Goal: Transaction & Acquisition: Purchase product/service

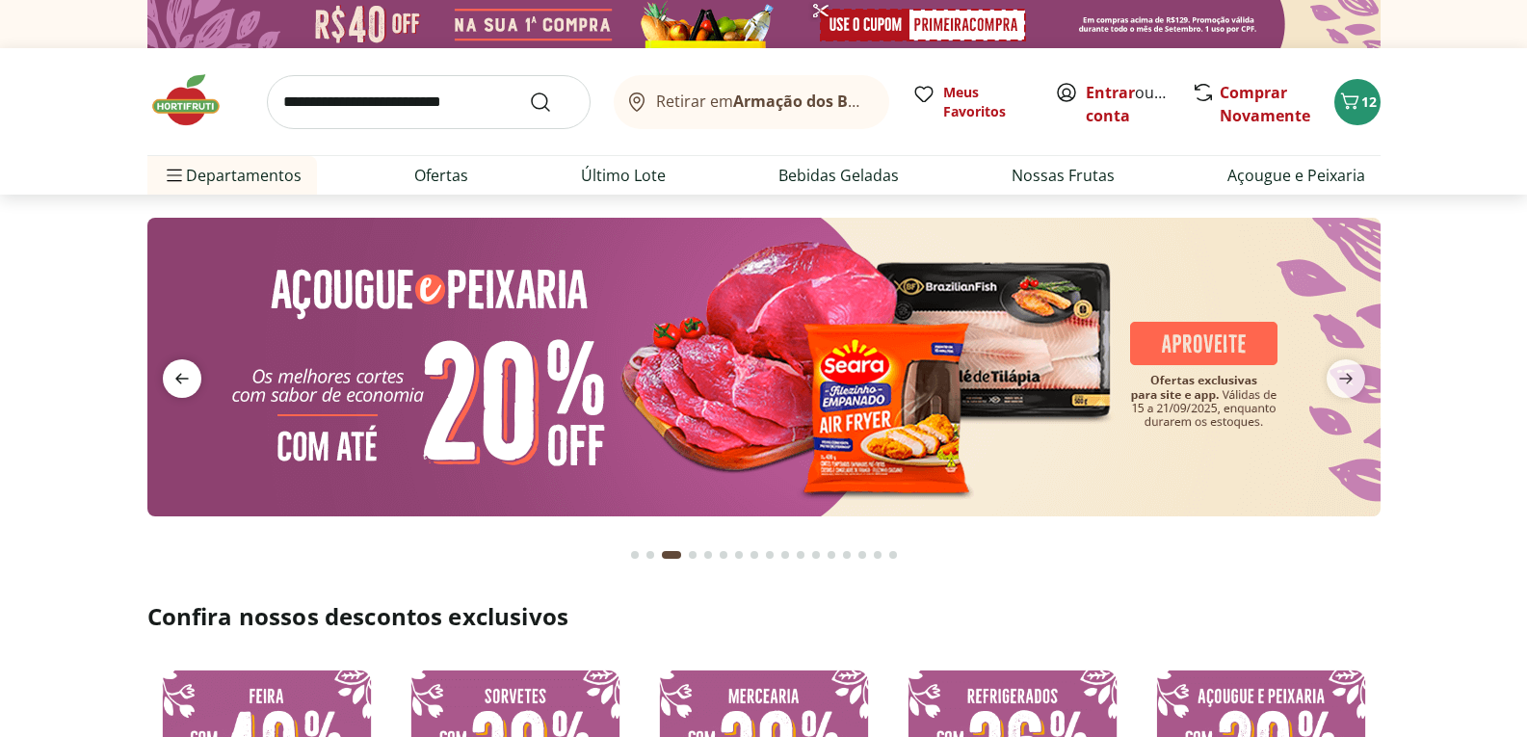
click at [176, 369] on icon "previous" at bounding box center [182, 378] width 23 height 23
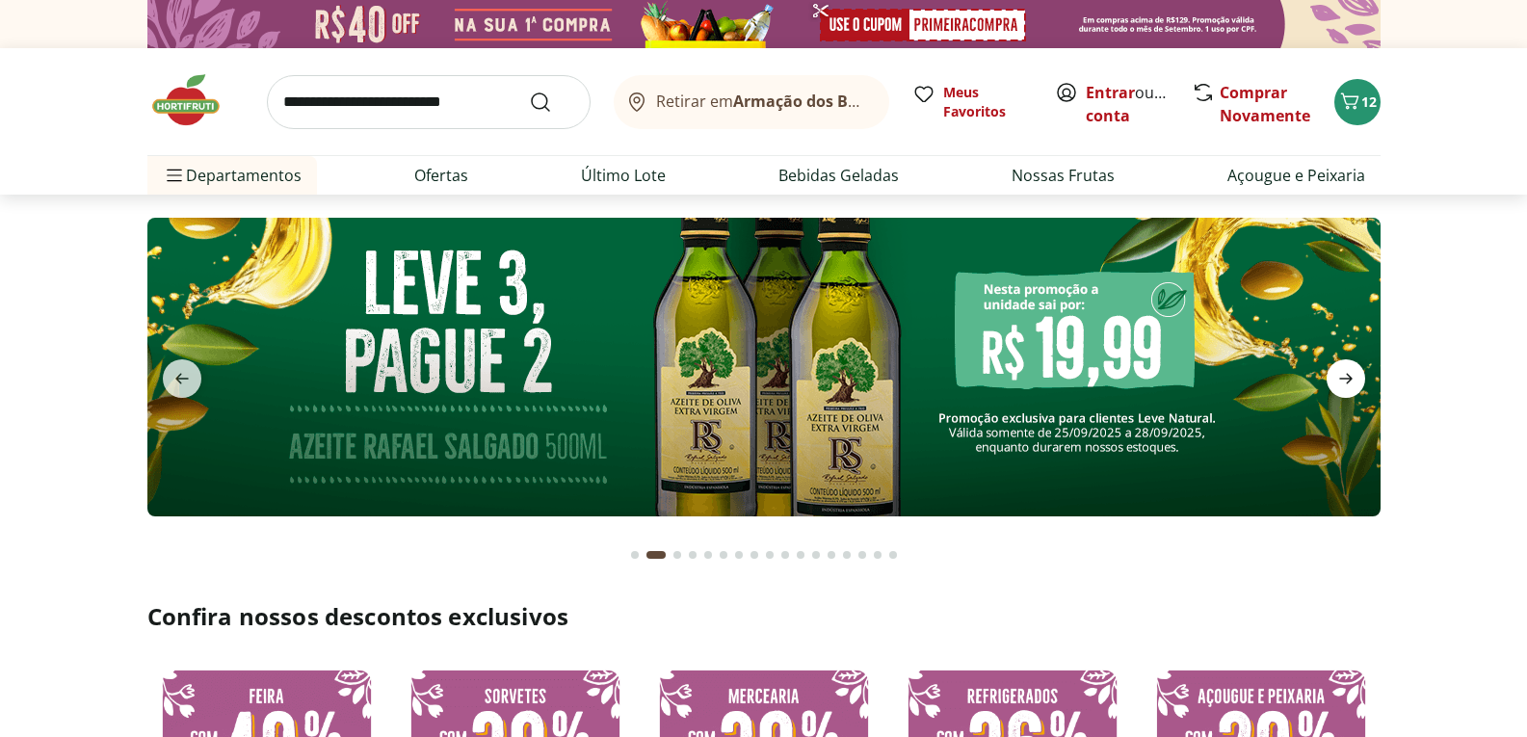
click at [1350, 378] on icon "next" at bounding box center [1345, 379] width 13 height 11
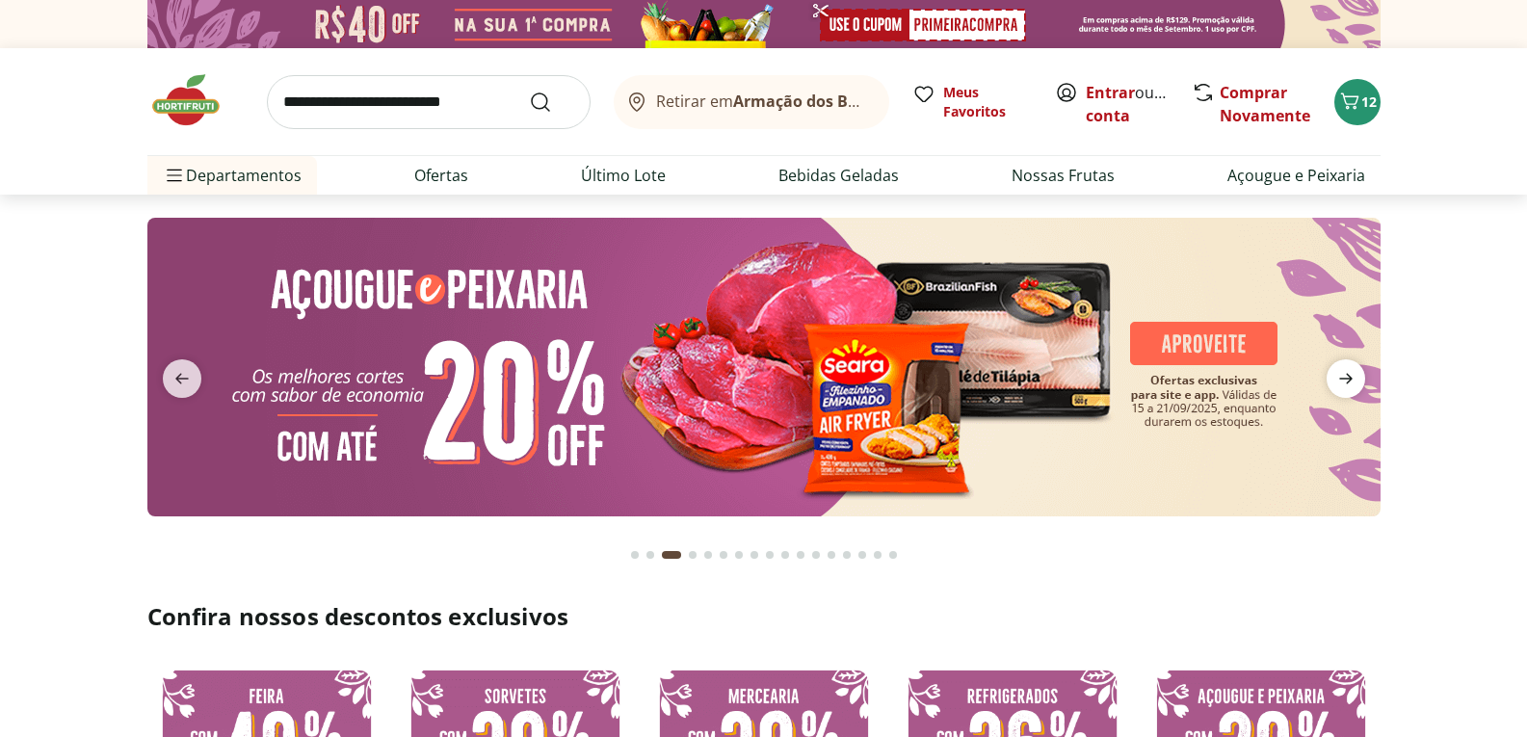
click at [1350, 378] on icon "next" at bounding box center [1345, 379] width 13 height 11
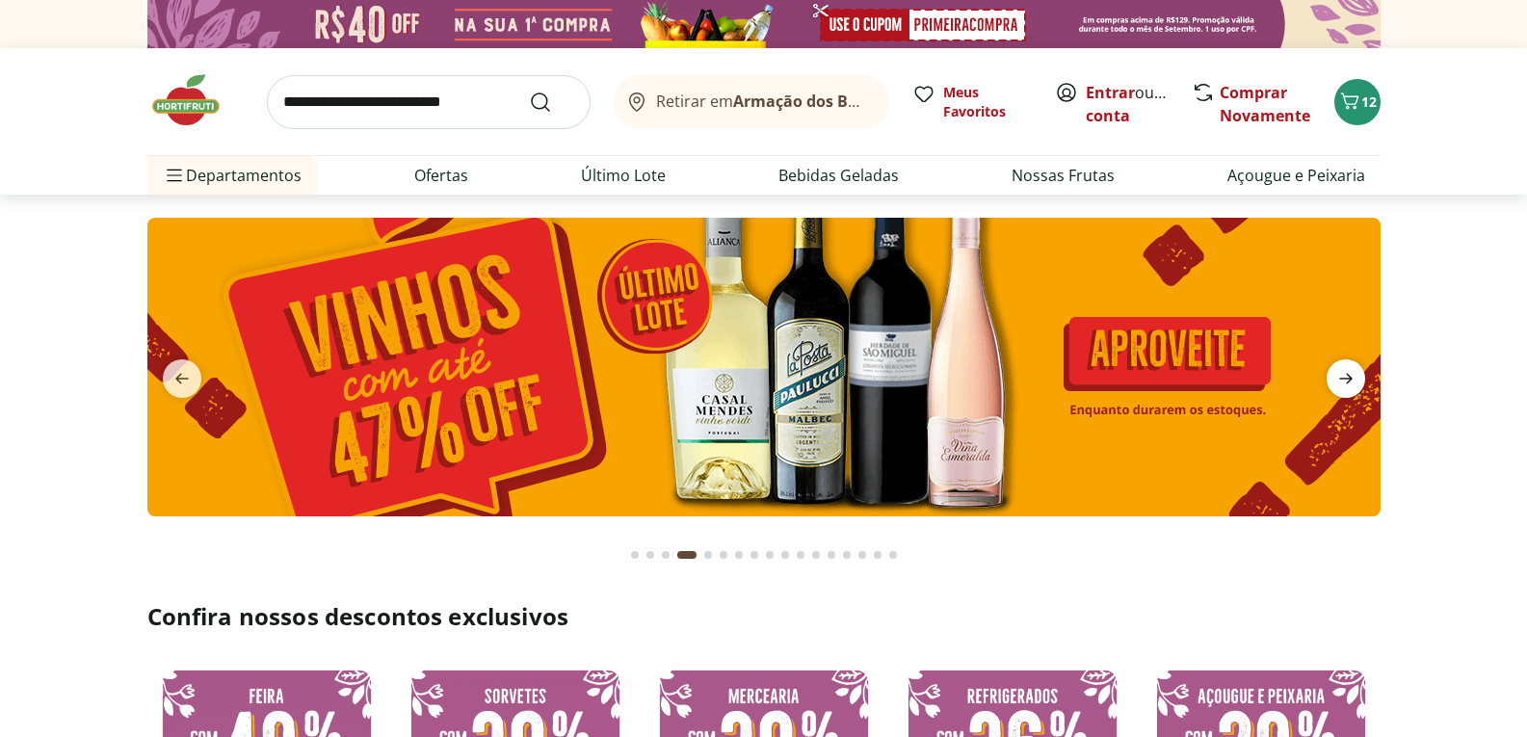
click at [1350, 378] on icon "next" at bounding box center [1345, 379] width 13 height 11
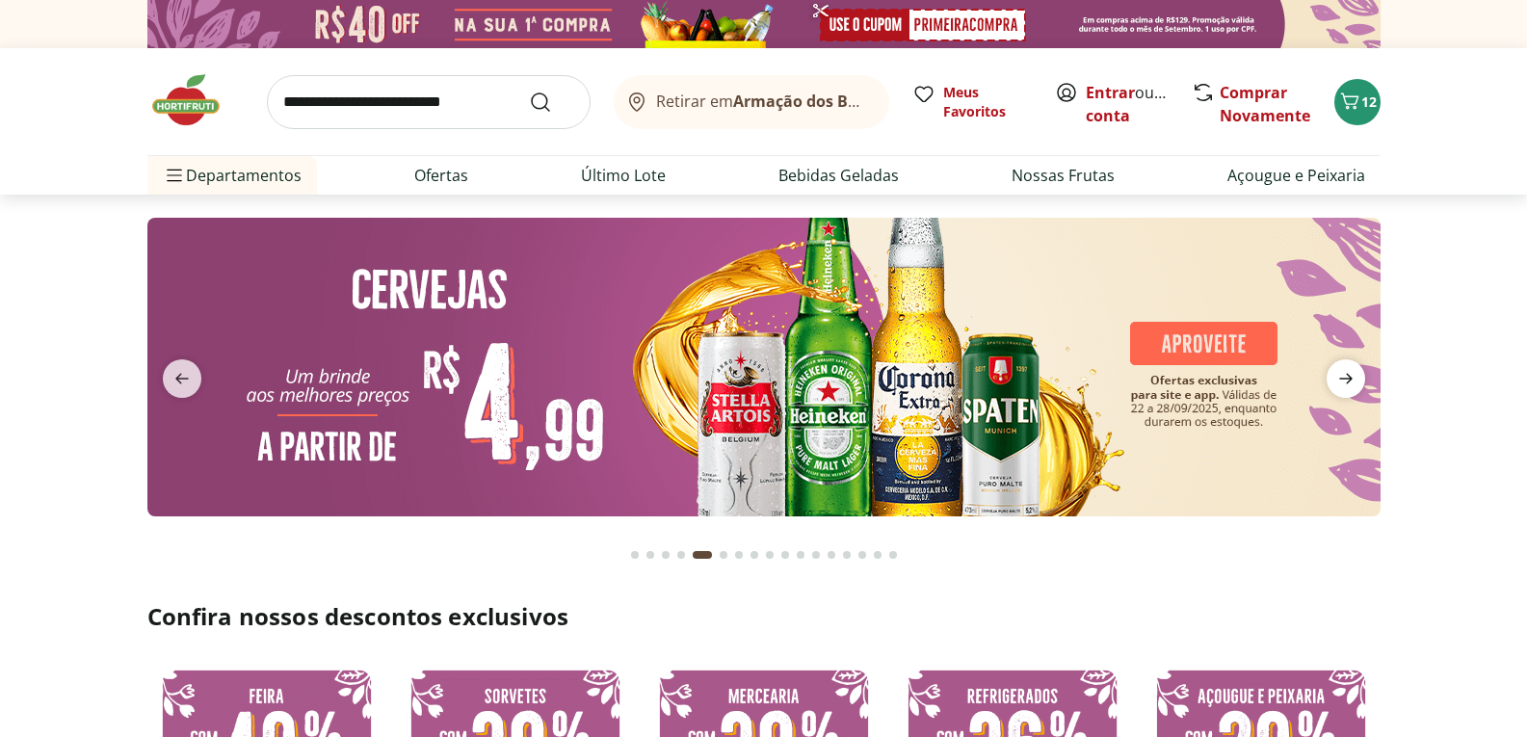
click at [1350, 378] on icon "next" at bounding box center [1345, 379] width 13 height 11
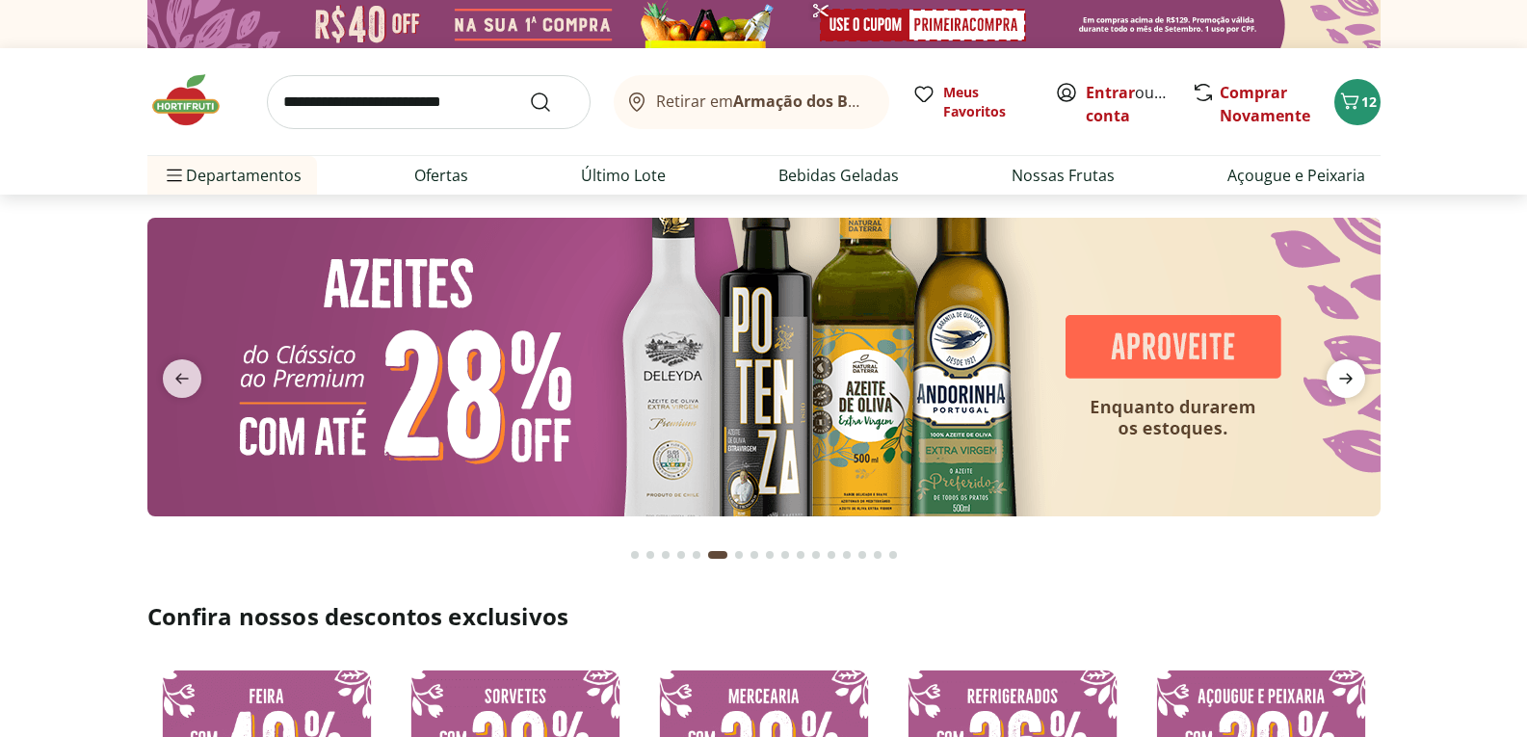
click at [1350, 378] on icon "next" at bounding box center [1345, 379] width 13 height 11
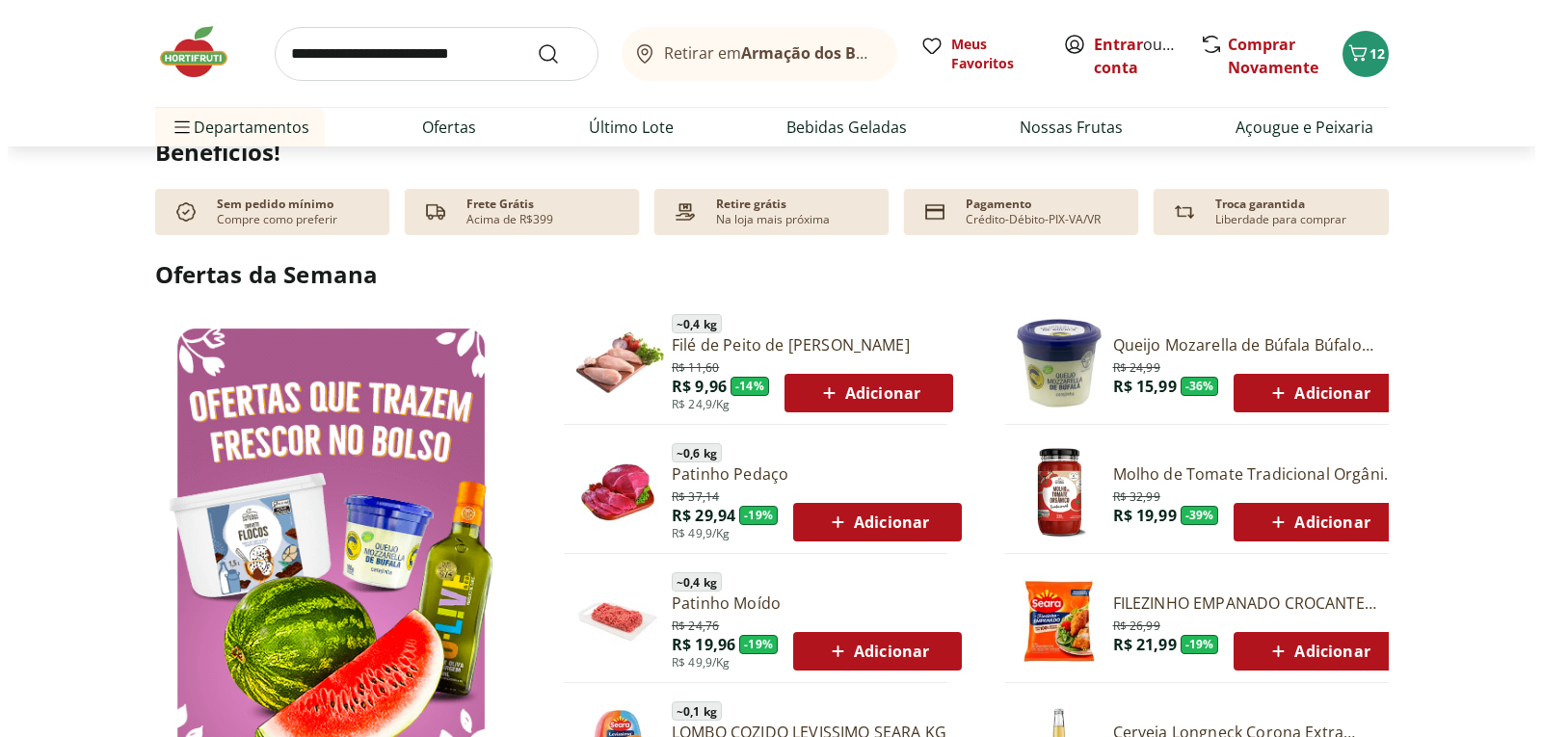
scroll to position [867, 0]
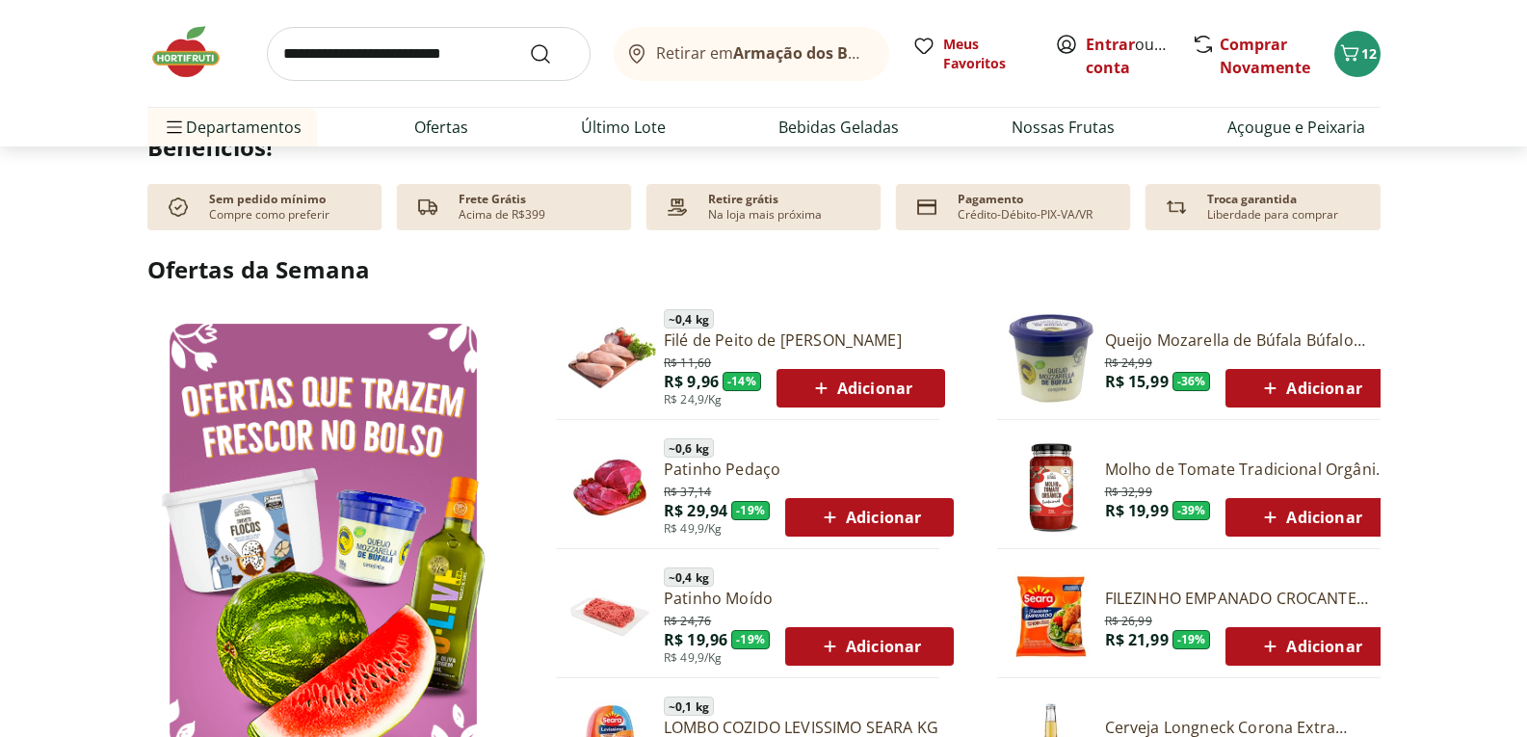
click at [1328, 378] on span "Adicionar" at bounding box center [1309, 388] width 103 height 23
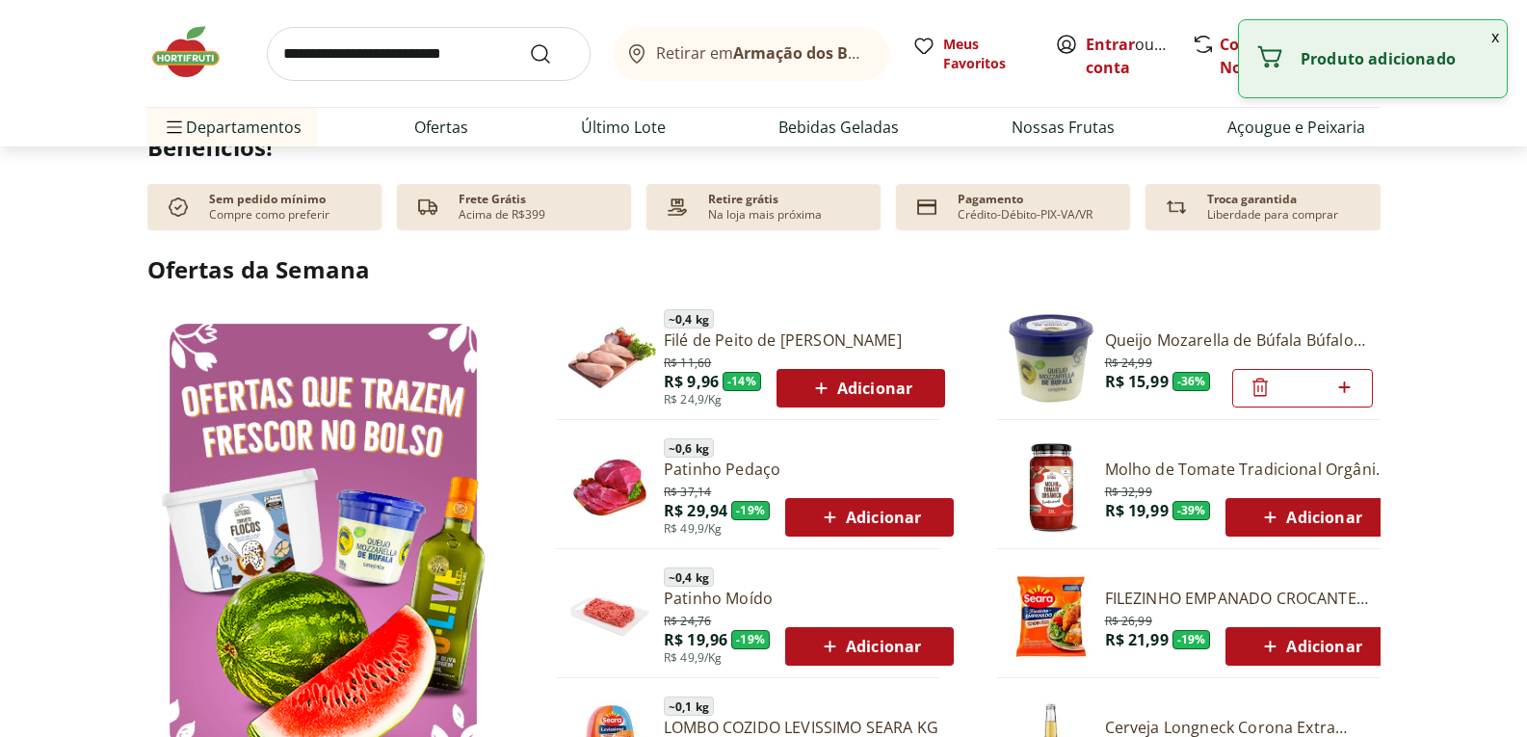
click at [1496, 33] on button "x" at bounding box center [1495, 36] width 23 height 33
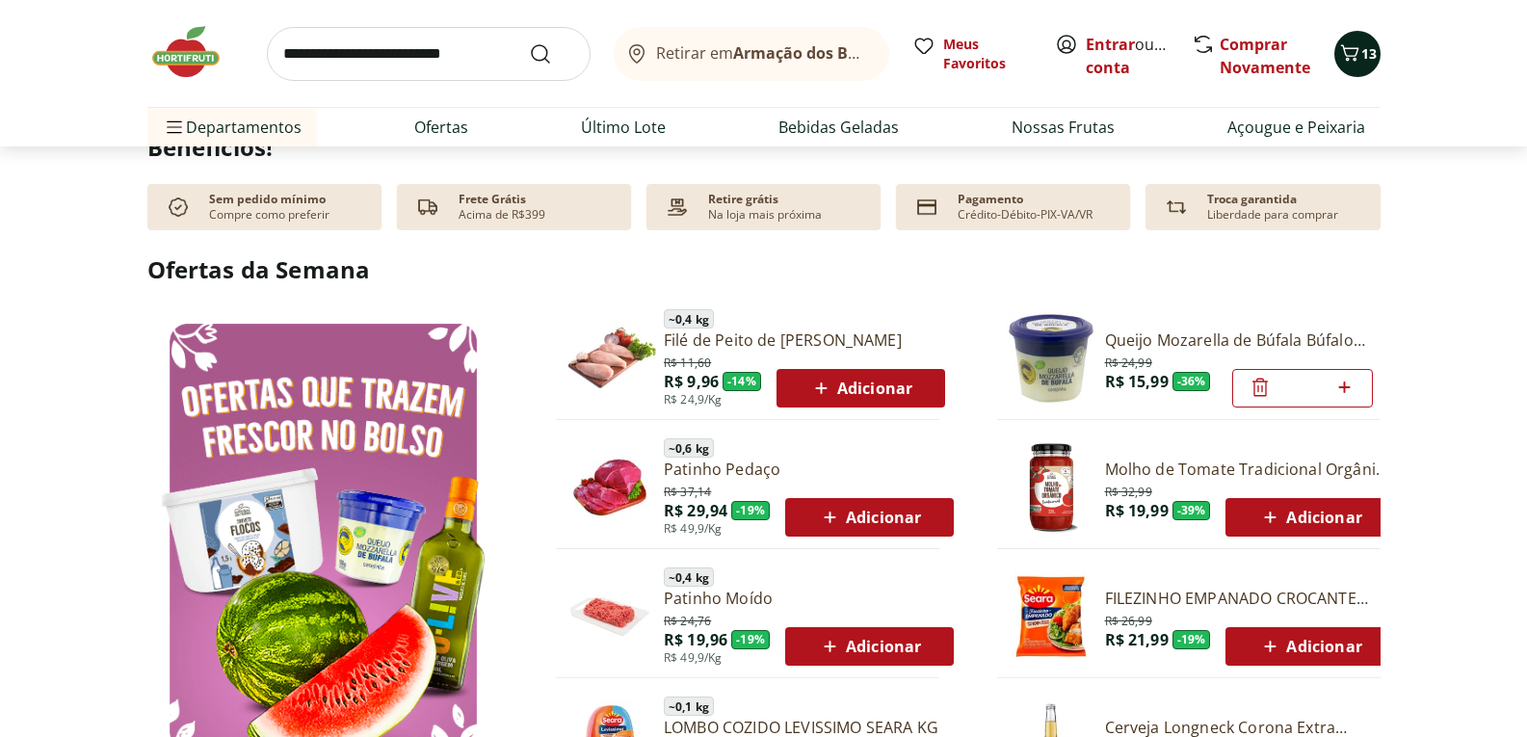
click at [1364, 59] on span "13" at bounding box center [1369, 53] width 15 height 18
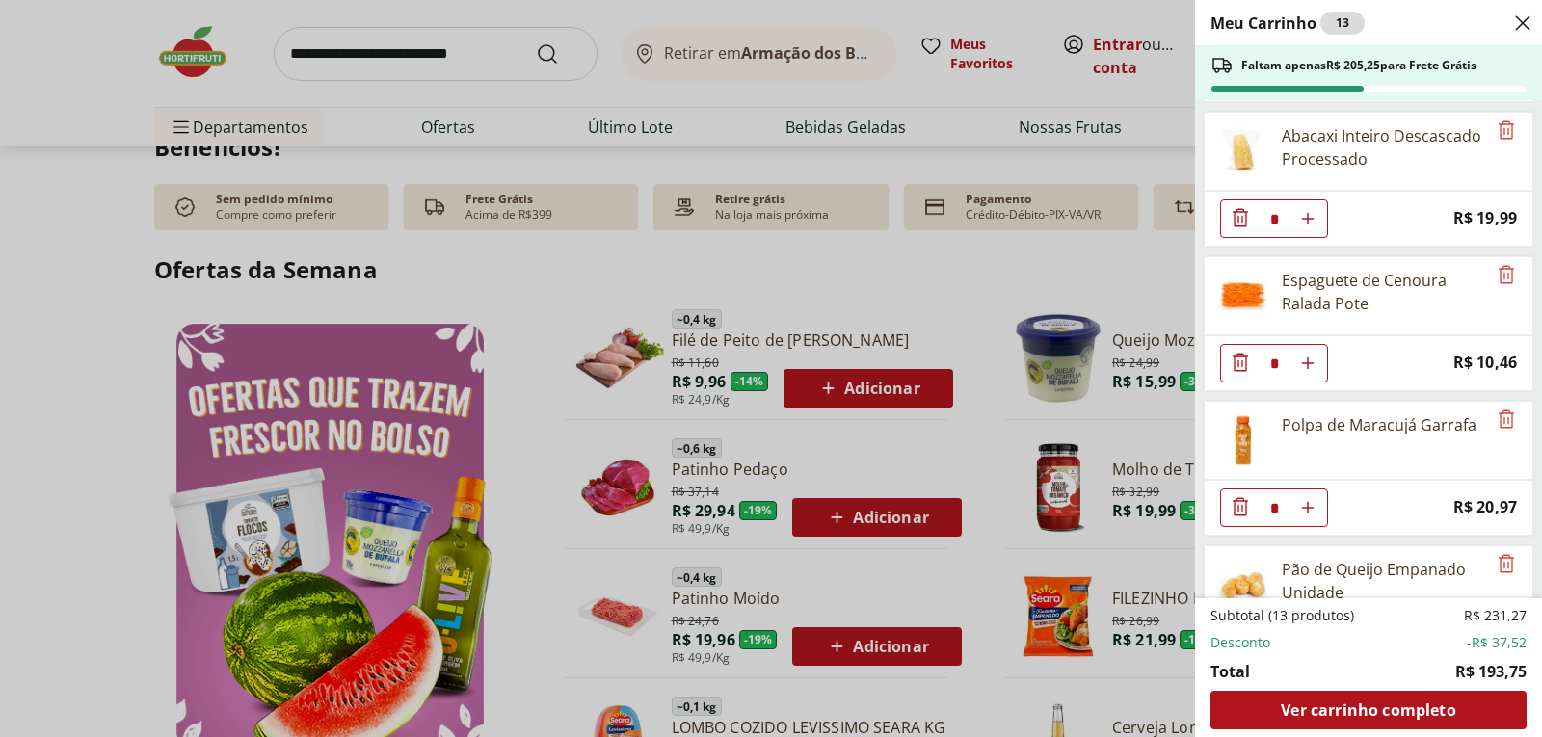
scroll to position [810, 0]
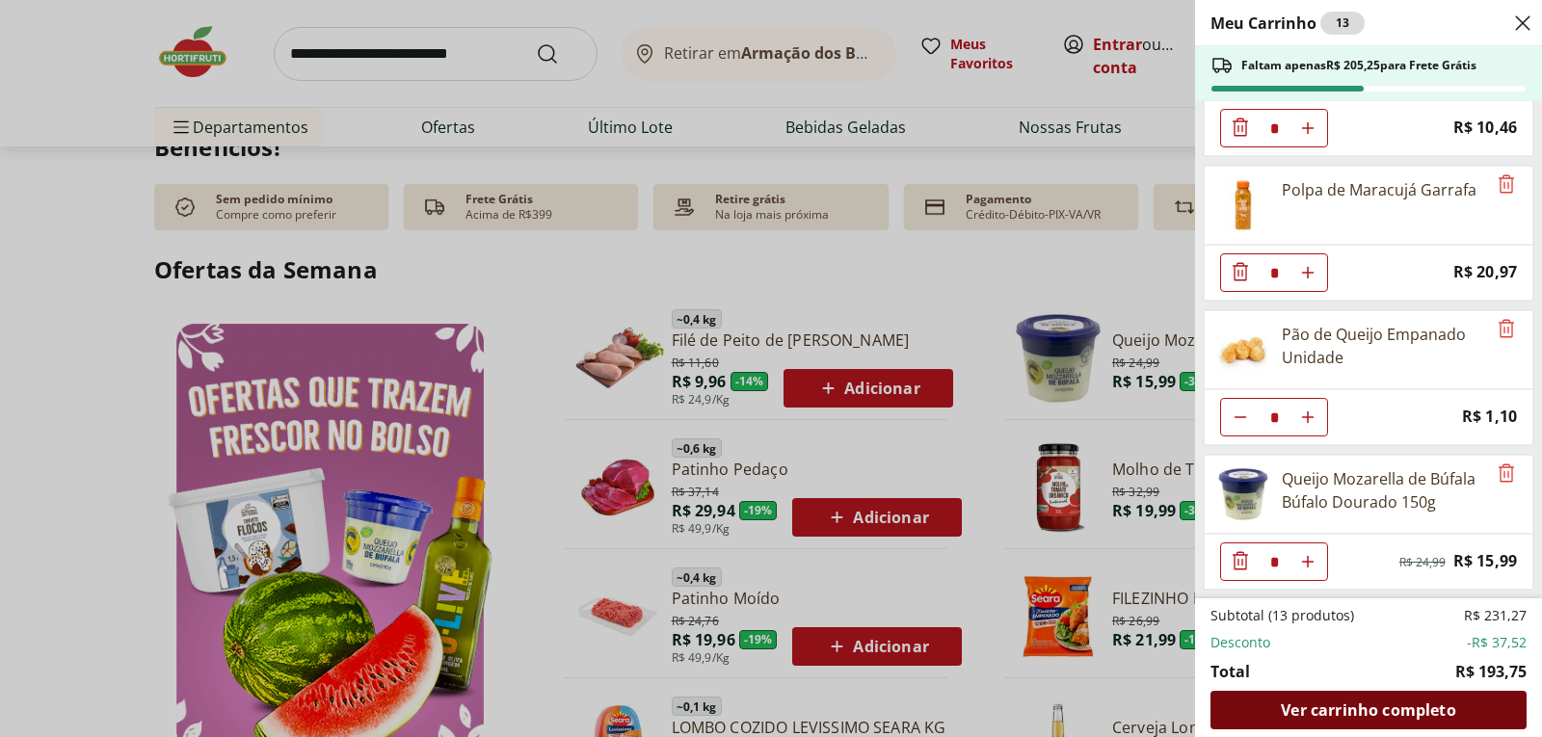
click at [1360, 716] on span "Ver carrinho completo" at bounding box center [1368, 709] width 174 height 15
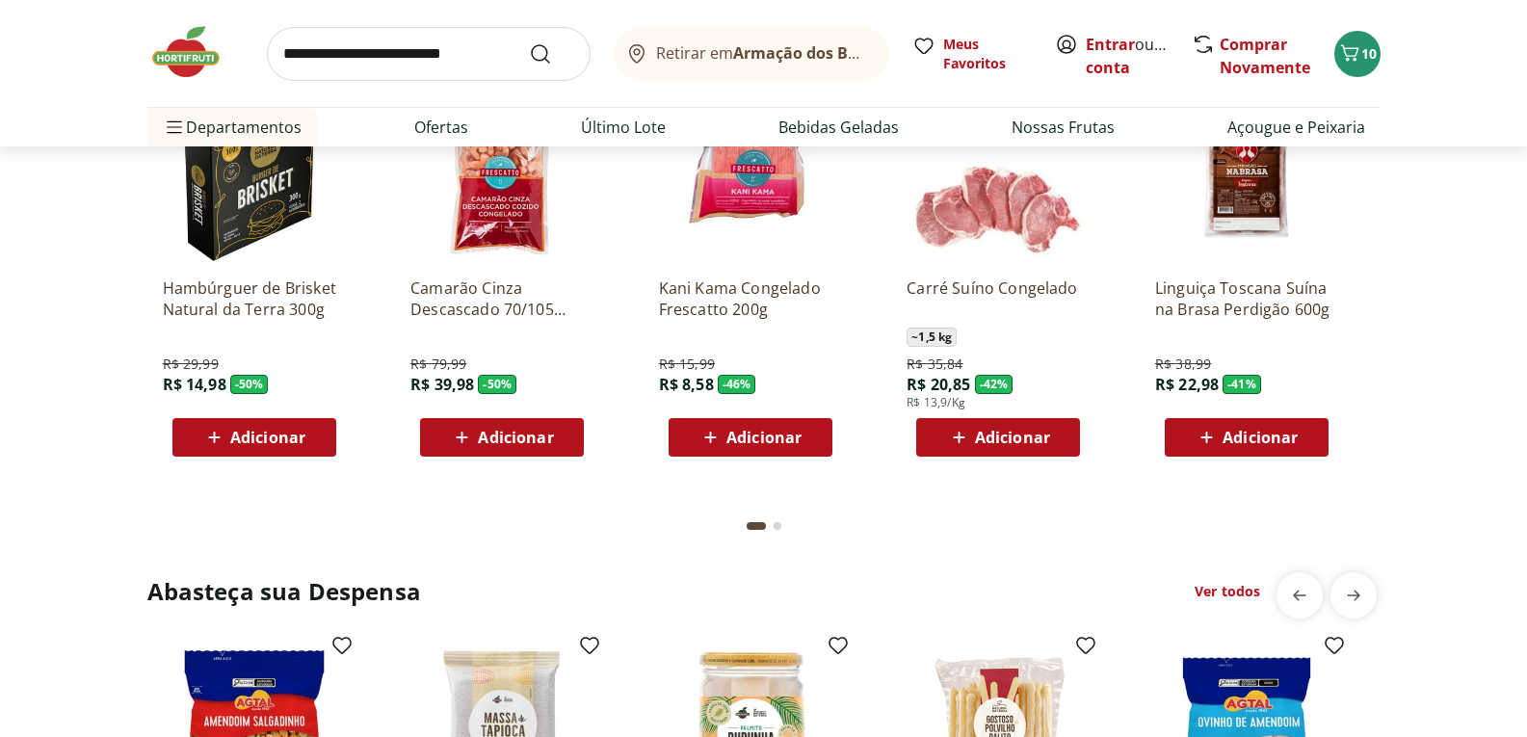
scroll to position [2987, 0]
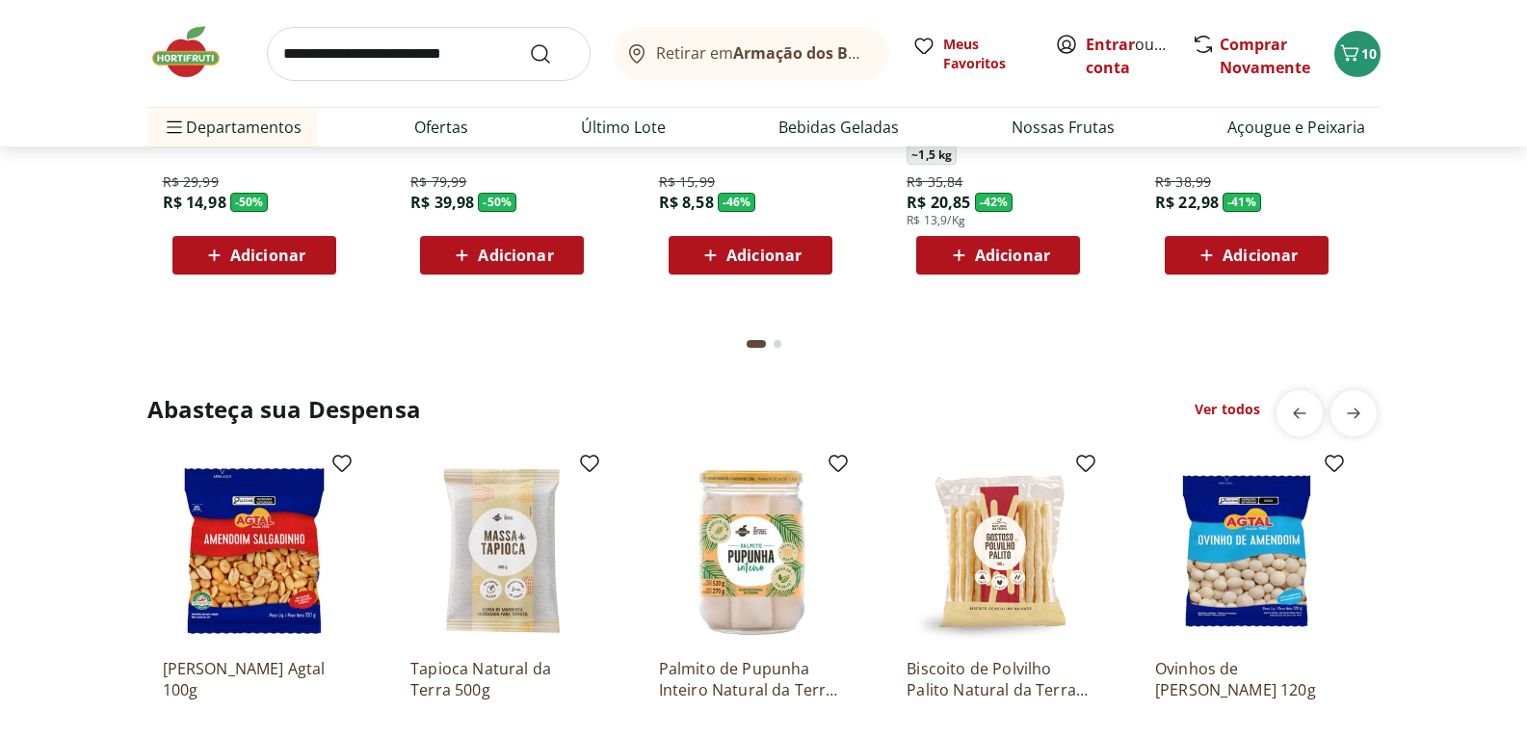
click at [774, 339] on button "Go to page 2 from fs-carousel" at bounding box center [777, 344] width 15 height 46
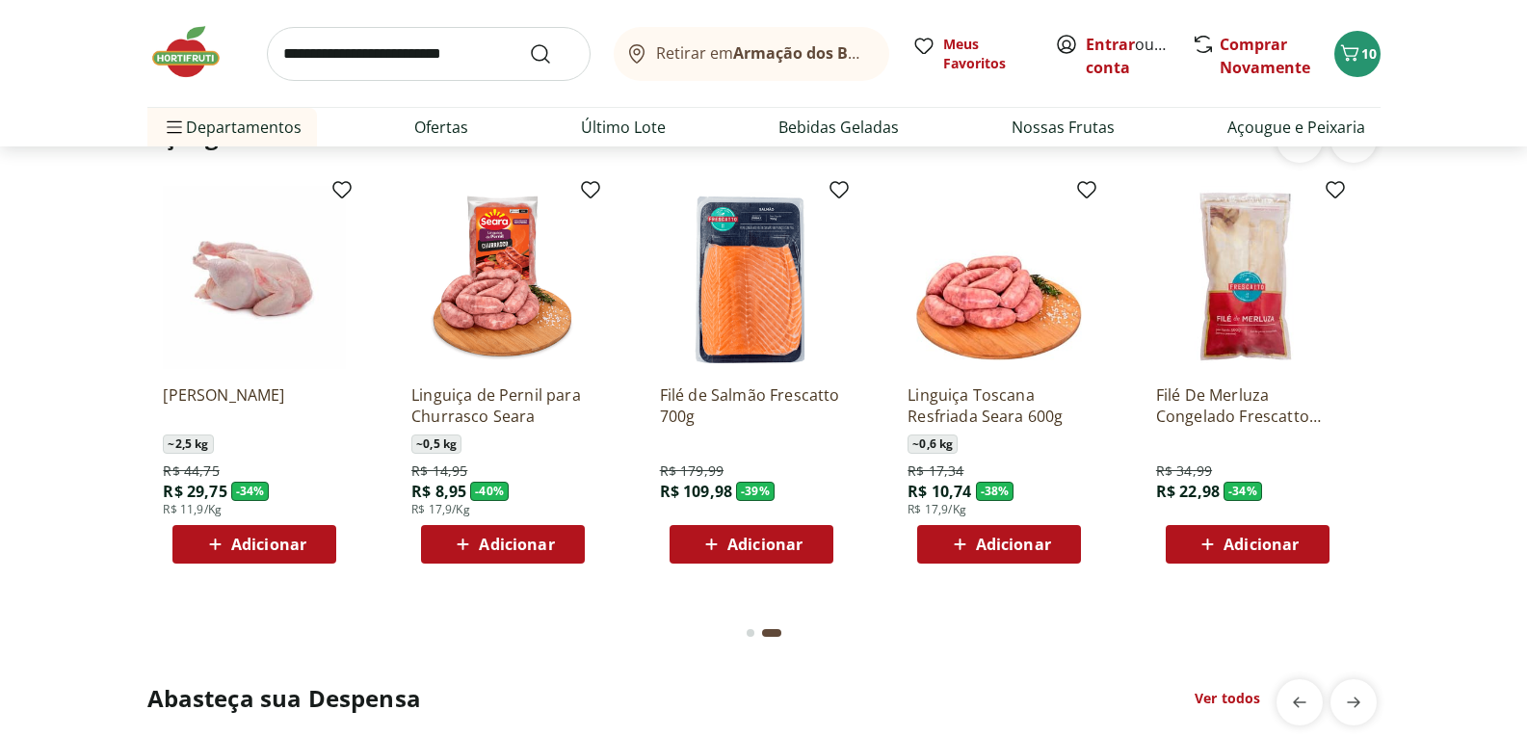
scroll to position [2795, 0]
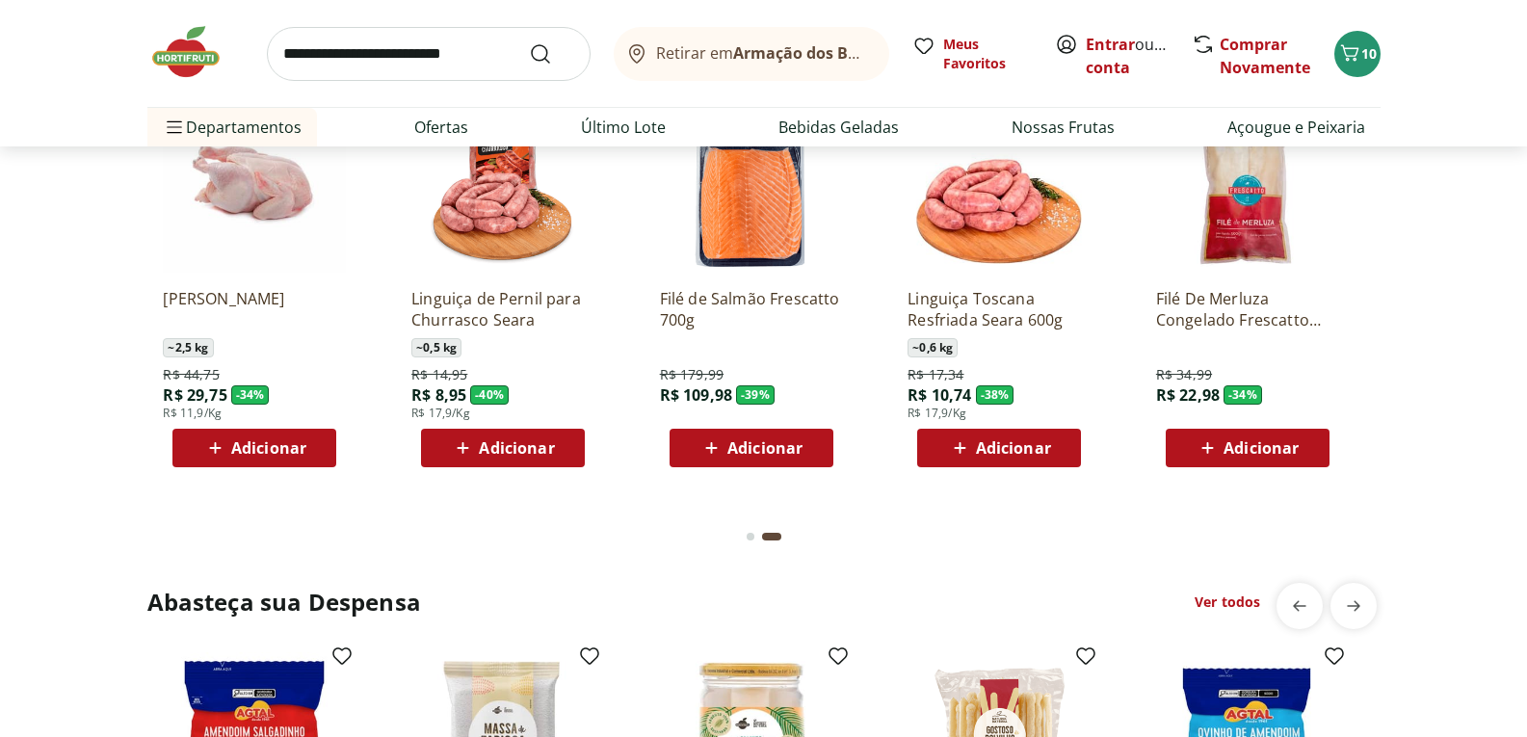
click at [752, 533] on div "Go to page 1 from fs-carousel" at bounding box center [751, 537] width 8 height 8
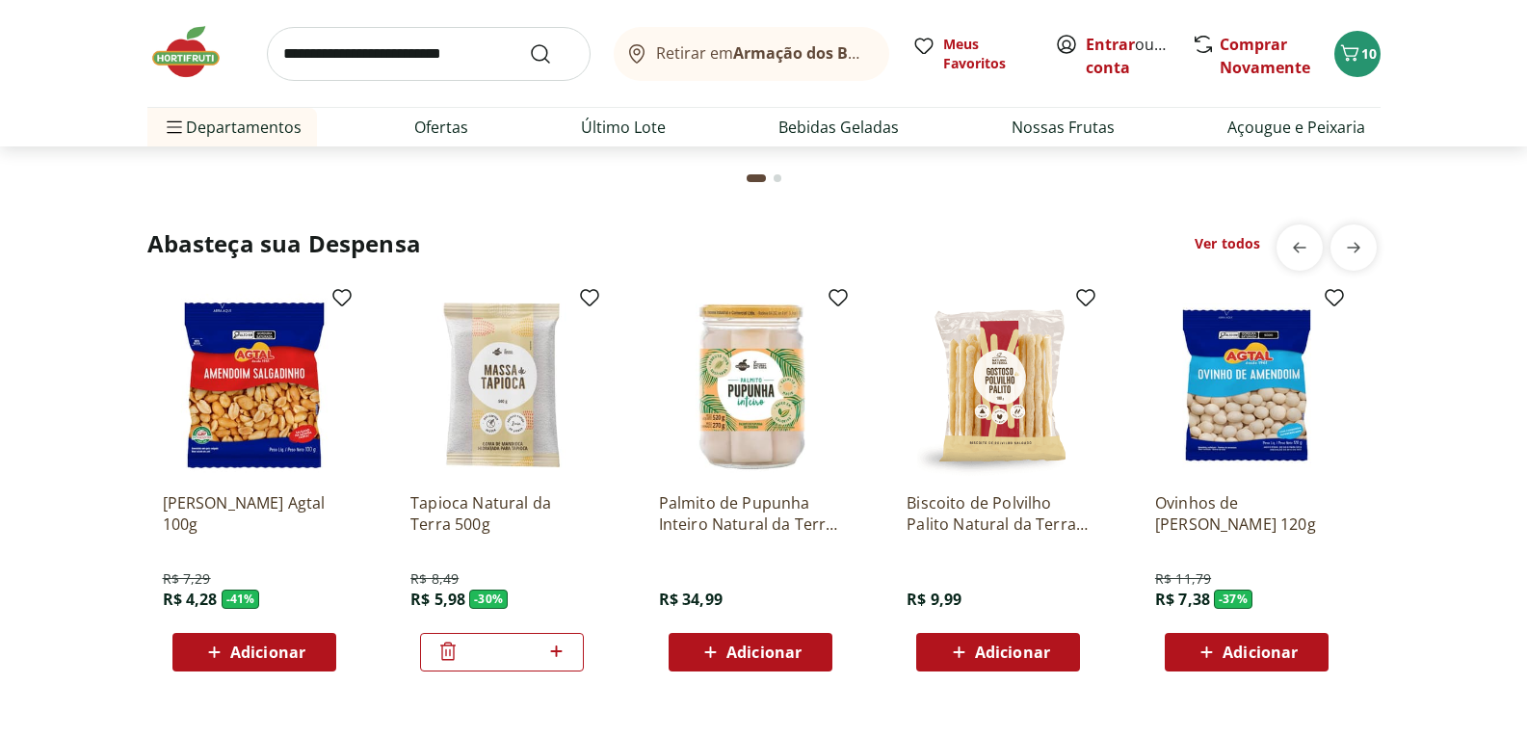
scroll to position [3180, 0]
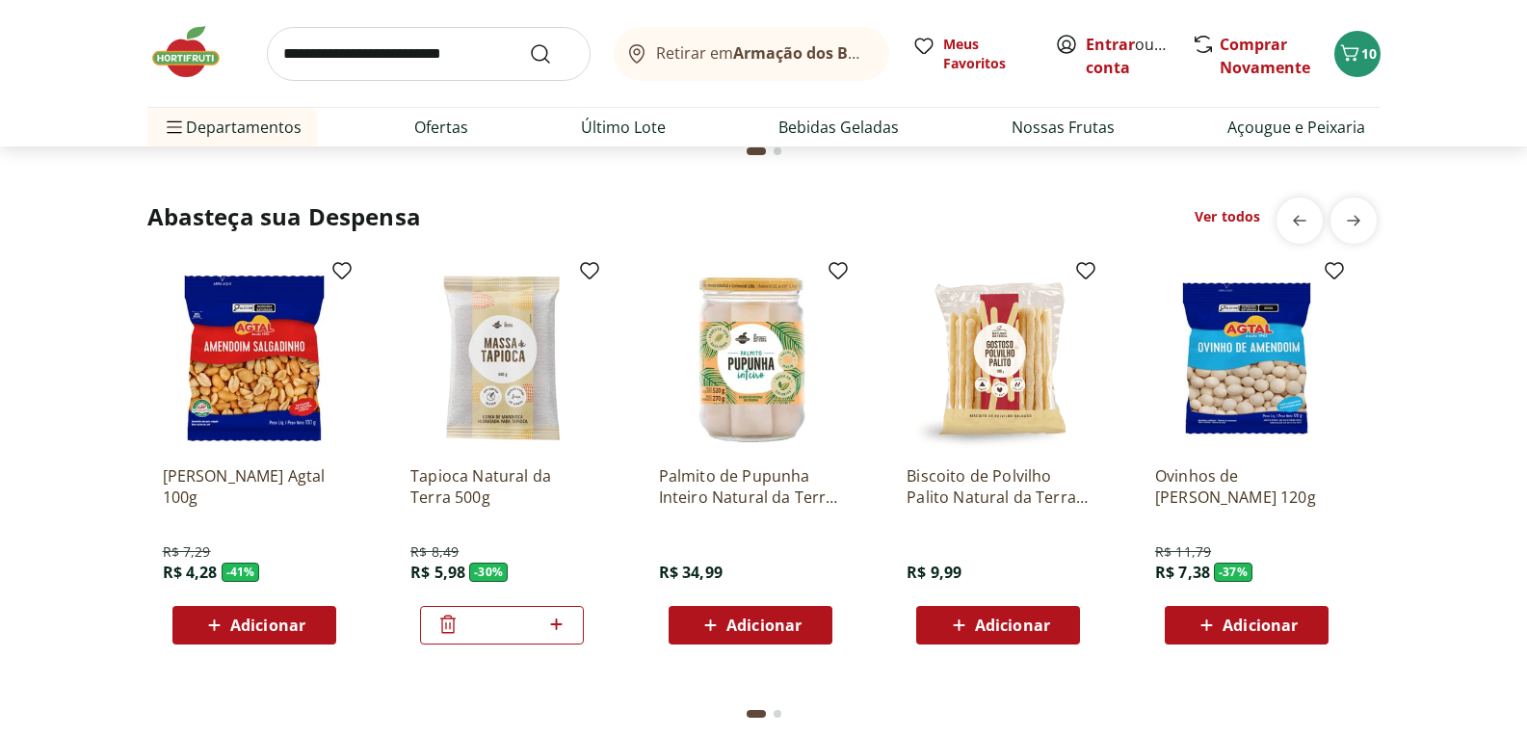
click at [1237, 627] on span "Adicionar" at bounding box center [1260, 625] width 75 height 15
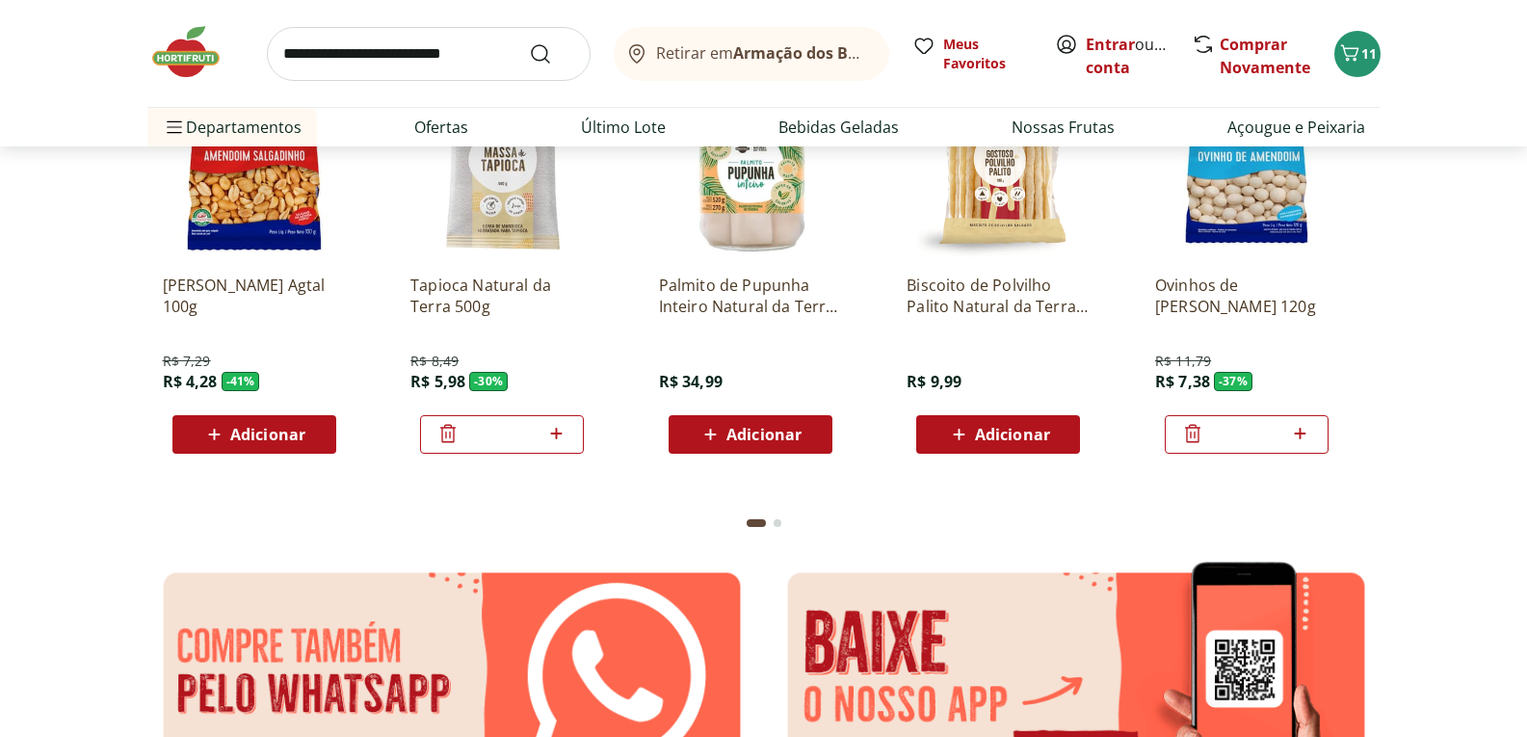
scroll to position [3373, 0]
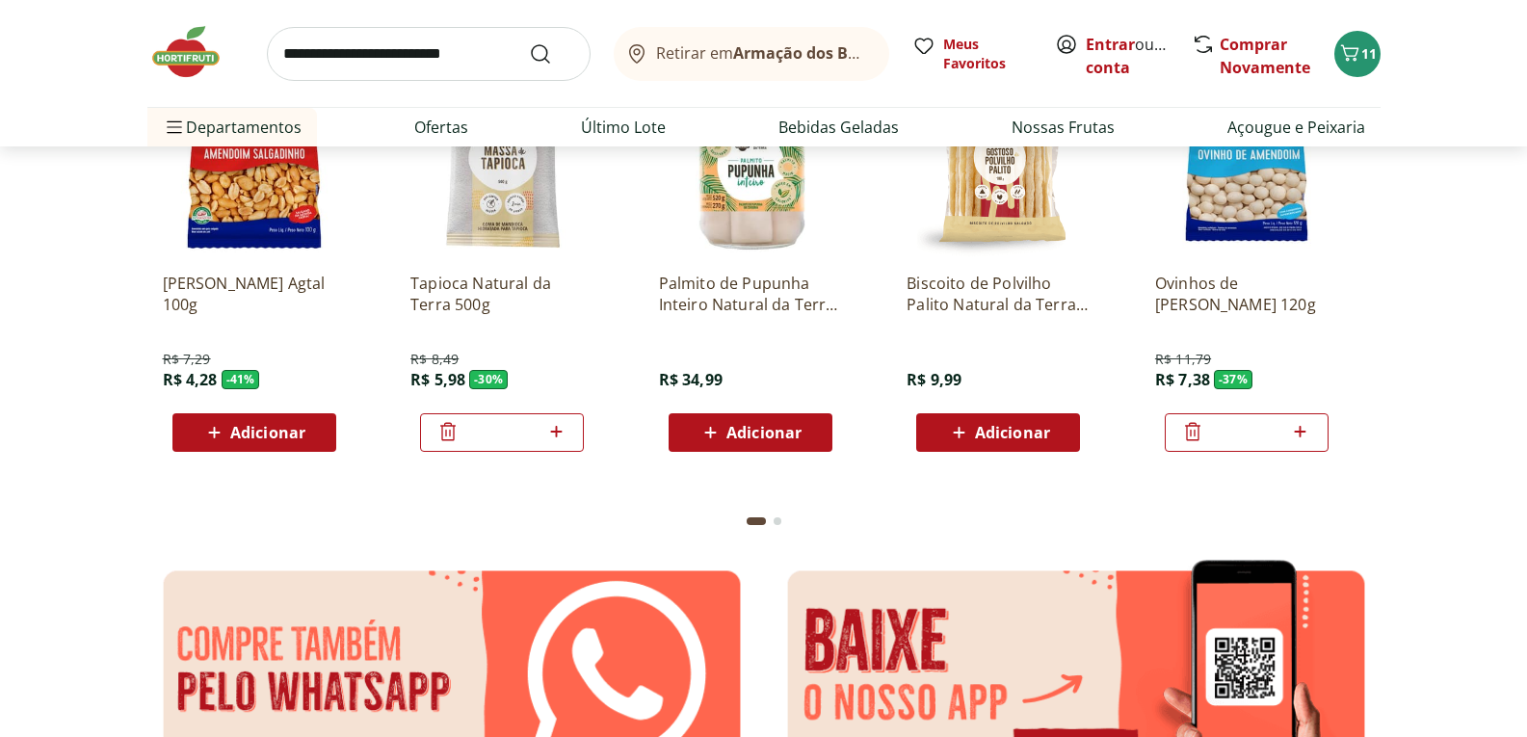
click at [774, 523] on div "Go to page 2 from fs-carousel" at bounding box center [778, 521] width 8 height 8
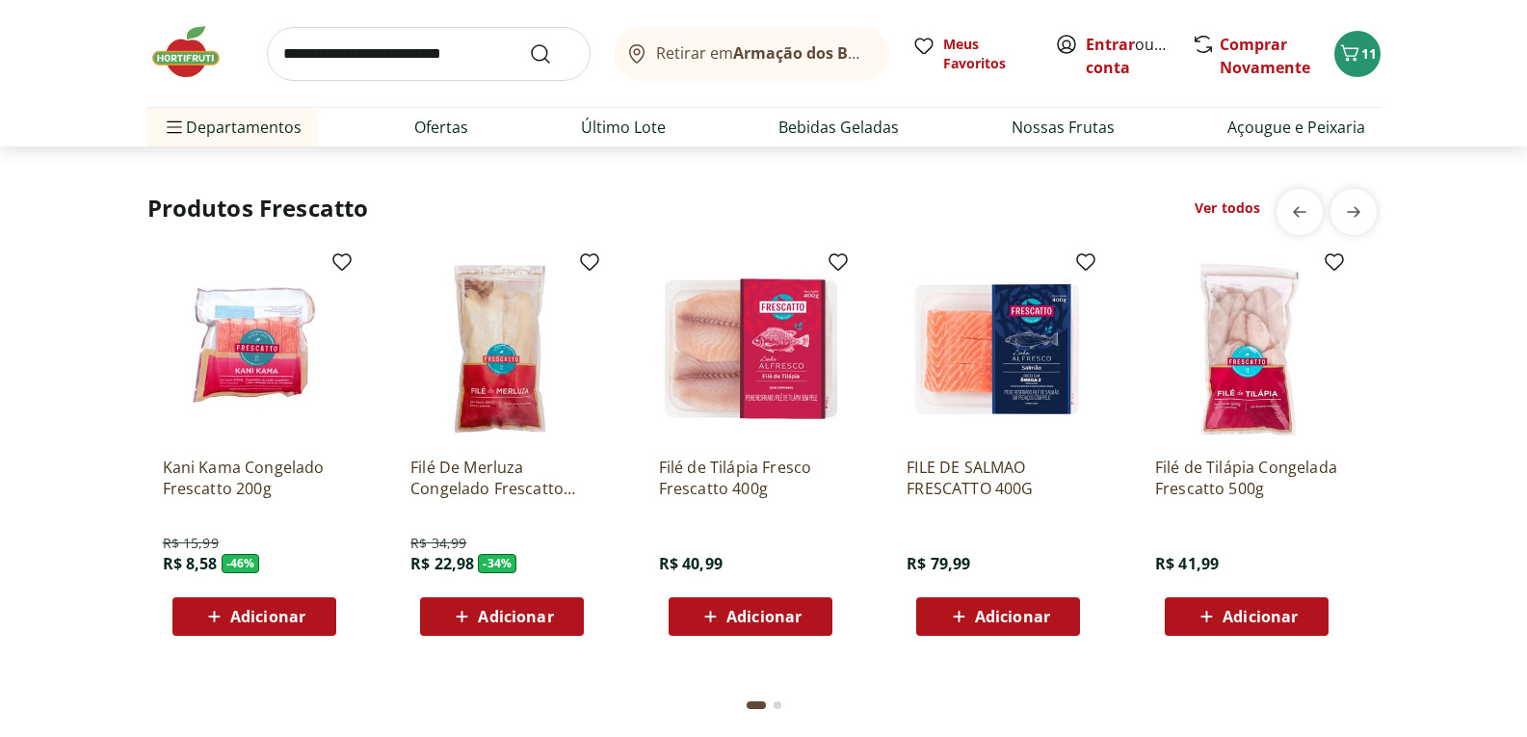
scroll to position [5782, 0]
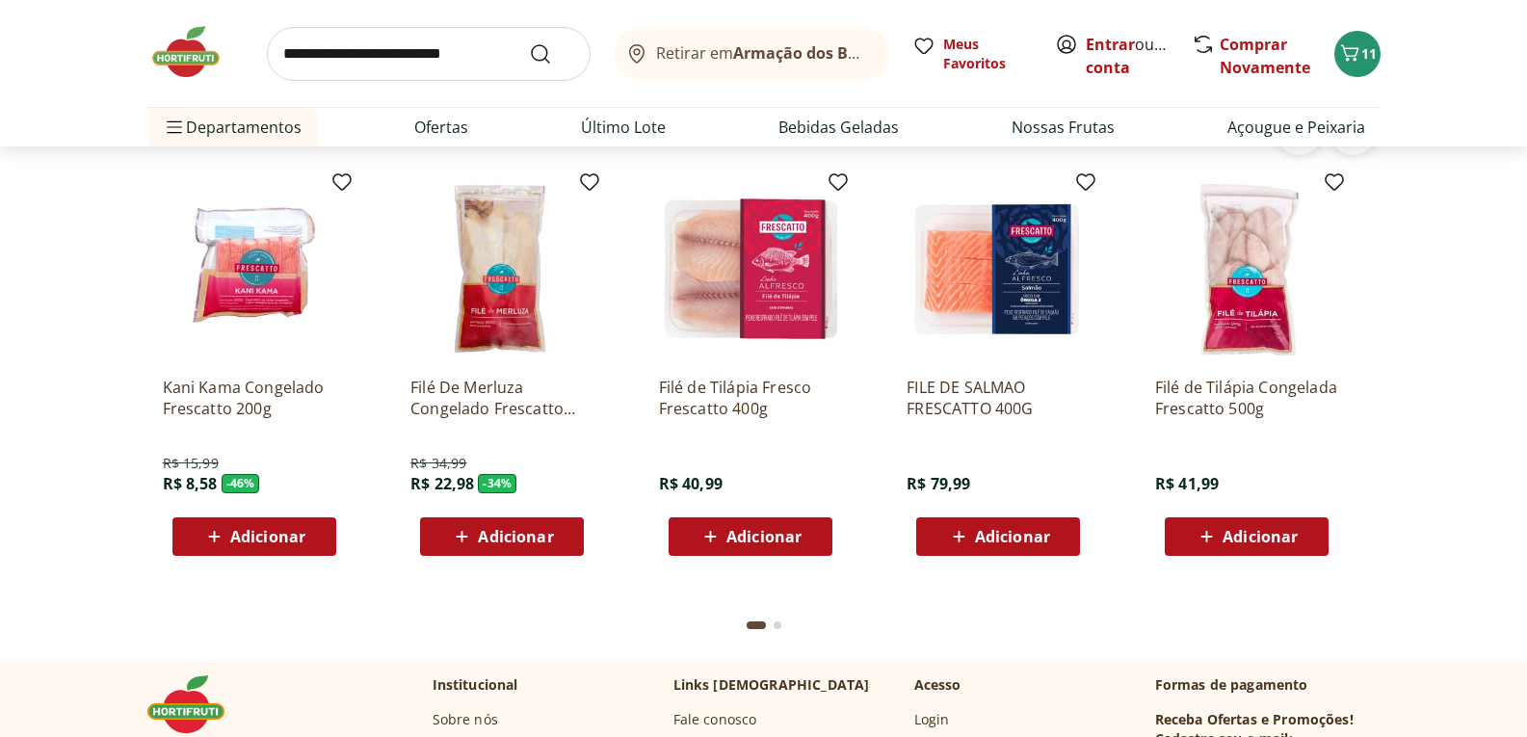
click at [776, 625] on div "Go to page 2 from fs-carousel" at bounding box center [778, 626] width 8 height 8
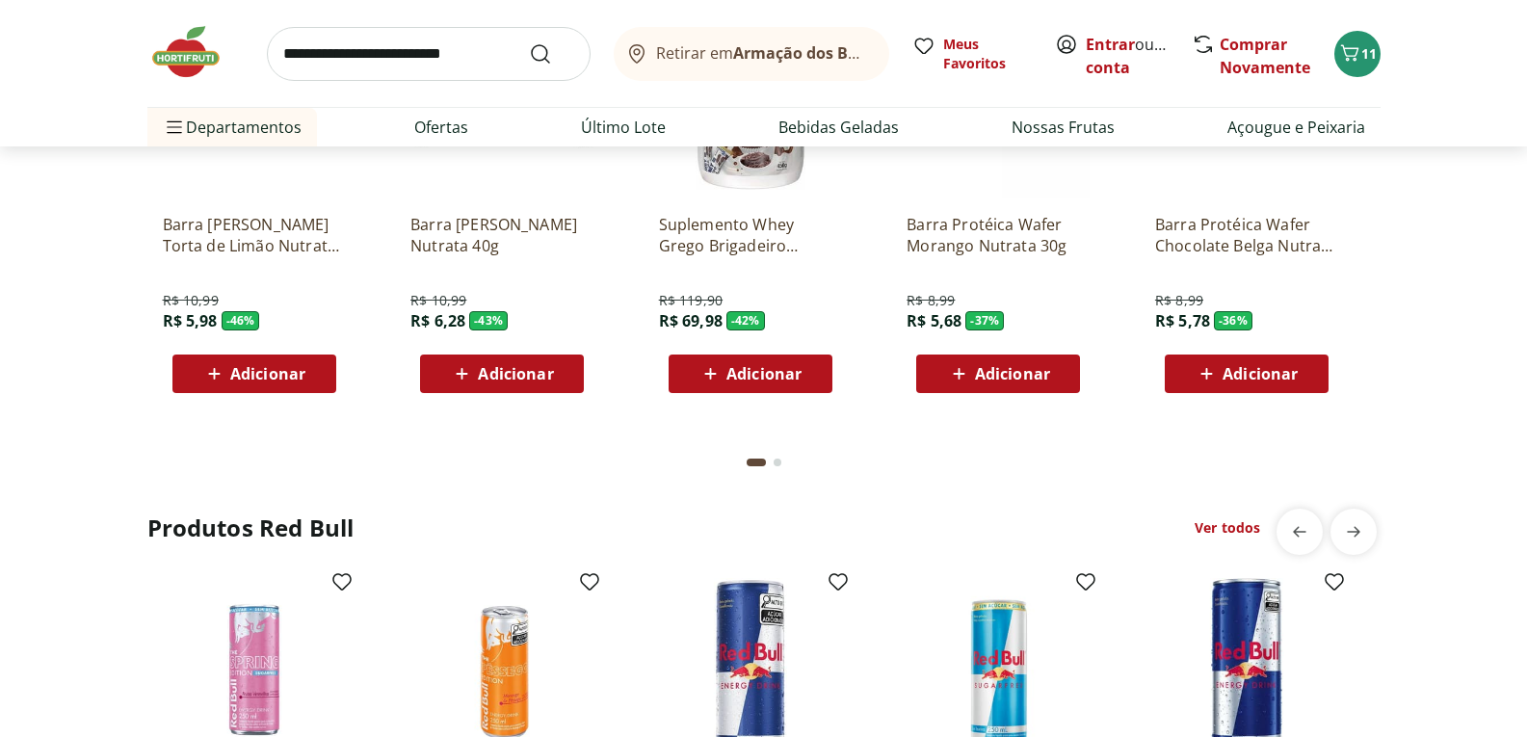
scroll to position [4818, 0]
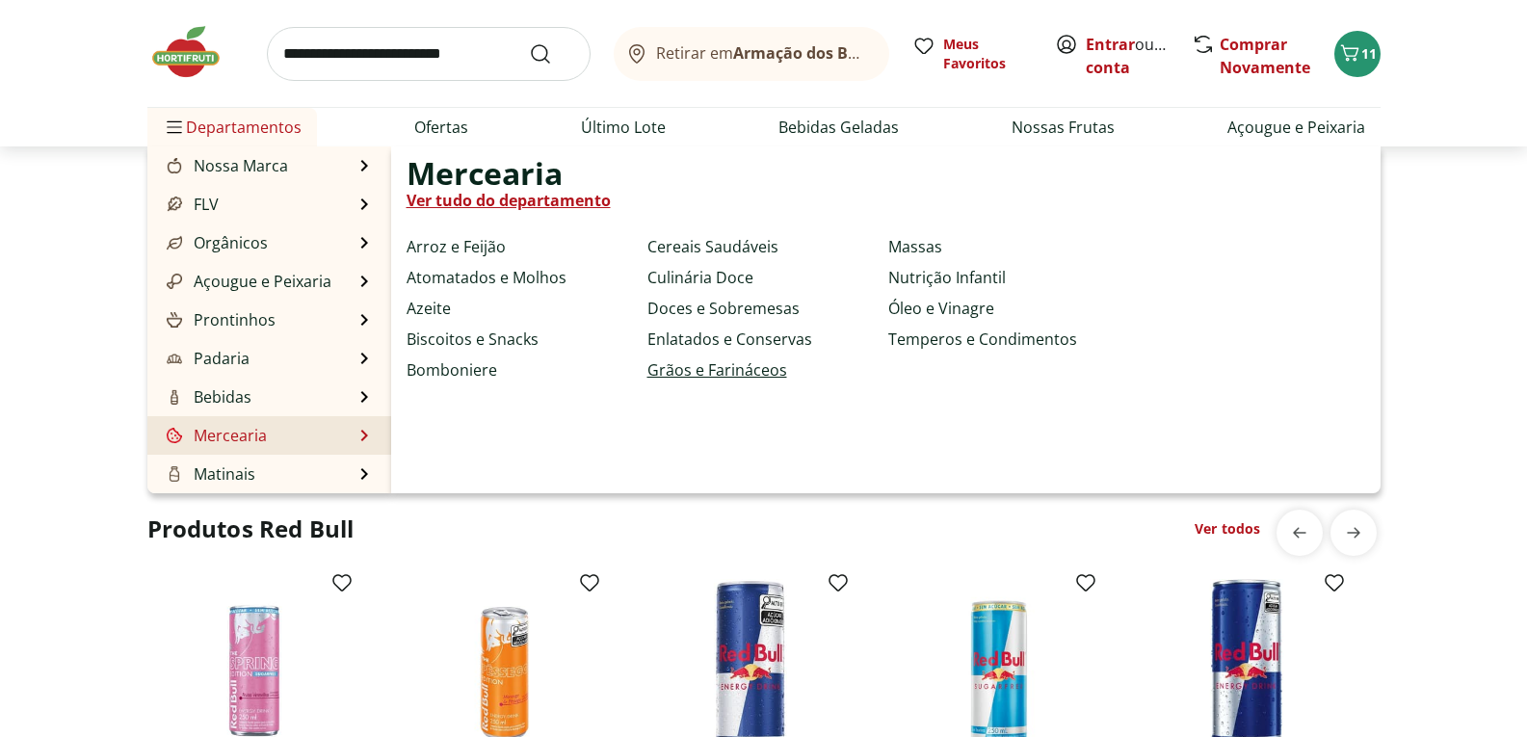
click at [695, 376] on link "Grãos e Farináceos" at bounding box center [718, 369] width 140 height 23
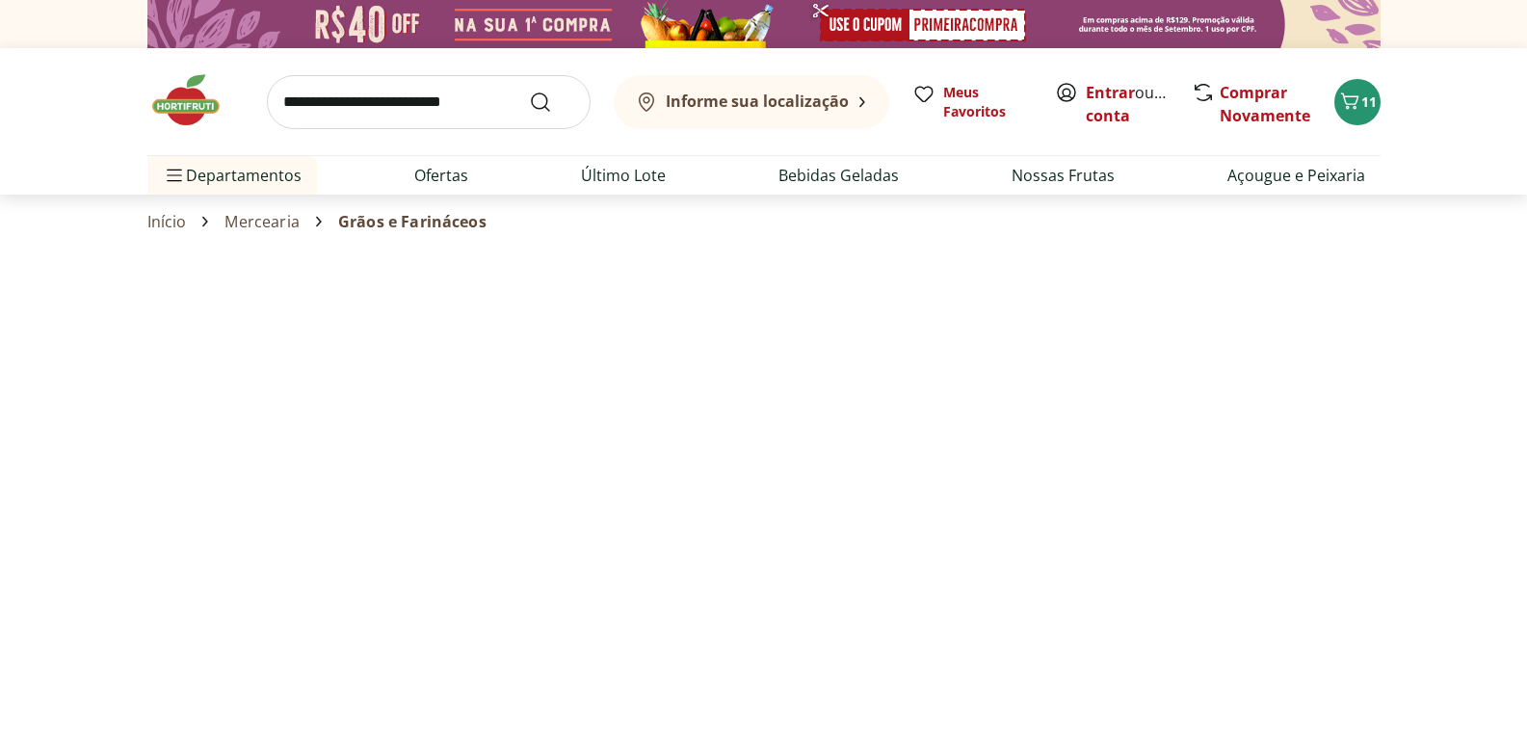
select select "**********"
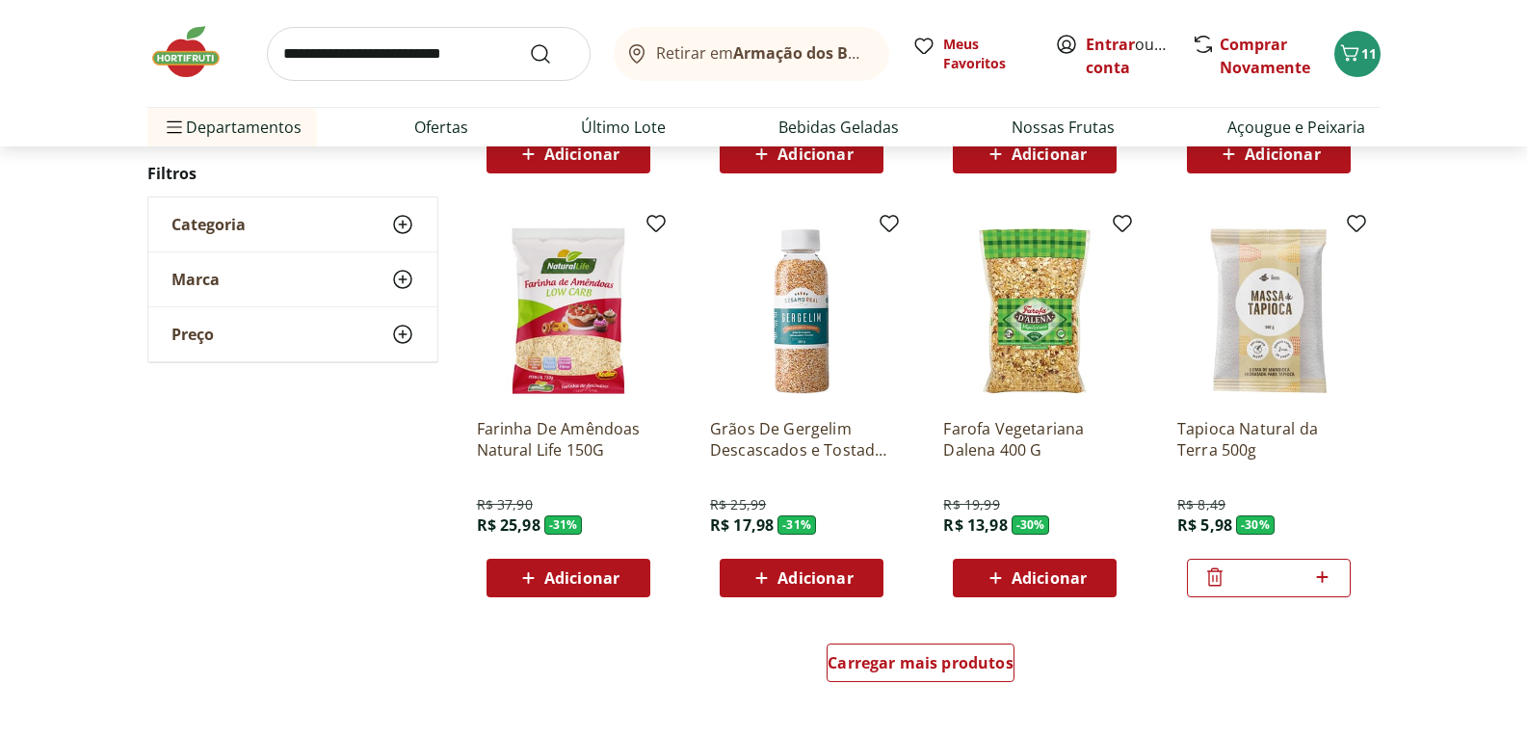
scroll to position [1060, 0]
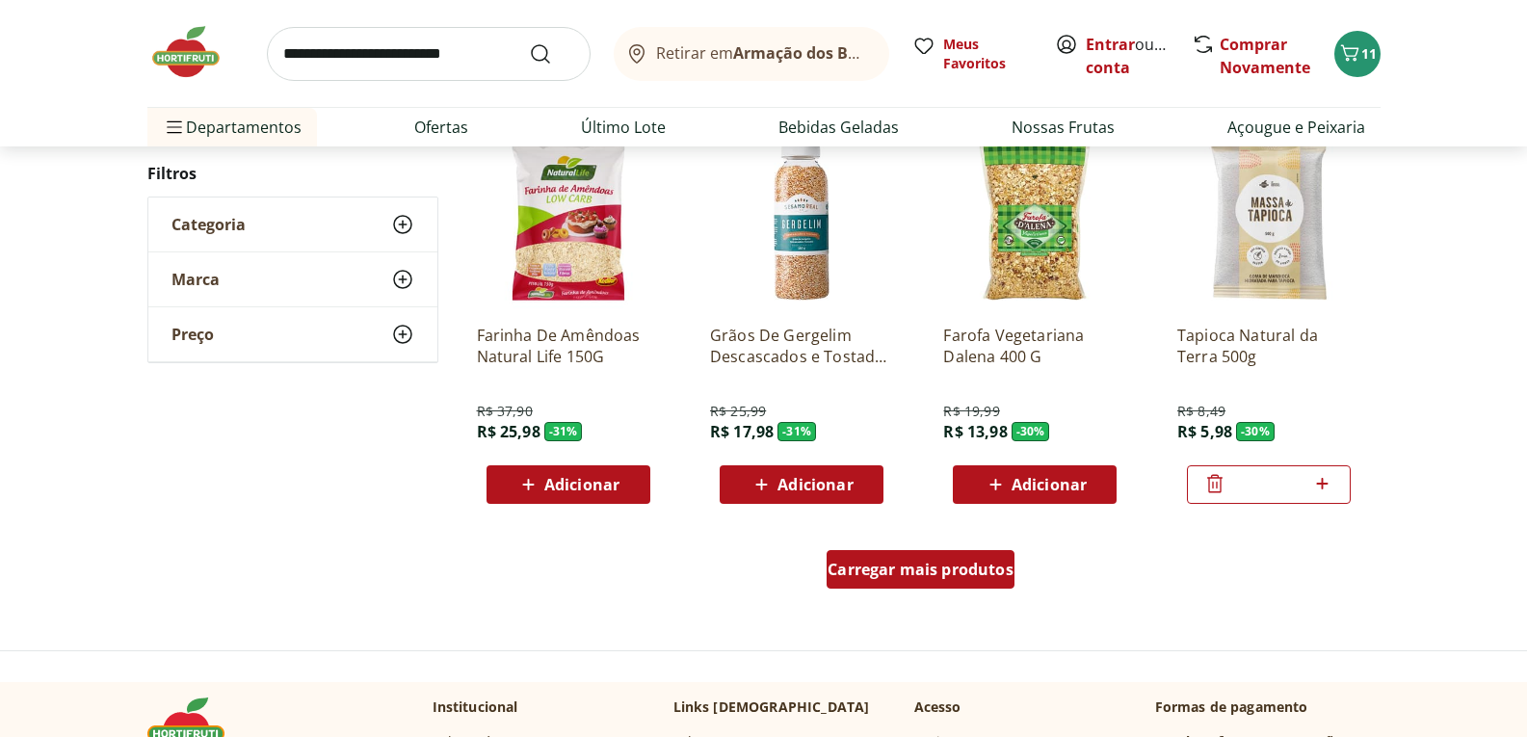
click at [934, 563] on span "Carregar mais produtos" at bounding box center [921, 569] width 186 height 15
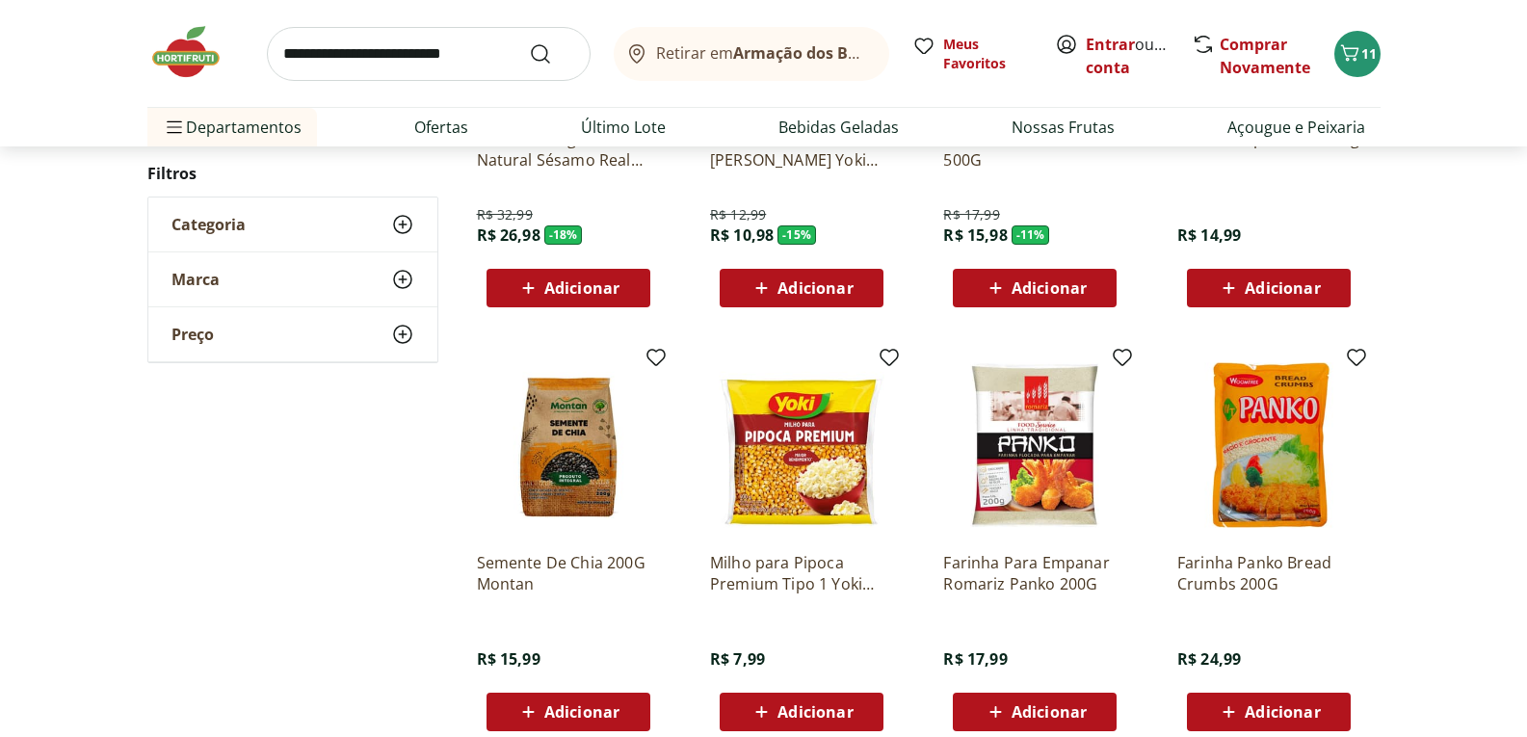
scroll to position [2120, 0]
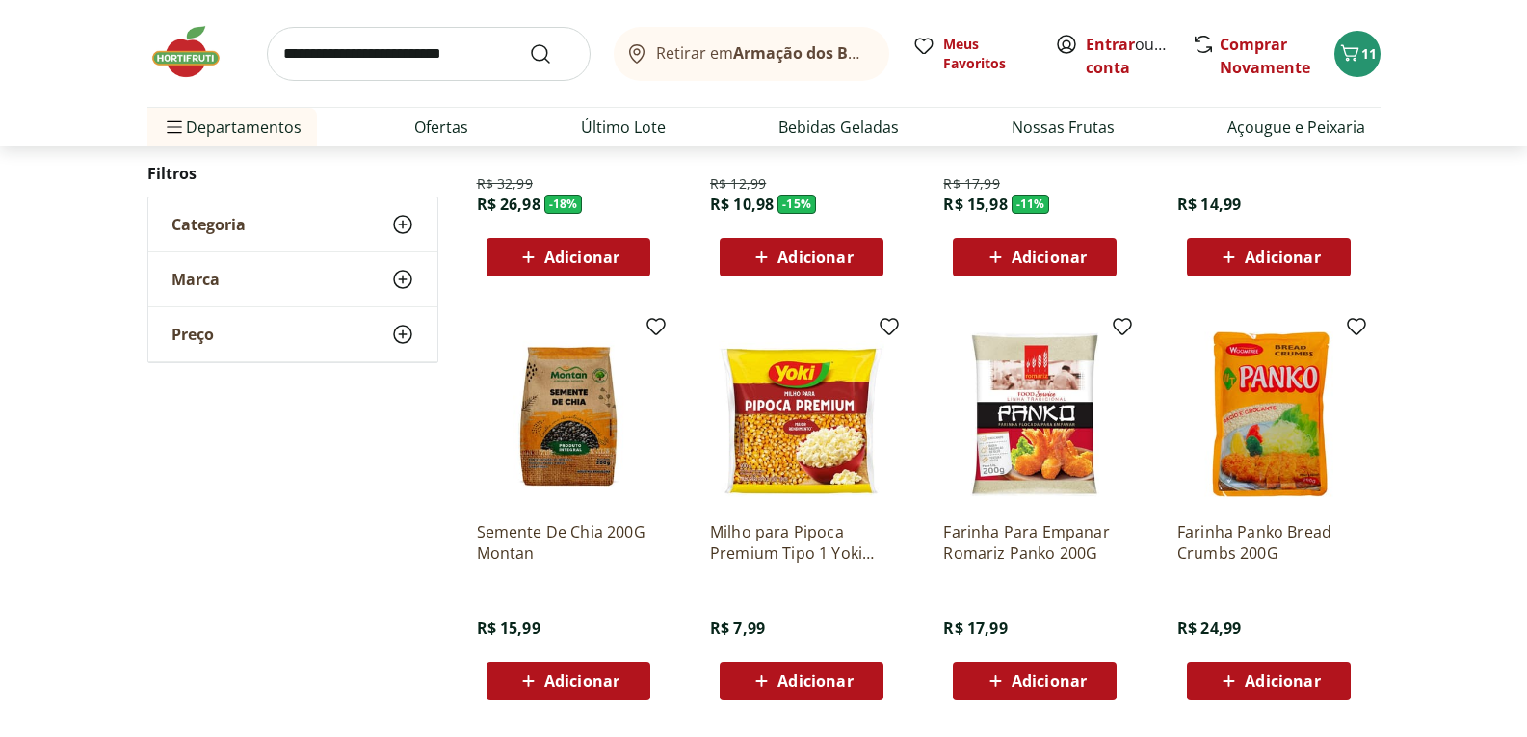
click at [583, 681] on span "Adicionar" at bounding box center [581, 681] width 75 height 15
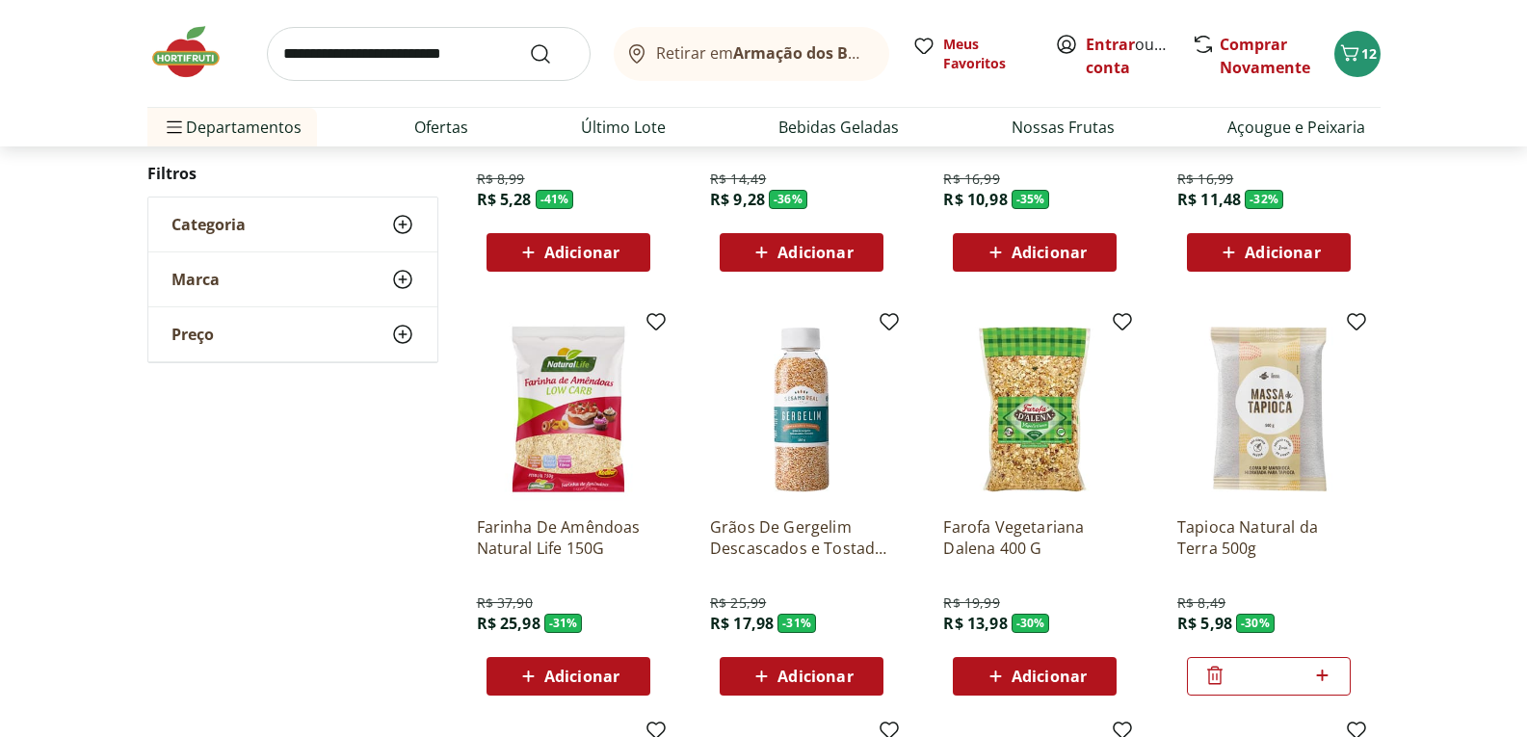
scroll to position [867, 0]
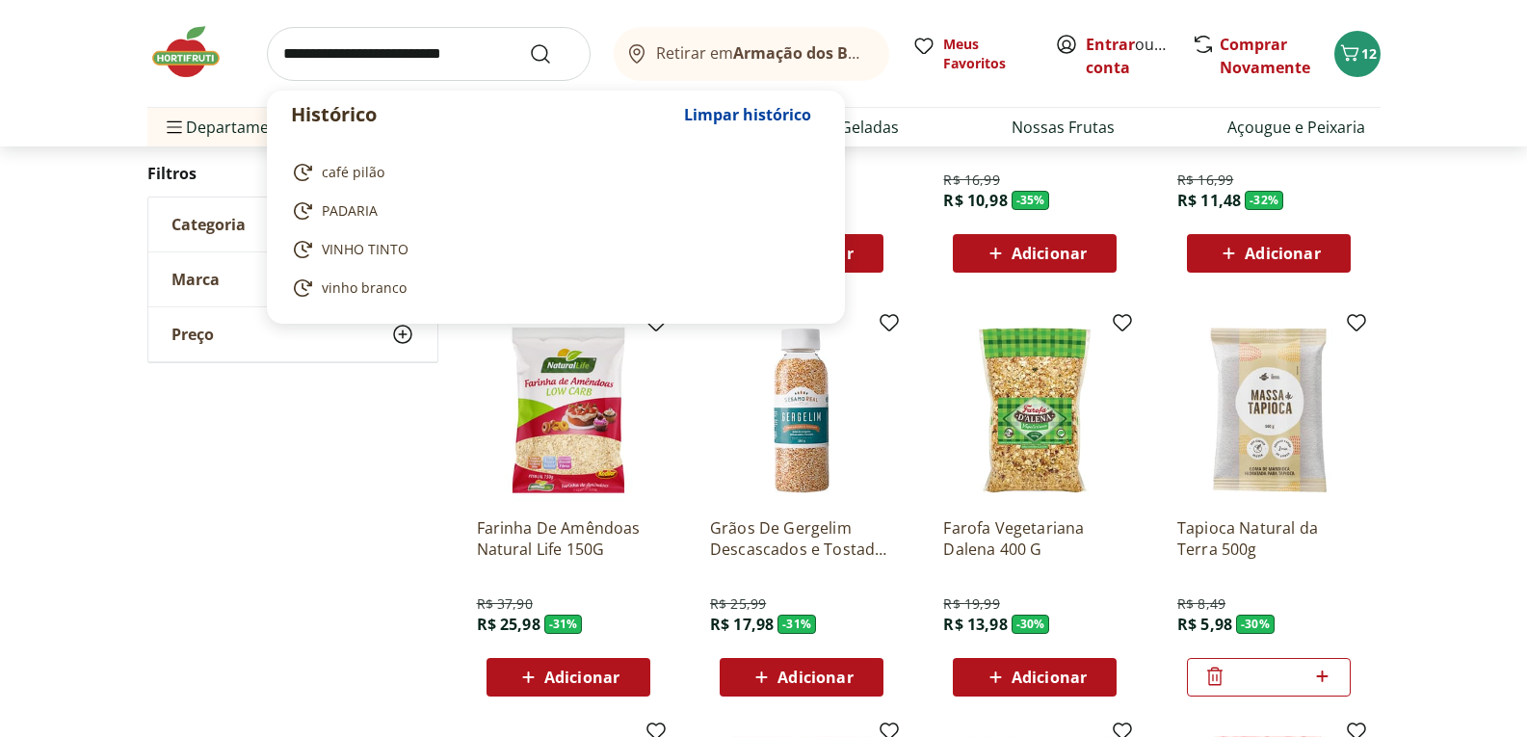
click at [424, 55] on input "search" at bounding box center [429, 54] width 324 height 54
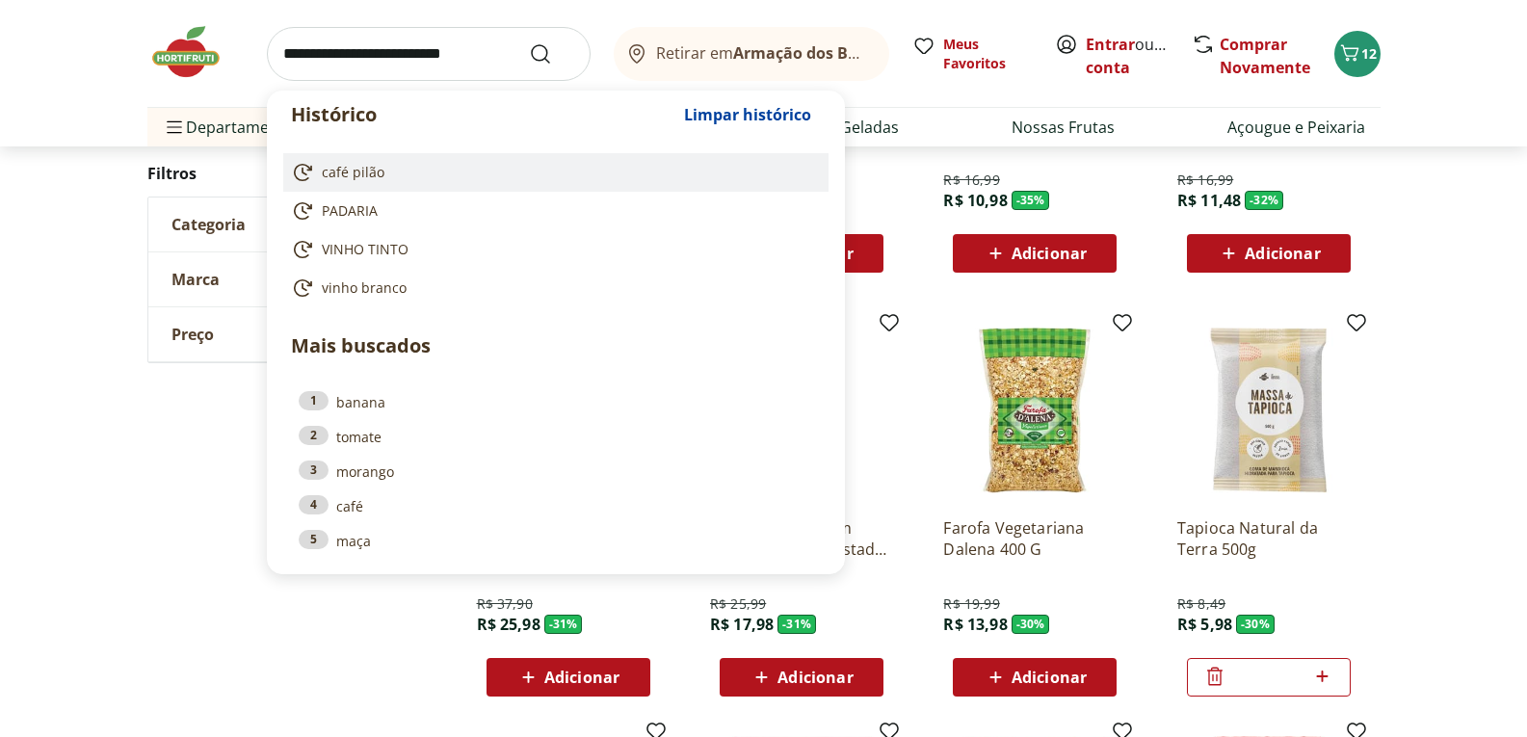
click at [387, 177] on link "café pilão" at bounding box center [552, 172] width 522 height 23
type input "**********"
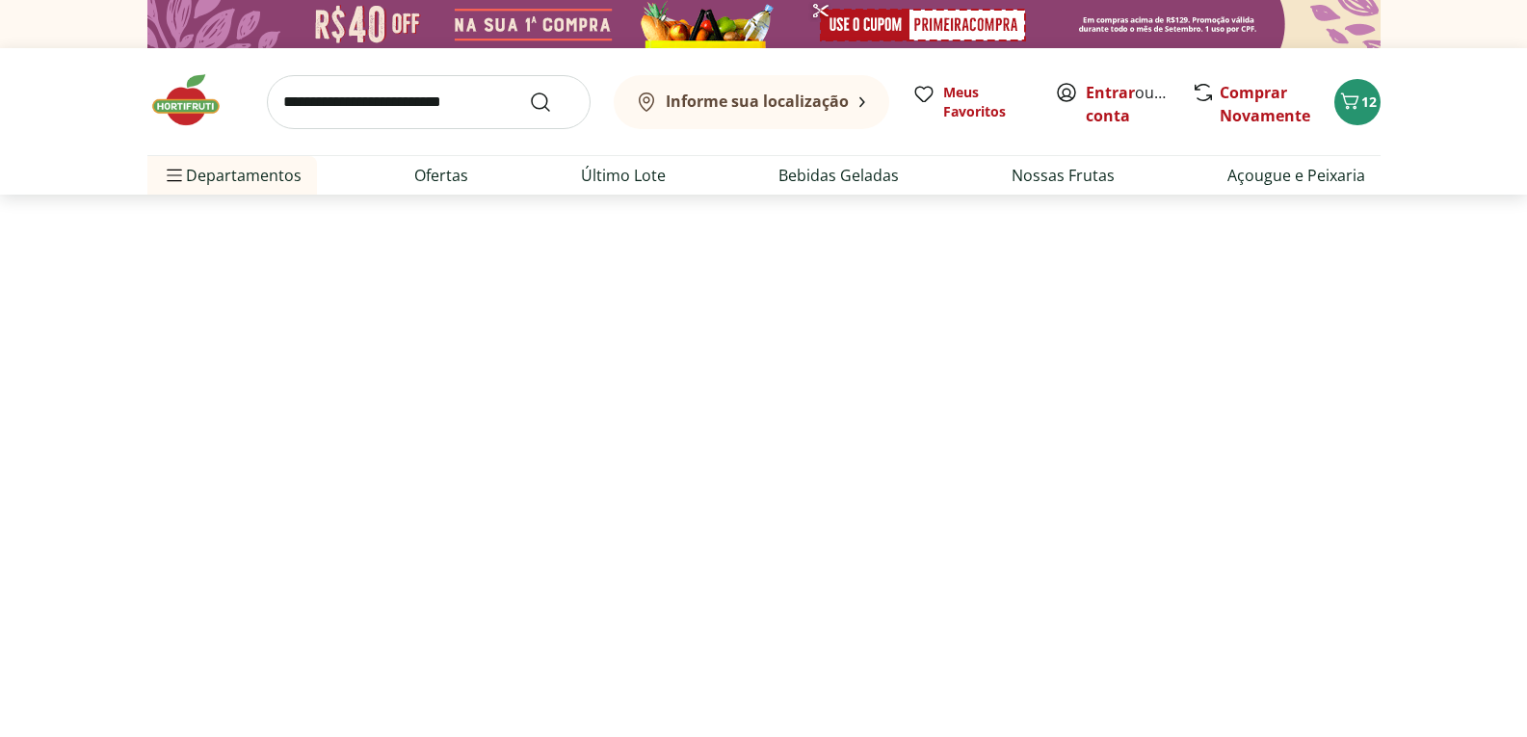
select select "**********"
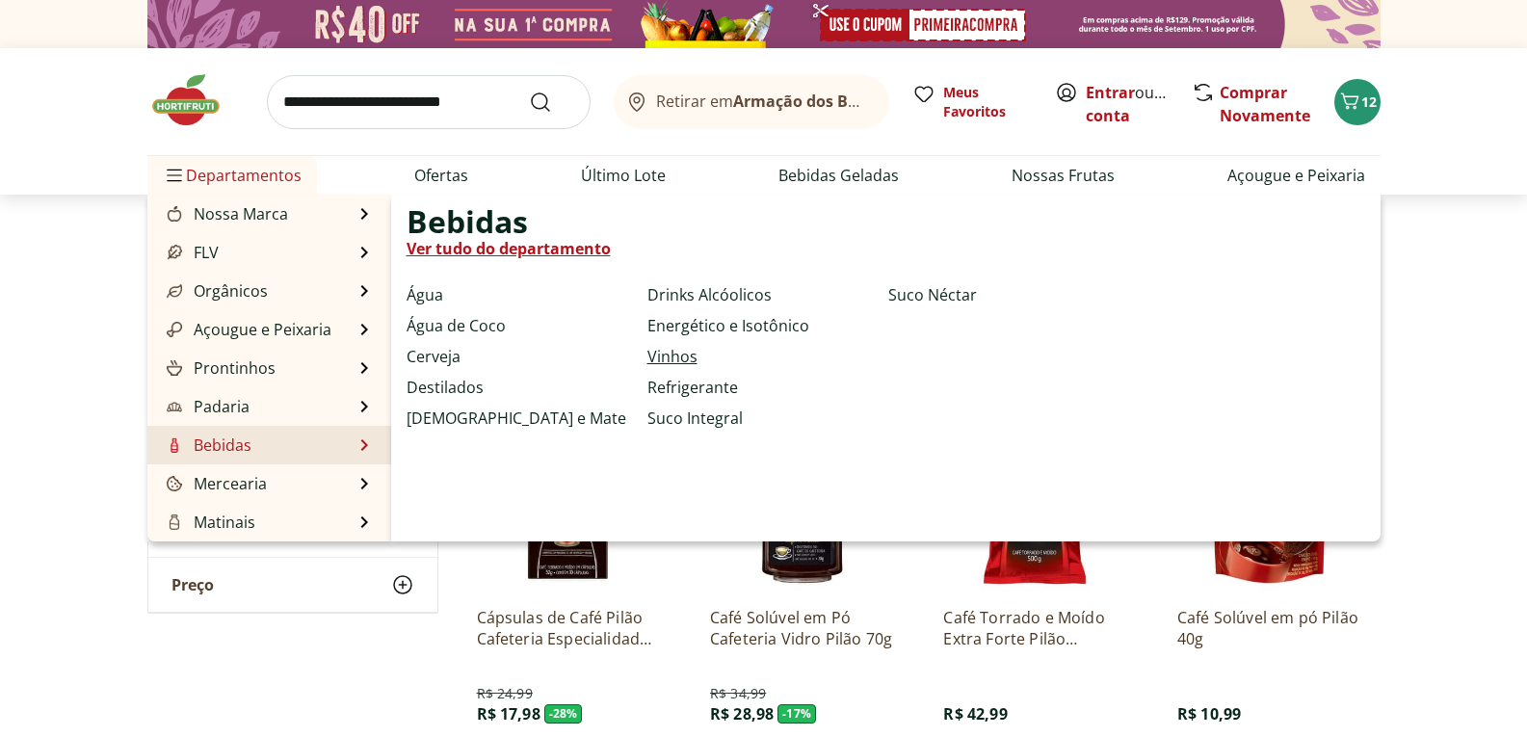
click at [683, 355] on link "Vinhos" at bounding box center [673, 356] width 50 height 23
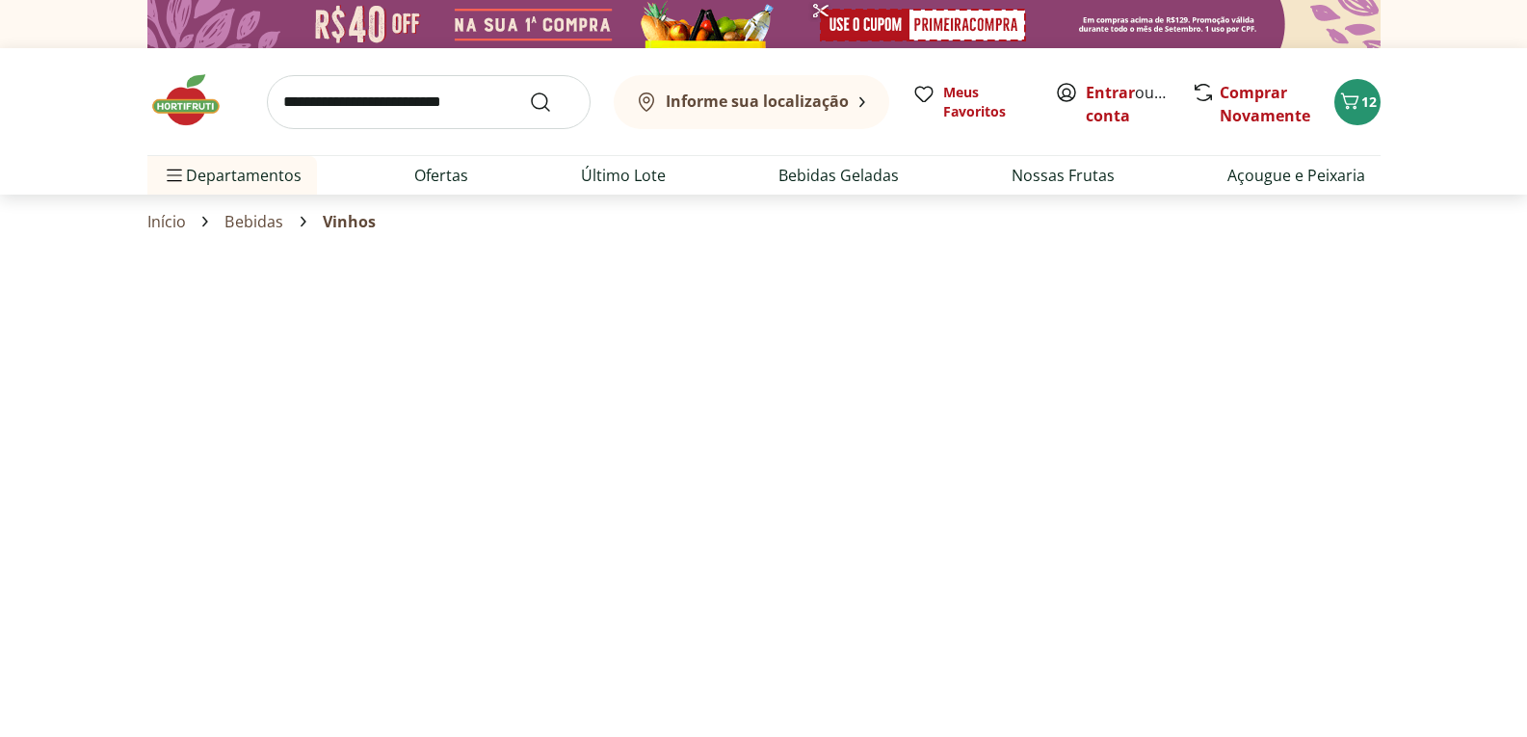
select select "**********"
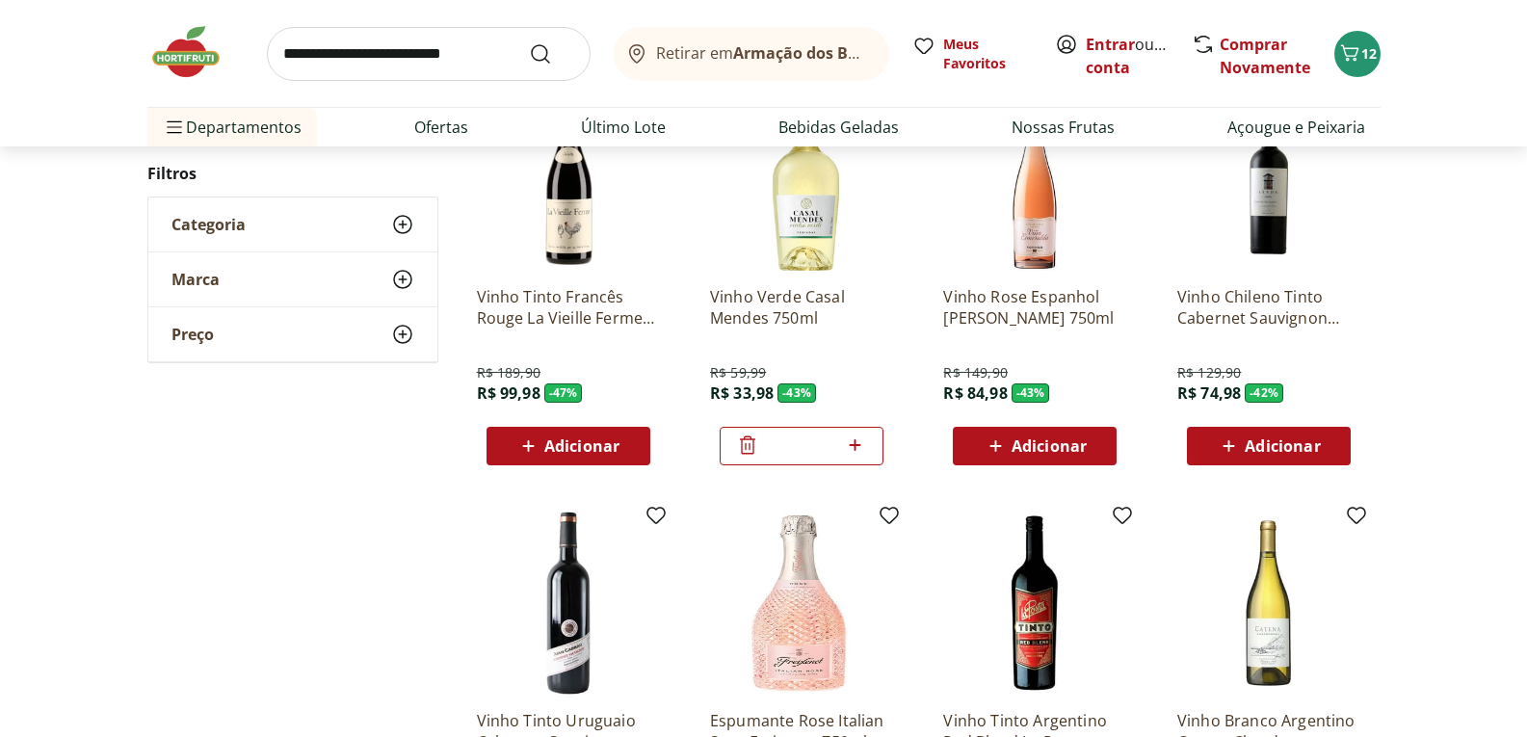
scroll to position [289, 0]
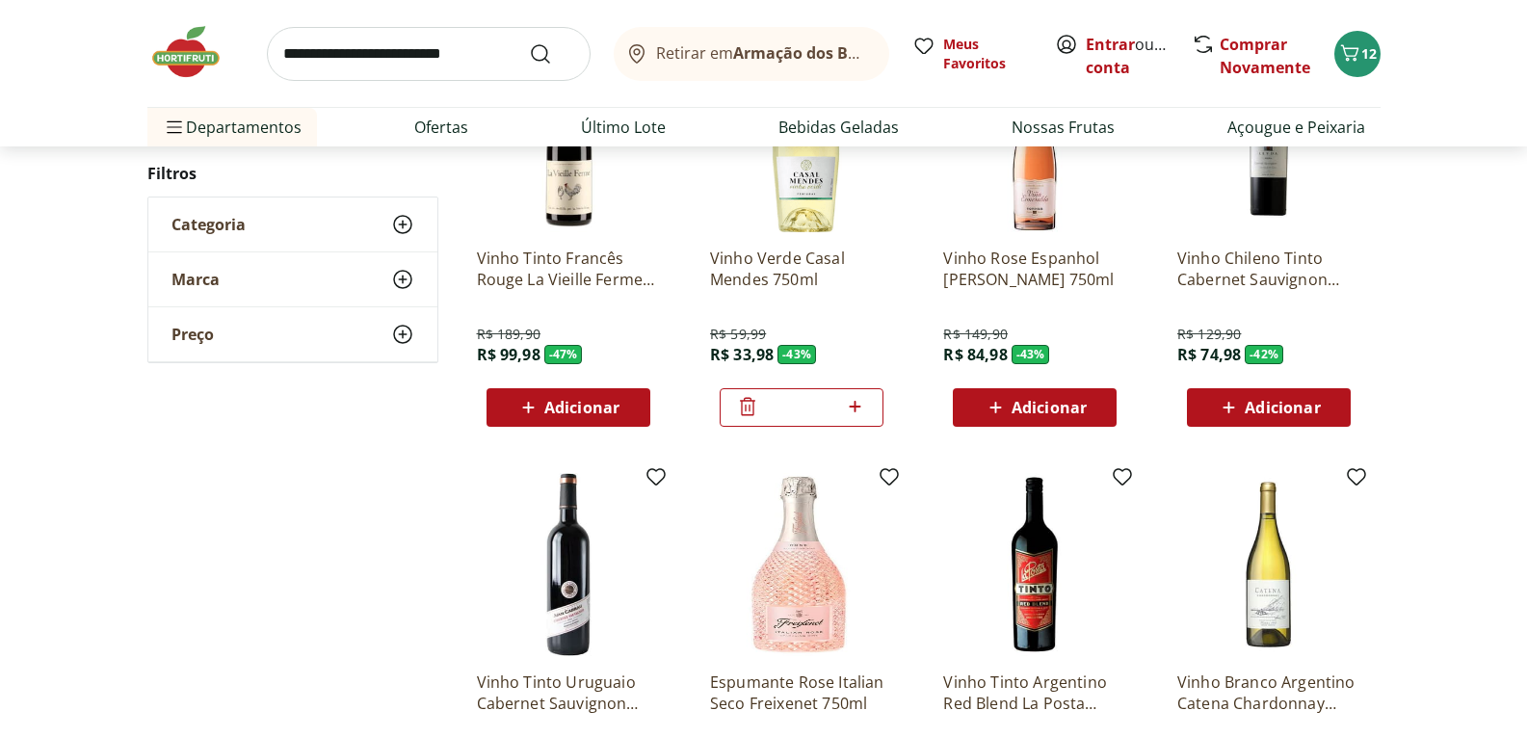
click at [856, 409] on icon at bounding box center [856, 407] width 12 height 12
type input "*"
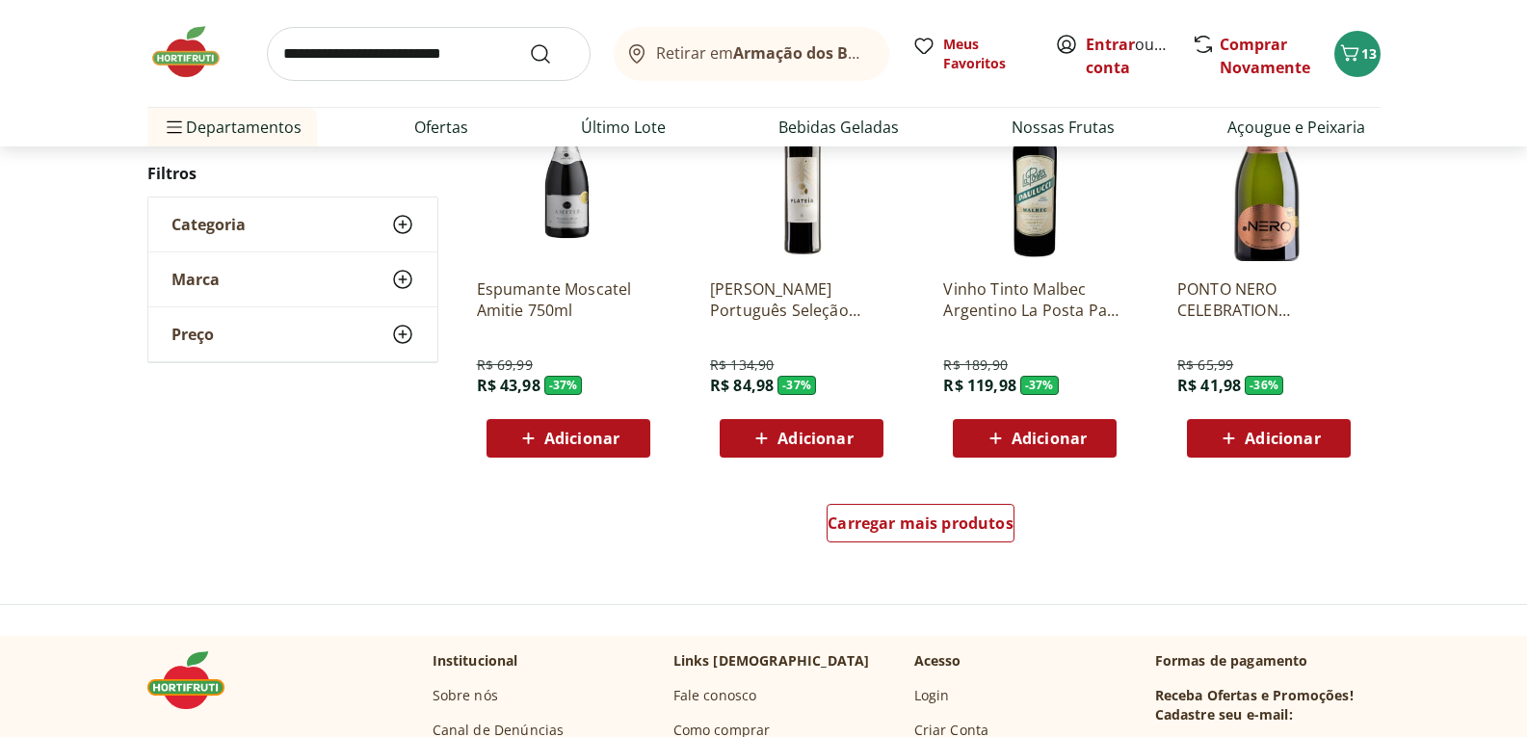
scroll to position [1156, 0]
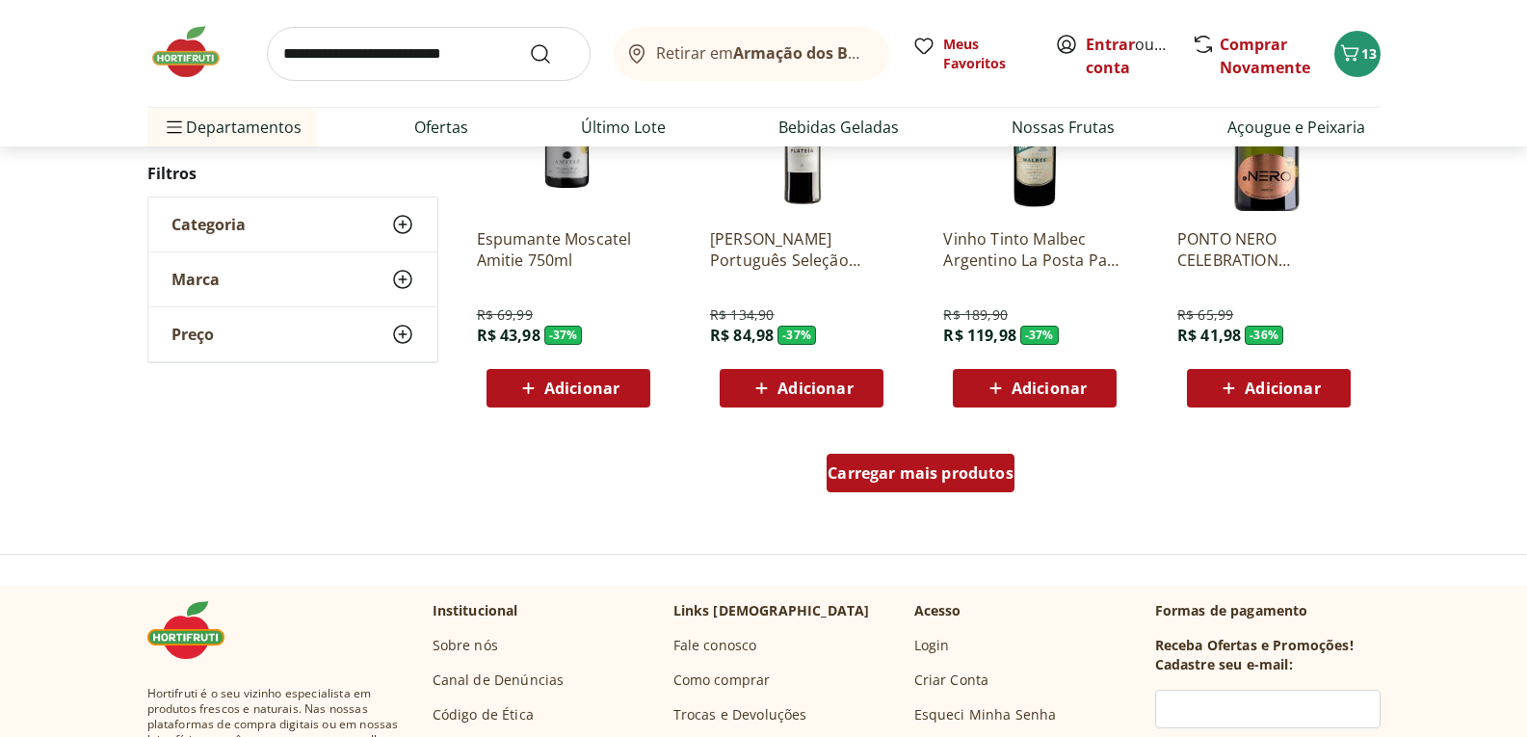
click at [905, 479] on span "Carregar mais produtos" at bounding box center [921, 472] width 186 height 15
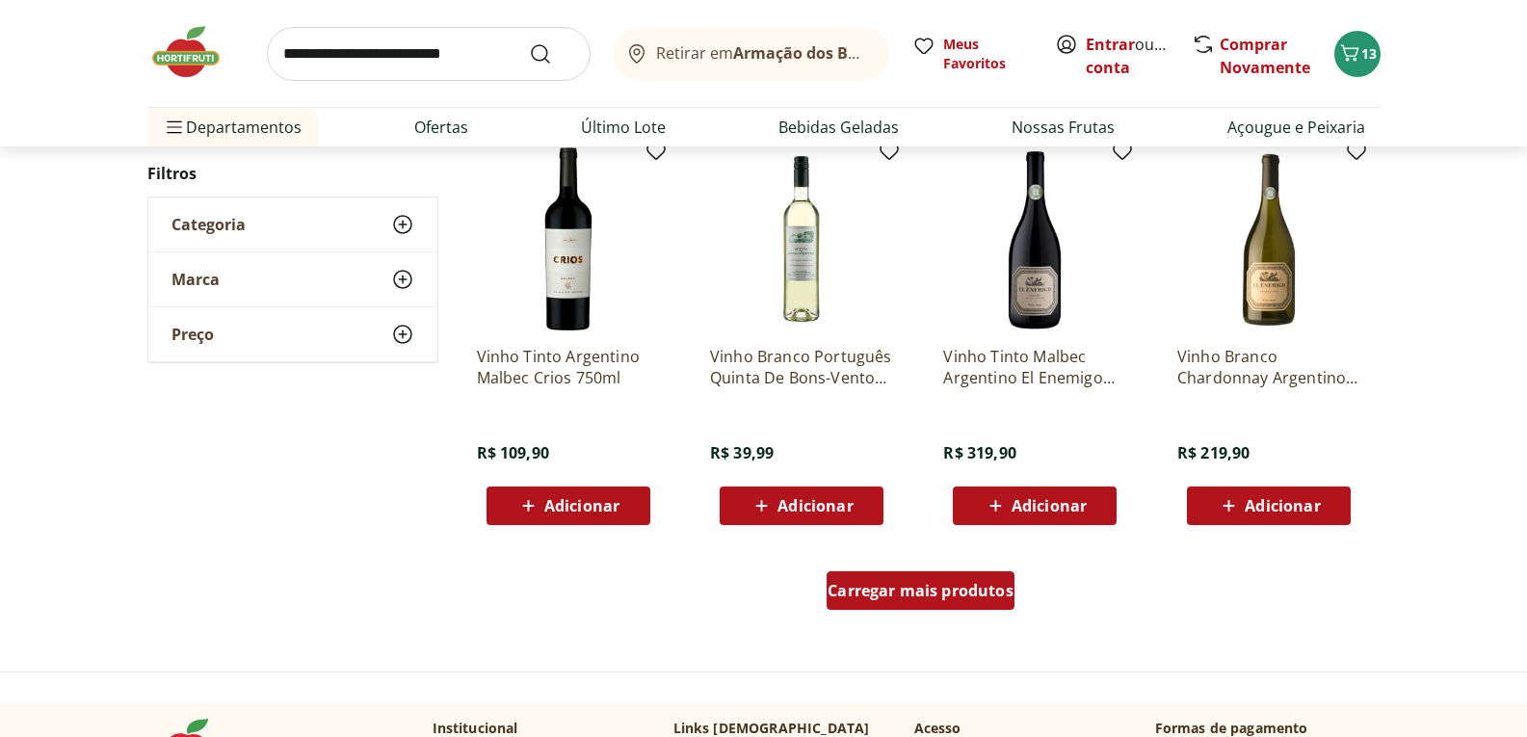
scroll to position [2313, 0]
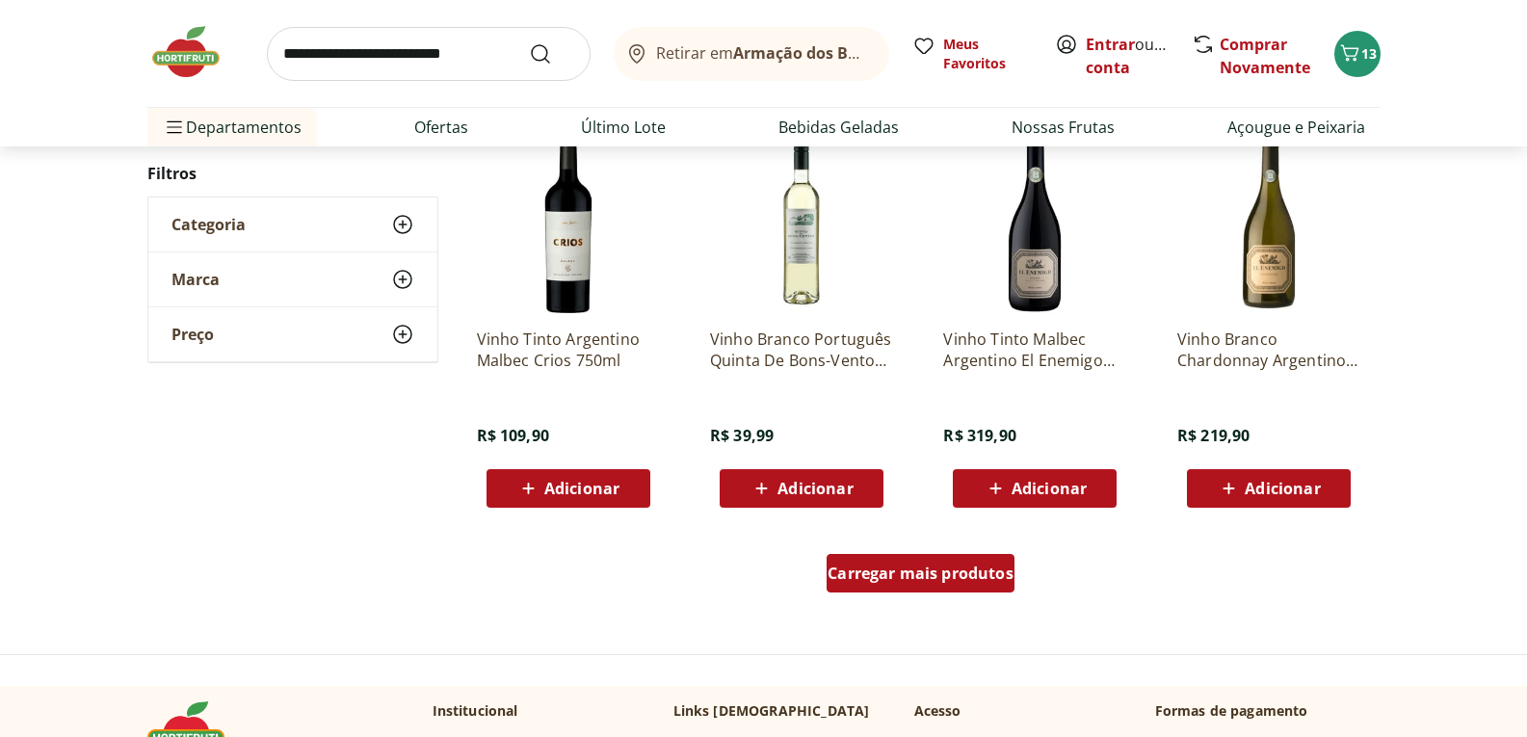
click at [877, 570] on span "Carregar mais produtos" at bounding box center [921, 573] width 186 height 15
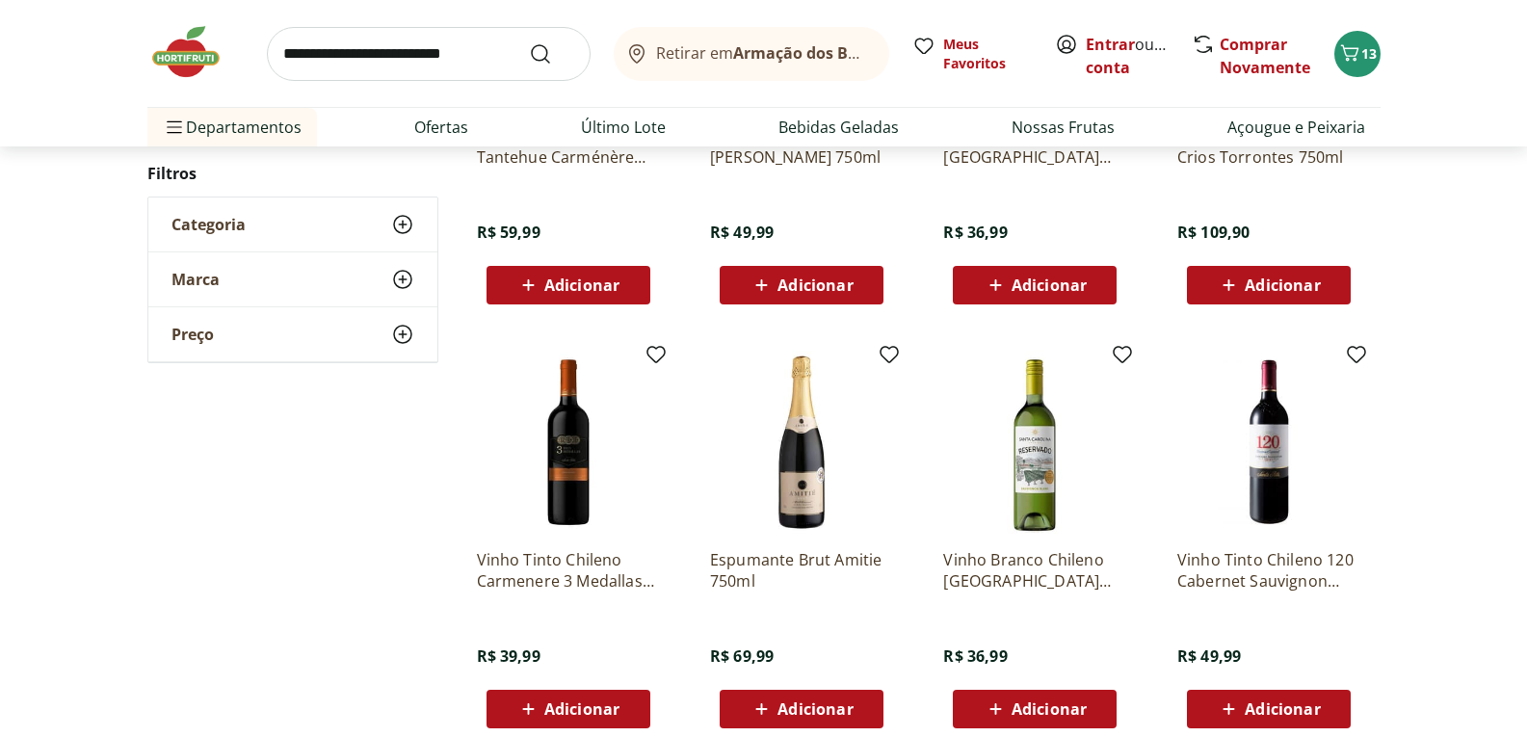
scroll to position [3469, 0]
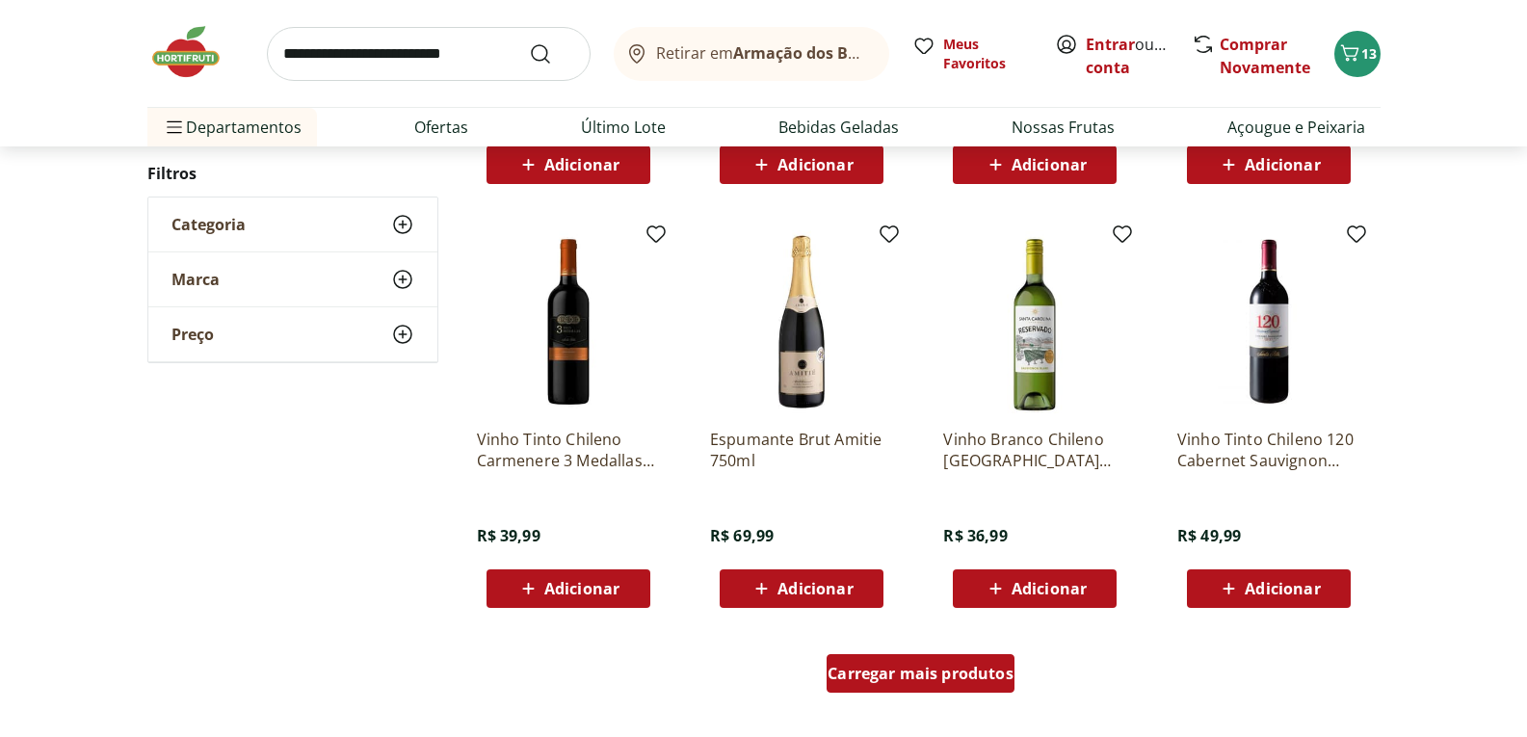
click at [930, 692] on div "Carregar mais produtos" at bounding box center [921, 673] width 188 height 39
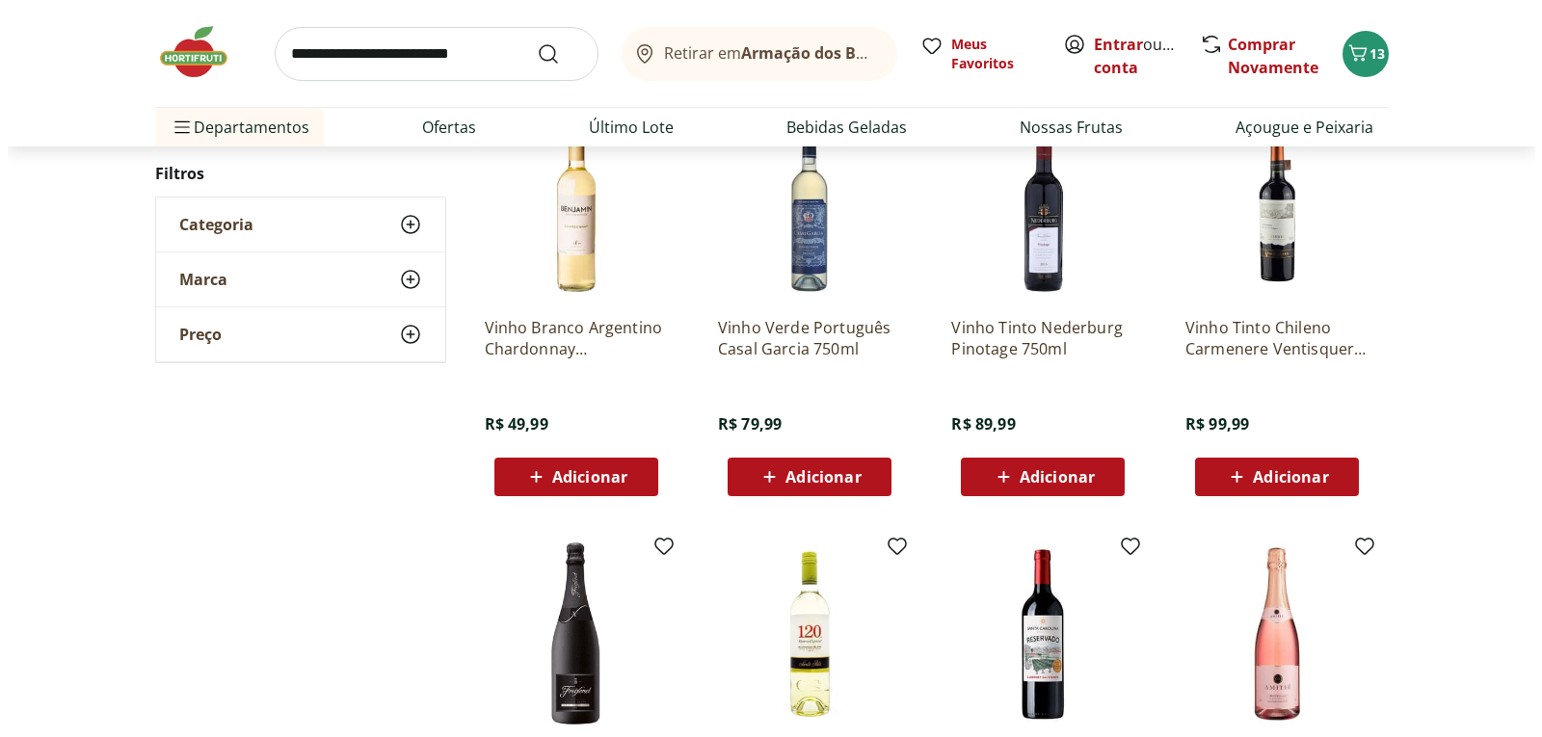
scroll to position [4144, 0]
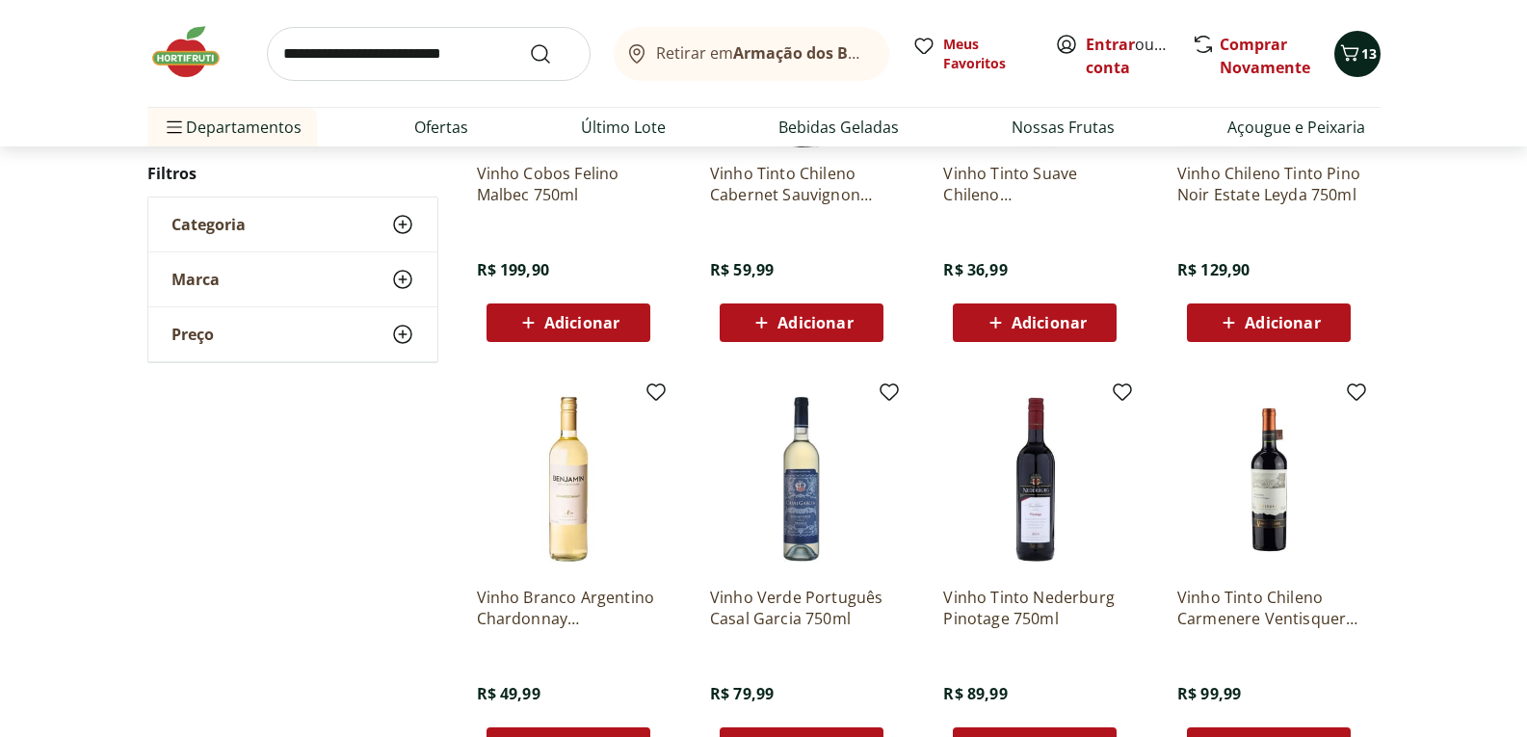
click at [1362, 47] on span "13" at bounding box center [1369, 53] width 15 height 18
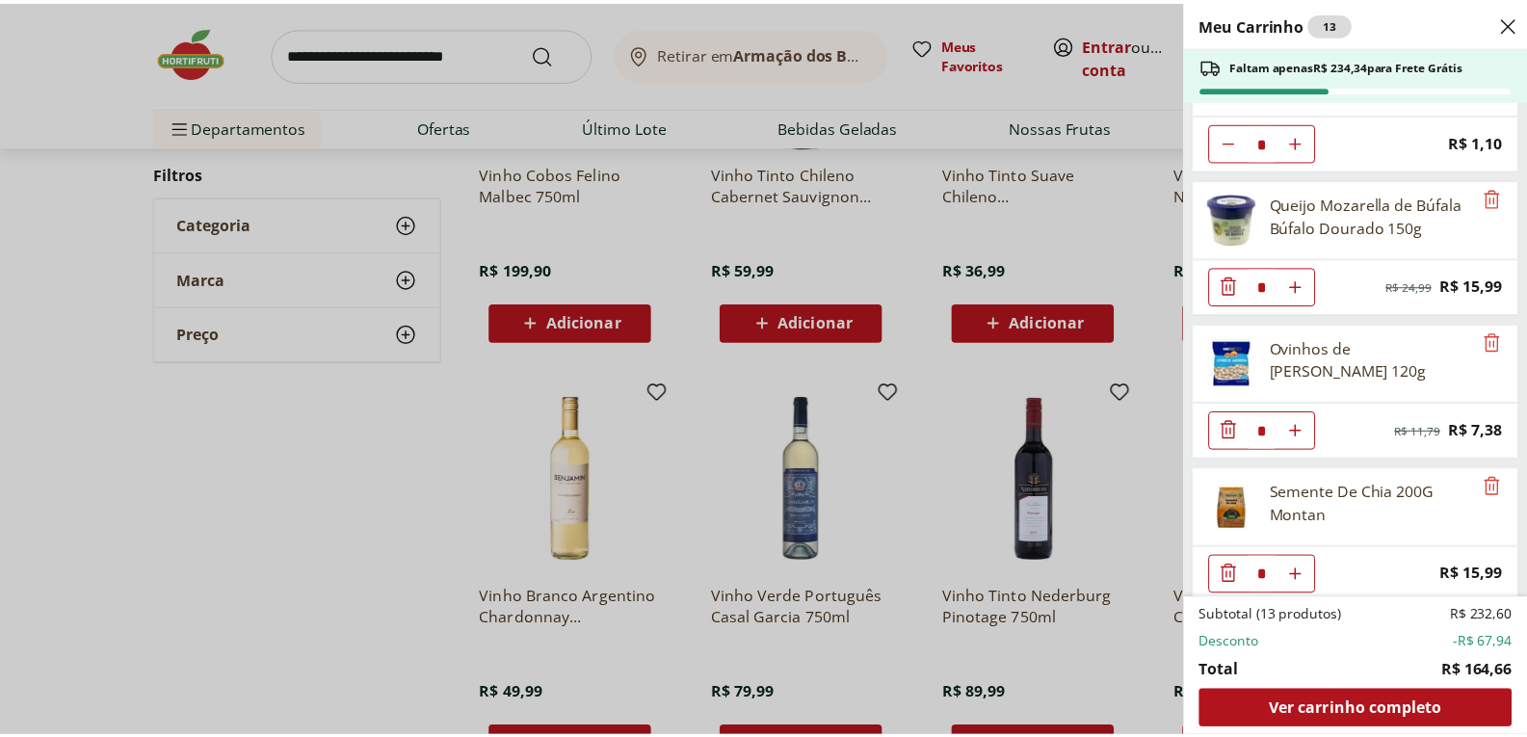
scroll to position [810, 0]
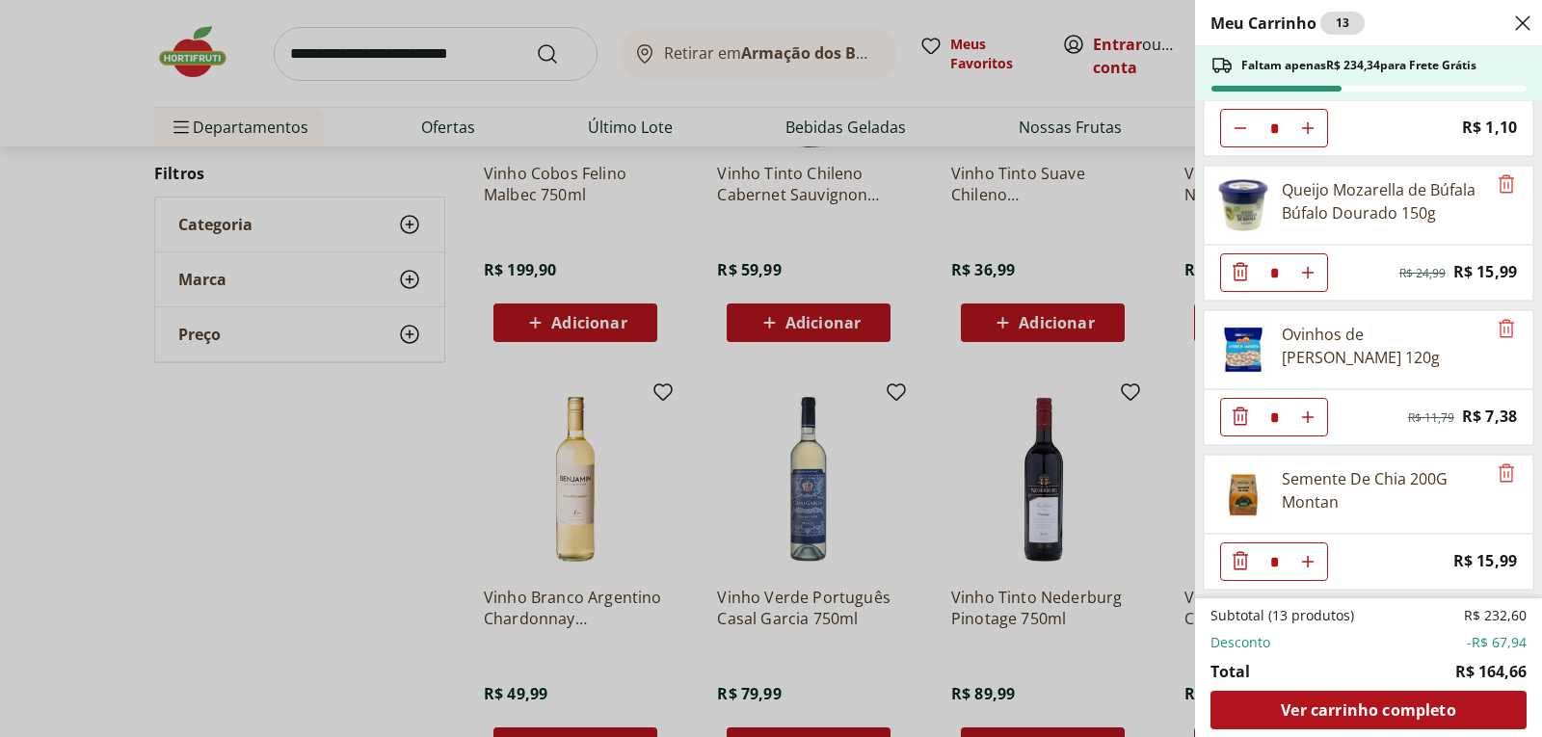
click at [1523, 18] on icon "Close" at bounding box center [1522, 23] width 23 height 23
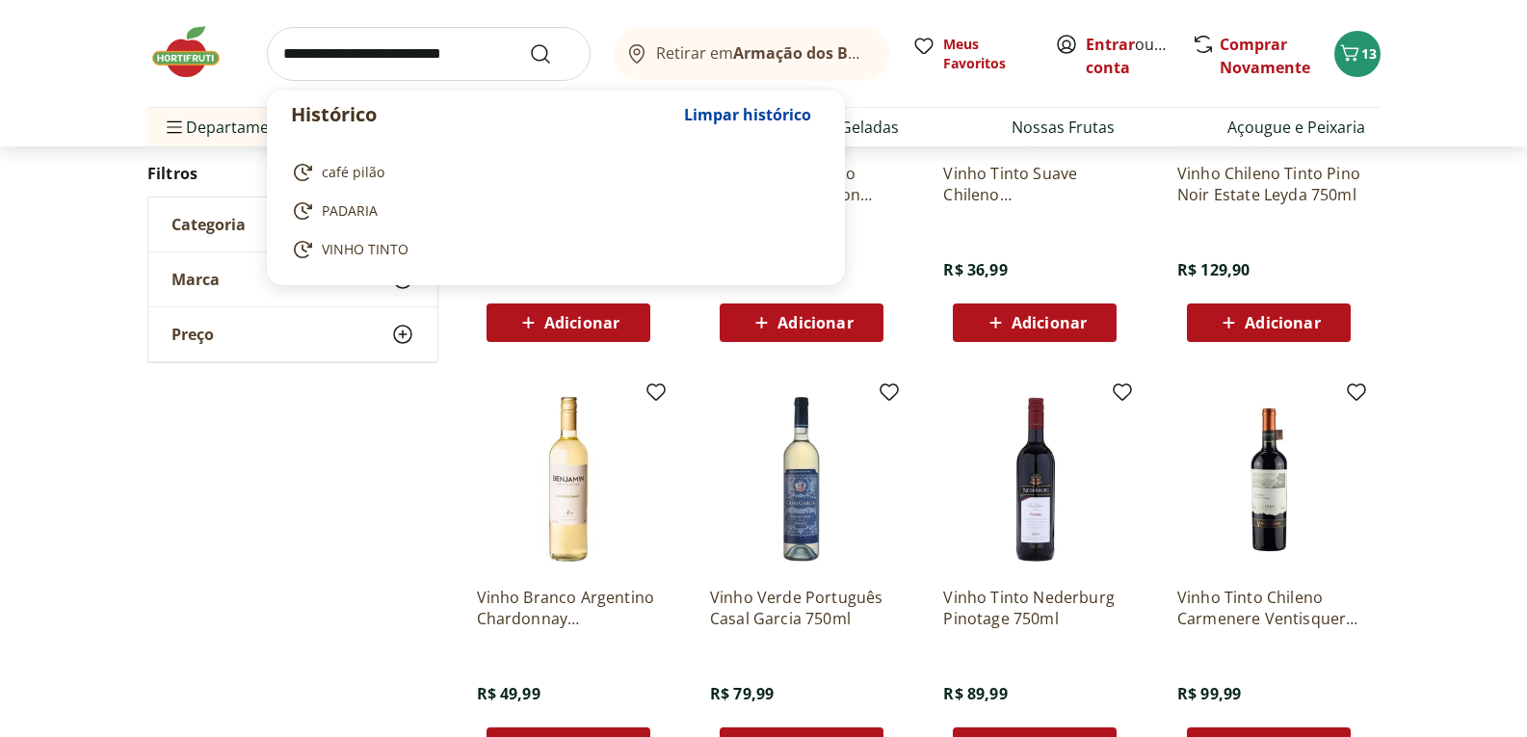
click at [488, 59] on input "search" at bounding box center [429, 54] width 324 height 54
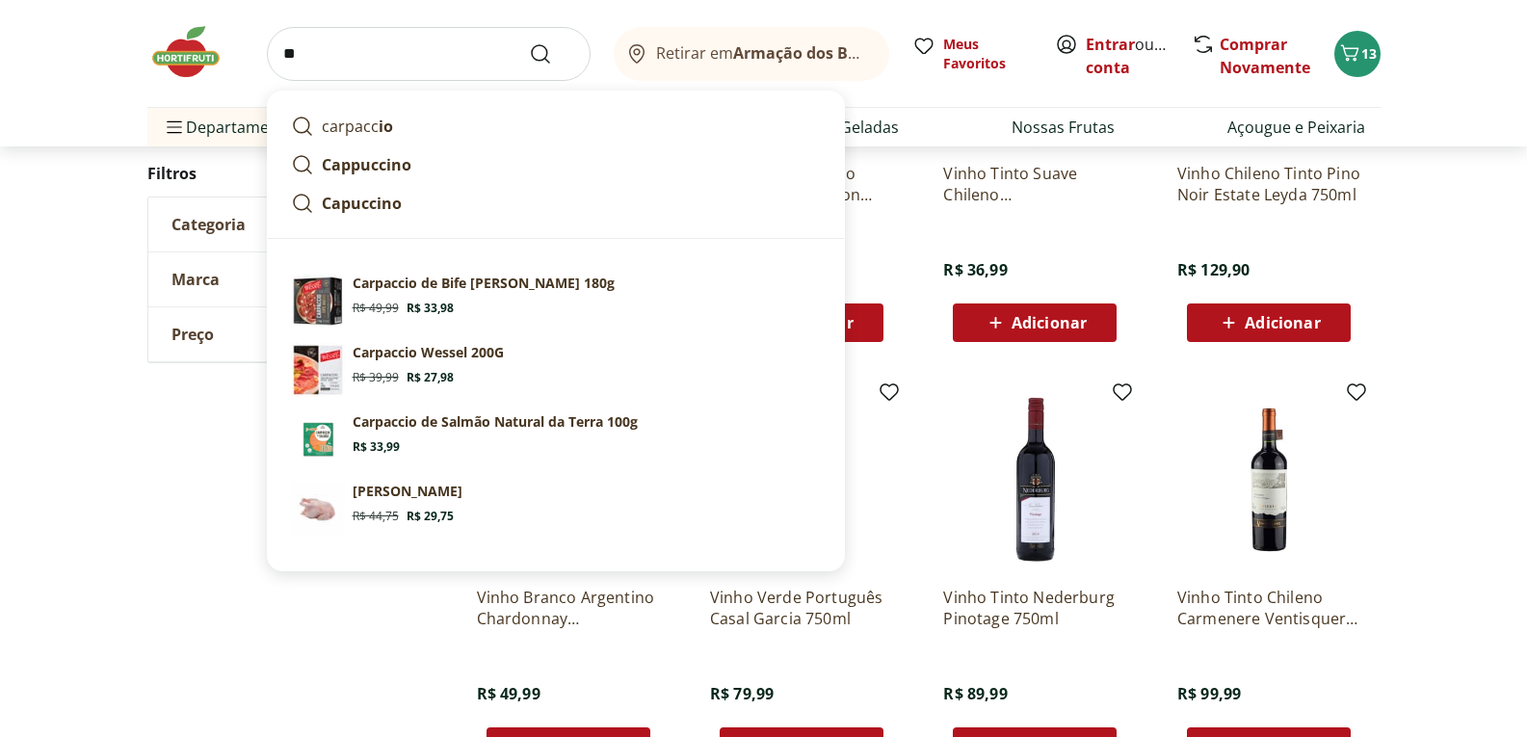
type input "*"
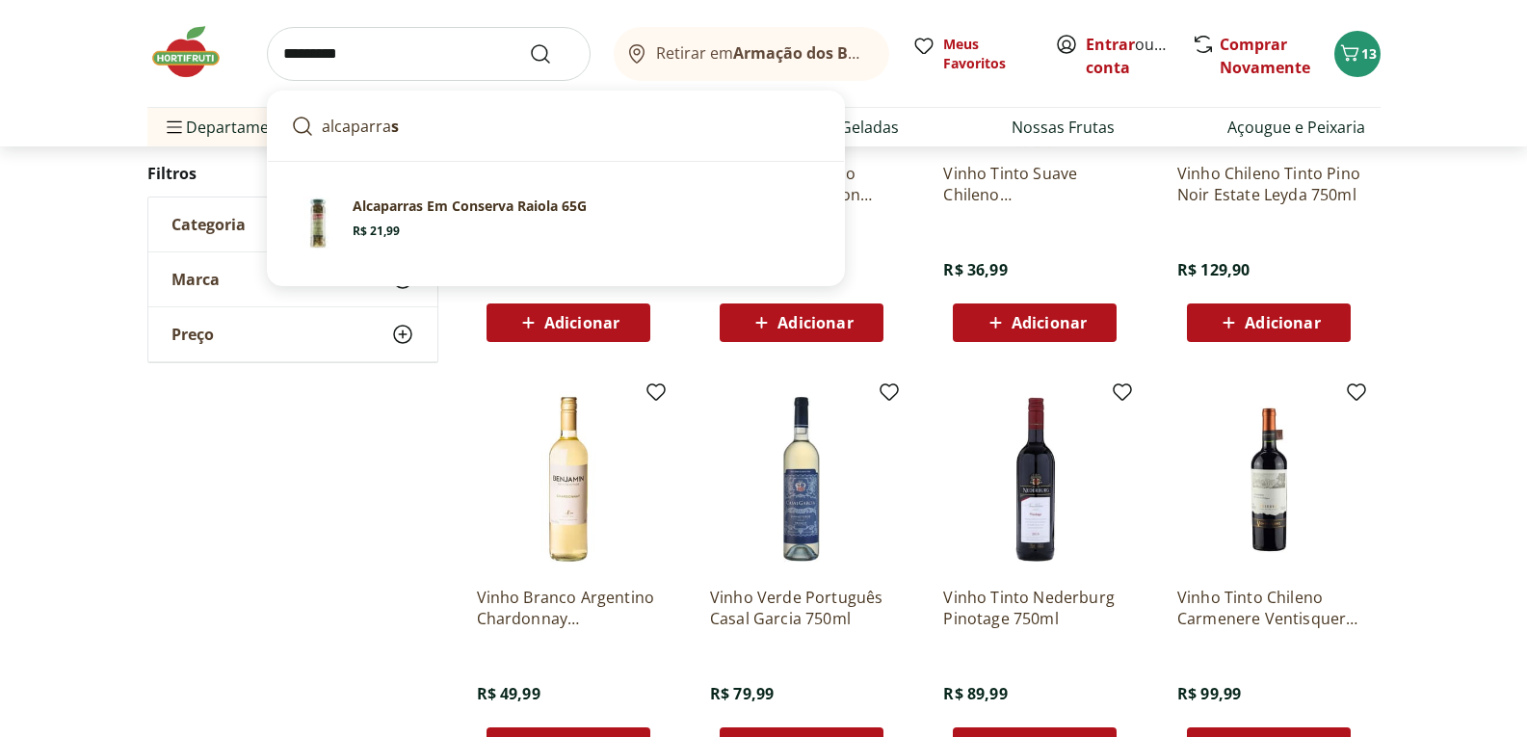
type input "*********"
click at [529, 42] on button "Submit Search" at bounding box center [552, 53] width 46 height 23
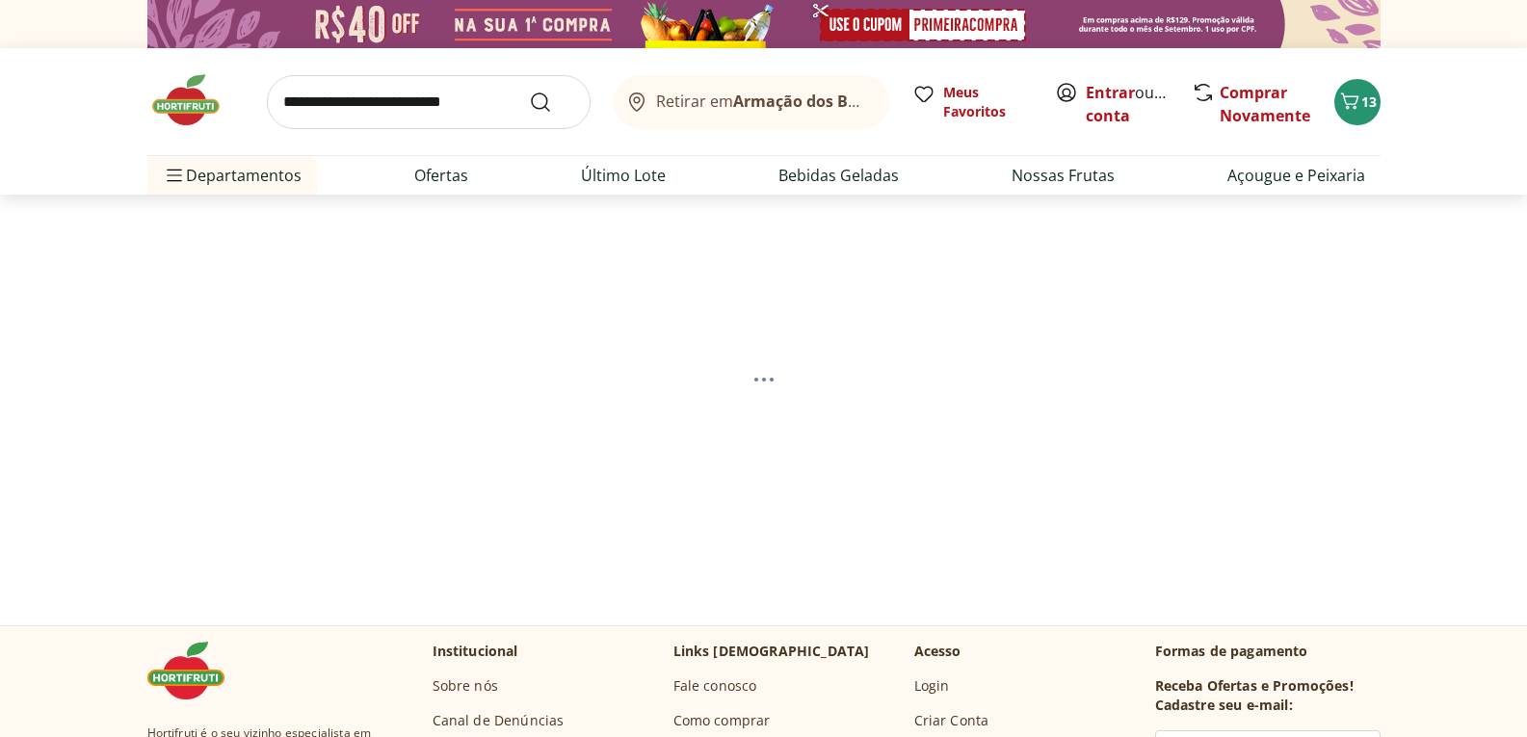
select select "**********"
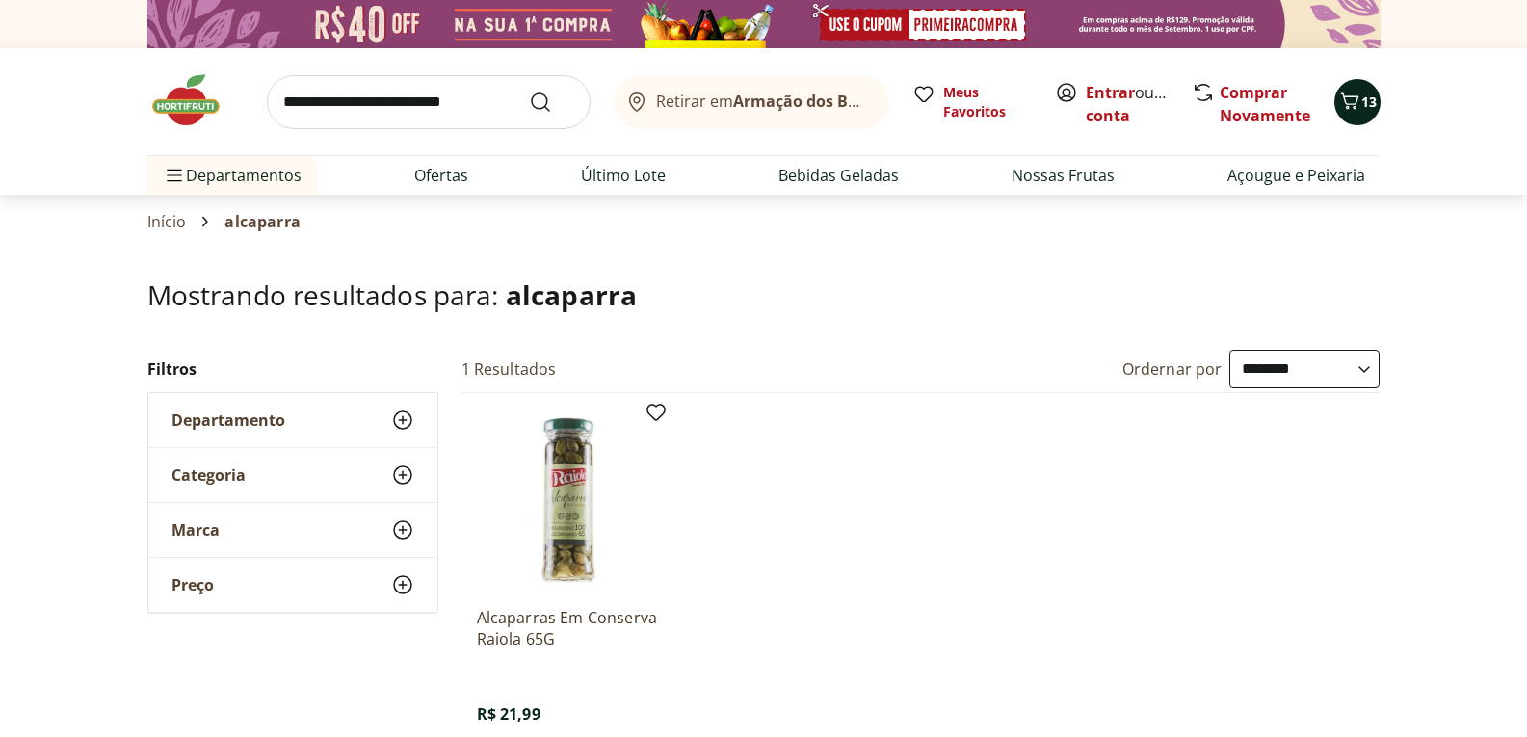
click at [1359, 100] on icon "Carrinho" at bounding box center [1349, 101] width 23 height 23
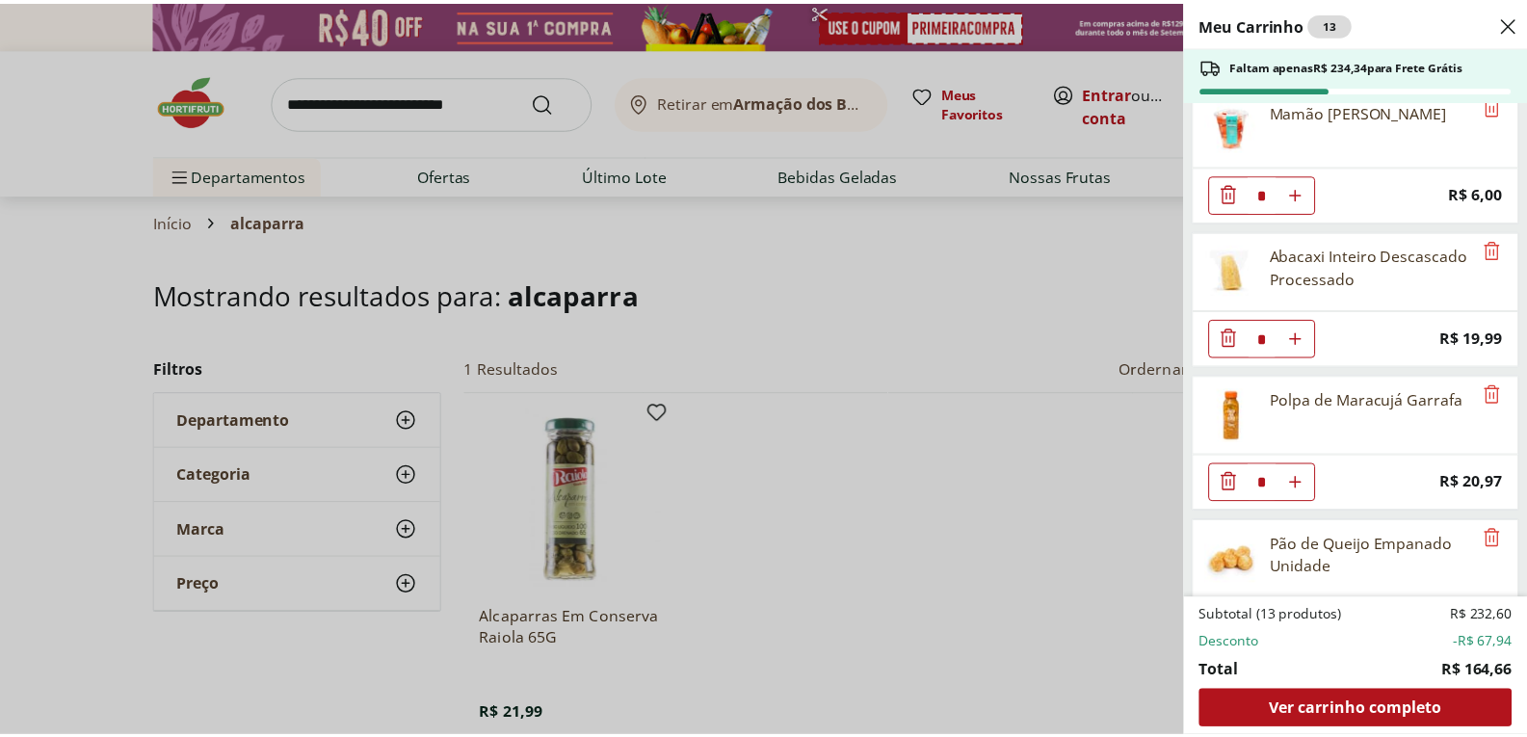
scroll to position [40, 0]
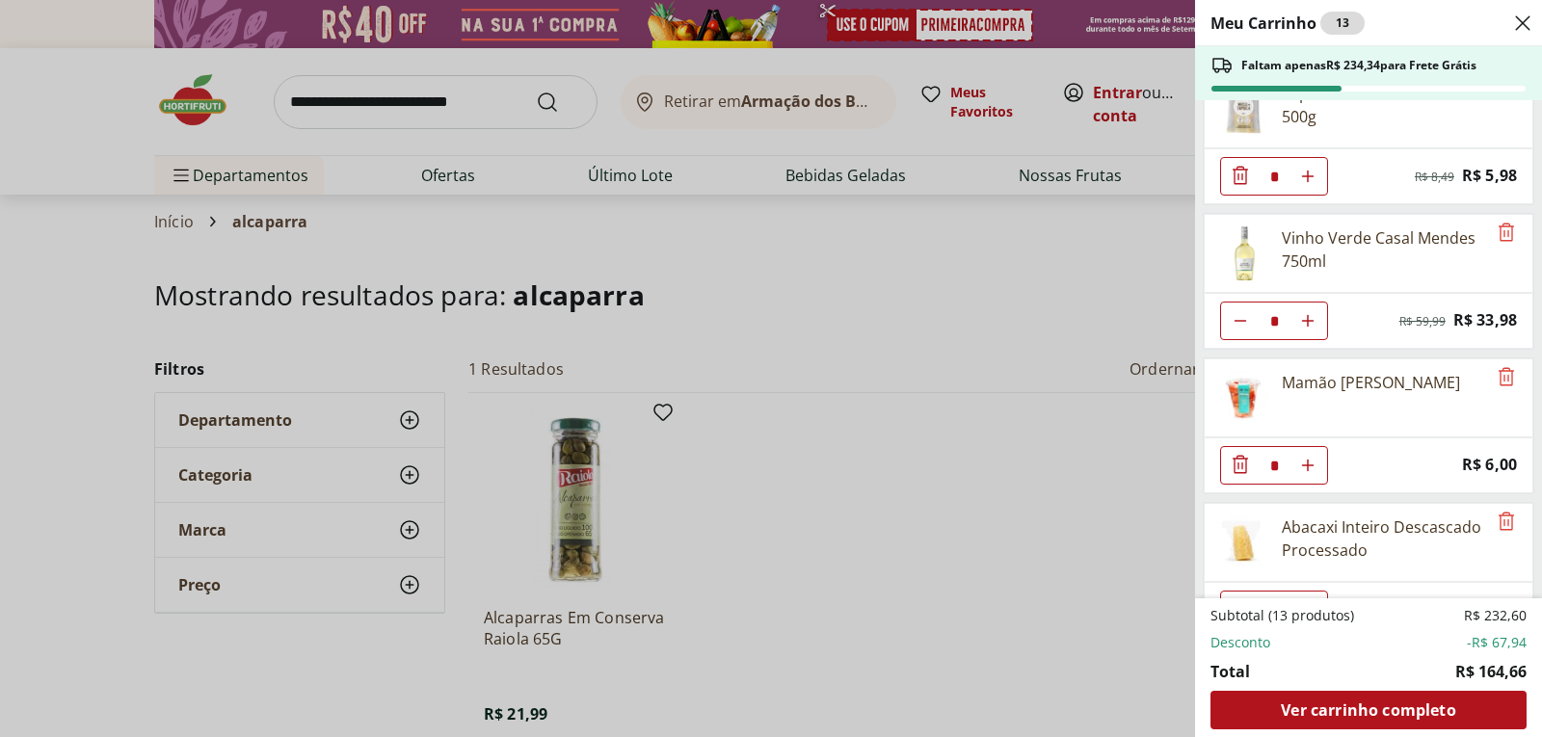
click at [1520, 19] on use "Close" at bounding box center [1522, 23] width 23 height 23
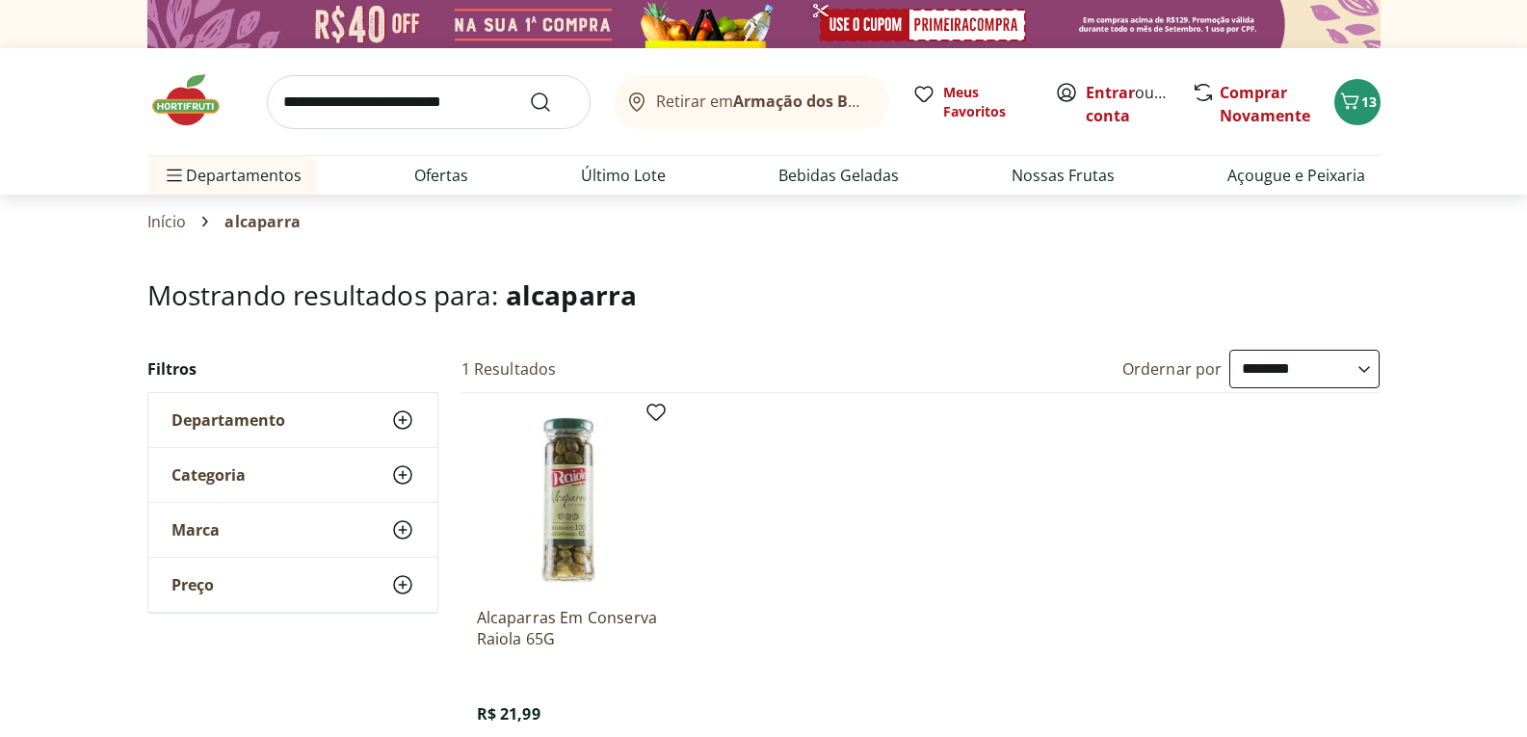
scroll to position [193, 0]
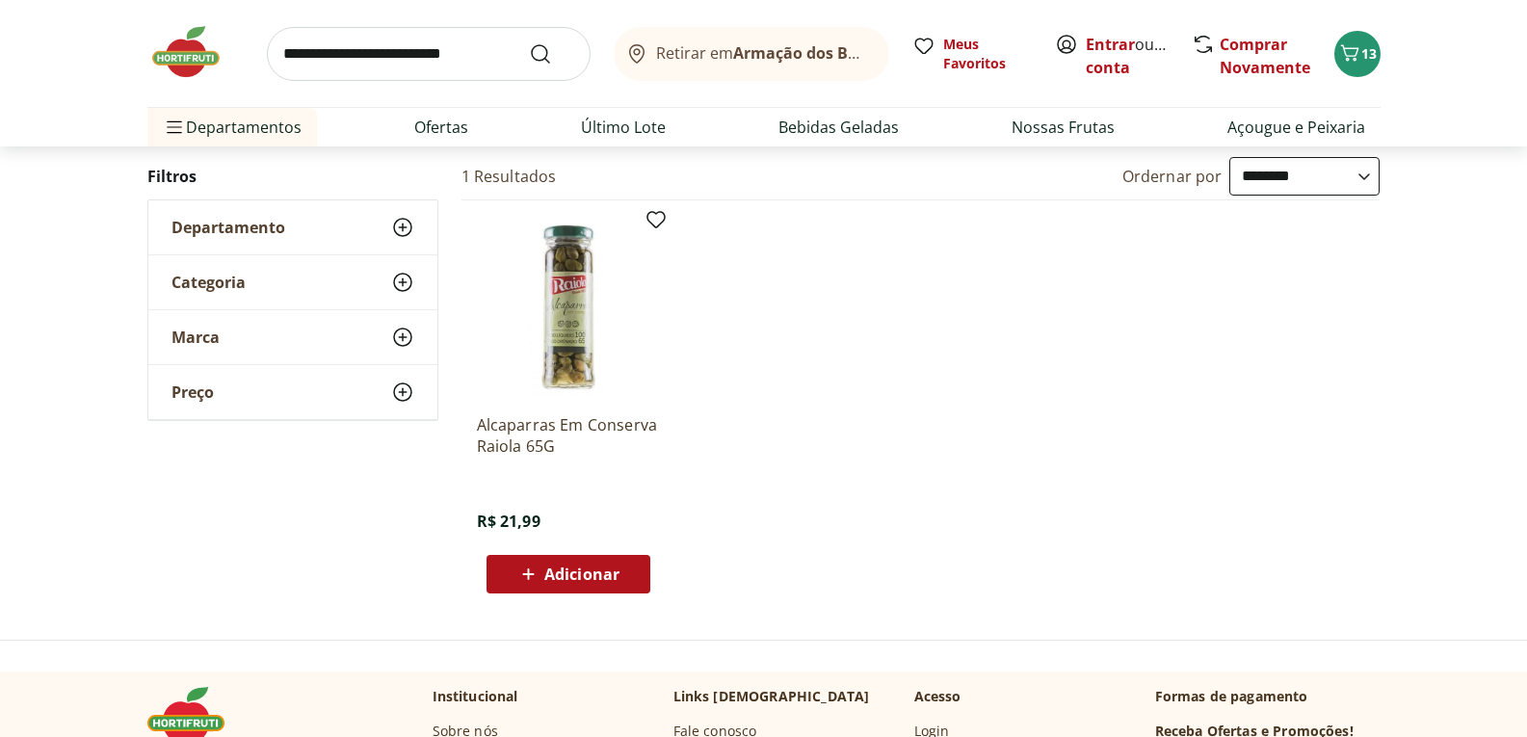
click at [562, 592] on button "Adicionar" at bounding box center [569, 574] width 164 height 39
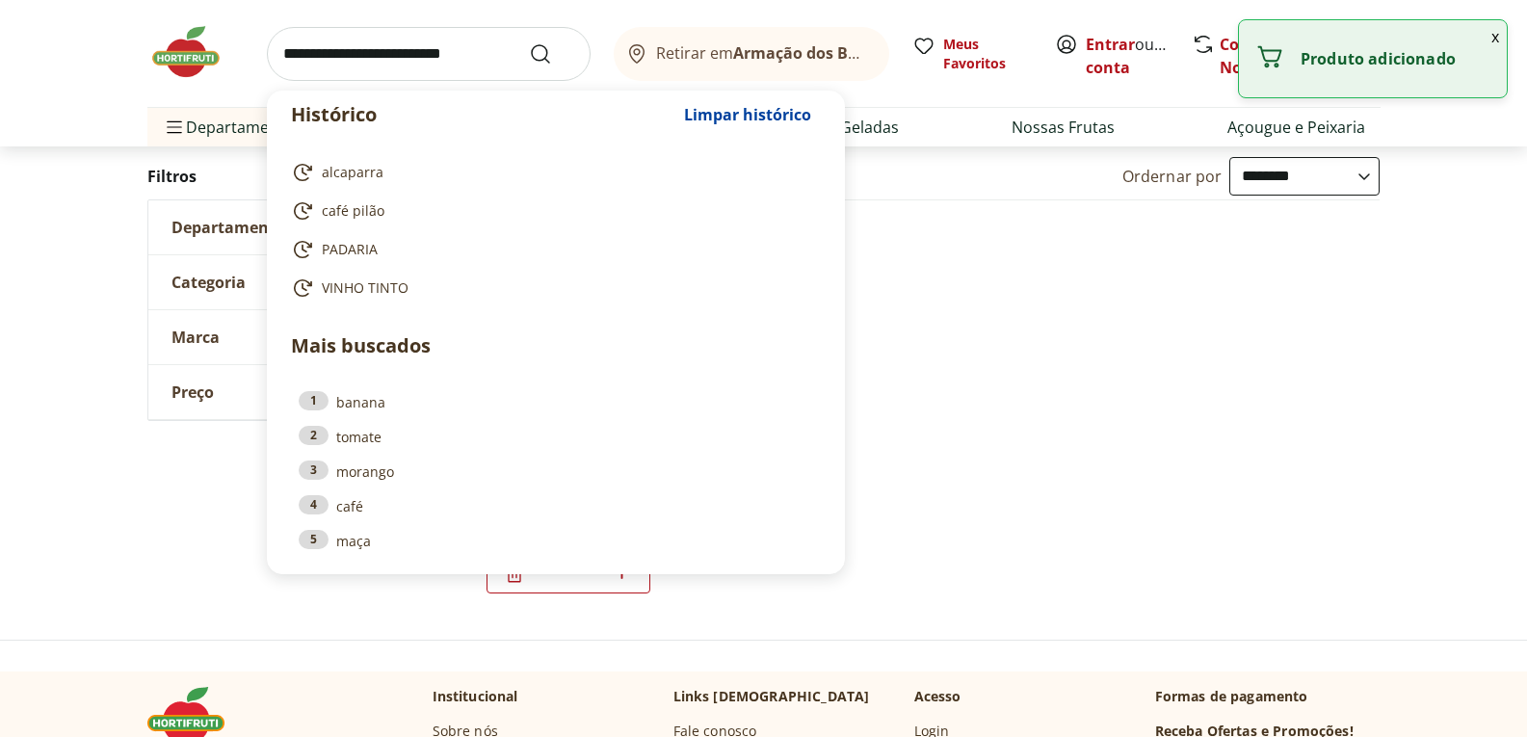
click at [322, 52] on input "search" at bounding box center [429, 54] width 324 height 54
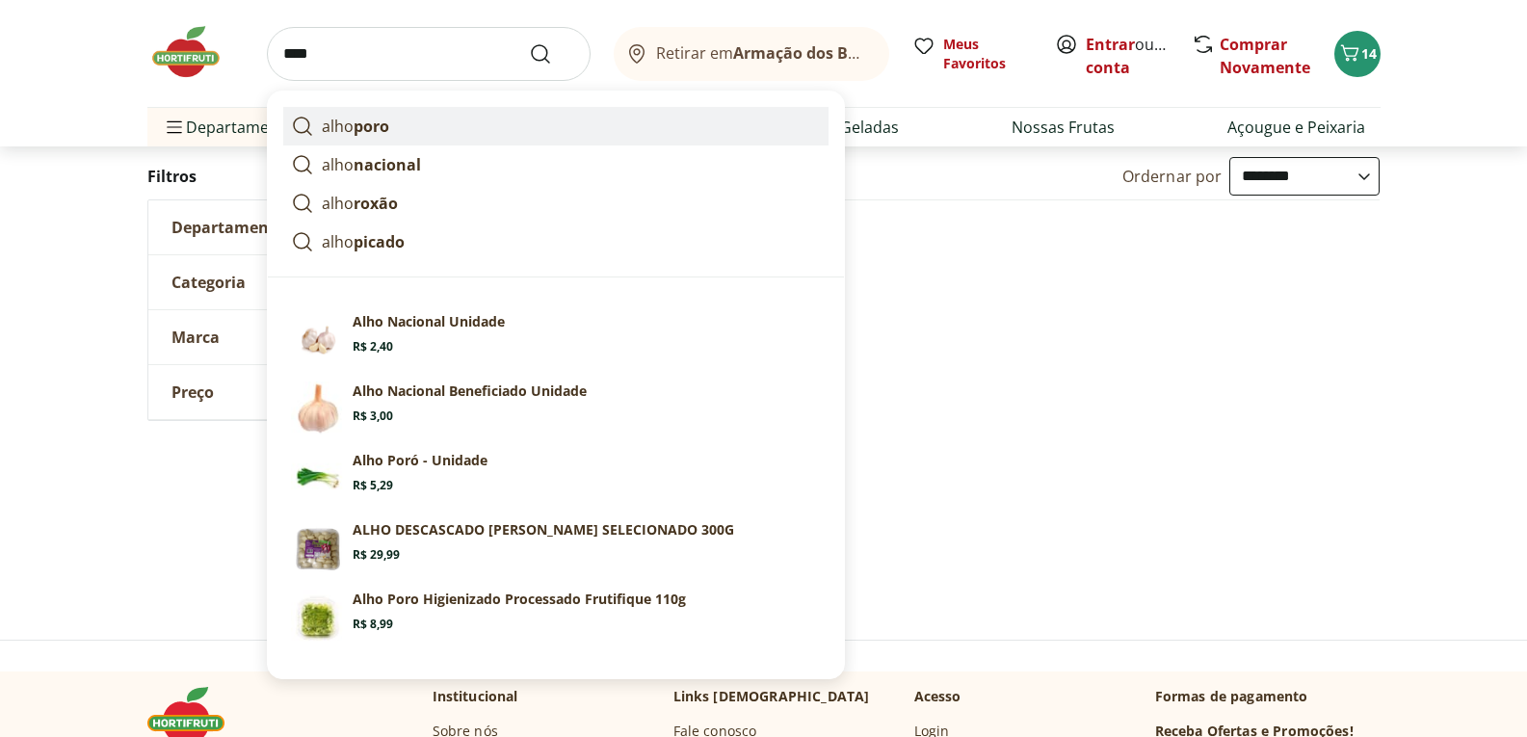
click at [356, 125] on strong "poro" at bounding box center [372, 126] width 36 height 21
type input "*********"
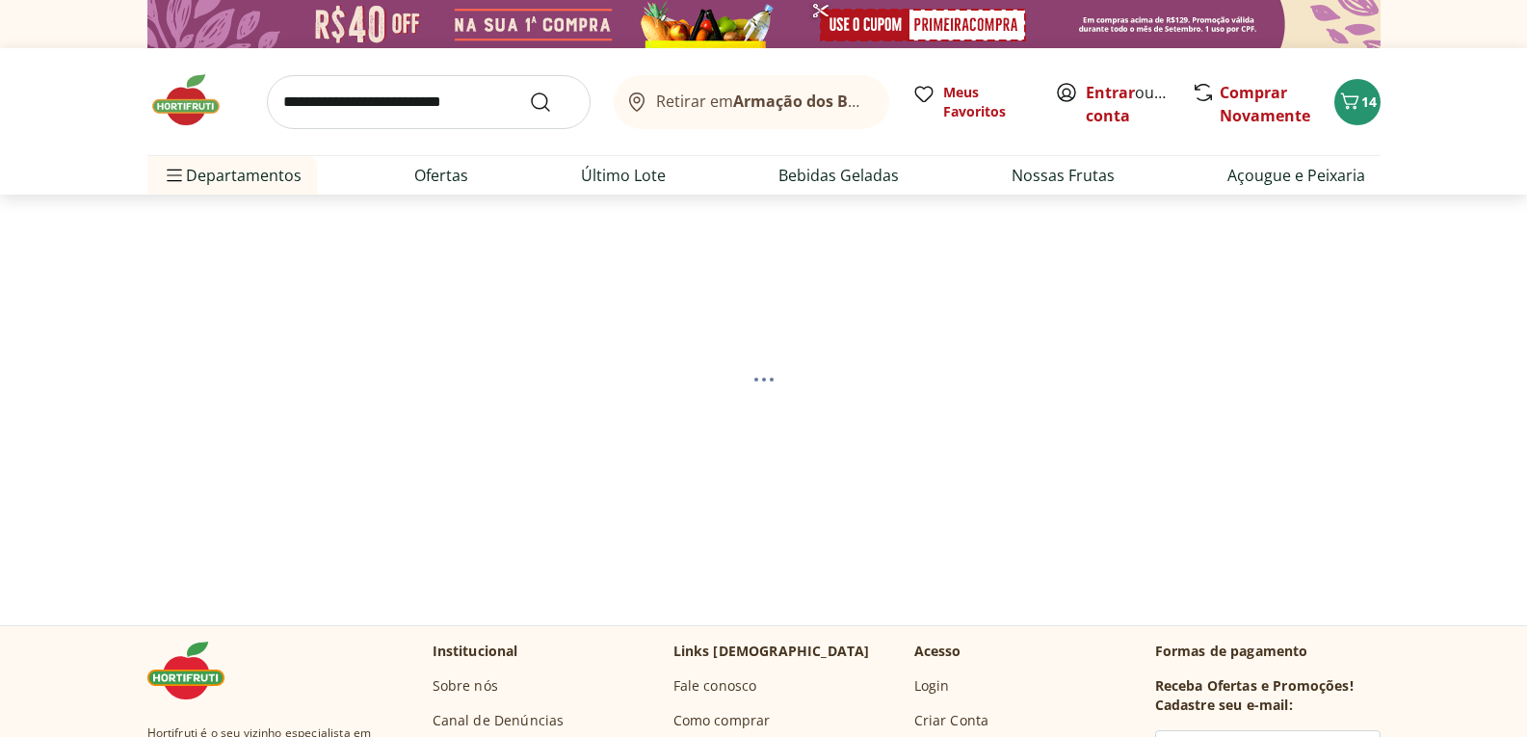
select select "**********"
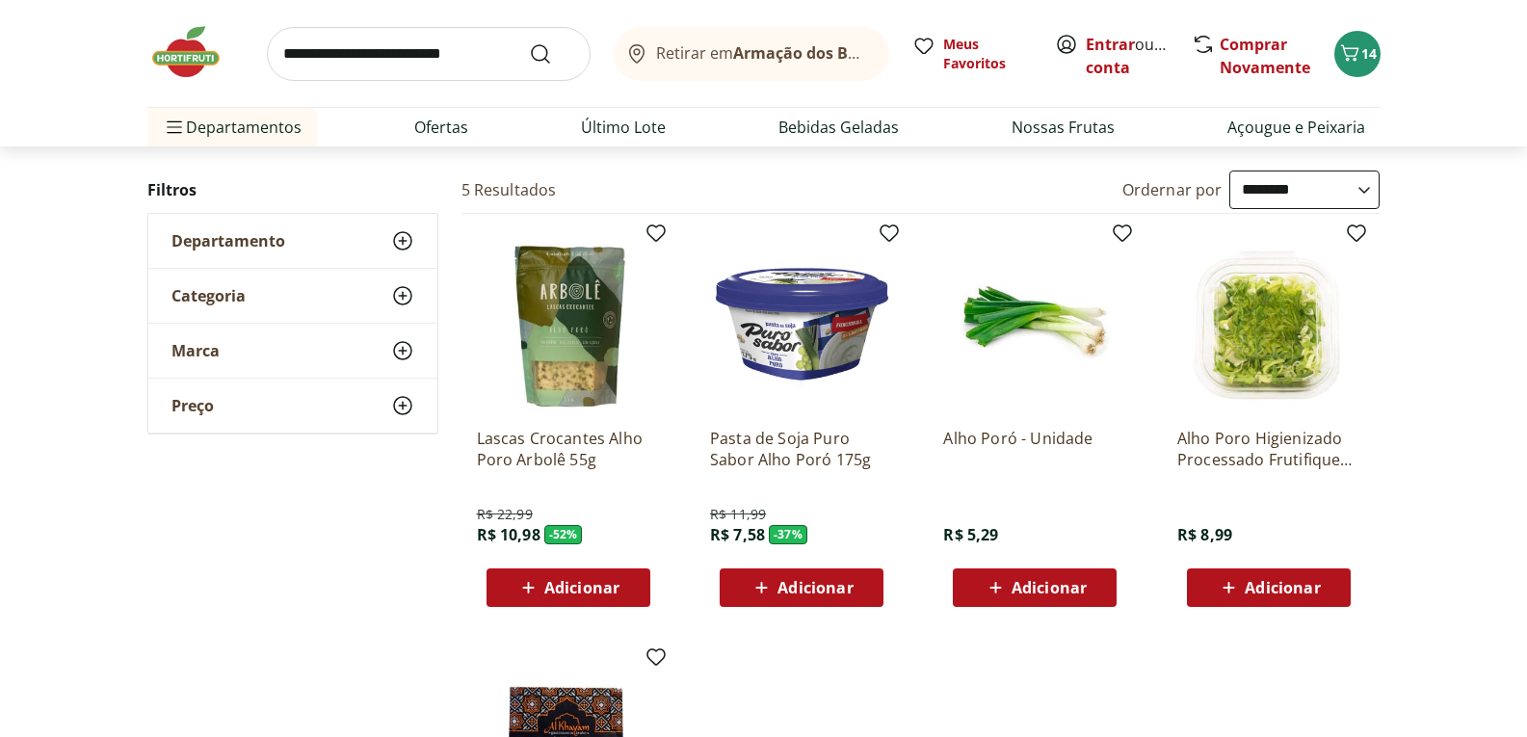
scroll to position [193, 0]
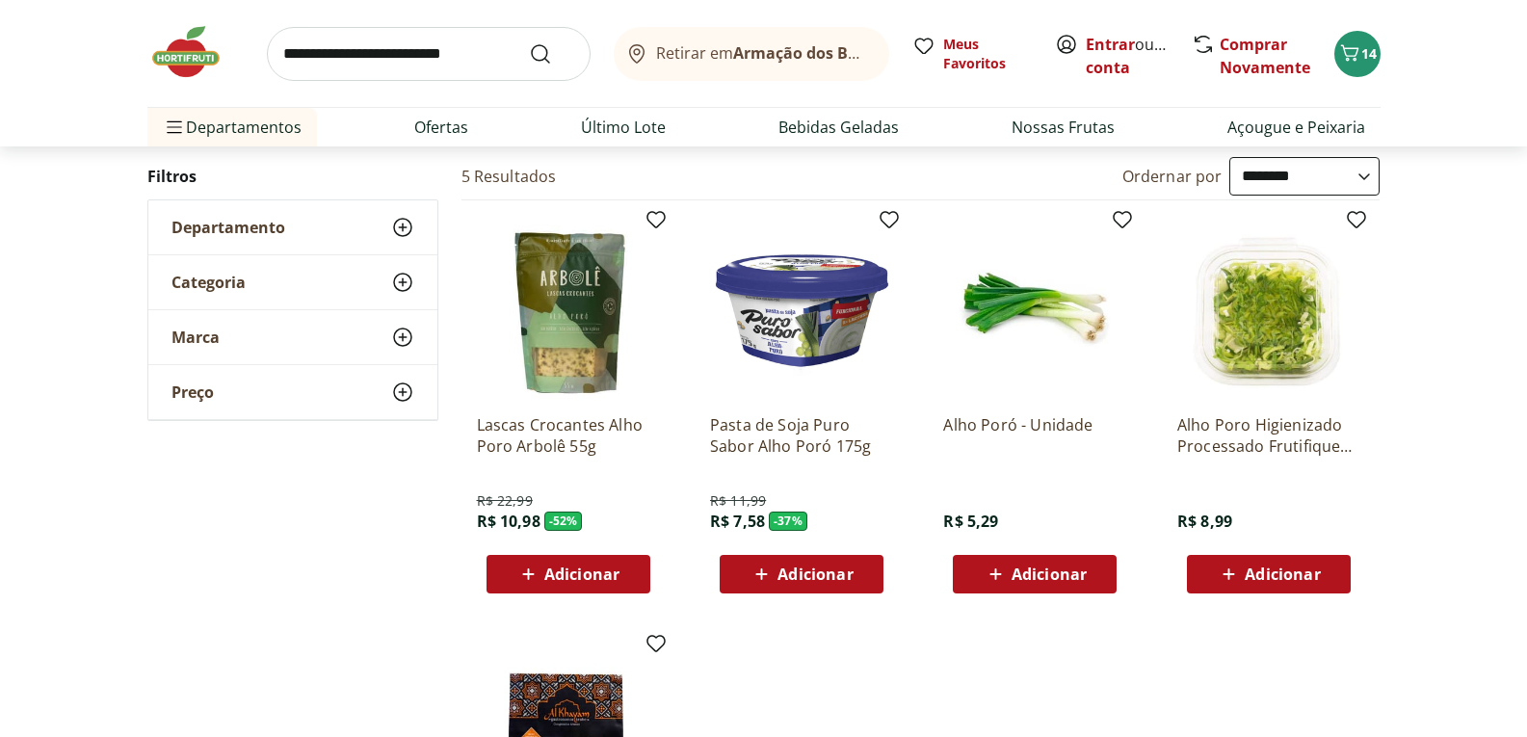
click at [1052, 570] on span "Adicionar" at bounding box center [1049, 574] width 75 height 15
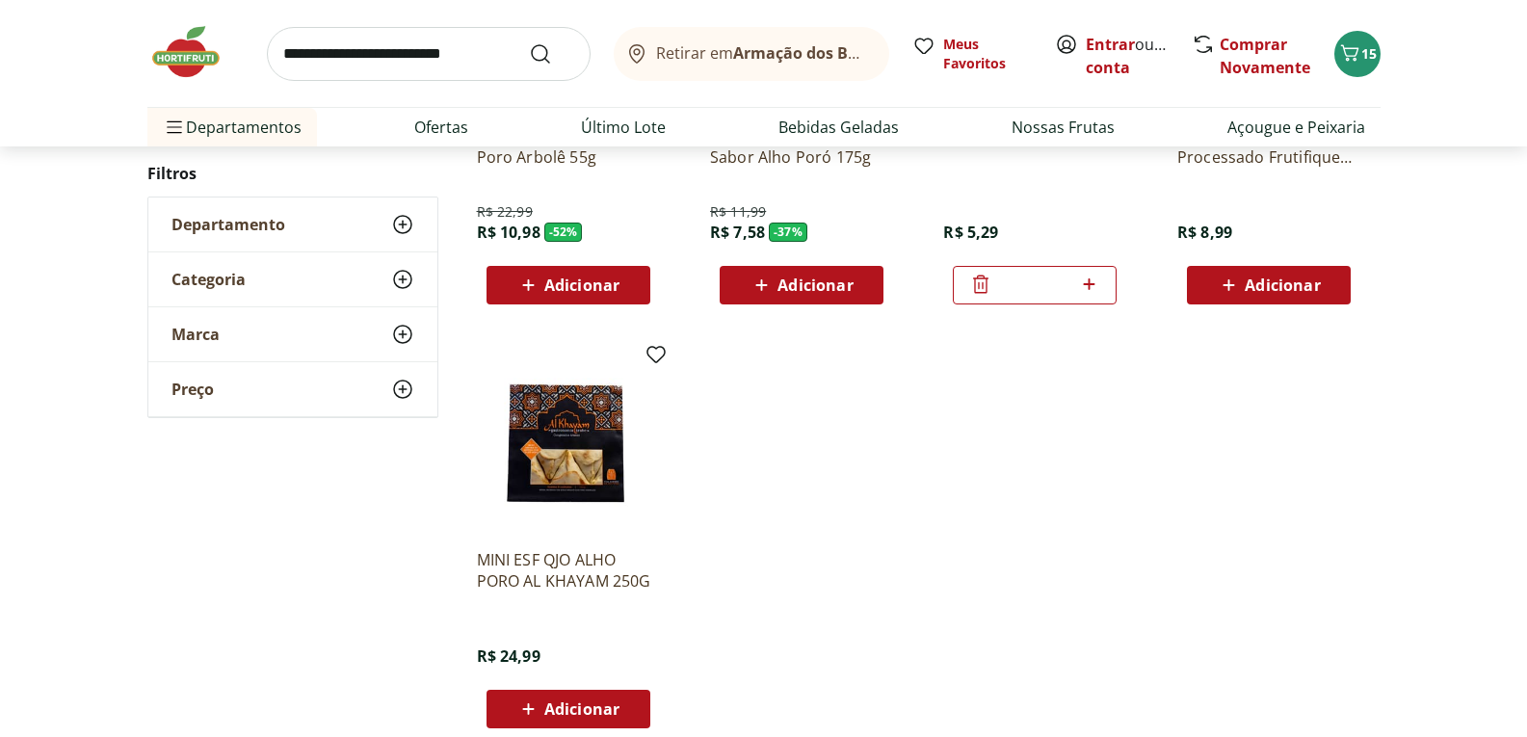
scroll to position [578, 0]
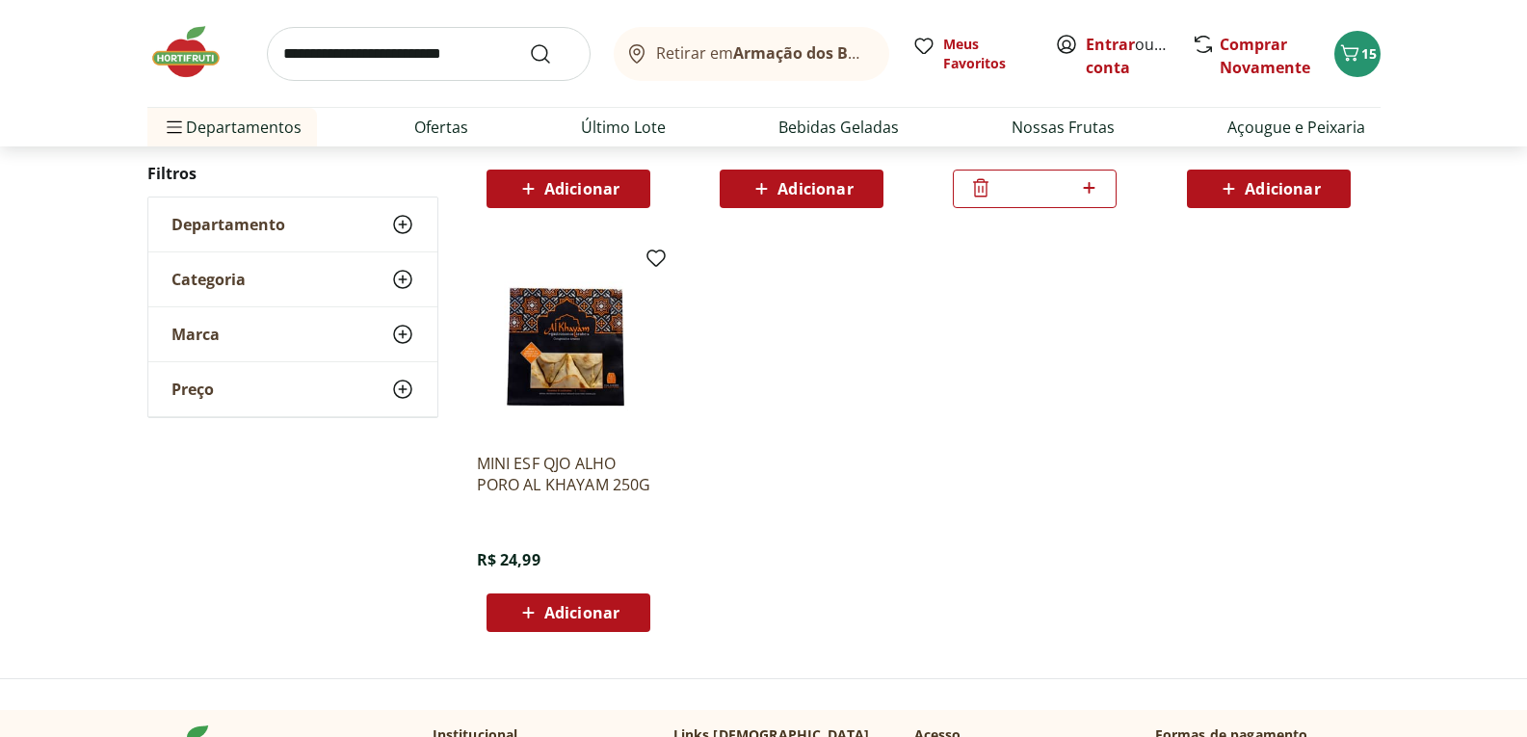
click at [565, 371] on img at bounding box center [568, 345] width 183 height 183
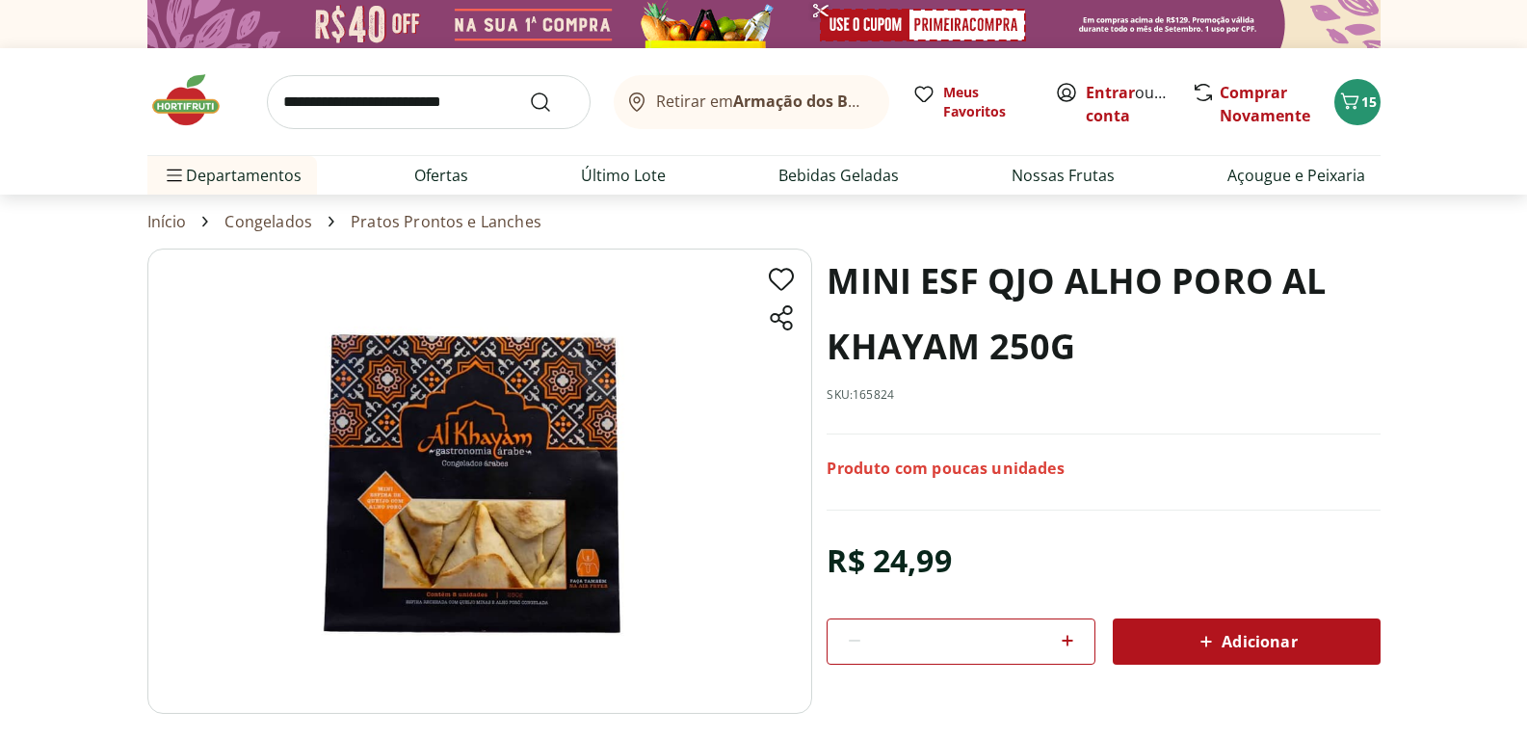
click at [529, 447] on img at bounding box center [479, 481] width 665 height 465
click at [711, 449] on img at bounding box center [479, 481] width 665 height 465
click at [1311, 646] on div "Adicionar" at bounding box center [1246, 641] width 237 height 35
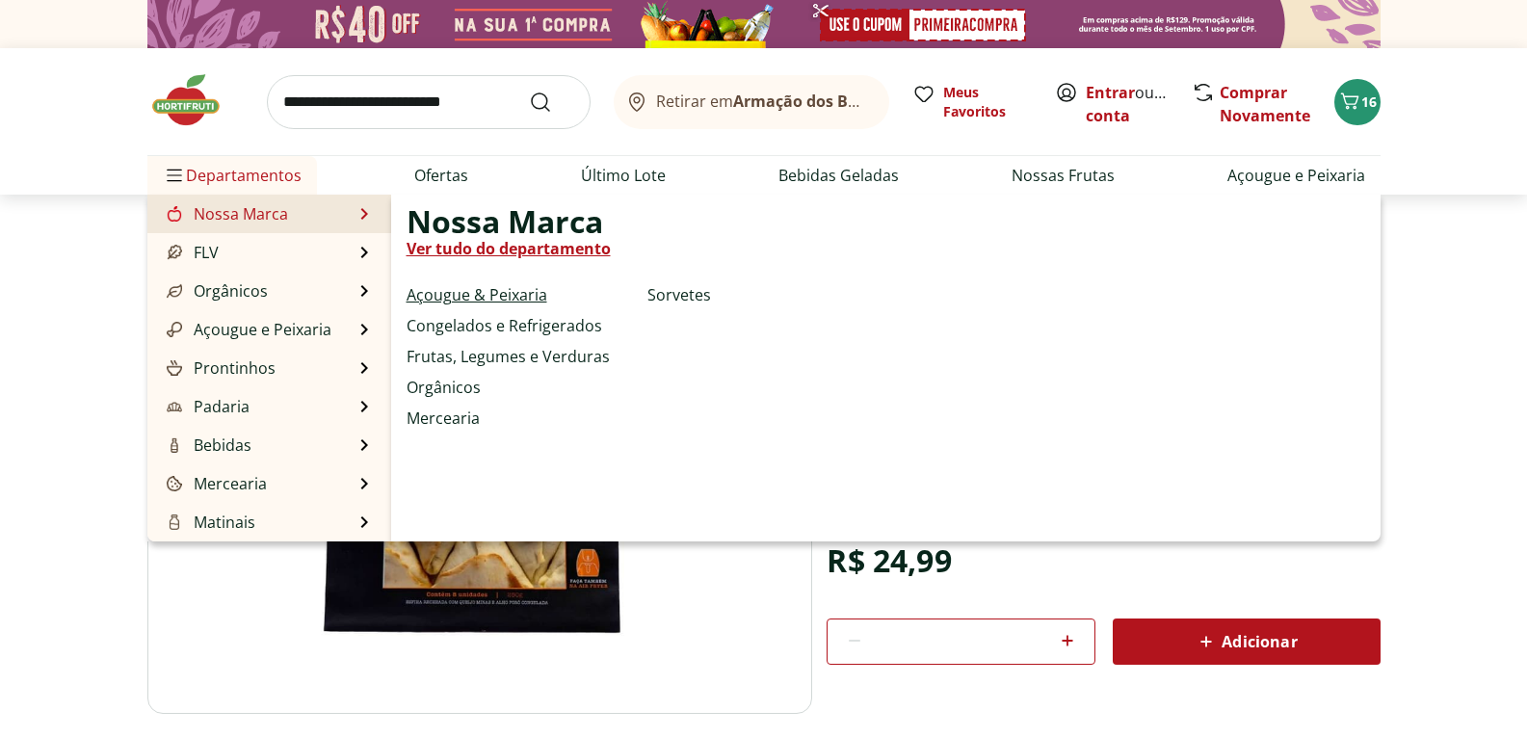
click at [517, 287] on link "Açougue & Peixaria" at bounding box center [477, 294] width 141 height 23
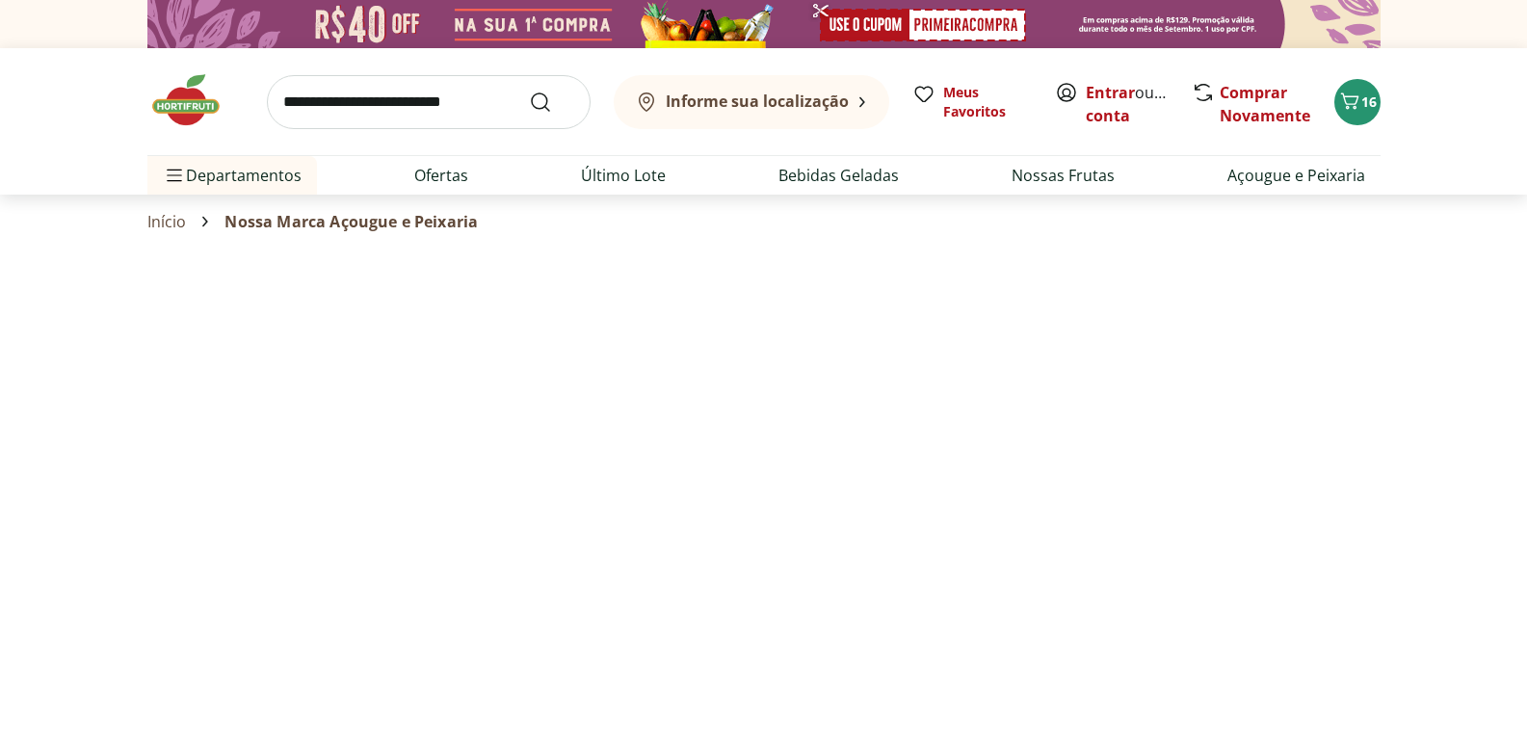
select select "**********"
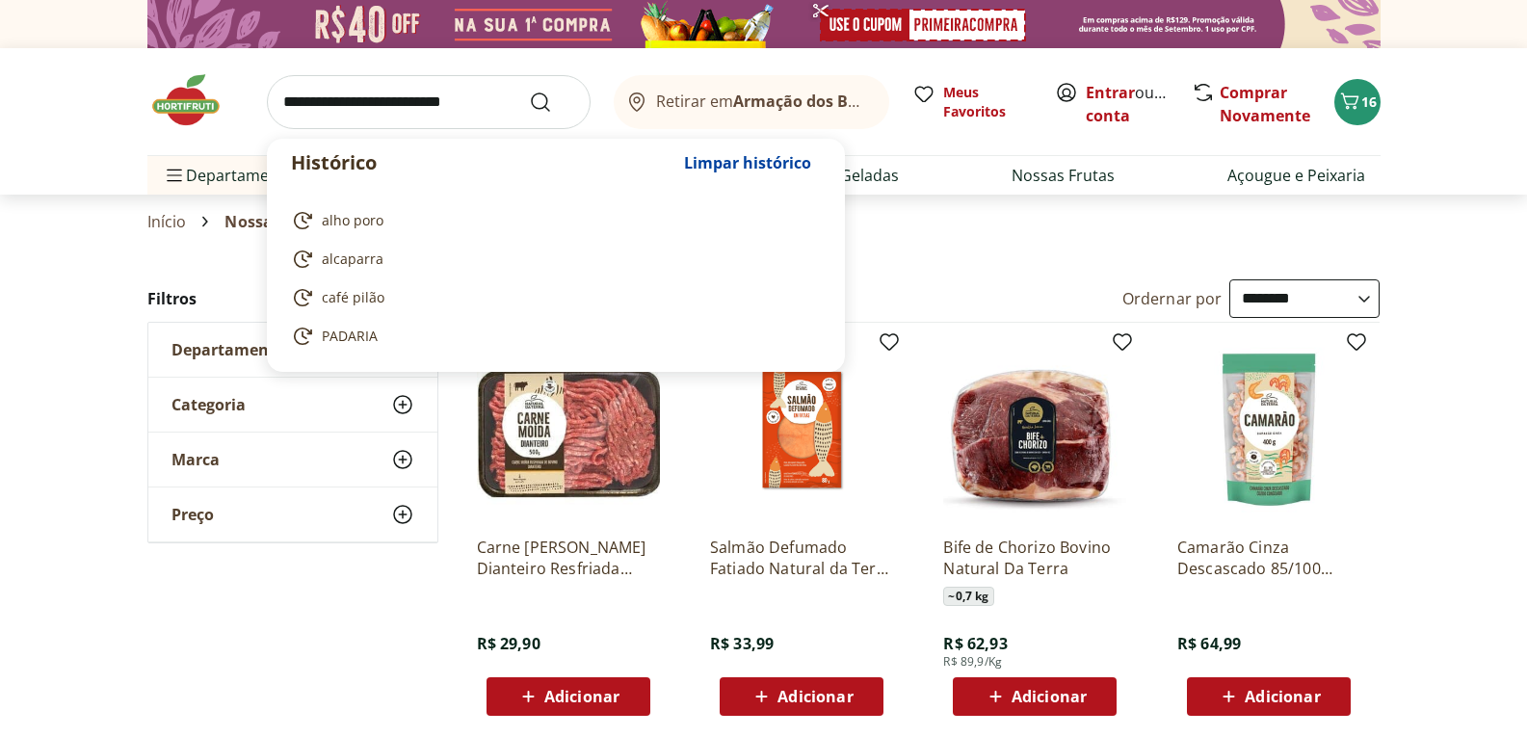
click at [335, 91] on input "search" at bounding box center [429, 102] width 324 height 54
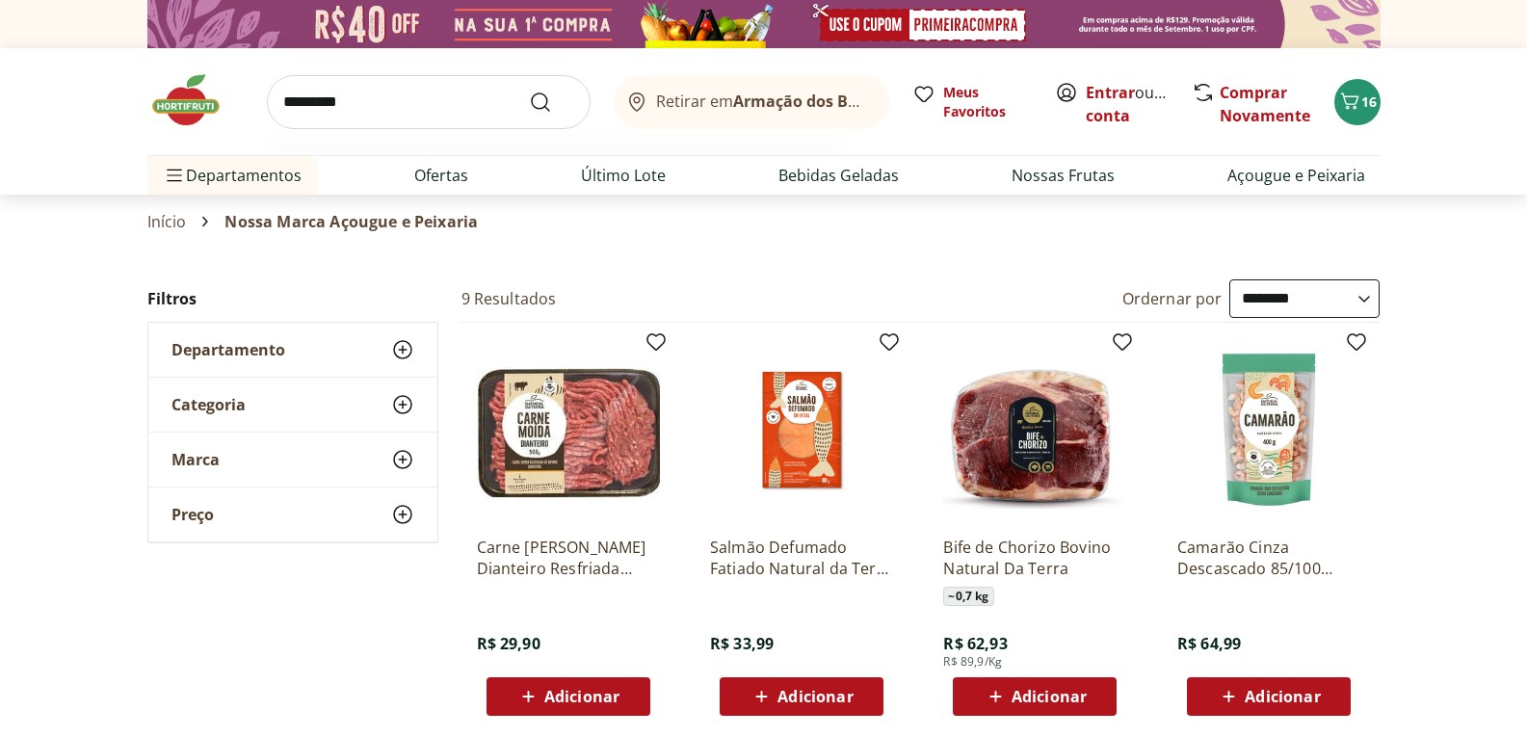
type input "*********"
click at [529, 91] on button "Submit Search" at bounding box center [552, 102] width 46 height 23
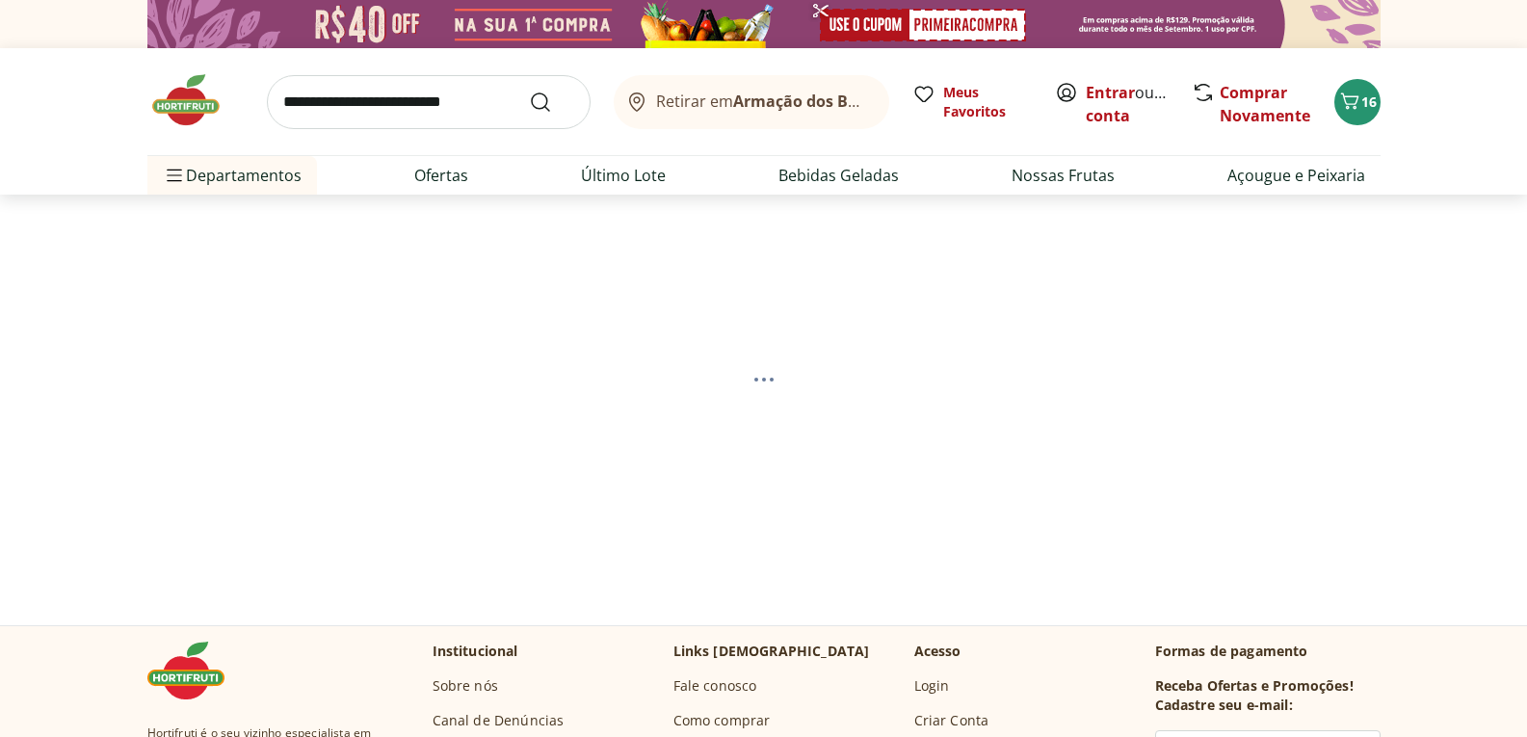
select select "**********"
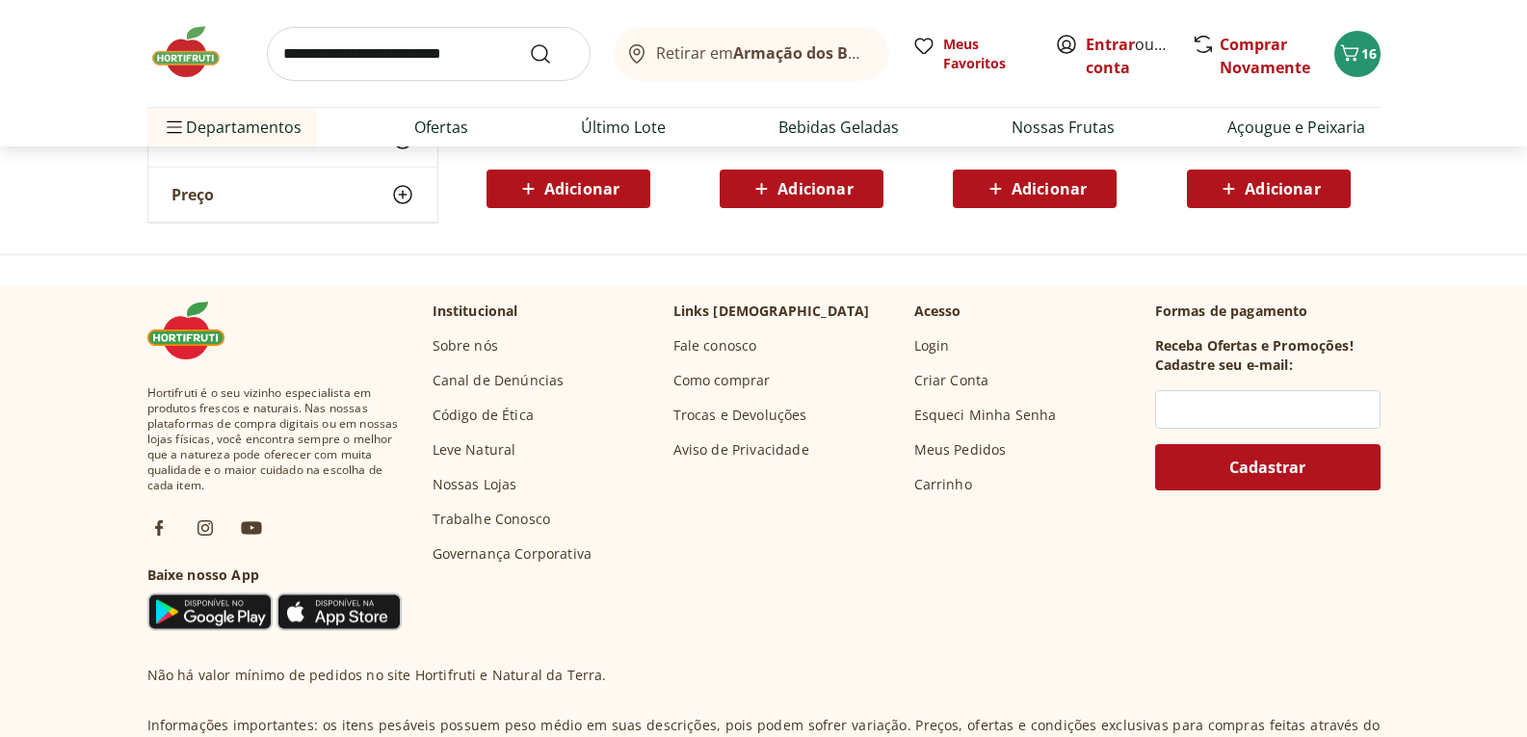
scroll to position [96, 0]
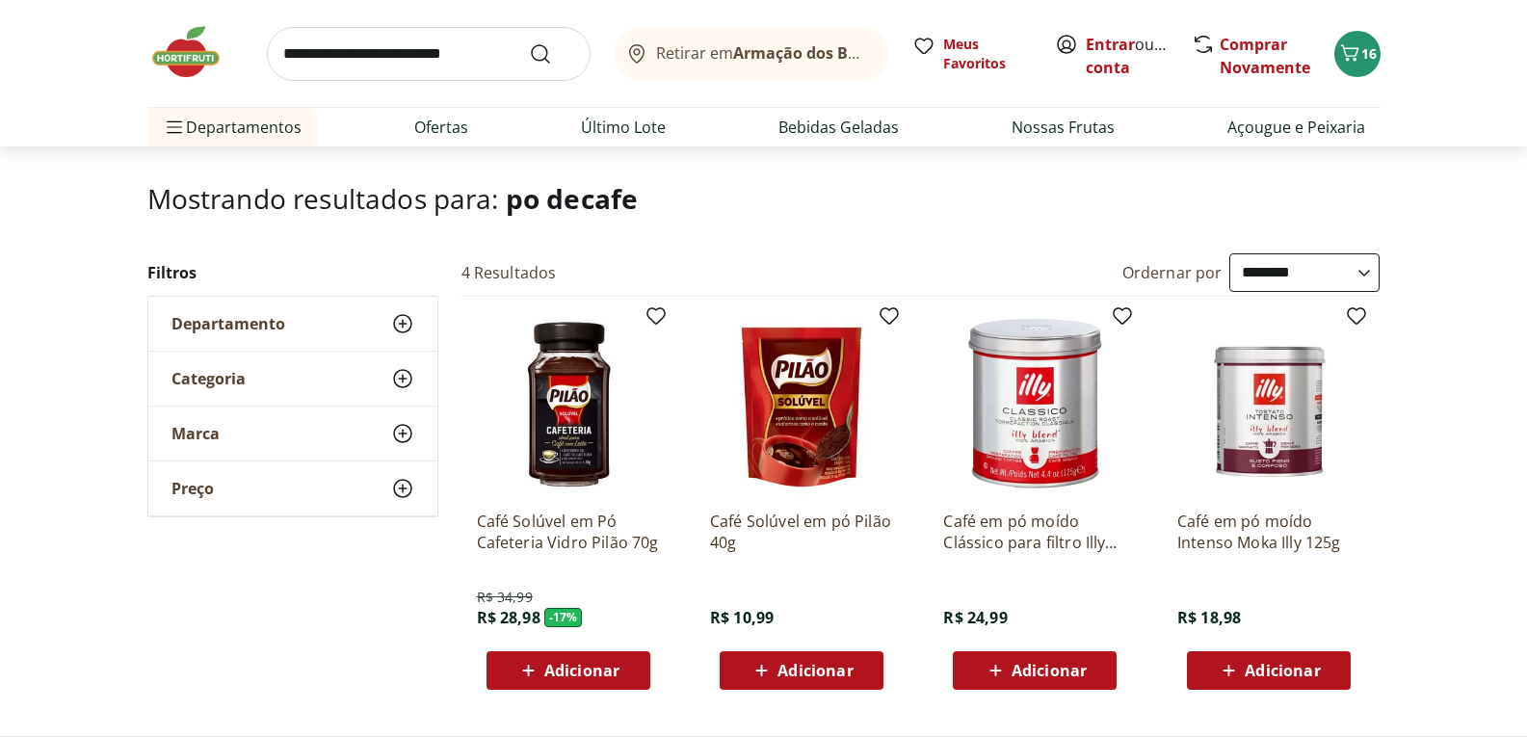
click at [375, 324] on div "Departamento" at bounding box center [292, 324] width 289 height 54
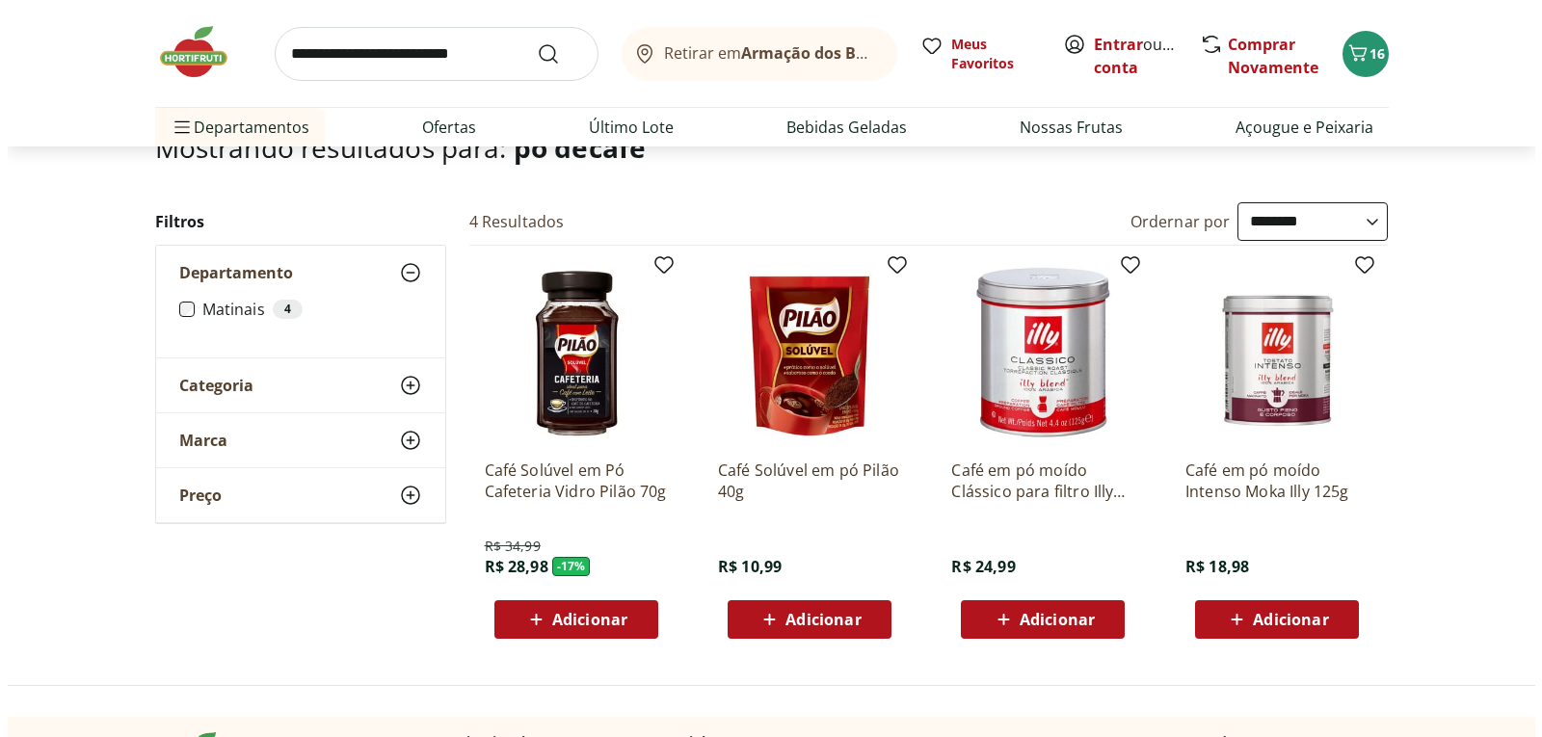
scroll to position [193, 0]
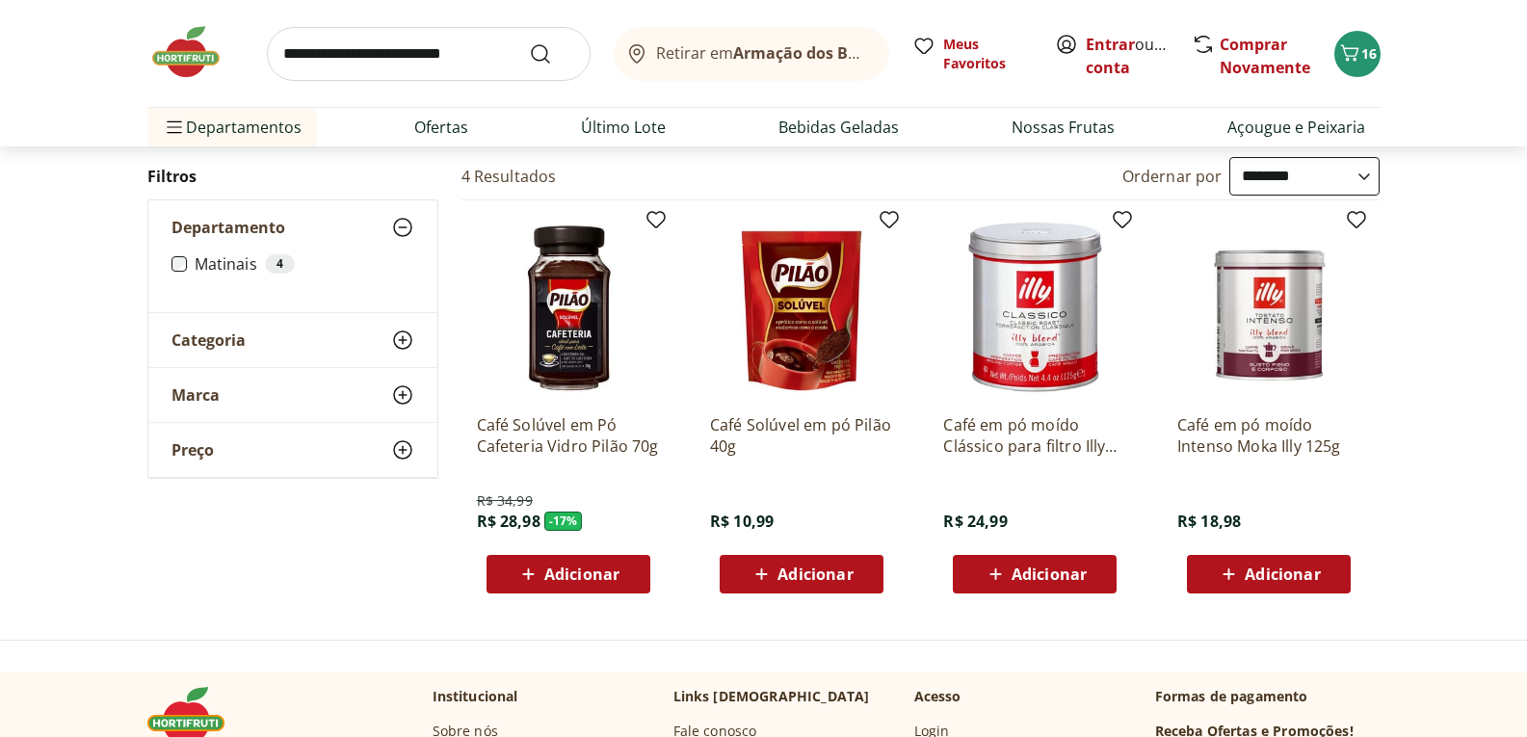
click at [213, 404] on span "Marca" at bounding box center [196, 394] width 48 height 19
click at [1356, 63] on icon "Carrinho" at bounding box center [1349, 52] width 23 height 23
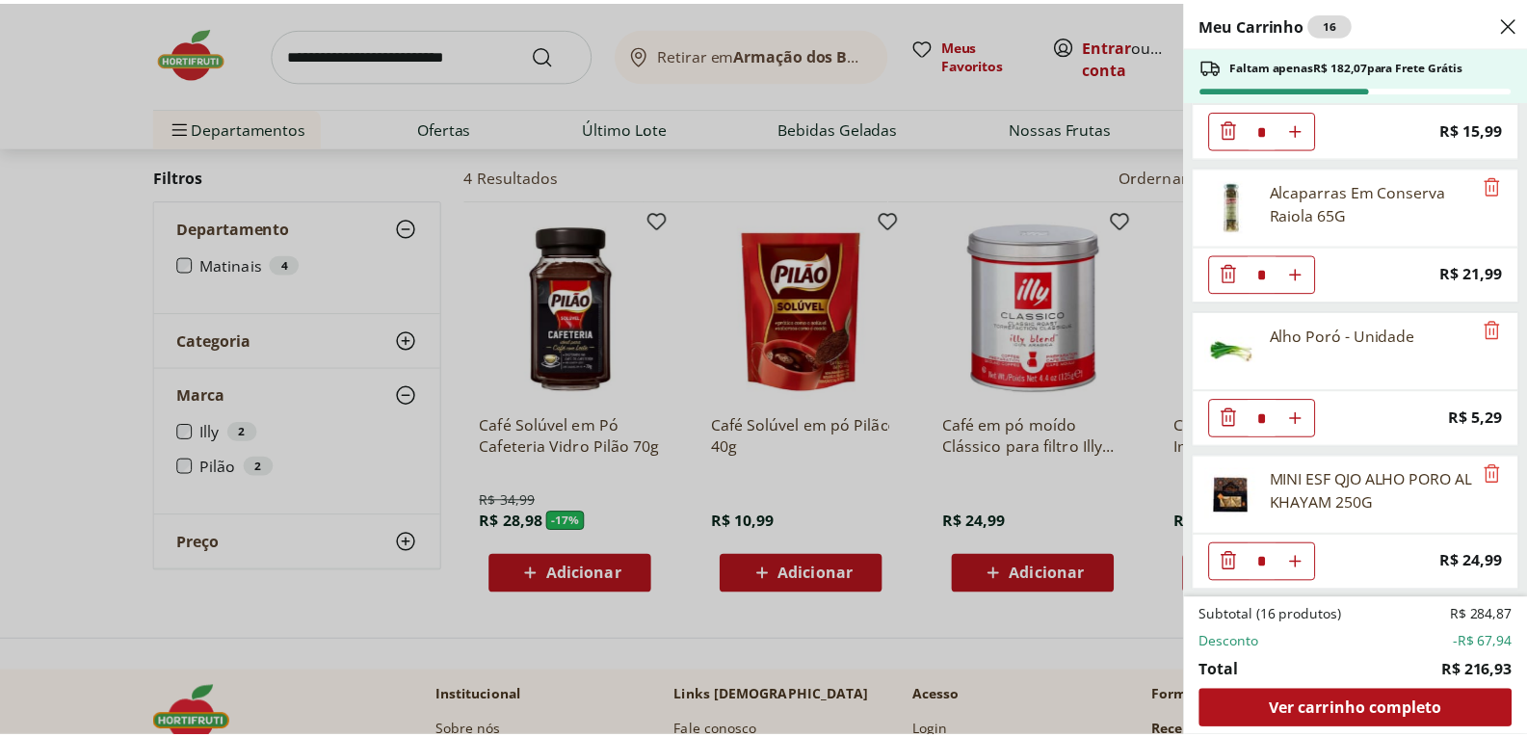
scroll to position [1244, 0]
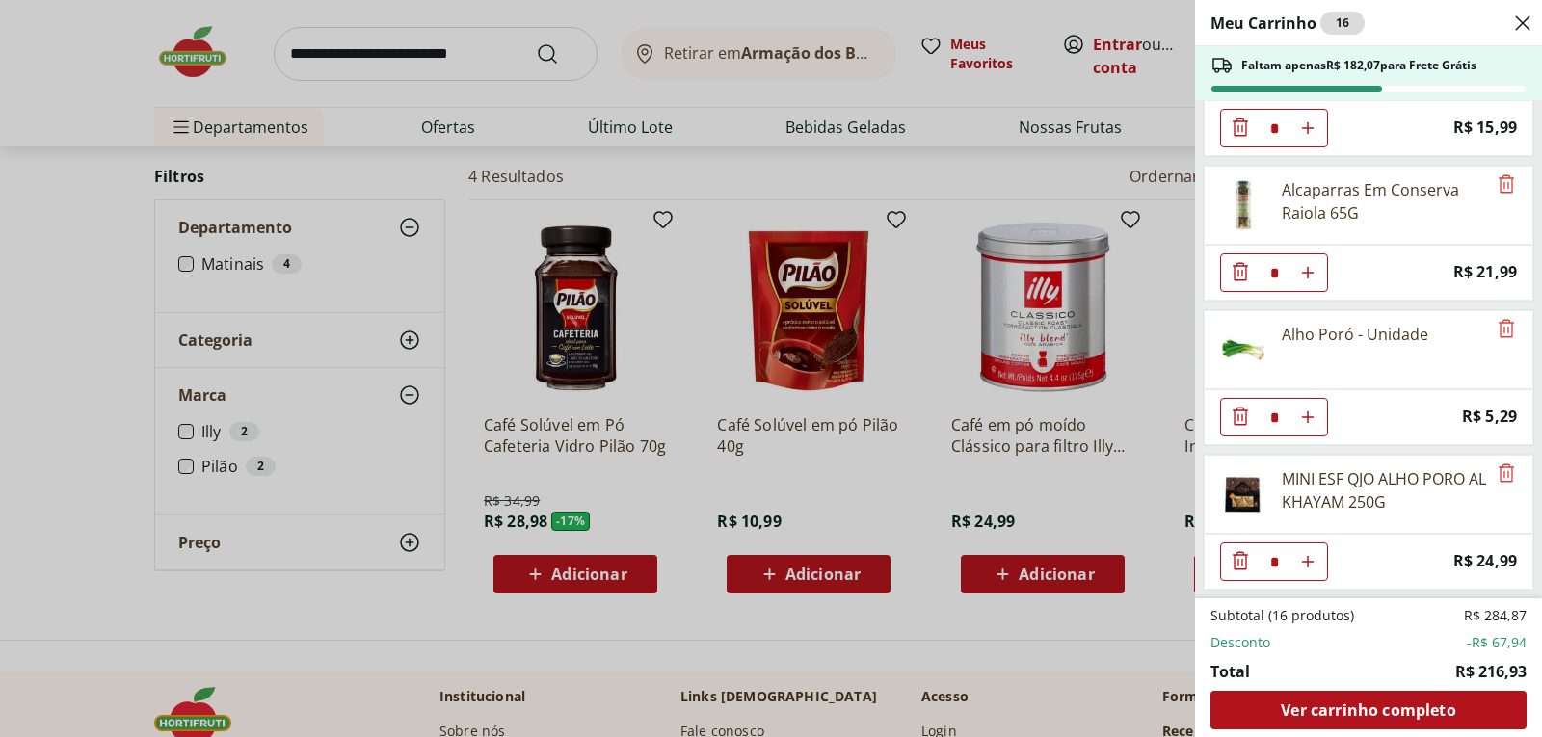
click at [1522, 14] on icon "Close" at bounding box center [1522, 23] width 23 height 23
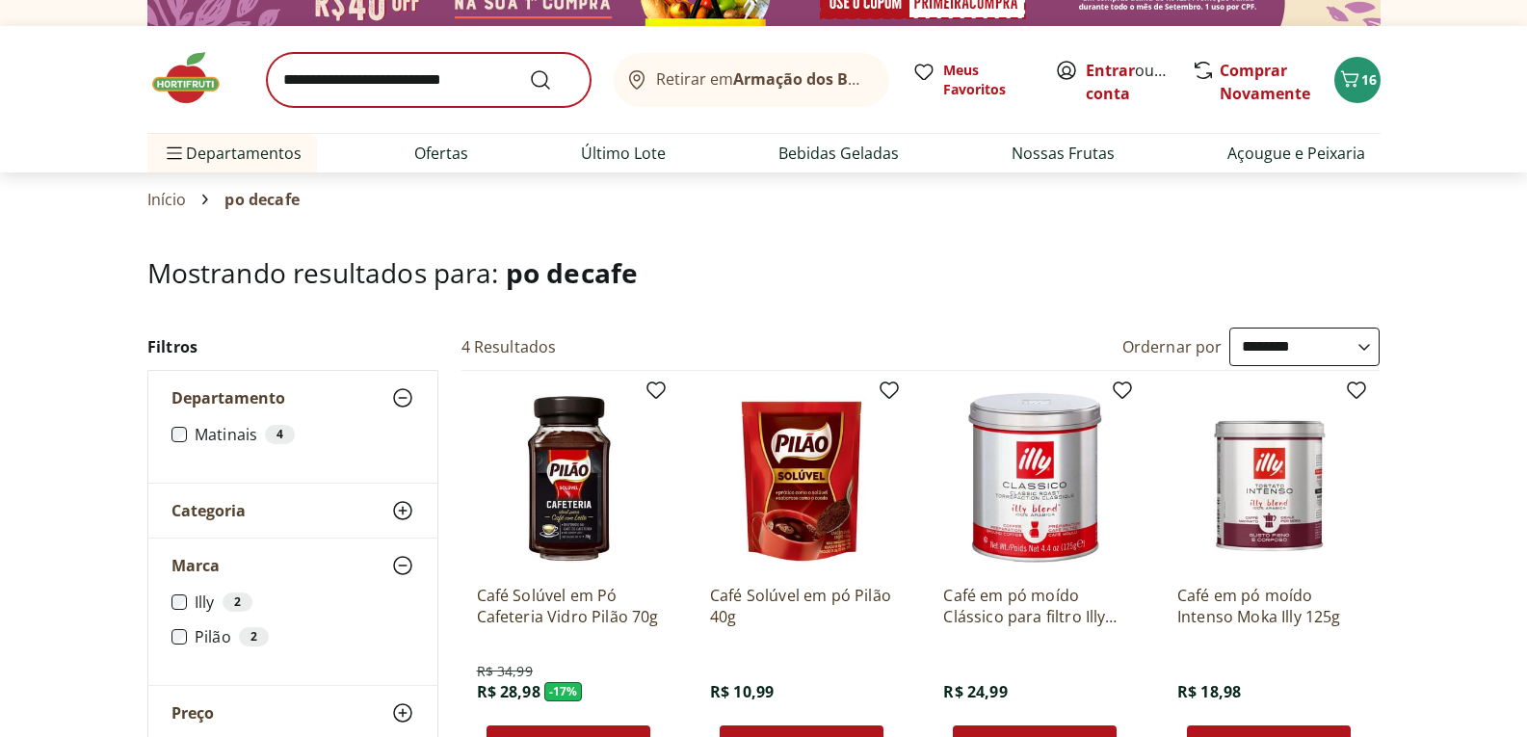
scroll to position [0, 0]
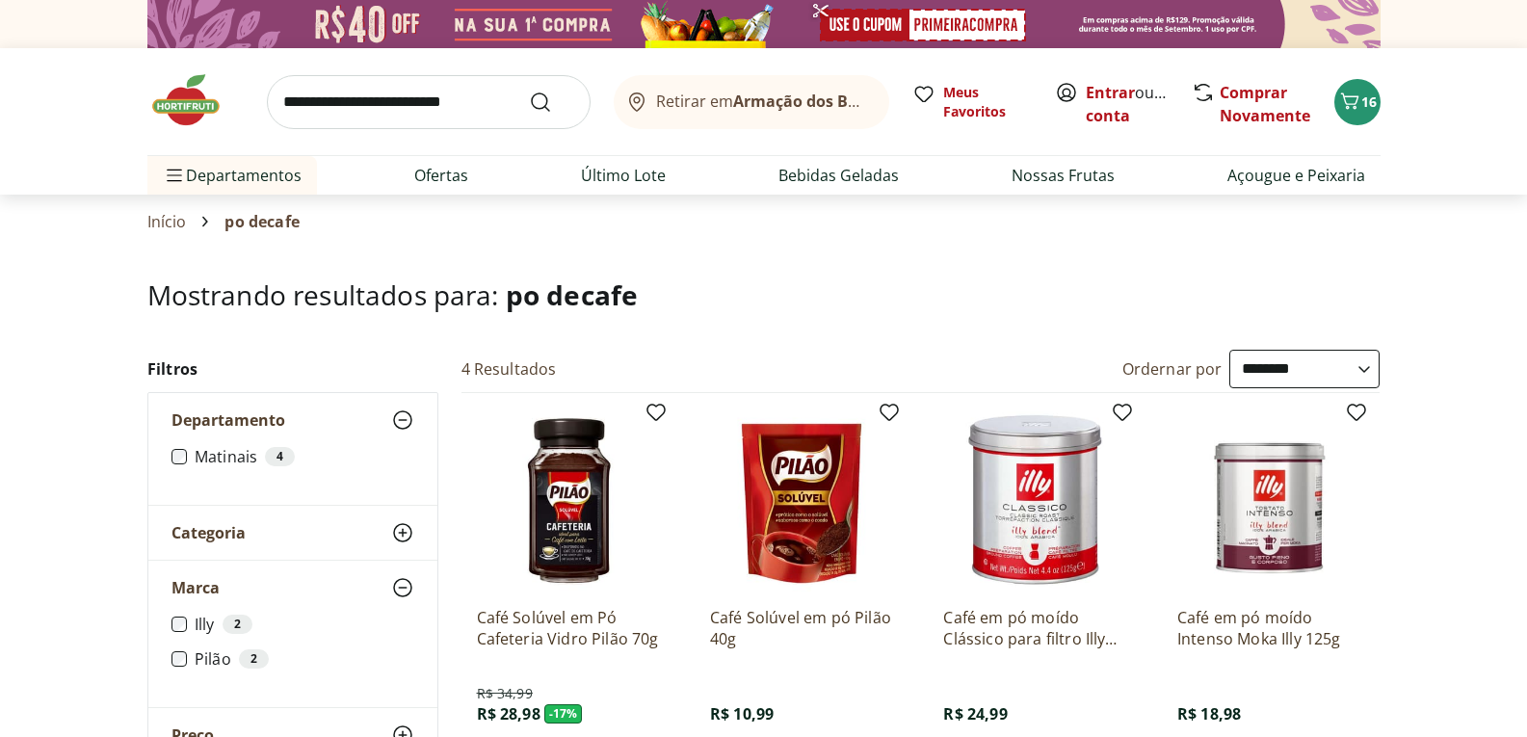
click at [376, 96] on input "search" at bounding box center [429, 102] width 324 height 54
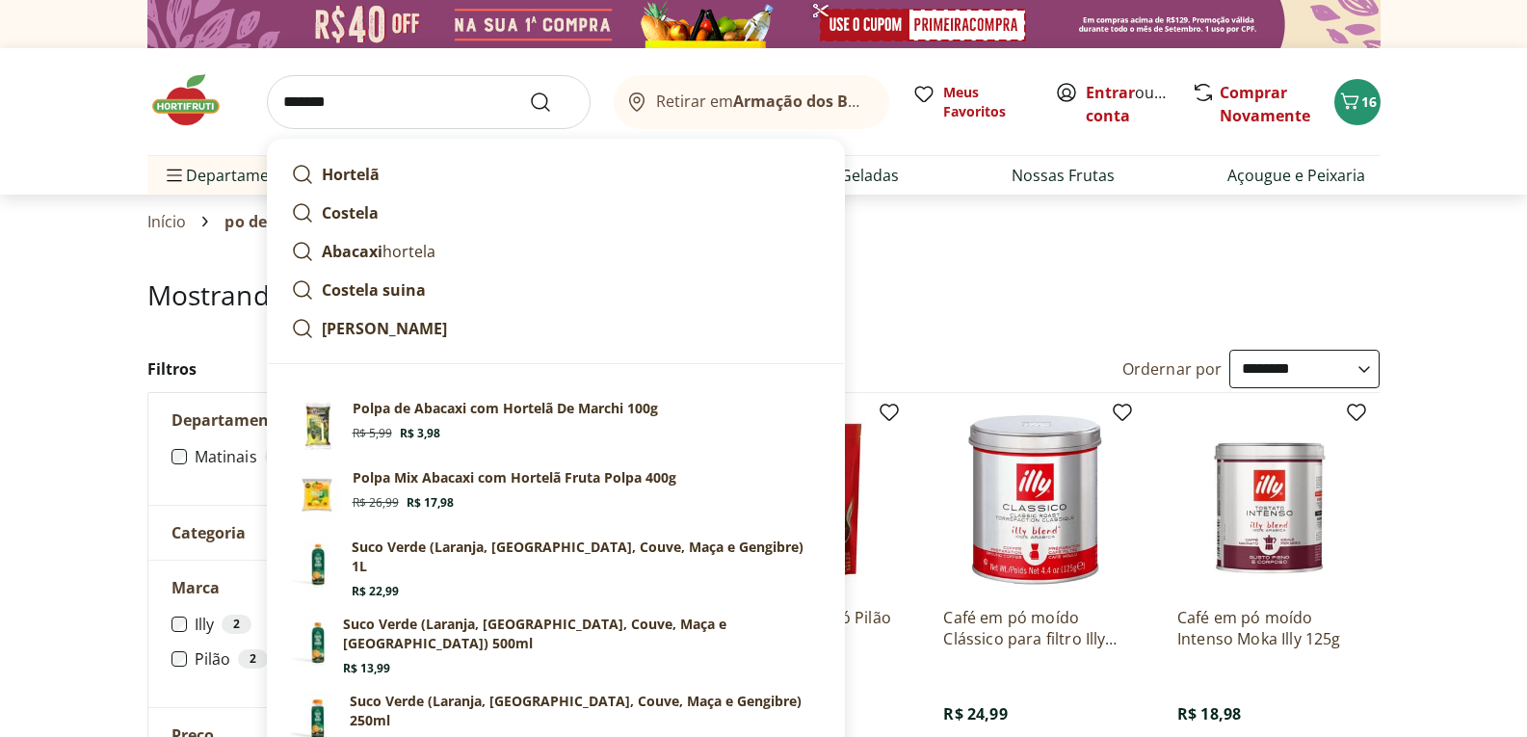
type input "*******"
click at [529, 91] on button "Submit Search" at bounding box center [552, 102] width 46 height 23
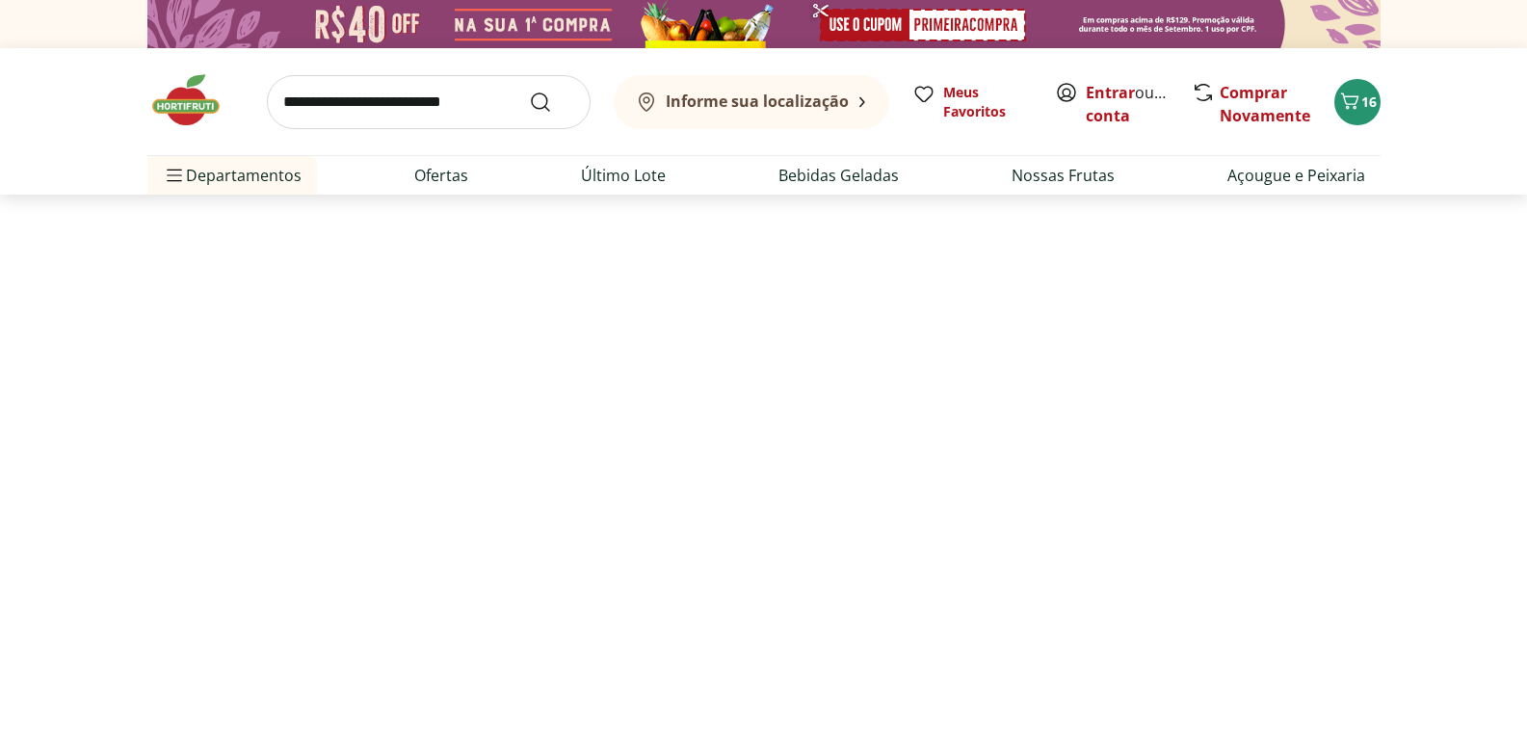
select select "**********"
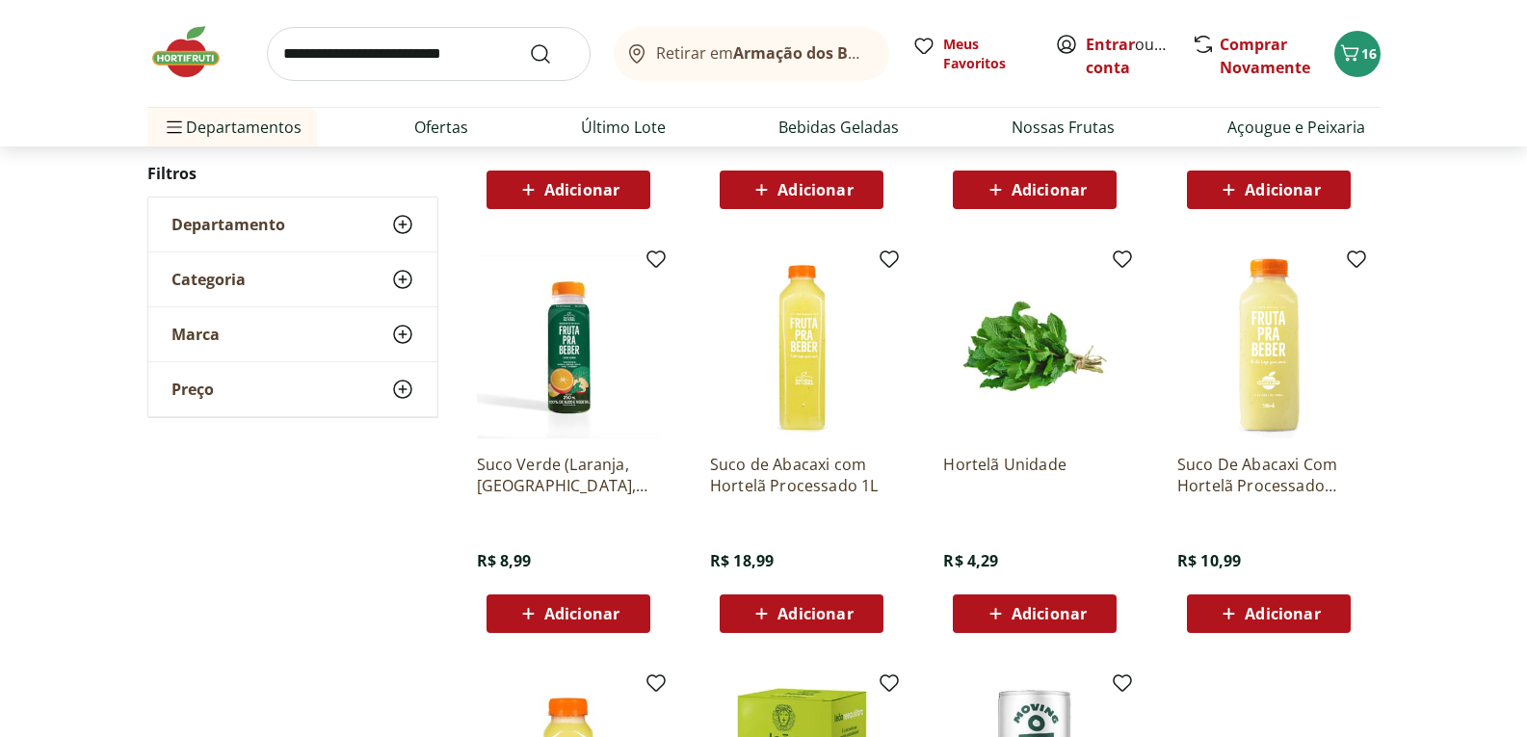
scroll to position [578, 0]
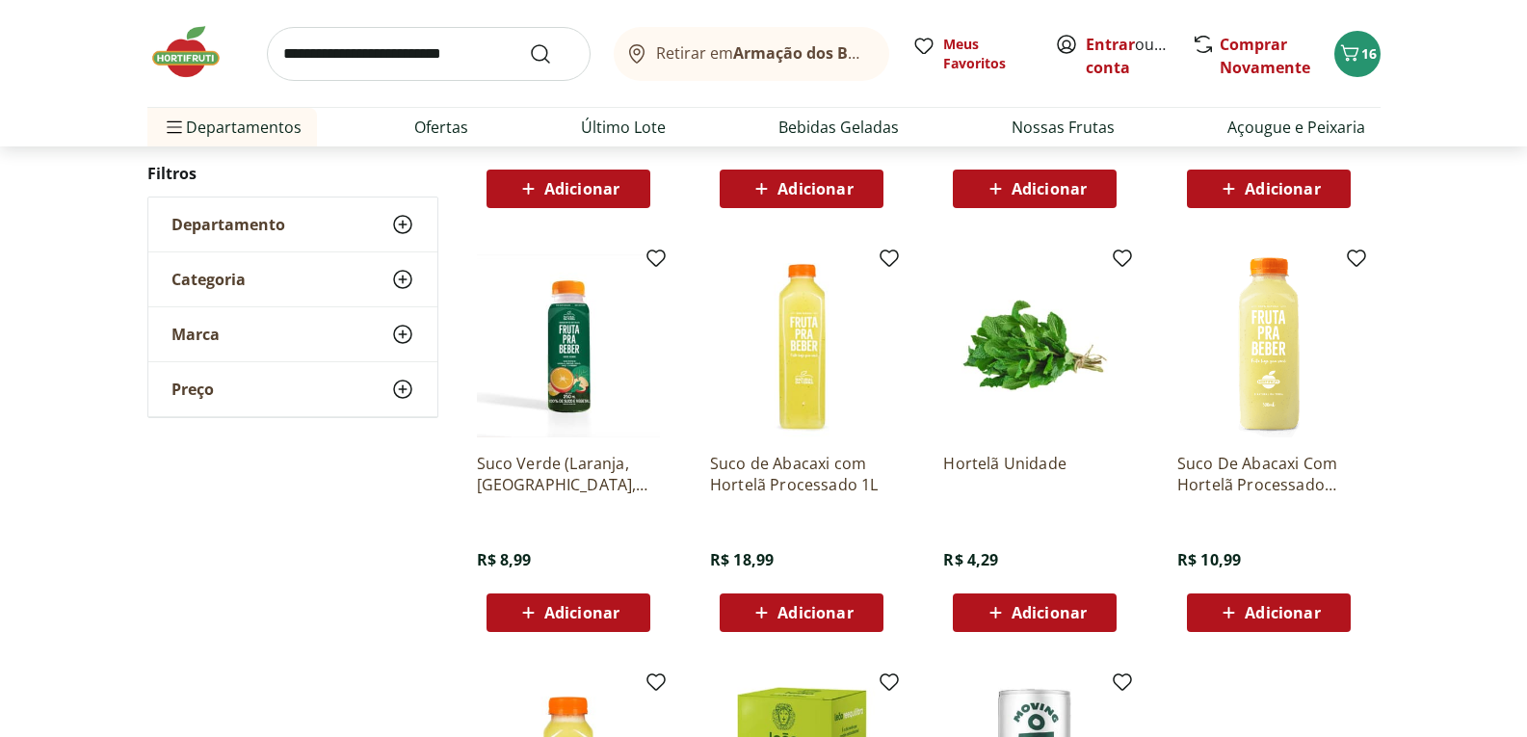
click at [1028, 605] on span "Adicionar" at bounding box center [1049, 612] width 75 height 15
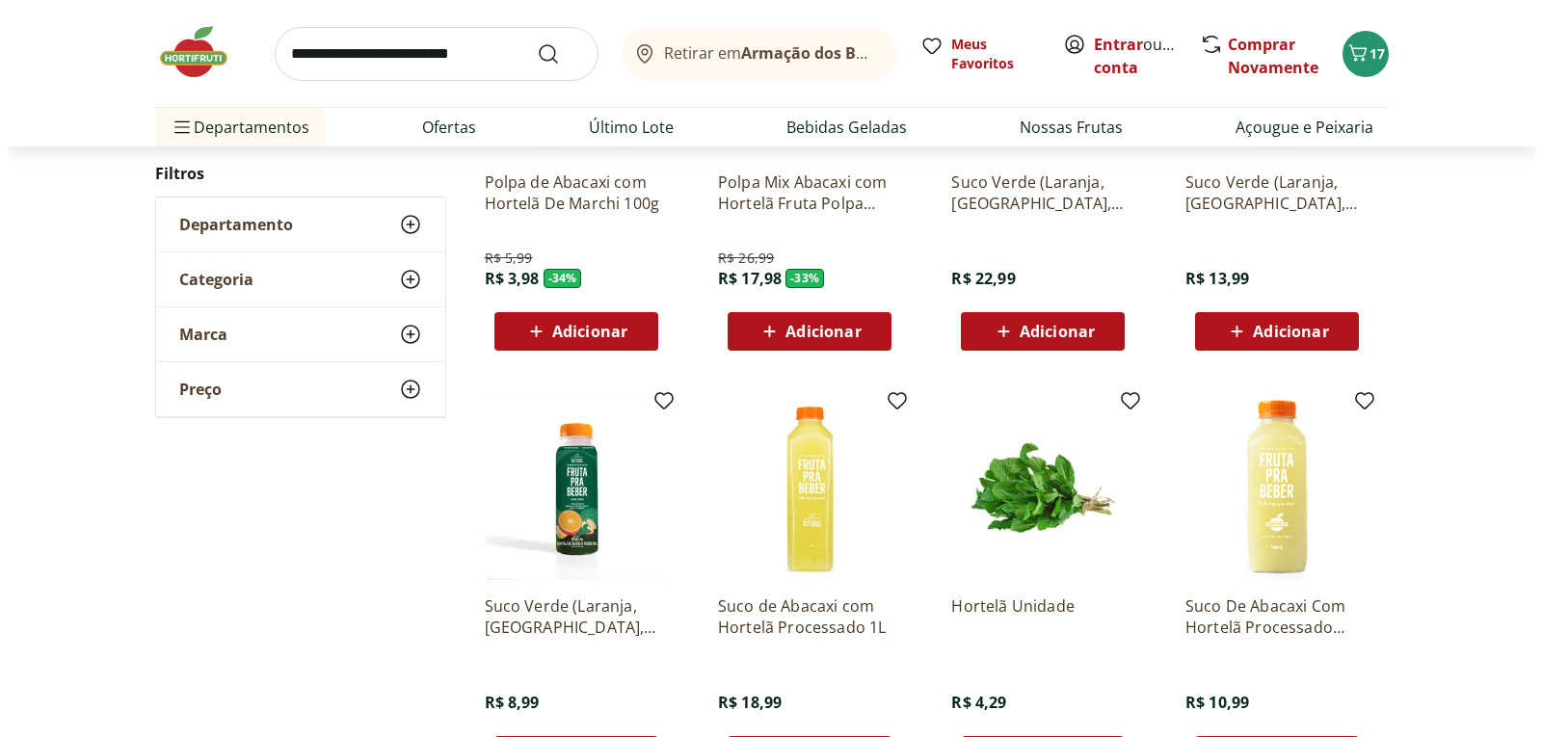
scroll to position [193, 0]
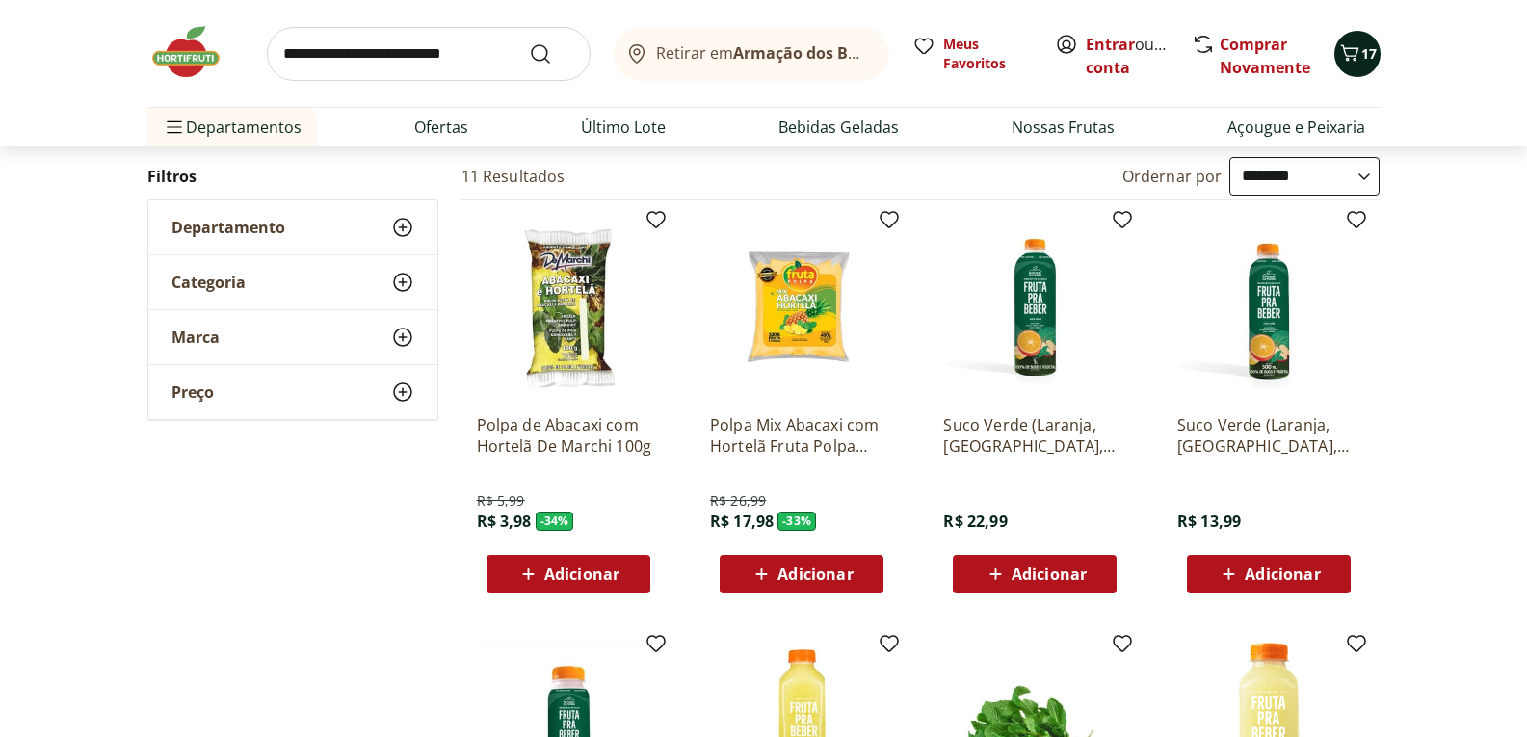
click at [1350, 53] on icon "Carrinho" at bounding box center [1349, 52] width 23 height 23
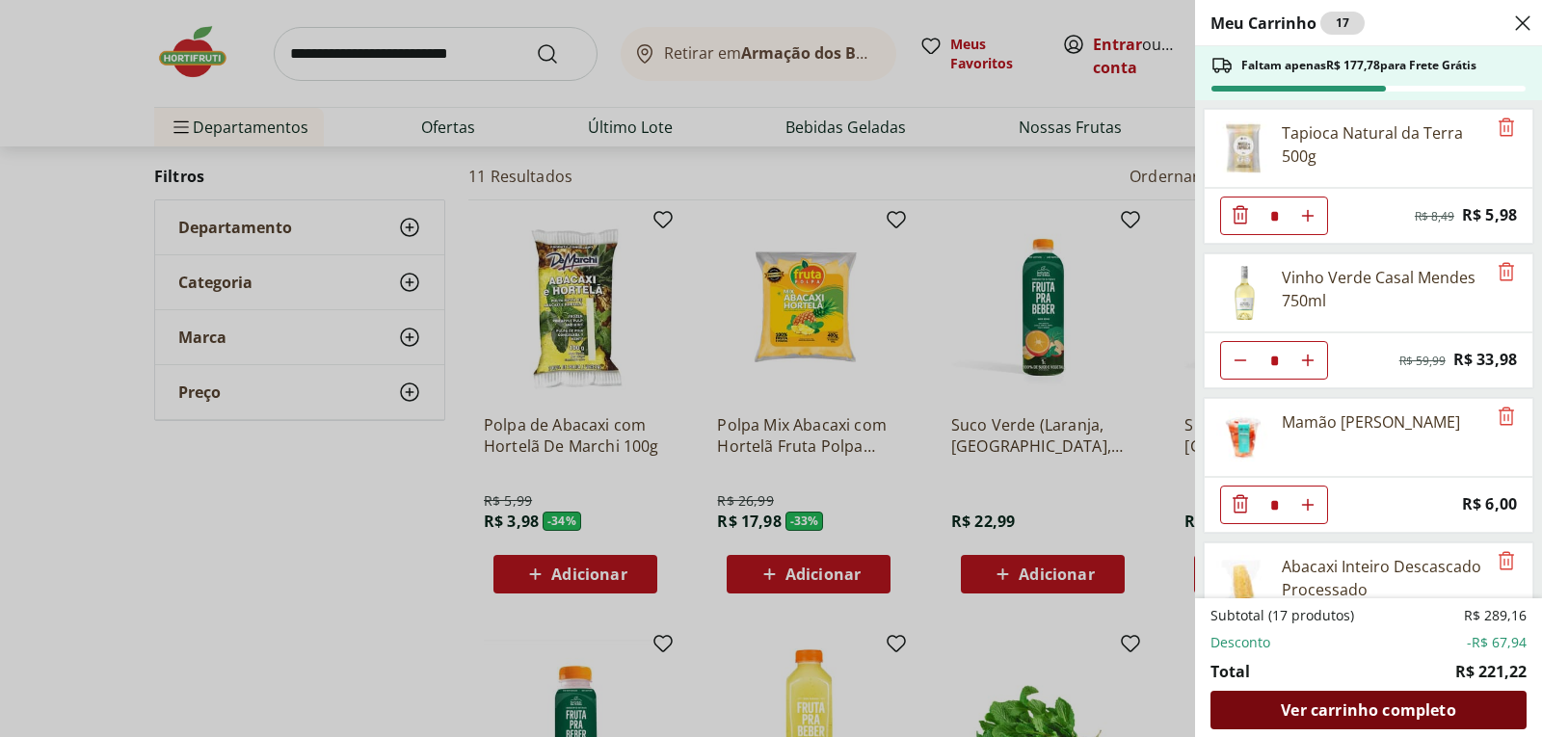
click at [1286, 713] on span "Ver carrinho completo" at bounding box center [1368, 709] width 174 height 15
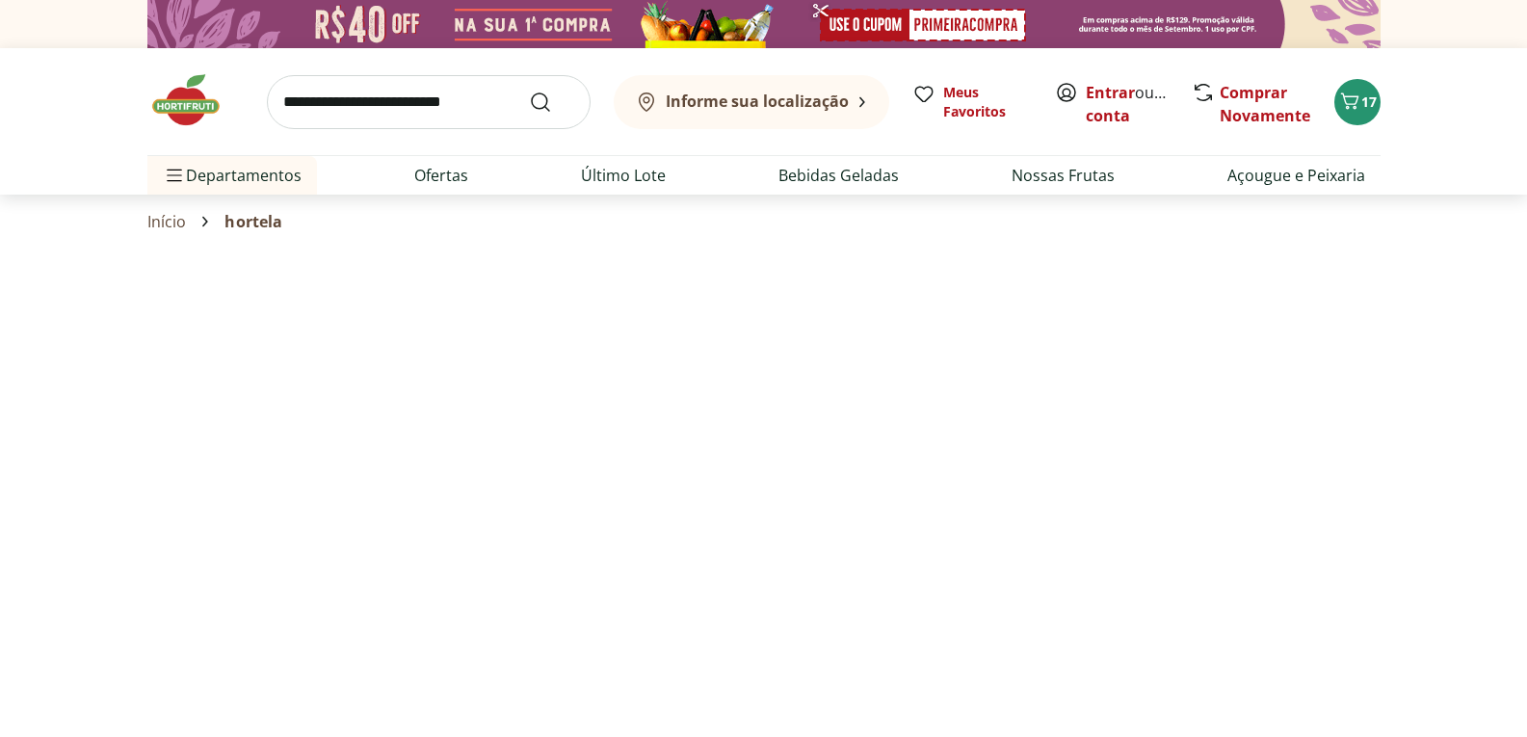
select select "**********"
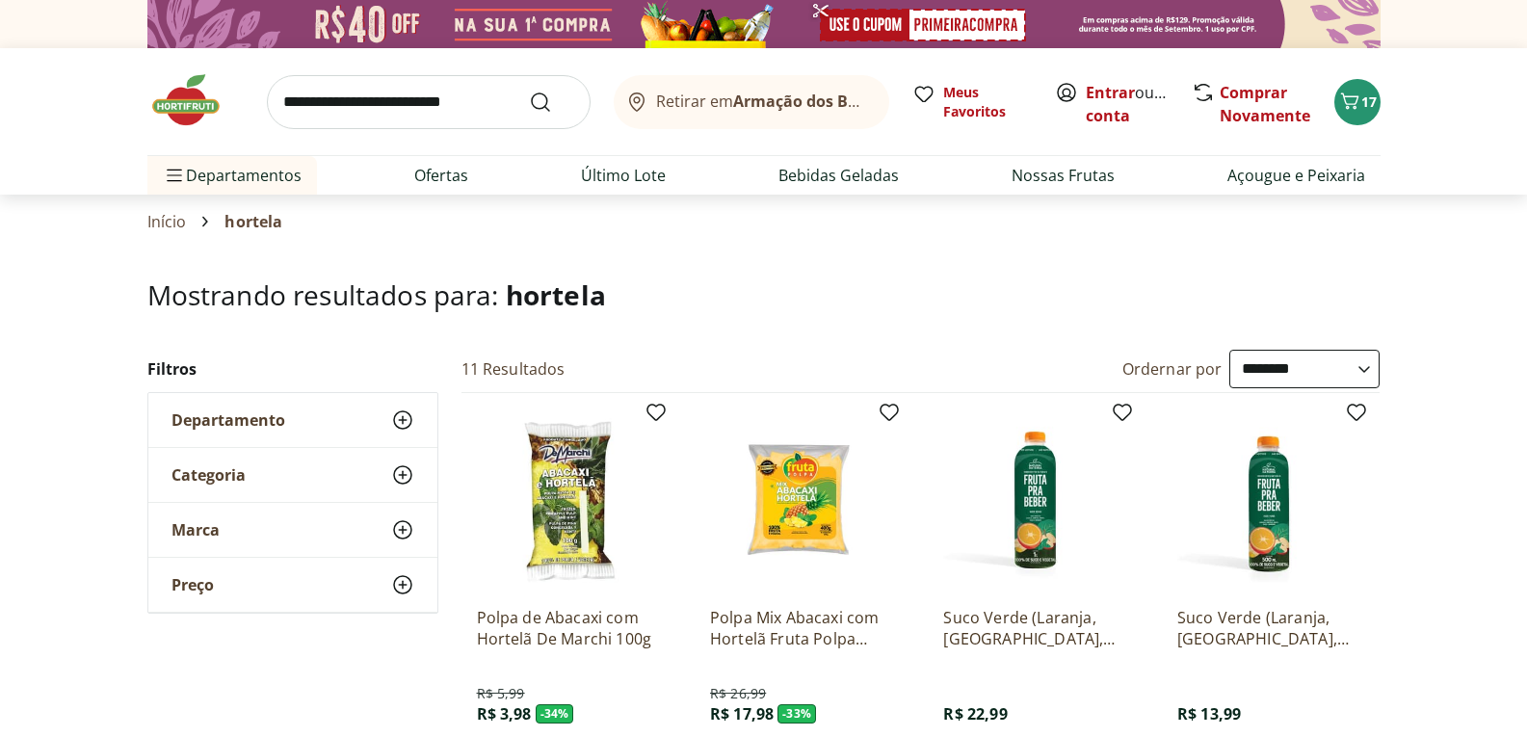
click at [426, 30] on img at bounding box center [763, 24] width 1233 height 48
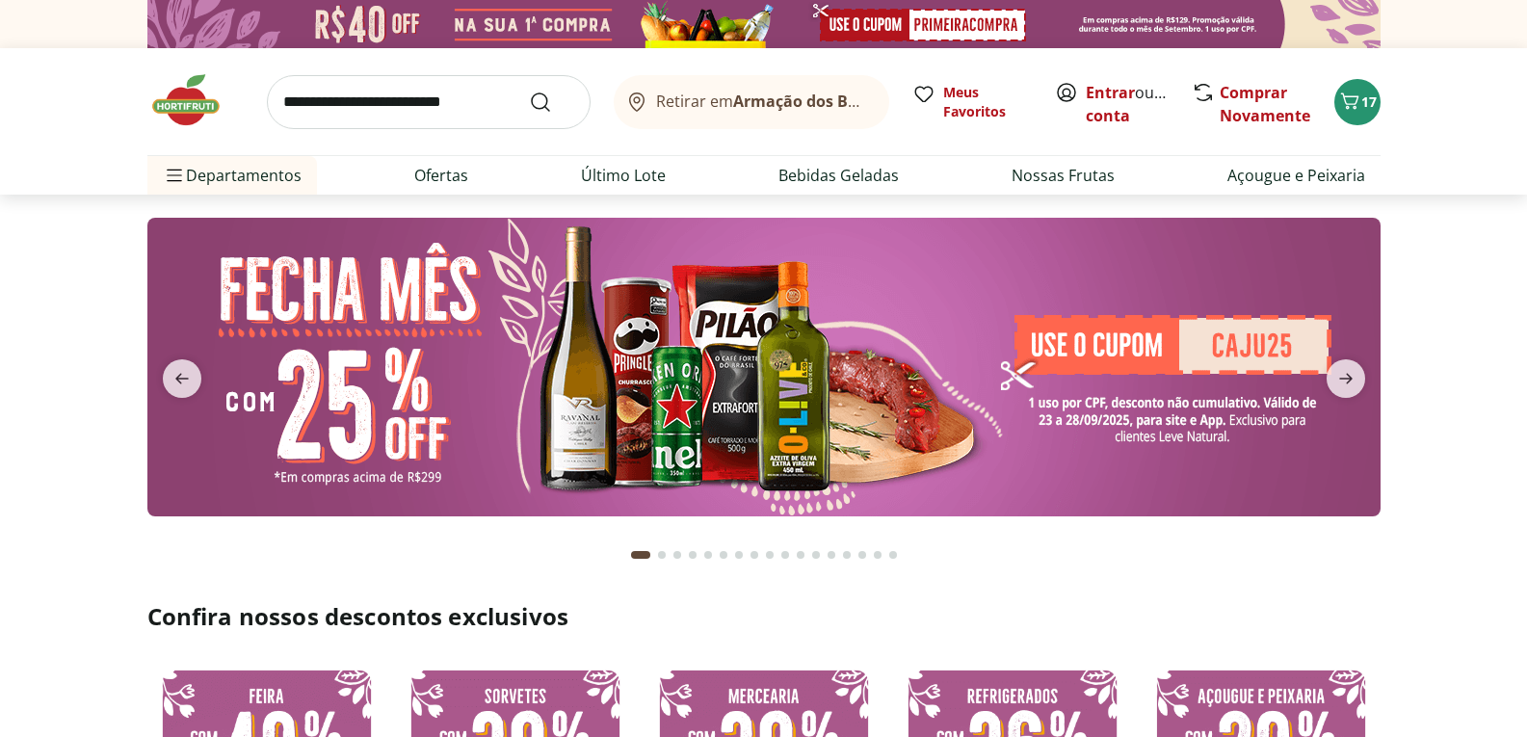
scroll to position [289, 0]
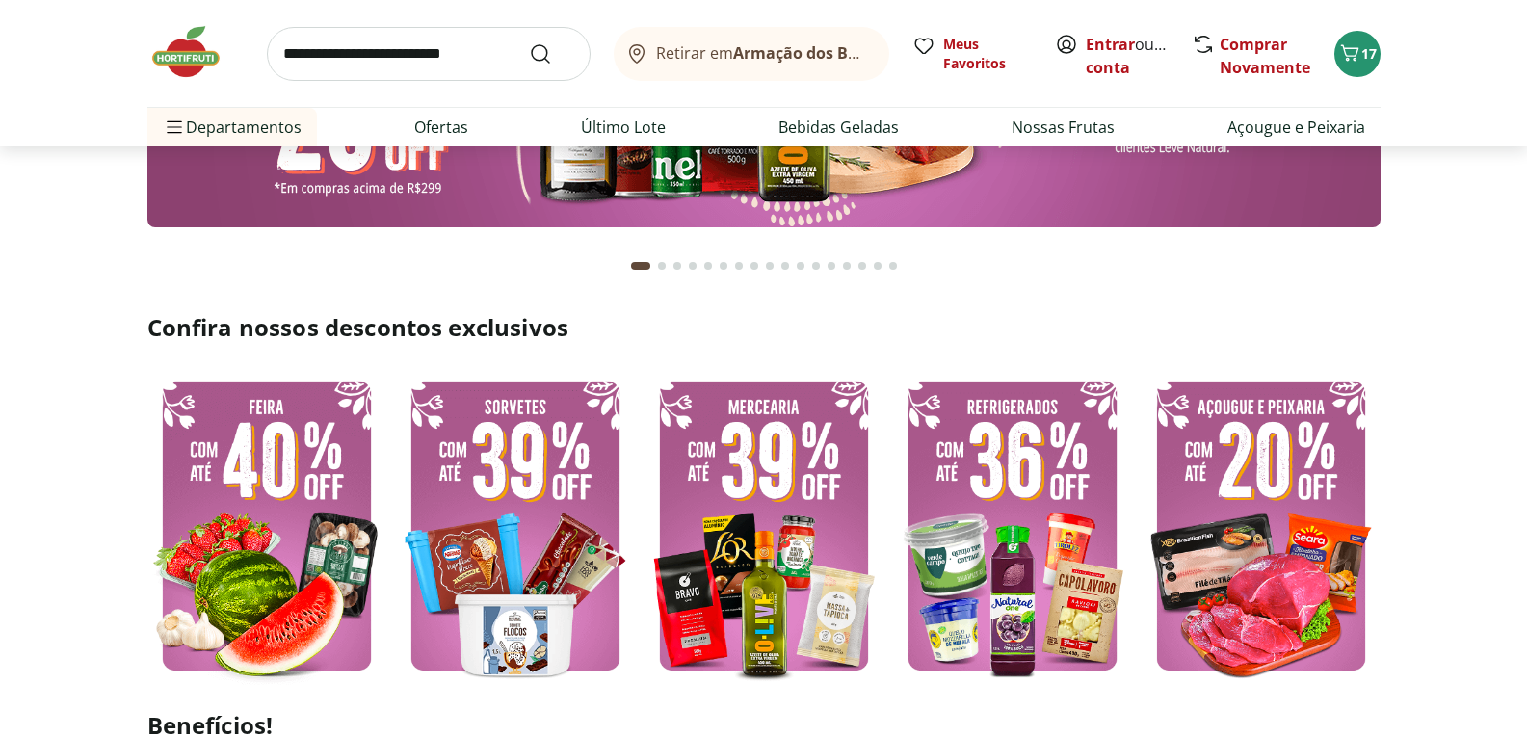
click at [809, 535] on img at bounding box center [764, 525] width 239 height 319
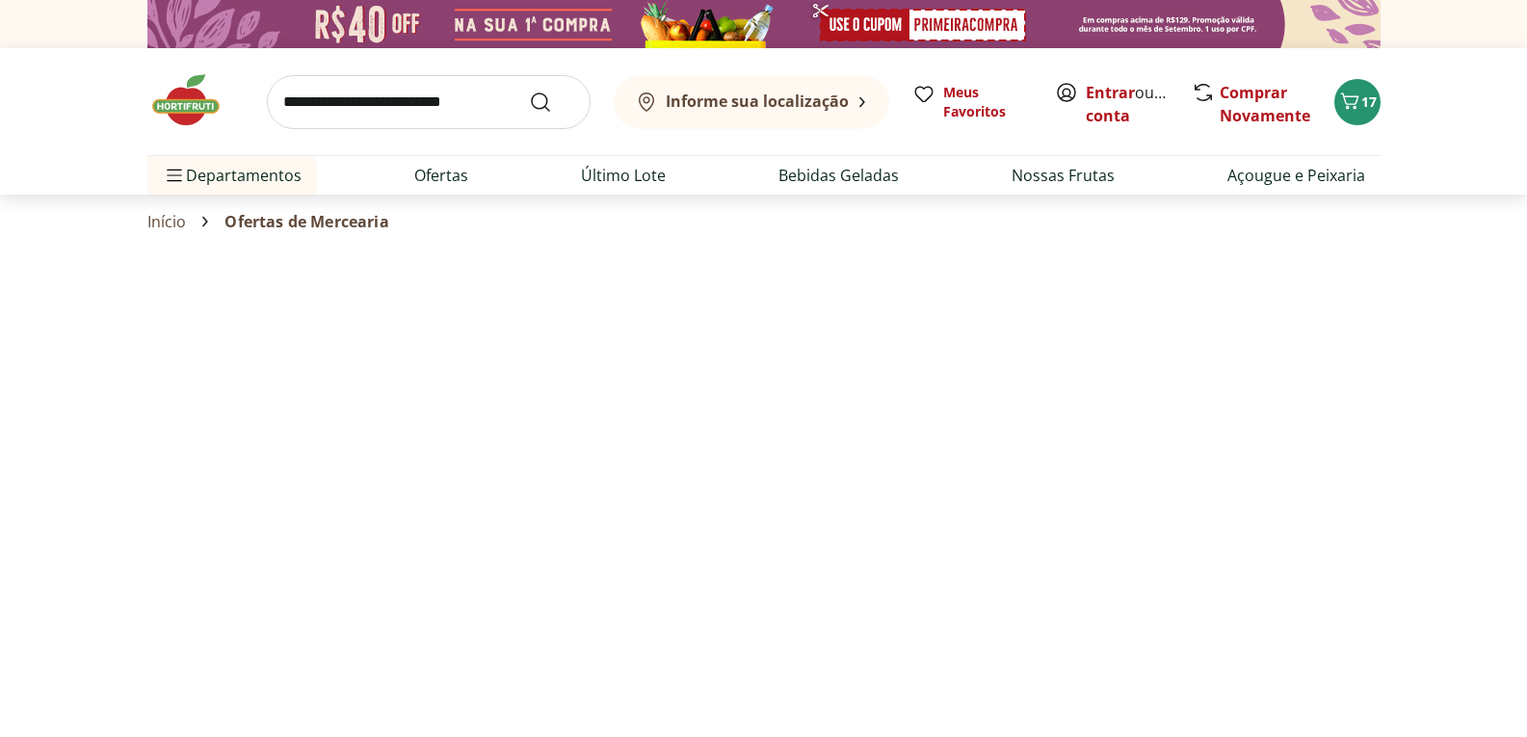
select select "**********"
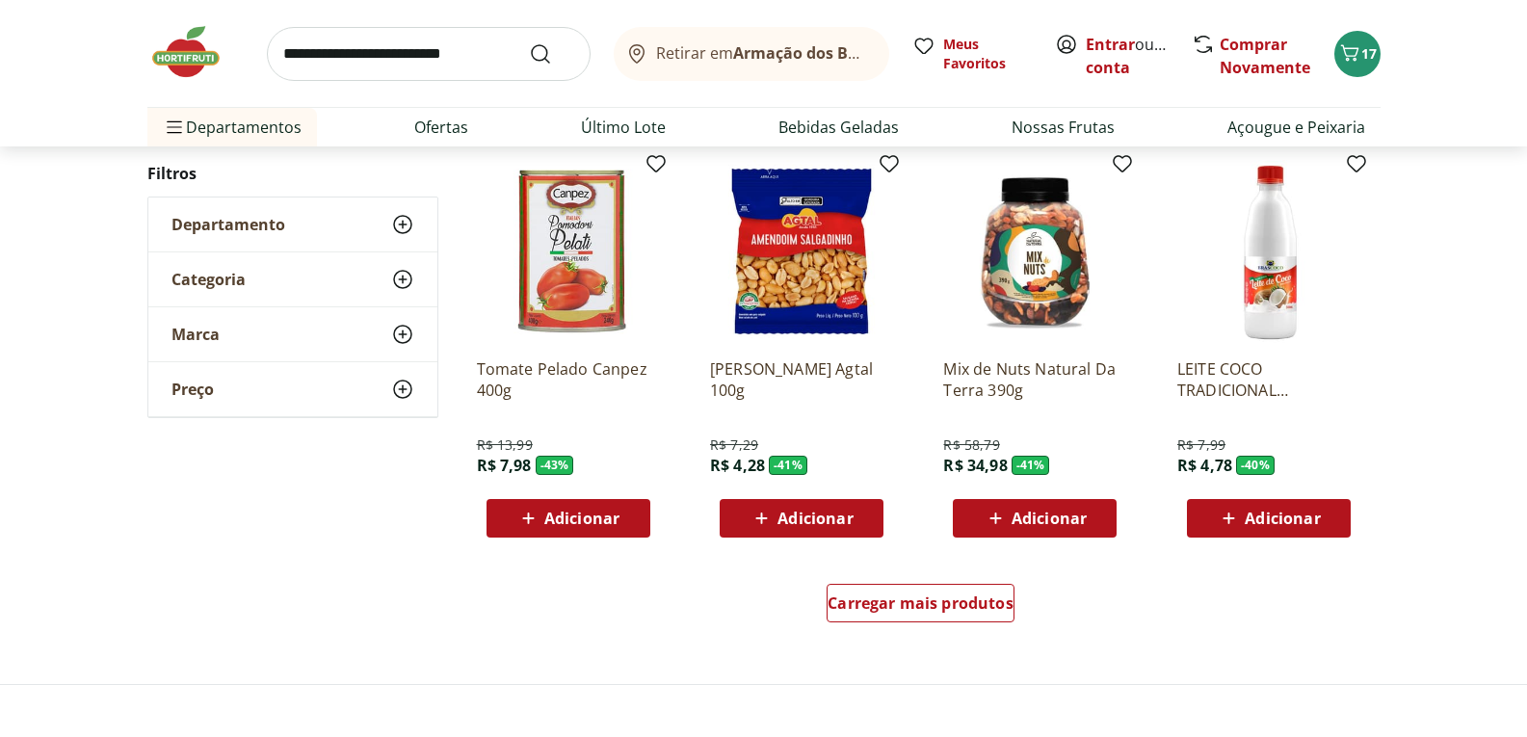
scroll to position [1060, 0]
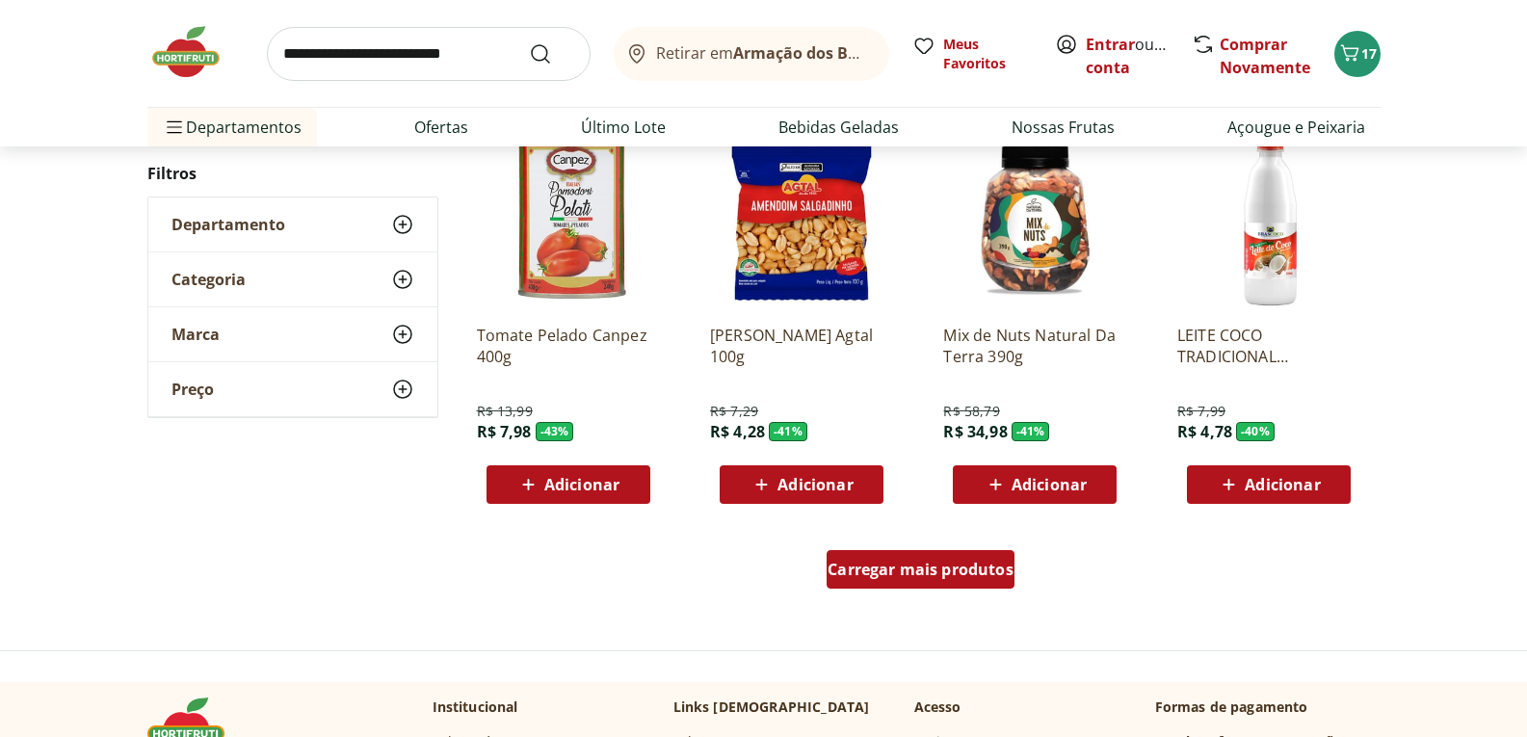
click at [888, 573] on span "Carregar mais produtos" at bounding box center [921, 569] width 186 height 15
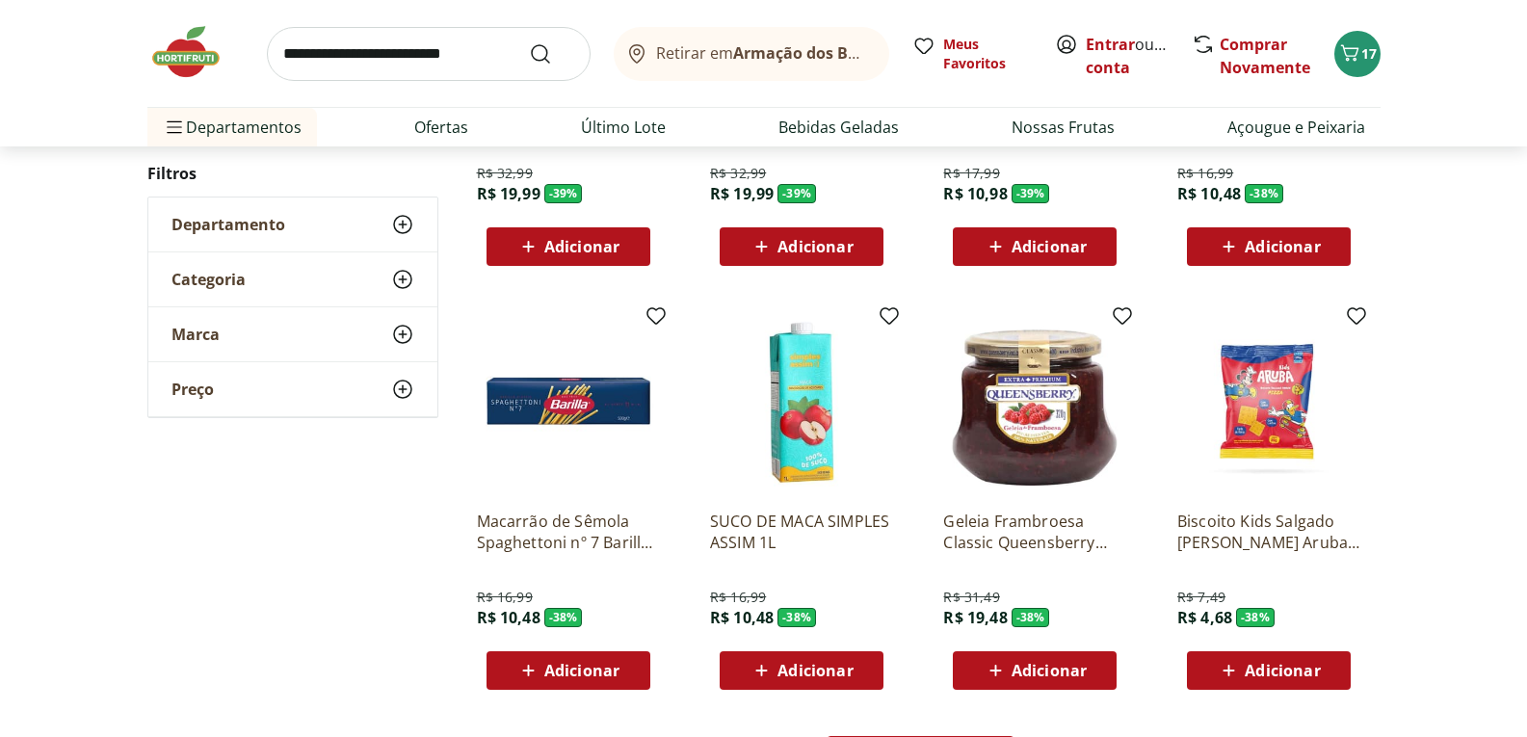
scroll to position [2313, 0]
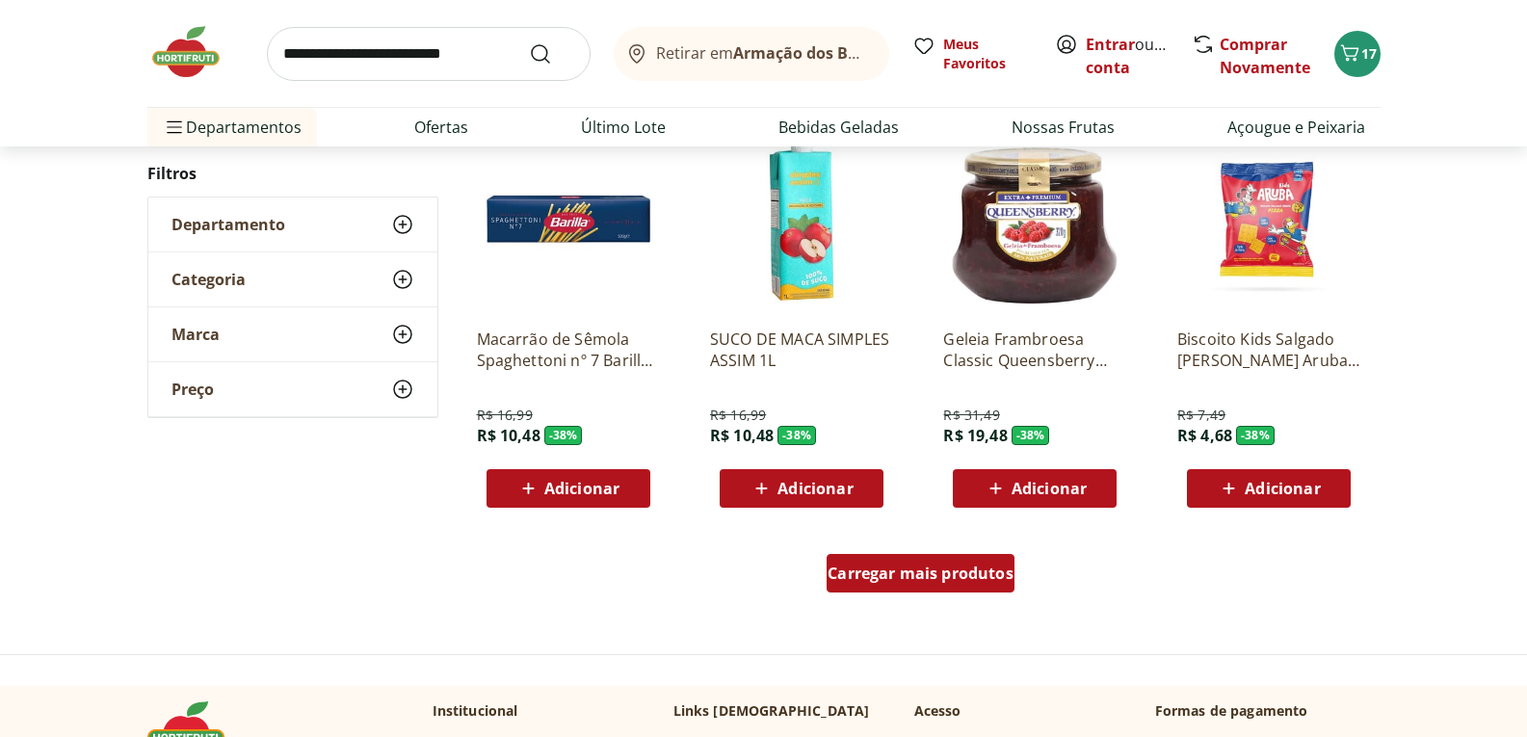
click at [888, 567] on span "Carregar mais produtos" at bounding box center [921, 573] width 186 height 15
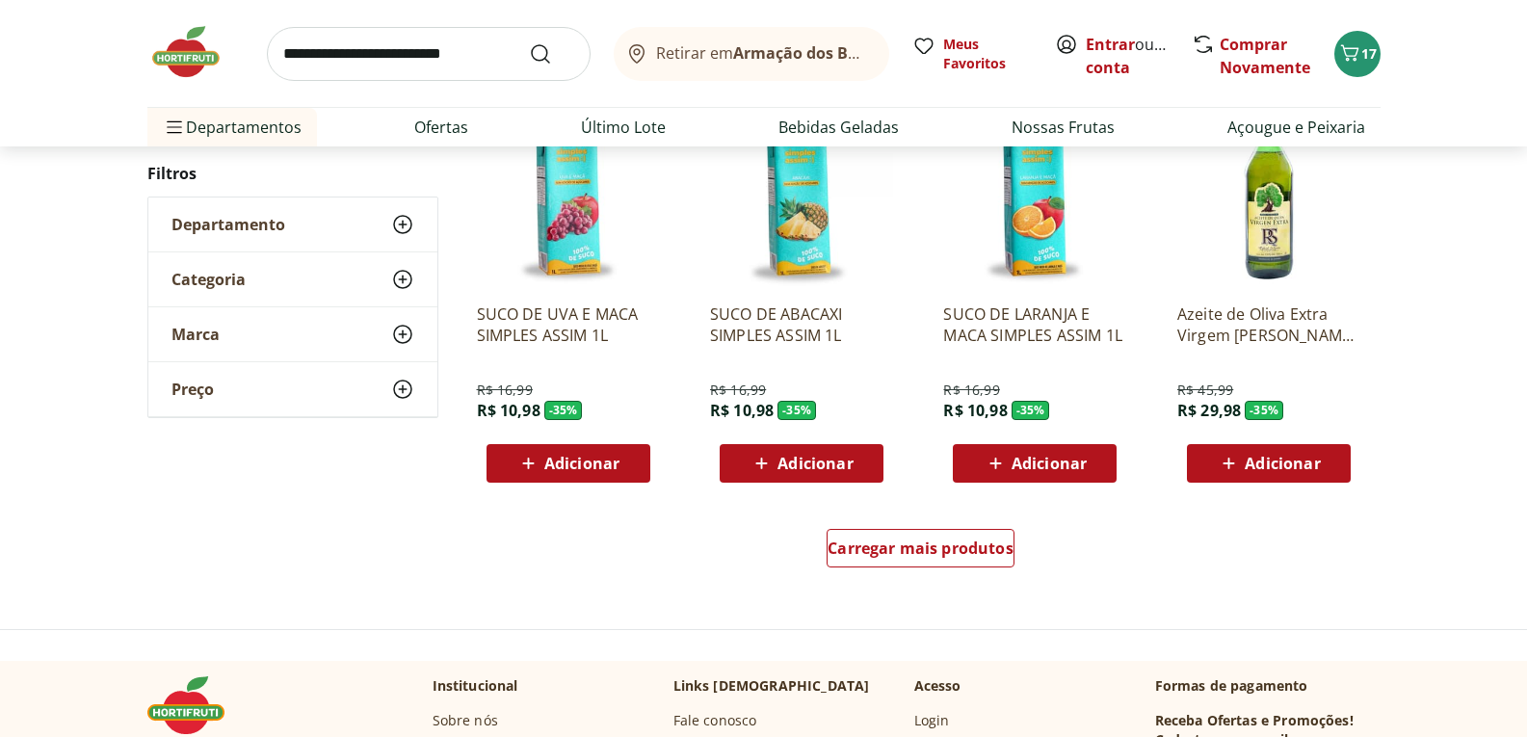
scroll to position [3565, 0]
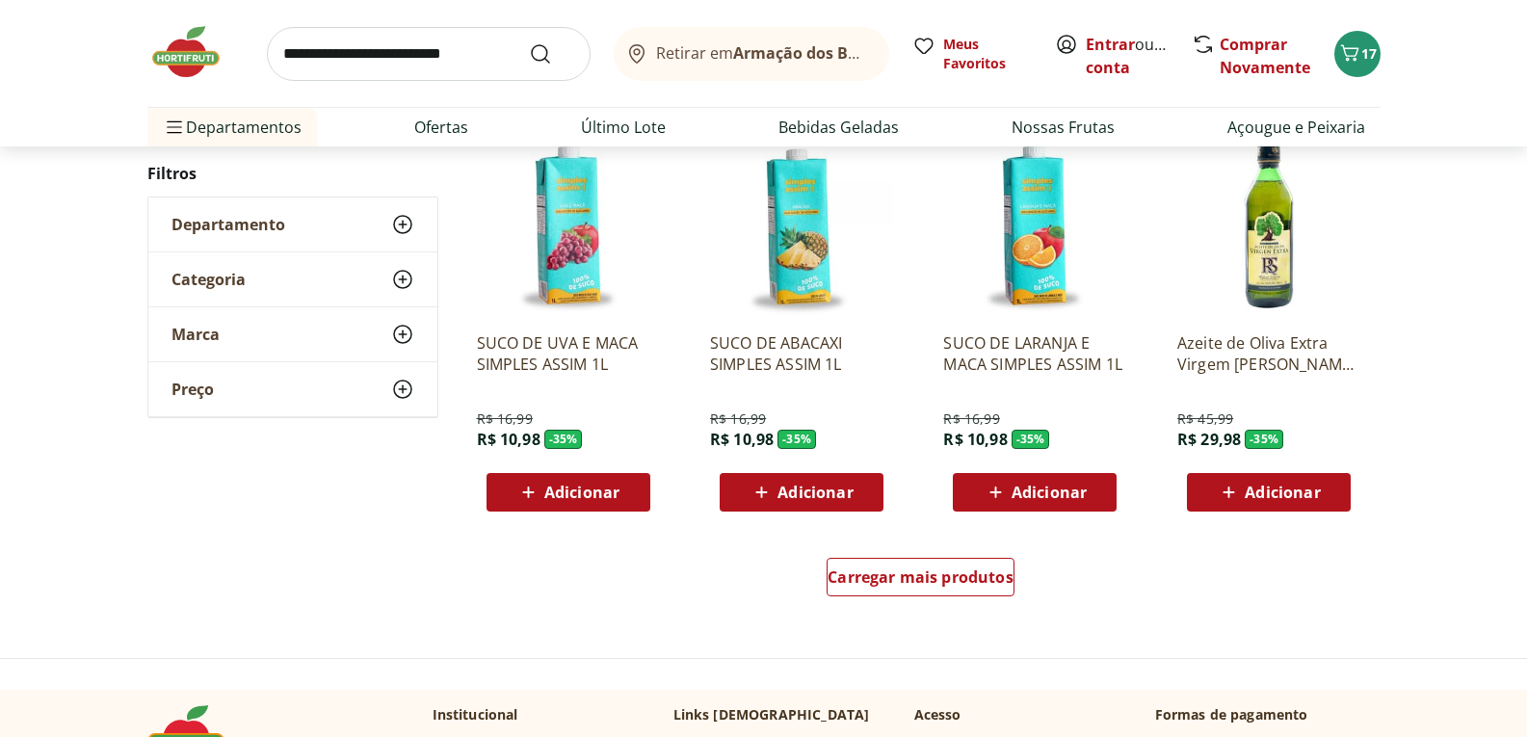
click at [1267, 492] on span "Adicionar" at bounding box center [1282, 492] width 75 height 15
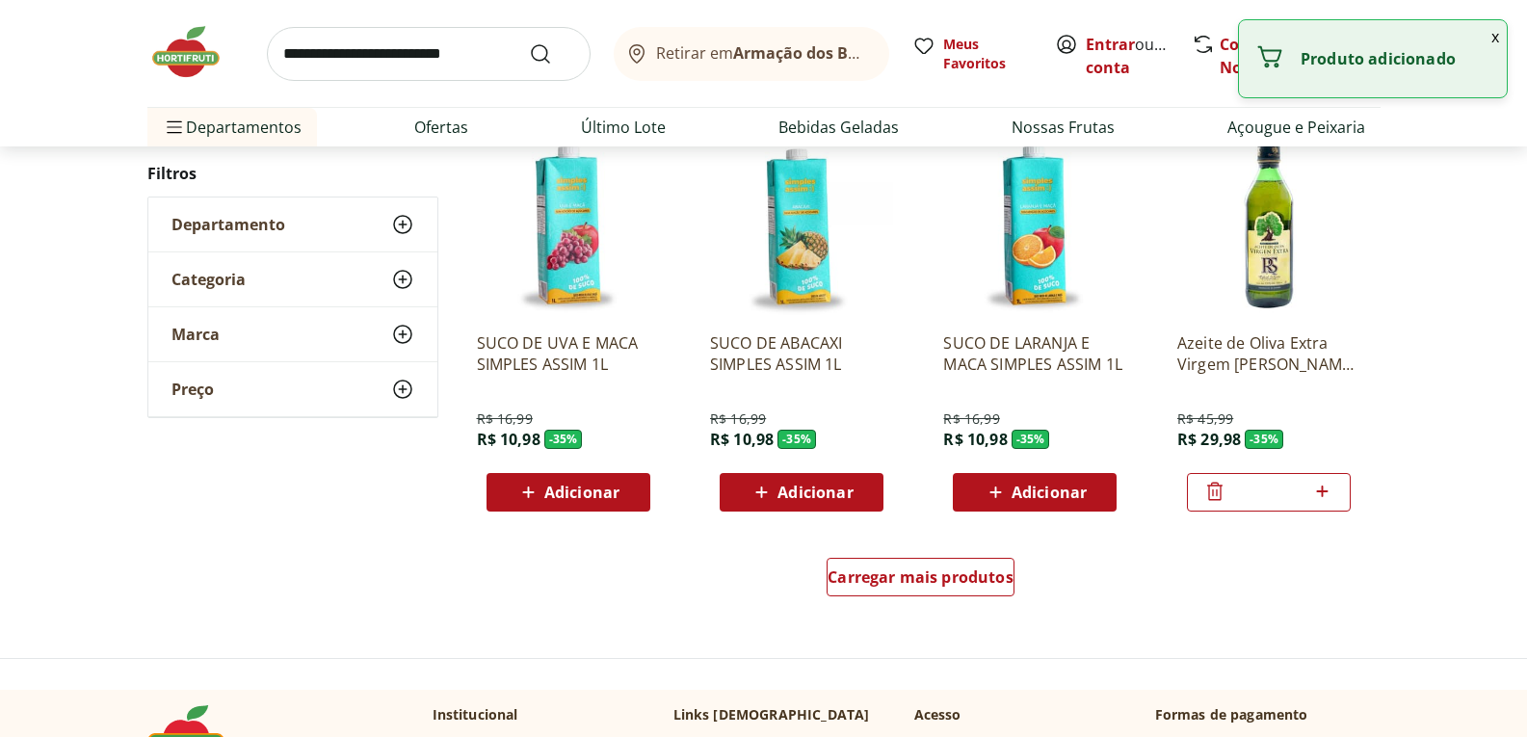
click at [1328, 490] on icon at bounding box center [1323, 491] width 24 height 23
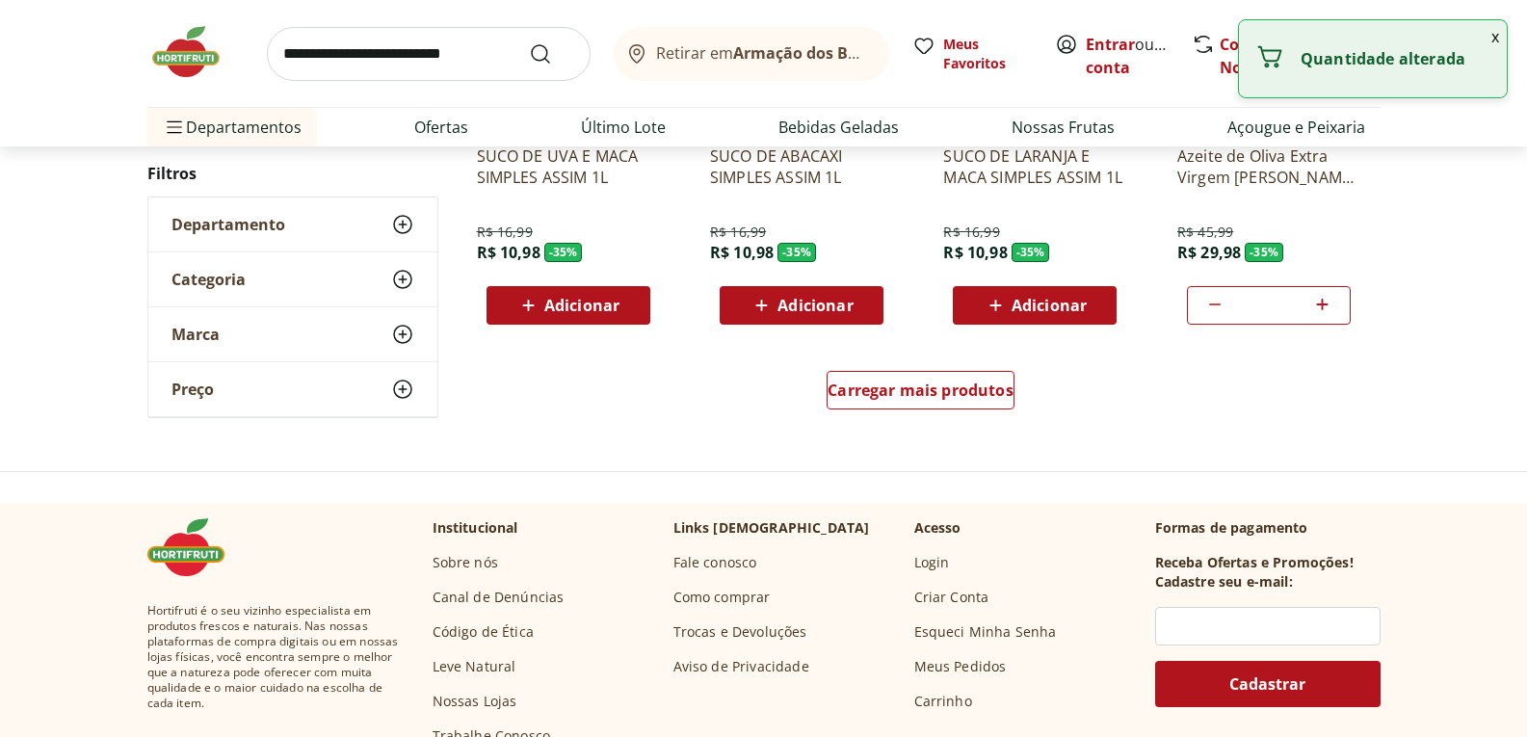
scroll to position [3758, 0]
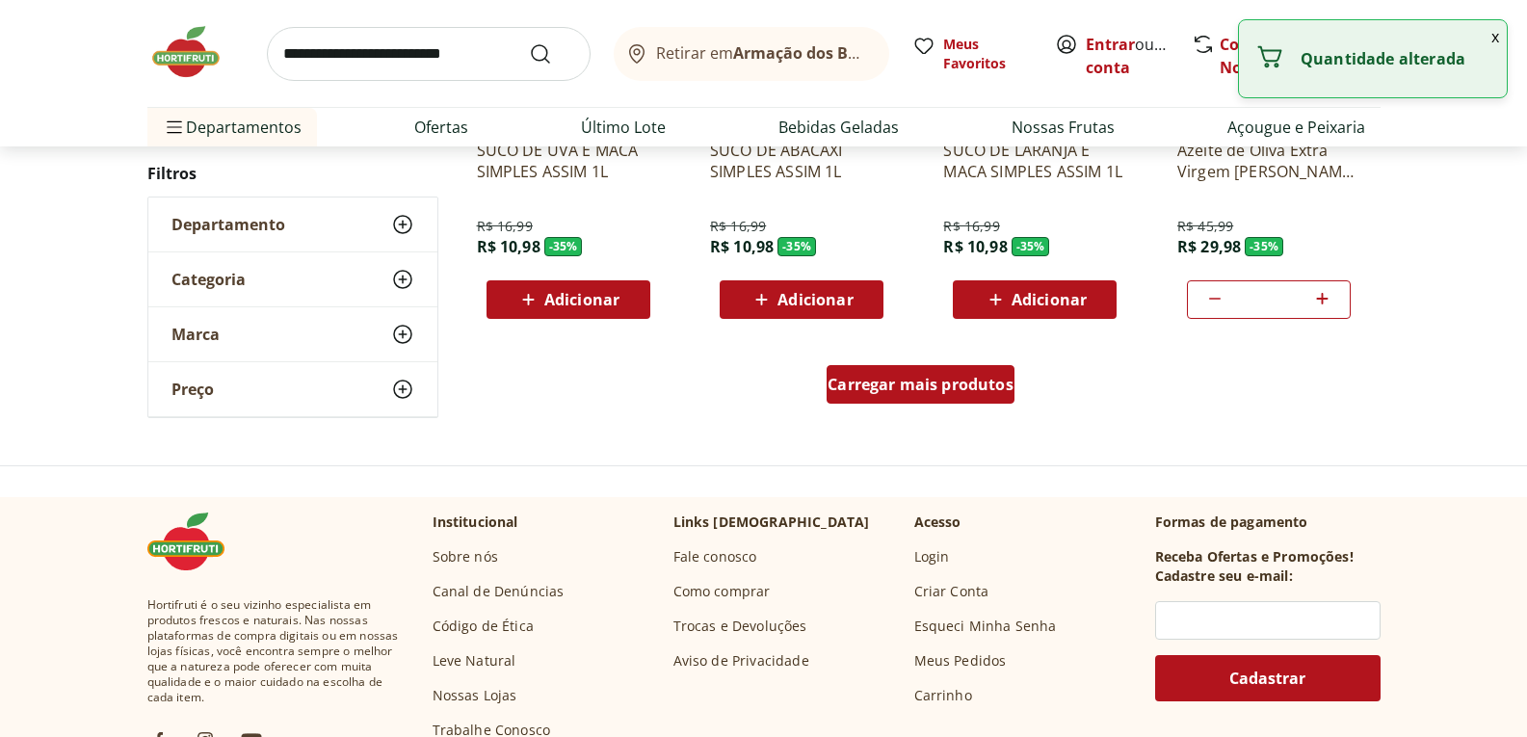
click at [926, 392] on span "Carregar mais produtos" at bounding box center [921, 384] width 186 height 15
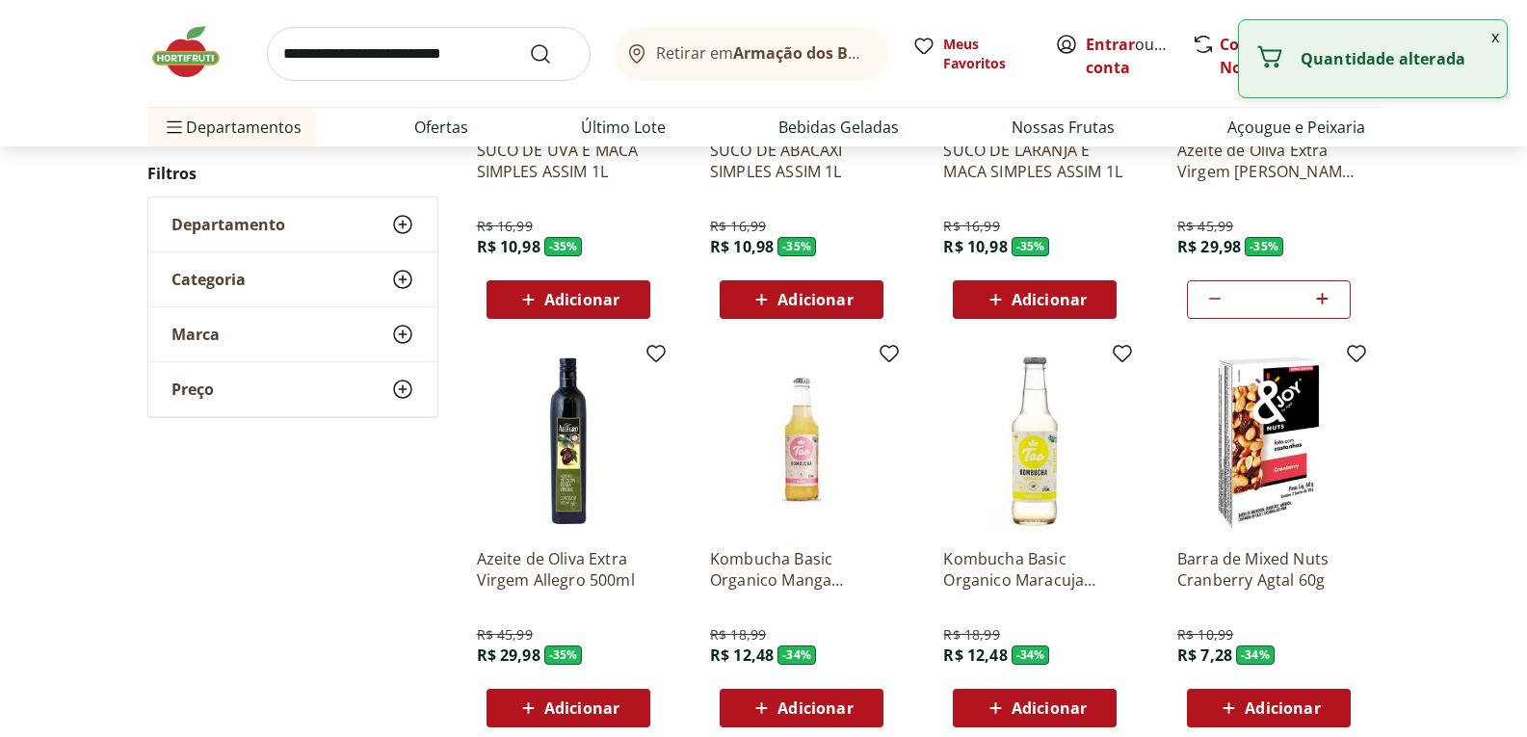
type input "*"
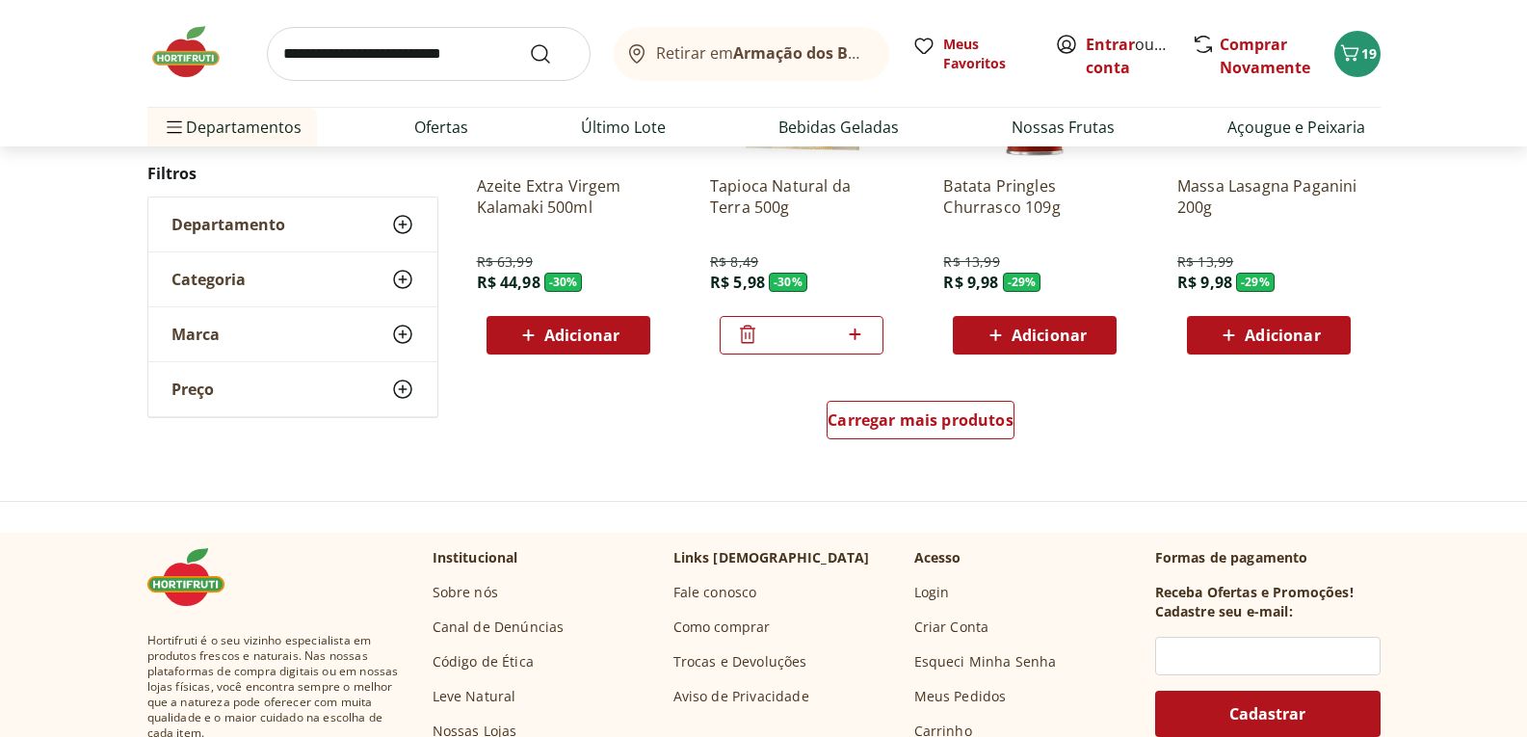
scroll to position [5011, 0]
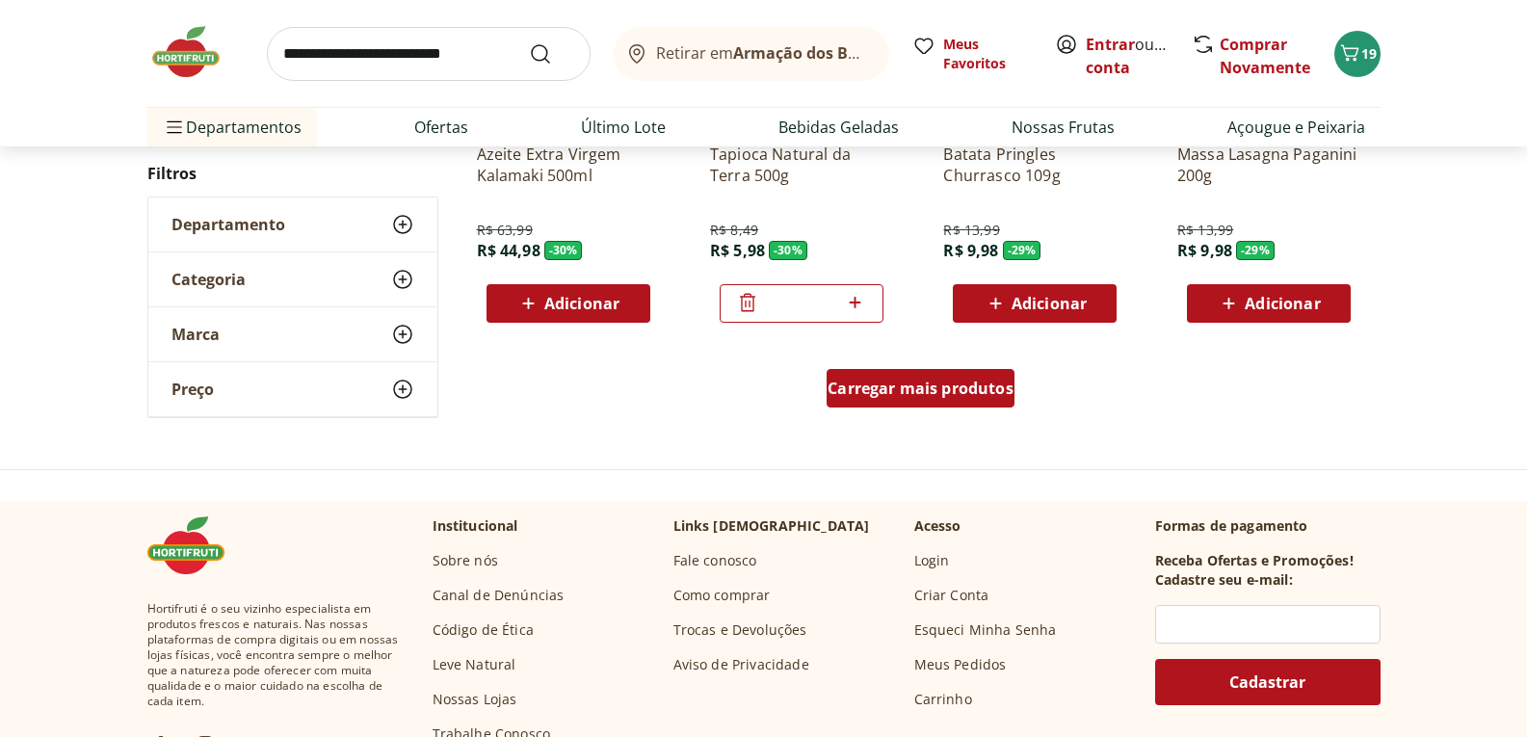
click at [927, 401] on div "Carregar mais produtos" at bounding box center [921, 388] width 188 height 39
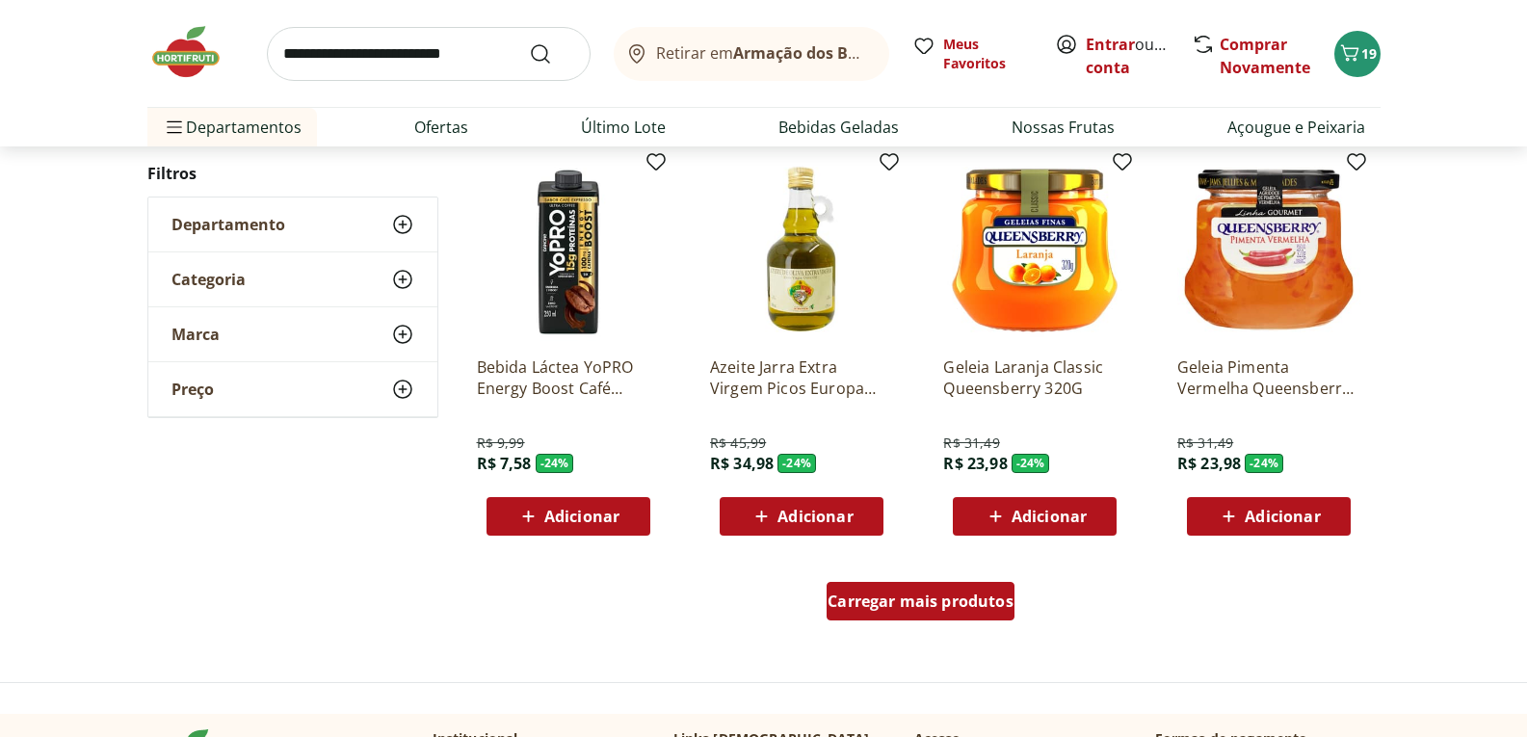
scroll to position [6071, 0]
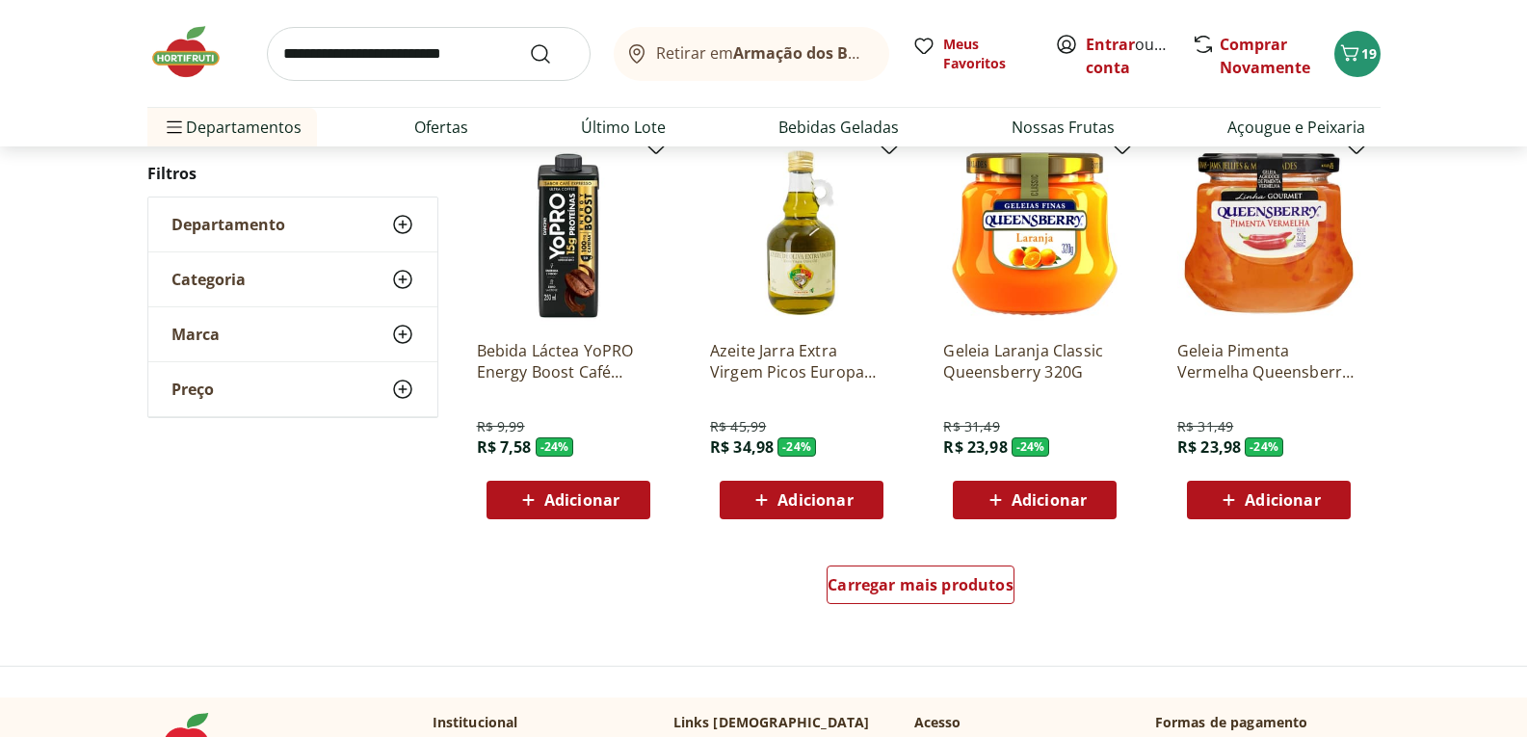
click at [1271, 495] on span "Adicionar" at bounding box center [1282, 499] width 75 height 15
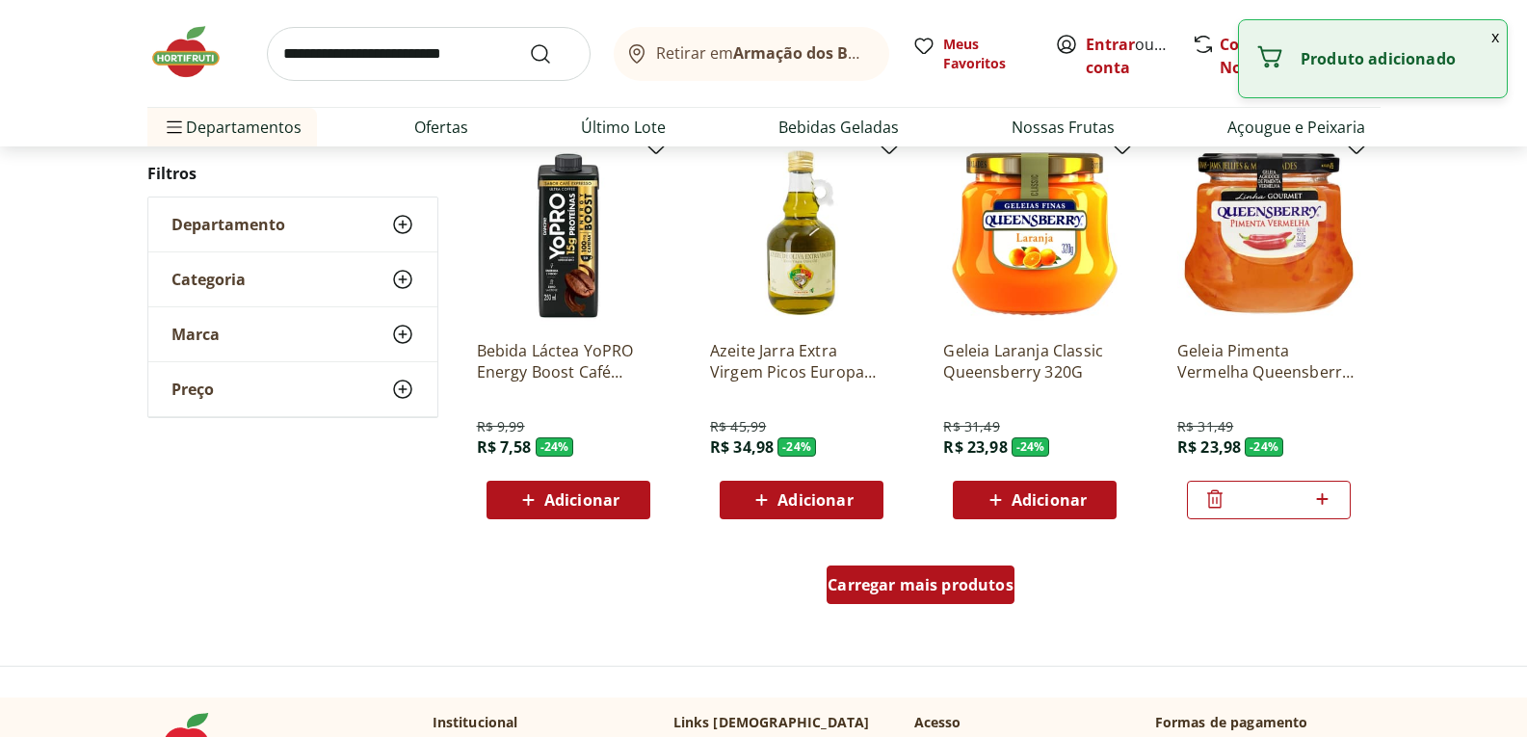
click at [940, 582] on span "Carregar mais produtos" at bounding box center [921, 584] width 186 height 15
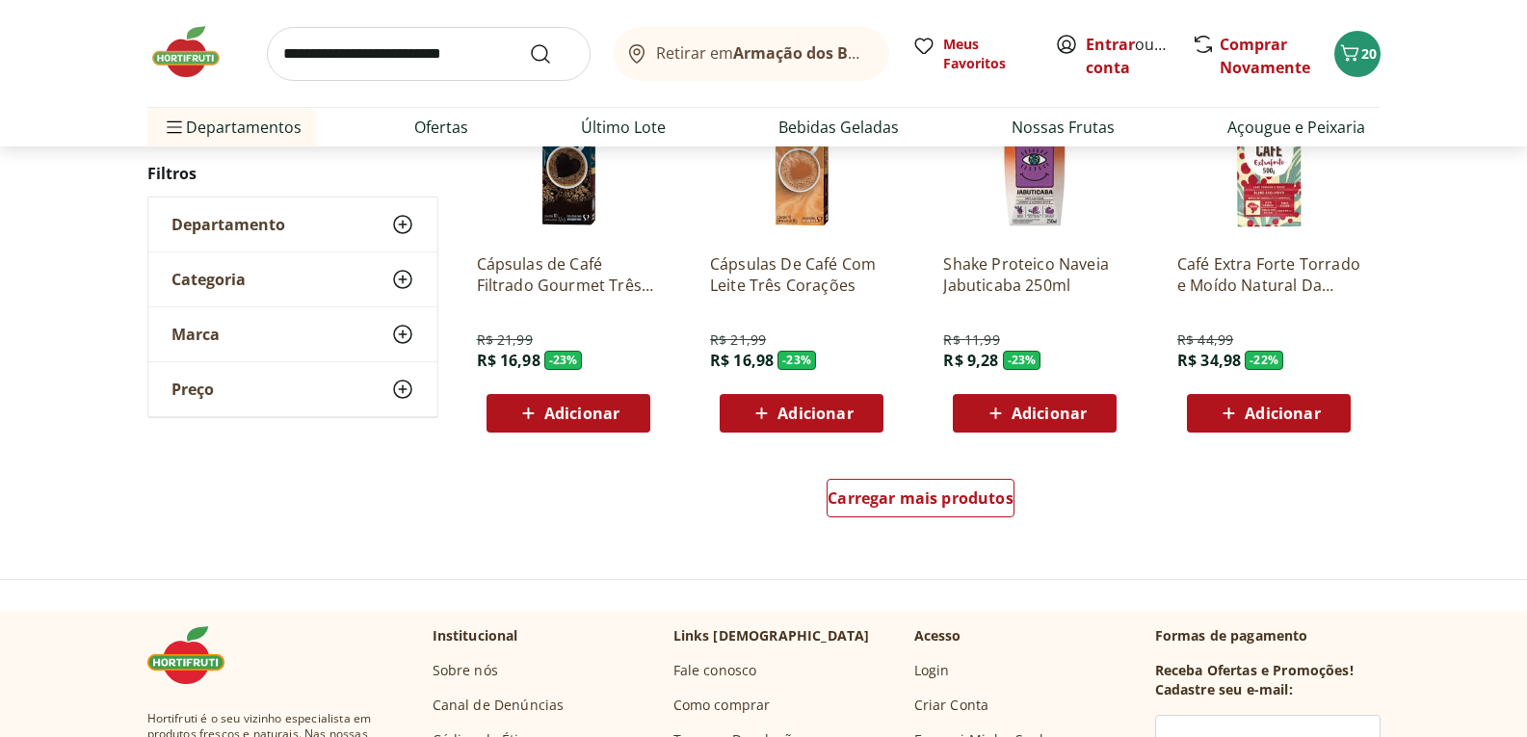
scroll to position [7420, 0]
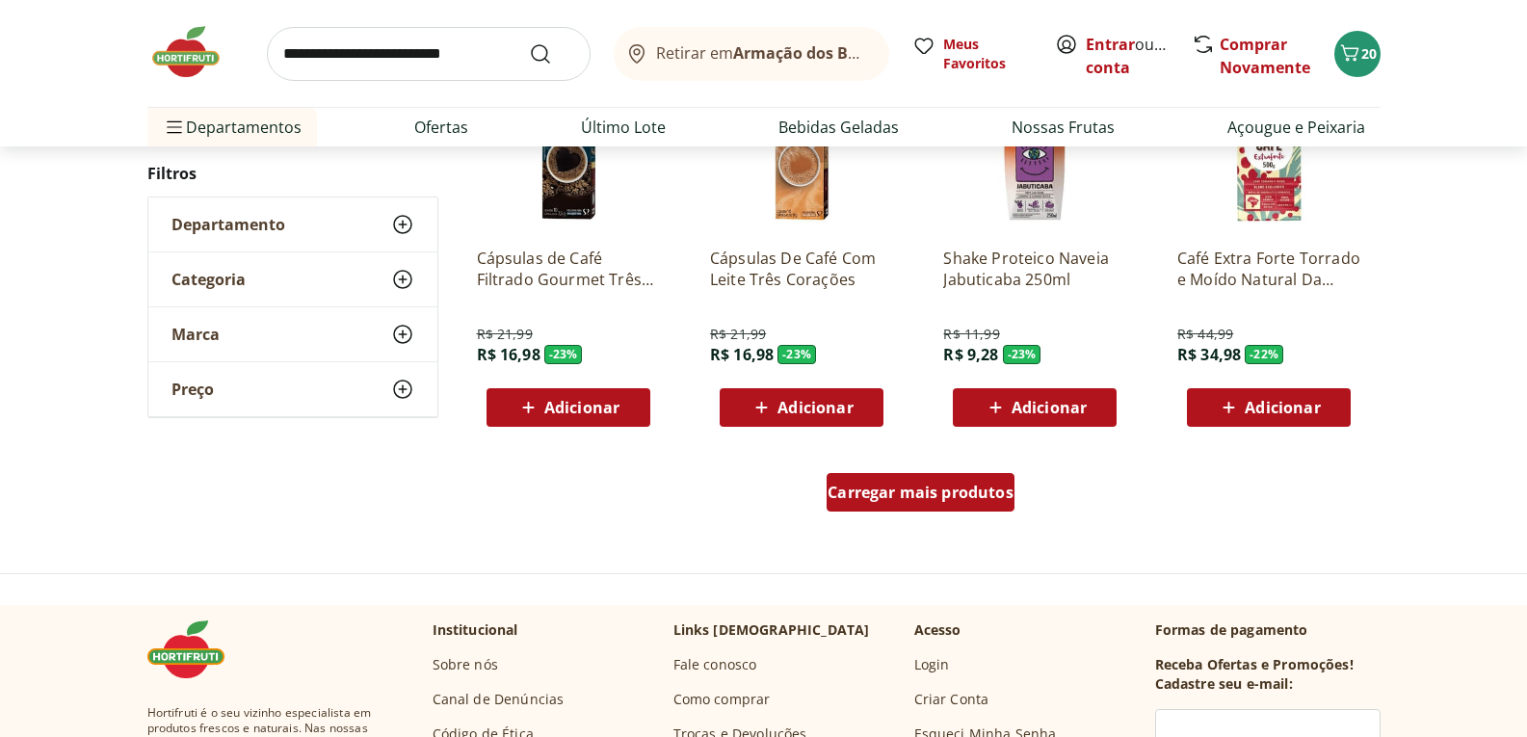
click at [933, 514] on link "Carregar mais produtos" at bounding box center [921, 496] width 188 height 46
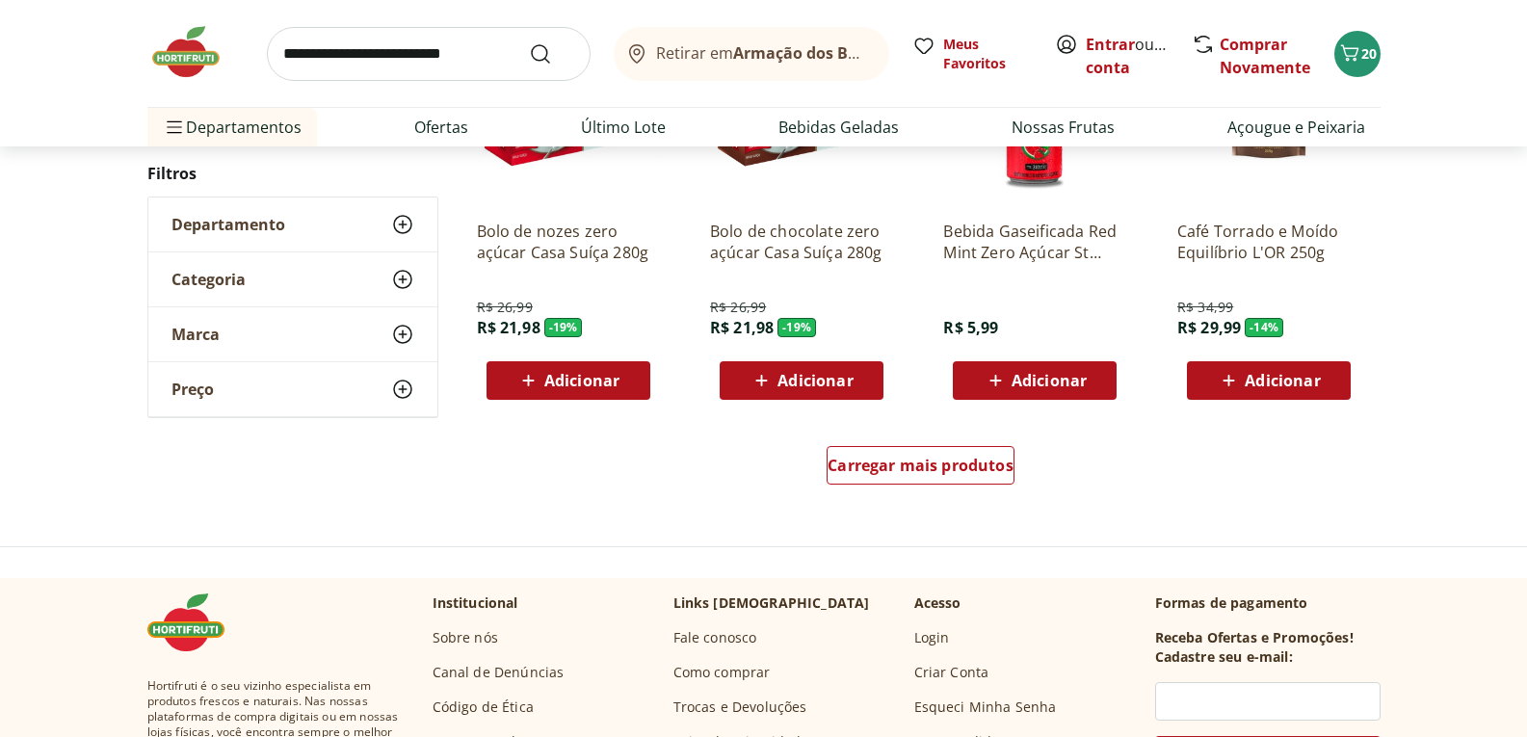
scroll to position [8769, 0]
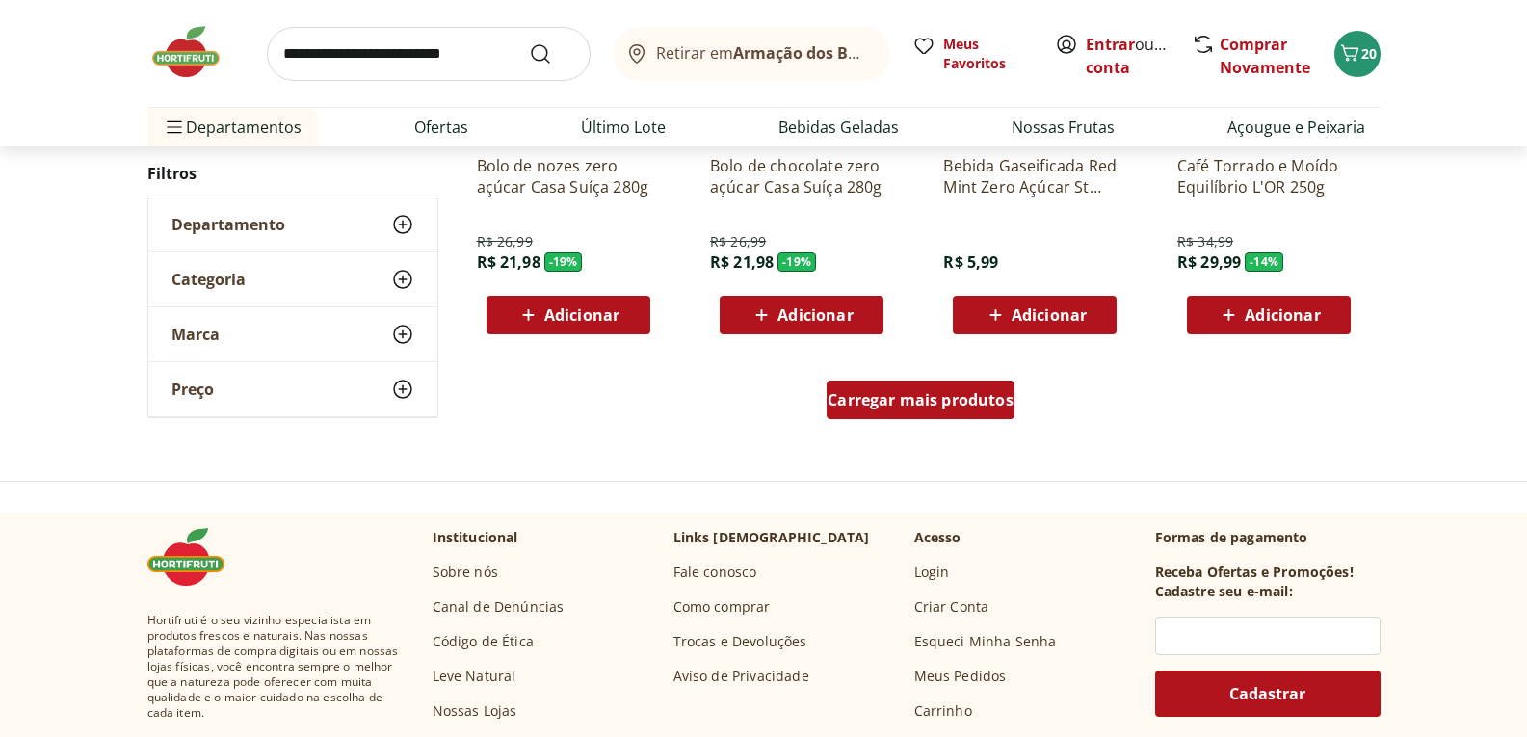
click at [937, 403] on span "Carregar mais produtos" at bounding box center [921, 399] width 186 height 15
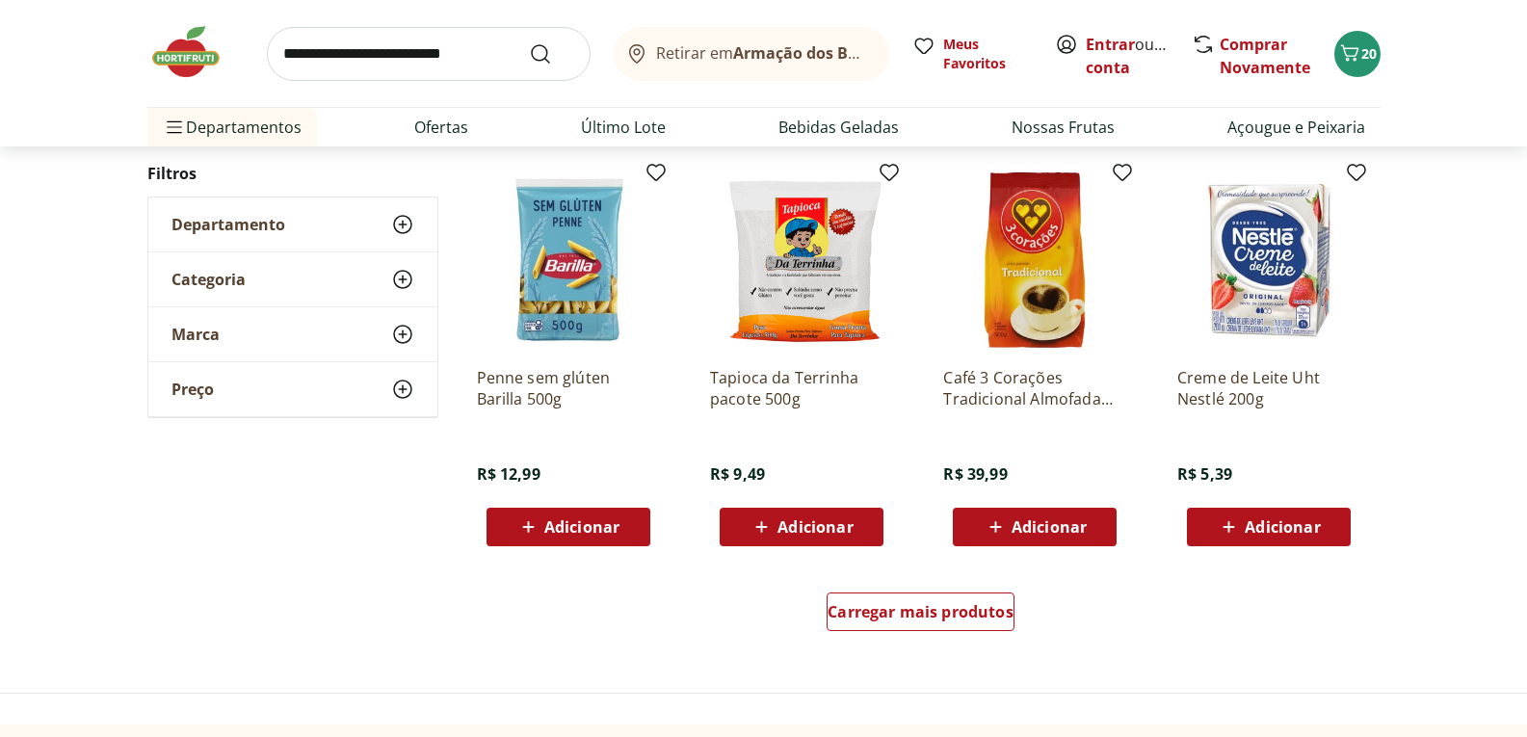
scroll to position [9829, 0]
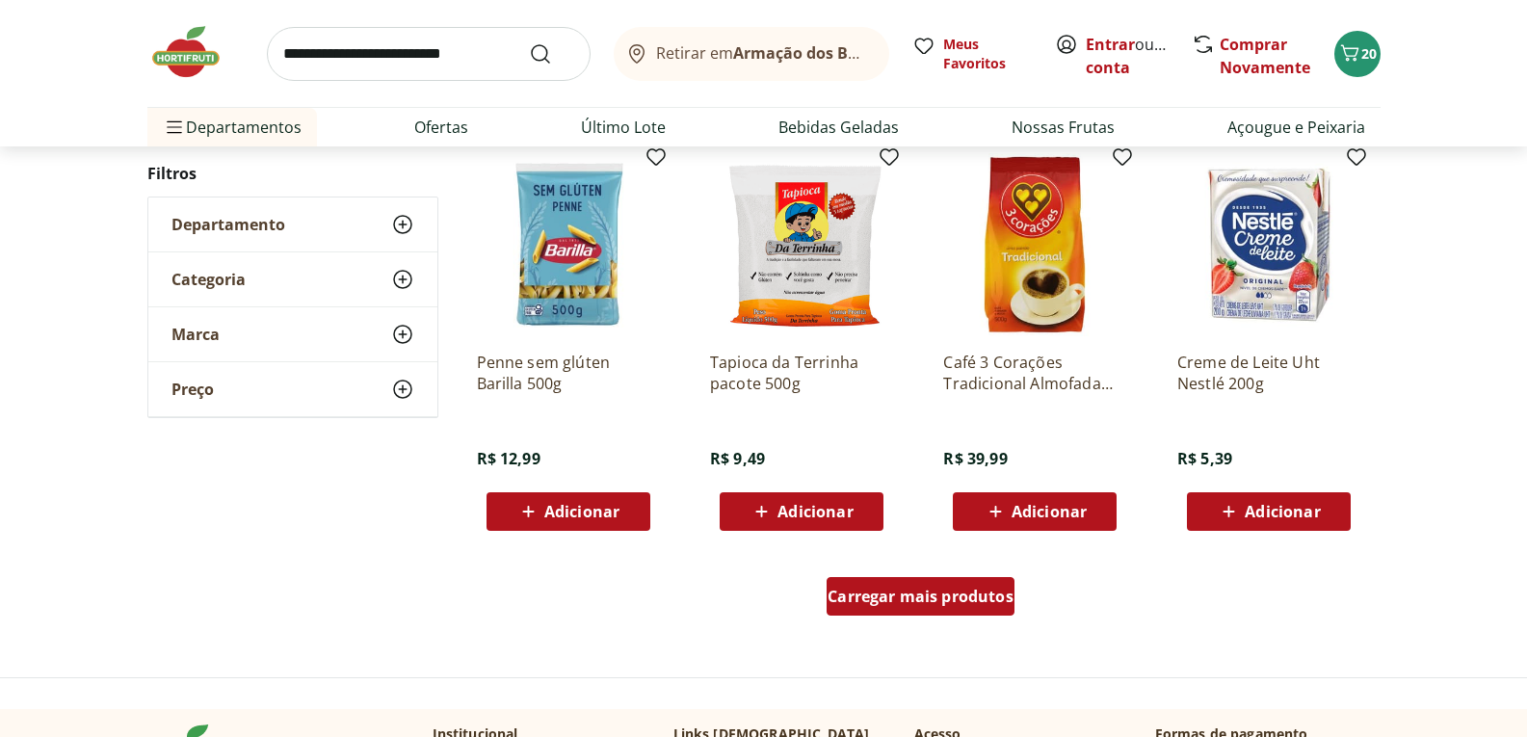
click at [937, 604] on span "Carregar mais produtos" at bounding box center [921, 596] width 186 height 15
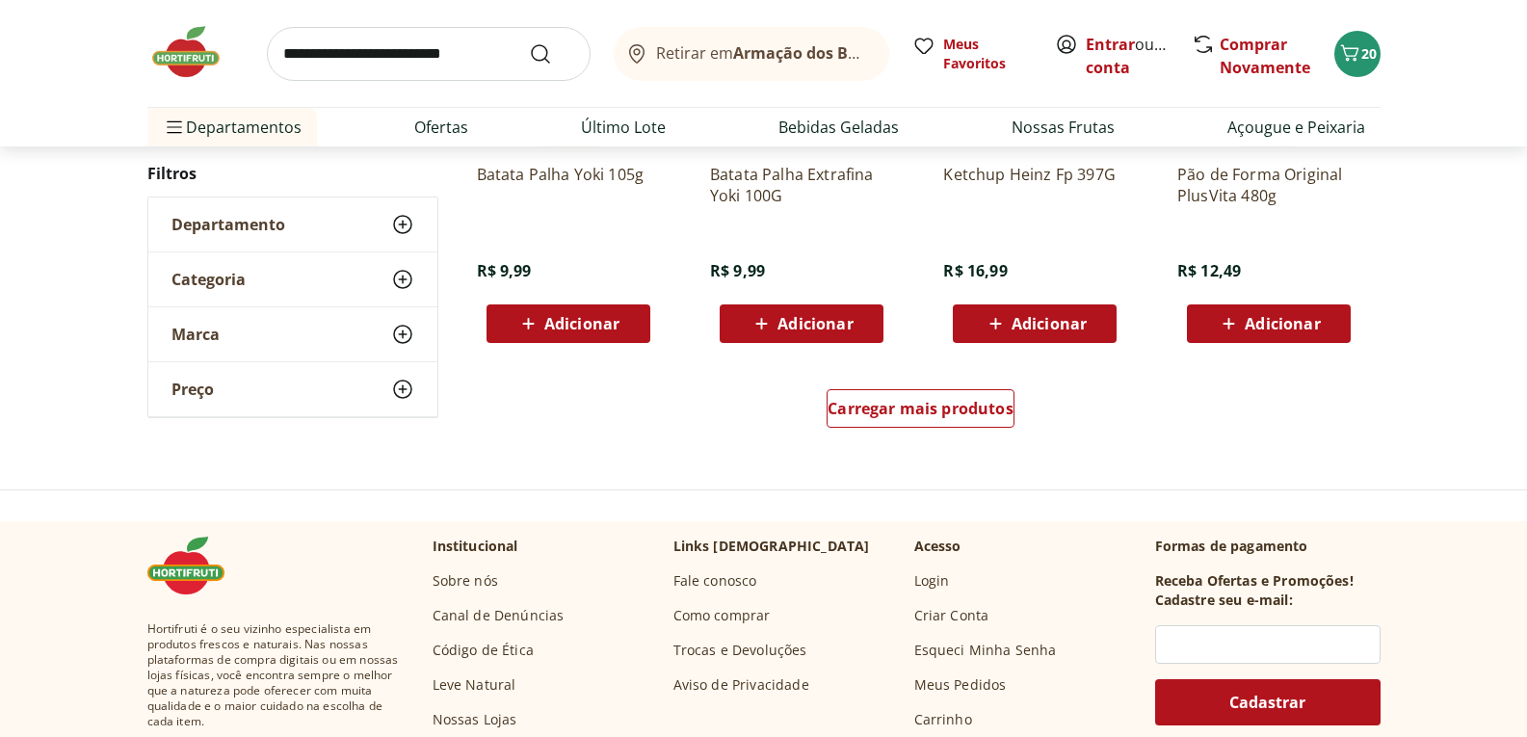
scroll to position [11274, 0]
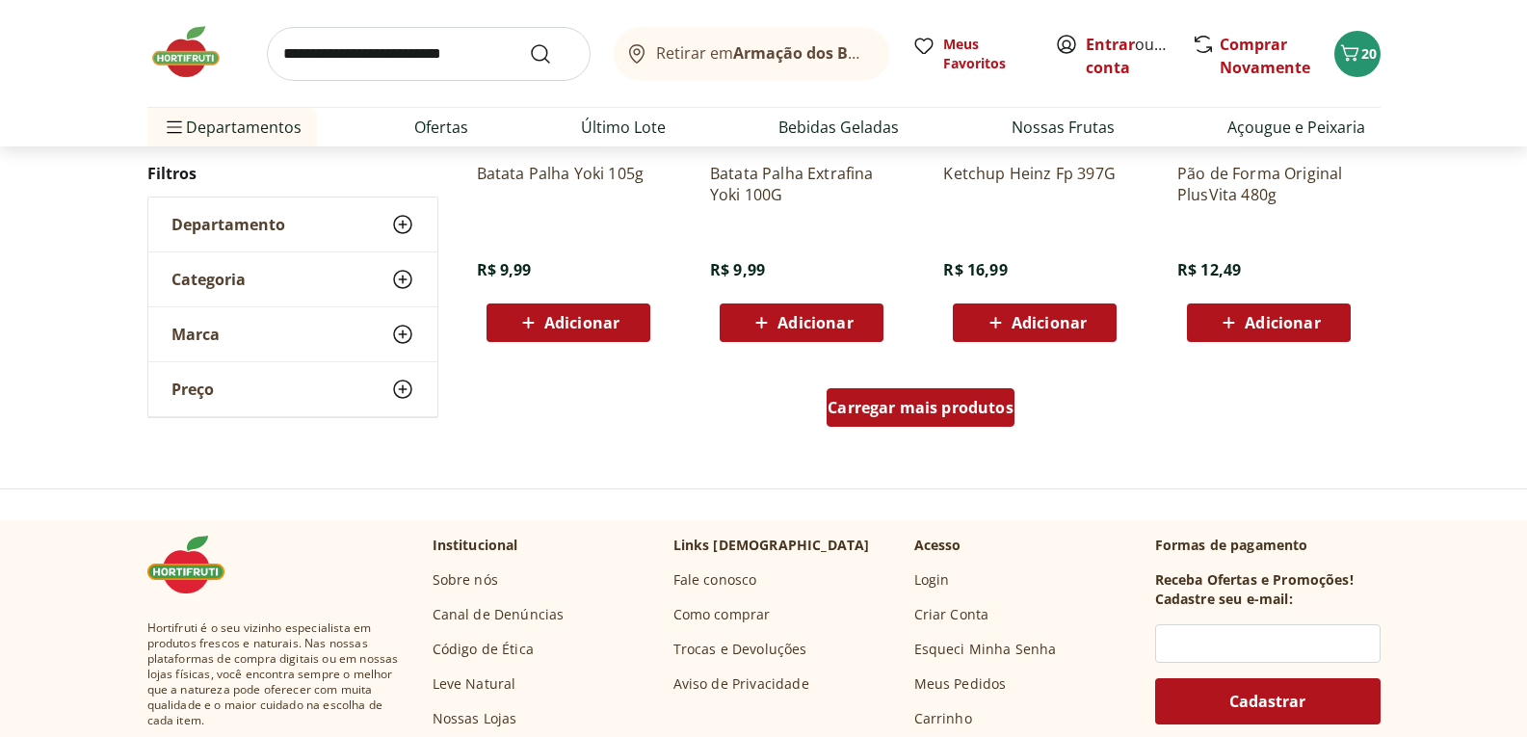
click at [882, 408] on span "Carregar mais produtos" at bounding box center [921, 407] width 186 height 15
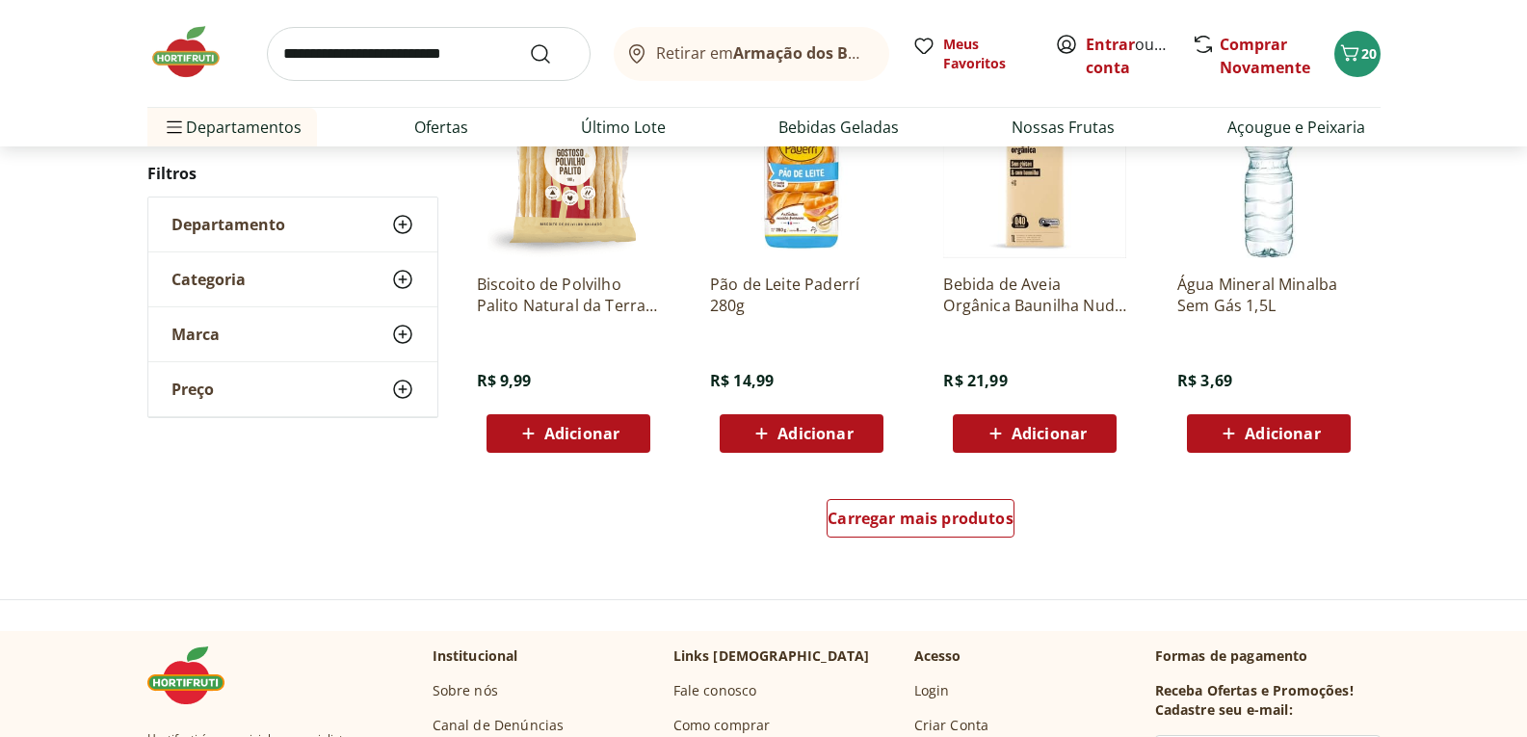
scroll to position [12431, 0]
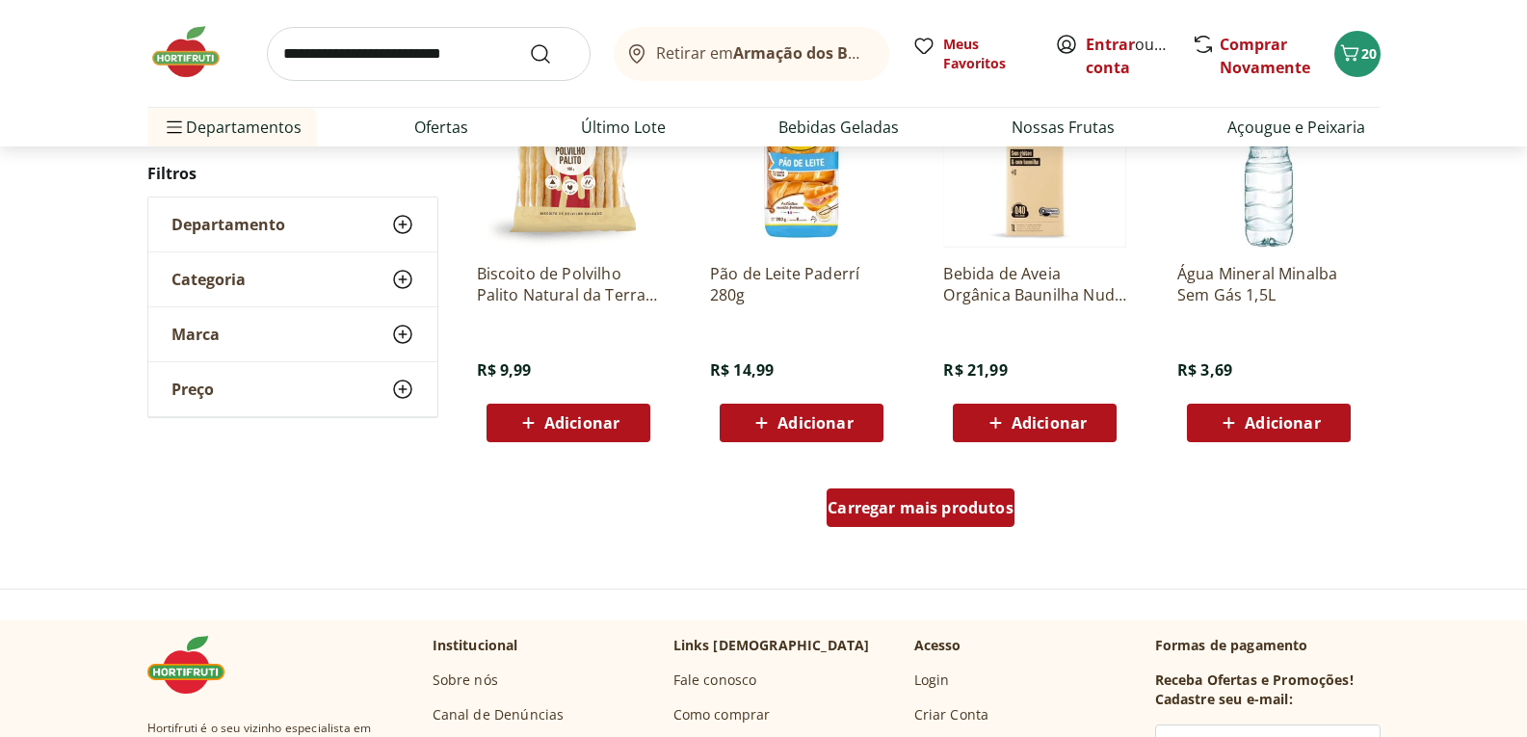
click at [901, 502] on span "Carregar mais produtos" at bounding box center [921, 507] width 186 height 15
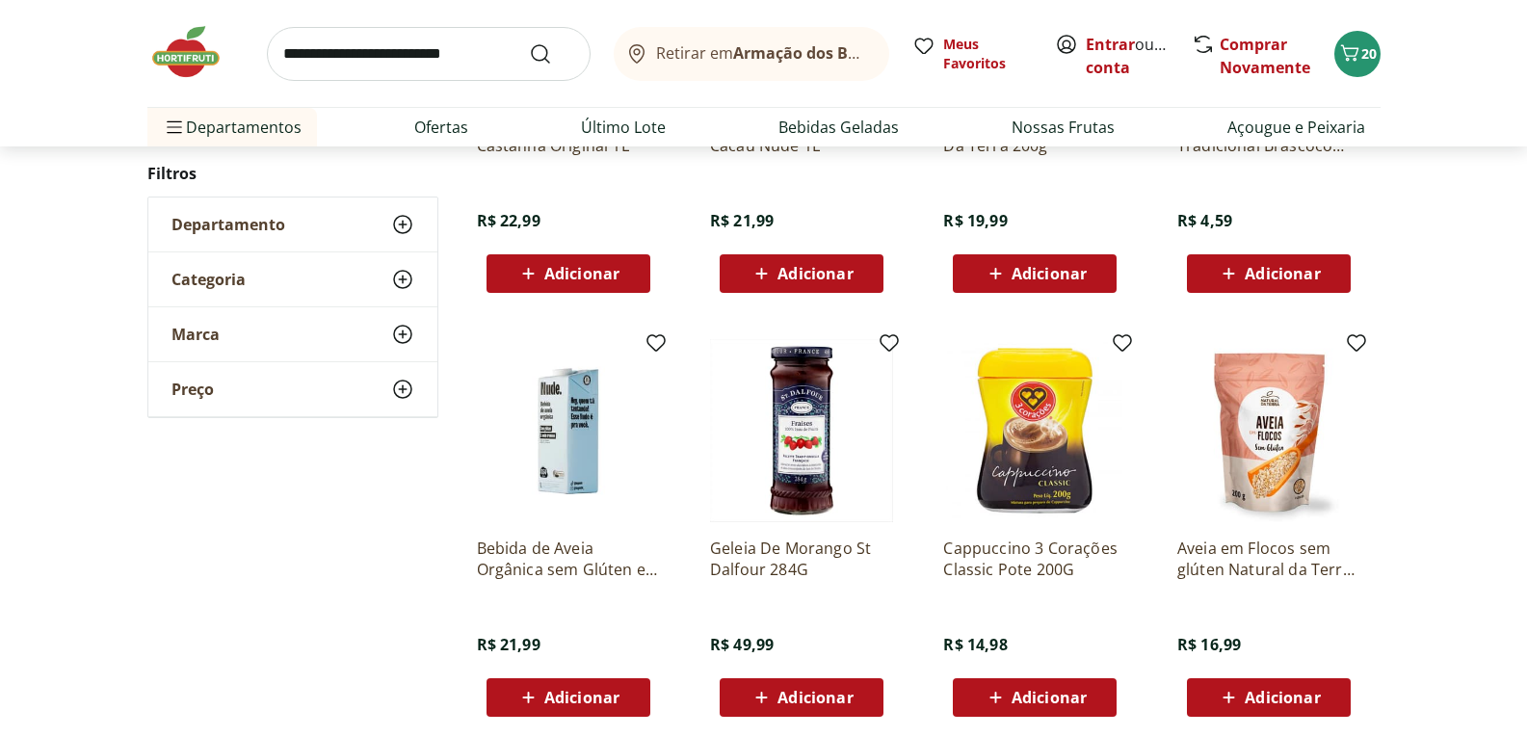
scroll to position [13587, 0]
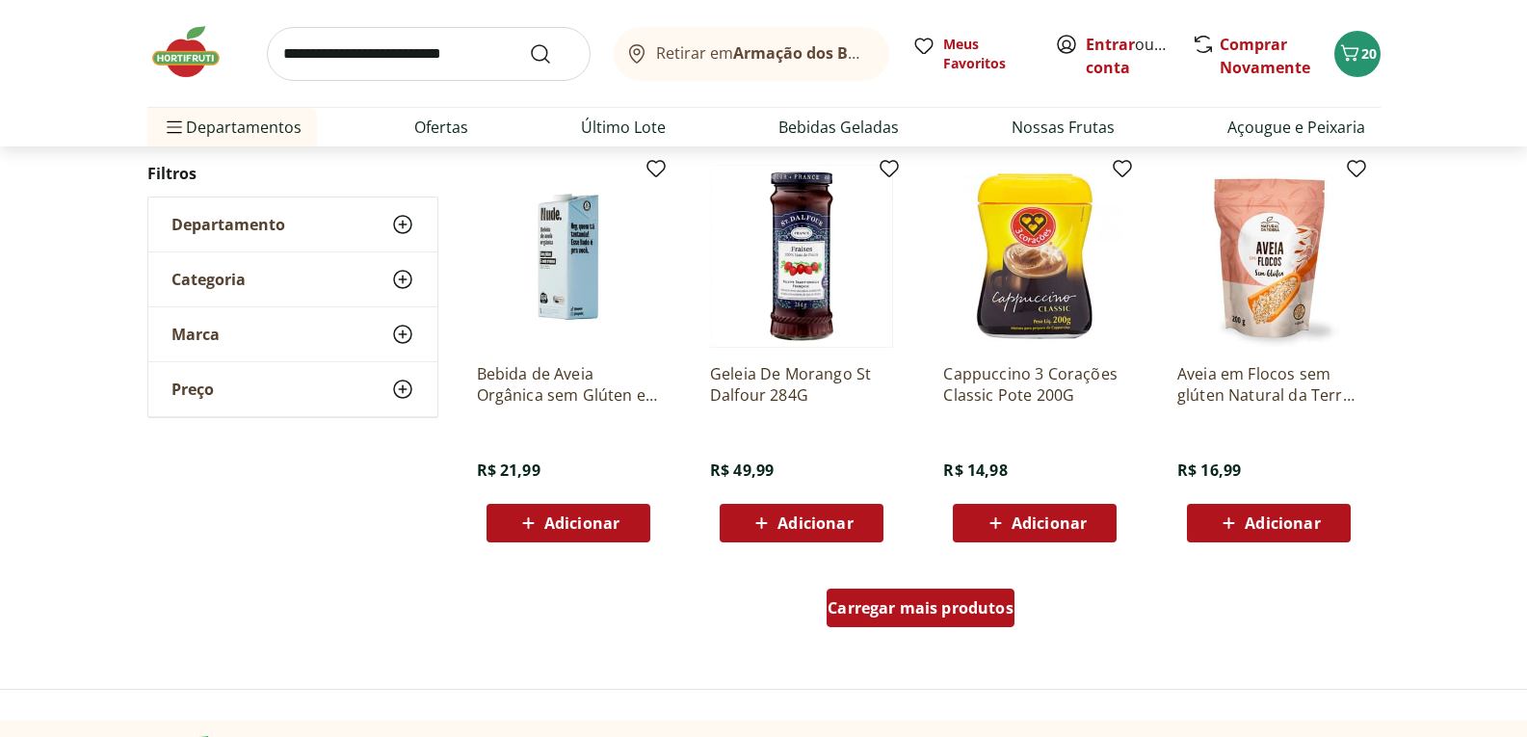
click at [893, 609] on span "Carregar mais produtos" at bounding box center [921, 607] width 186 height 15
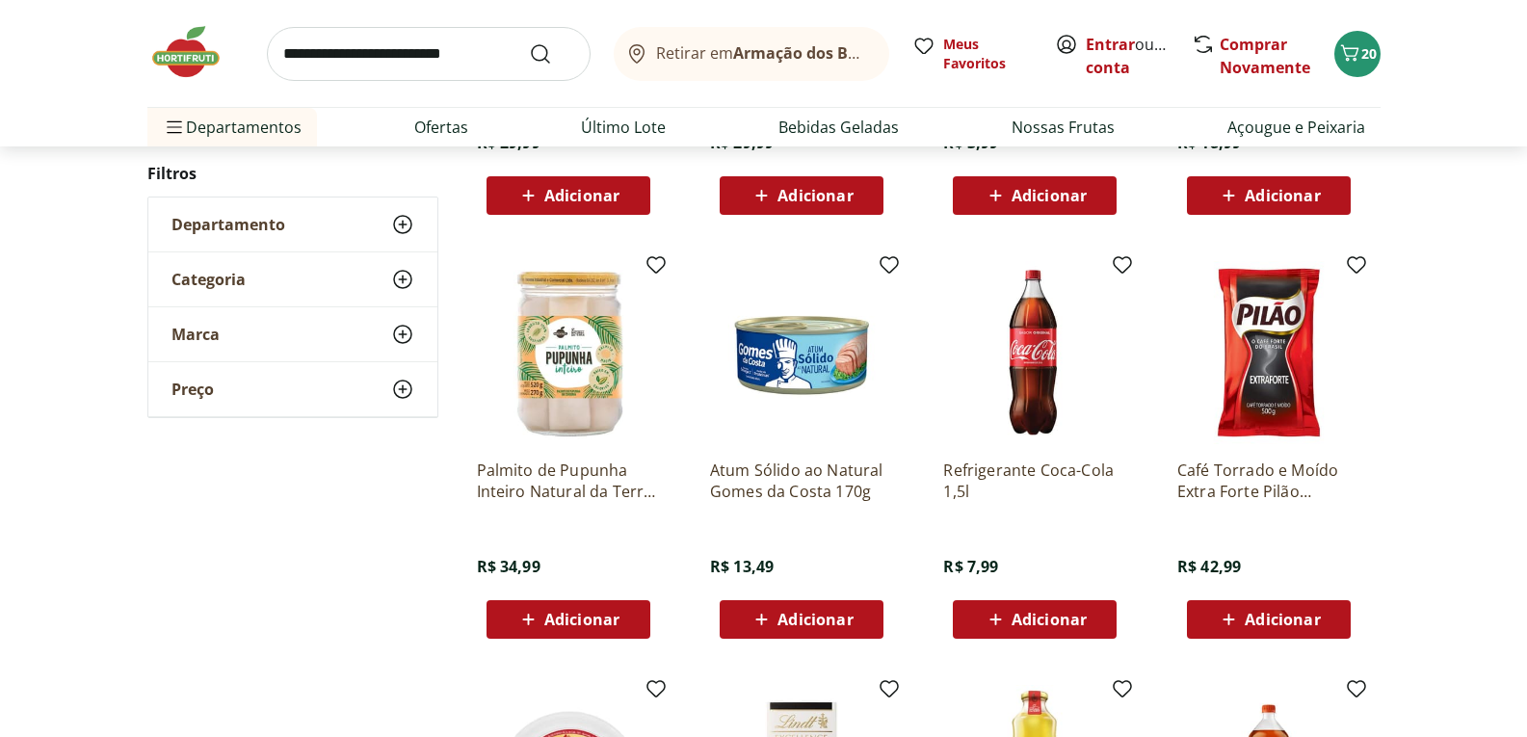
scroll to position [14358, 0]
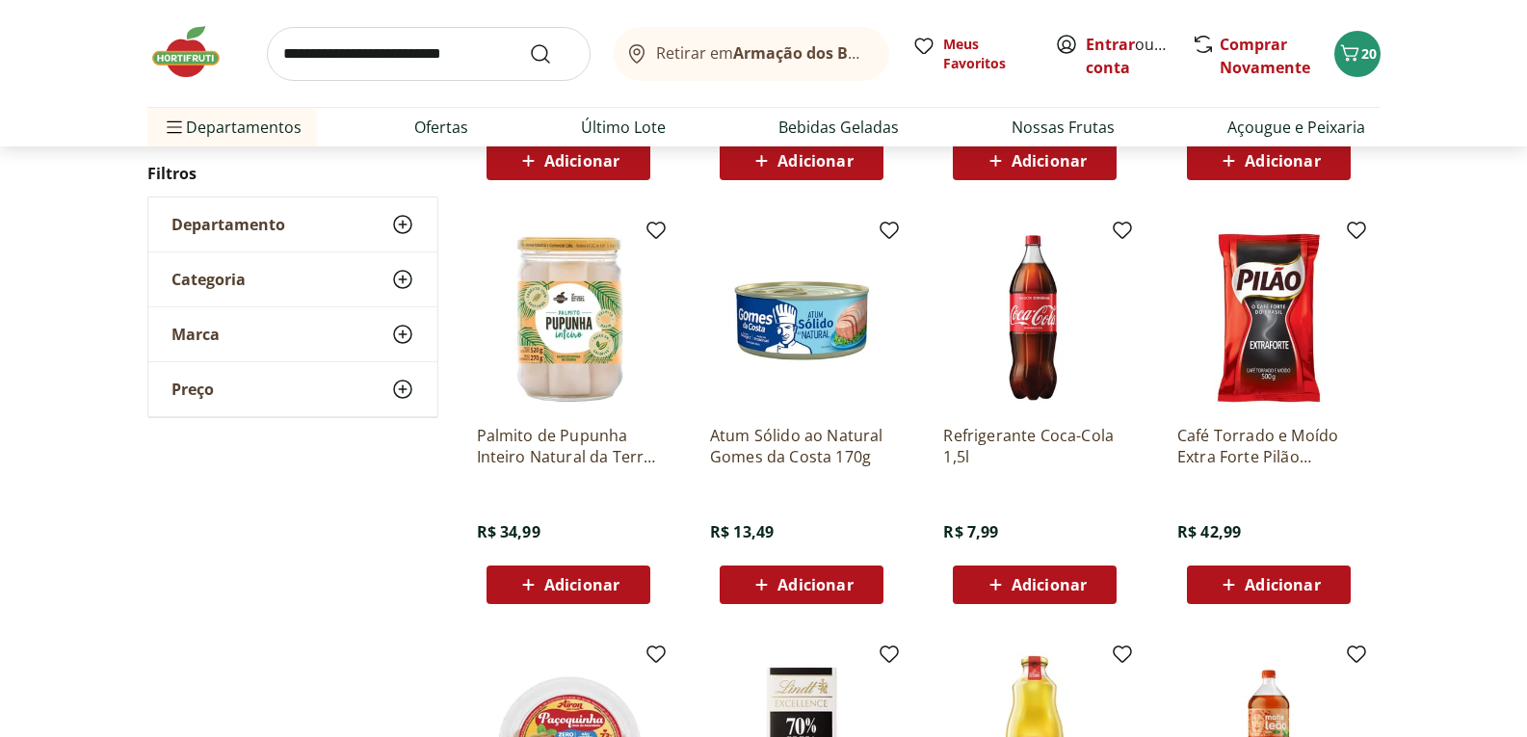
click at [822, 586] on span "Adicionar" at bounding box center [815, 584] width 75 height 15
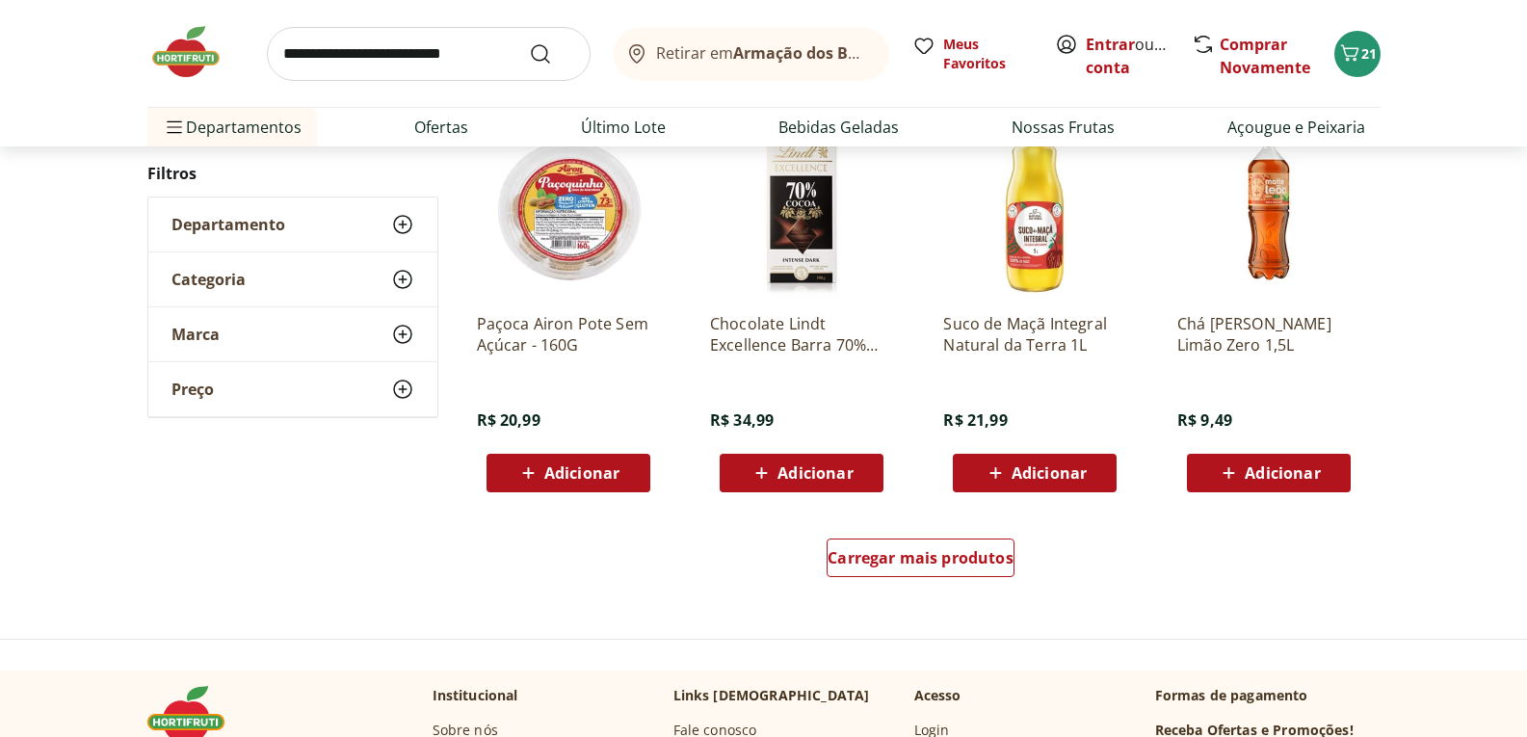
scroll to position [14936, 0]
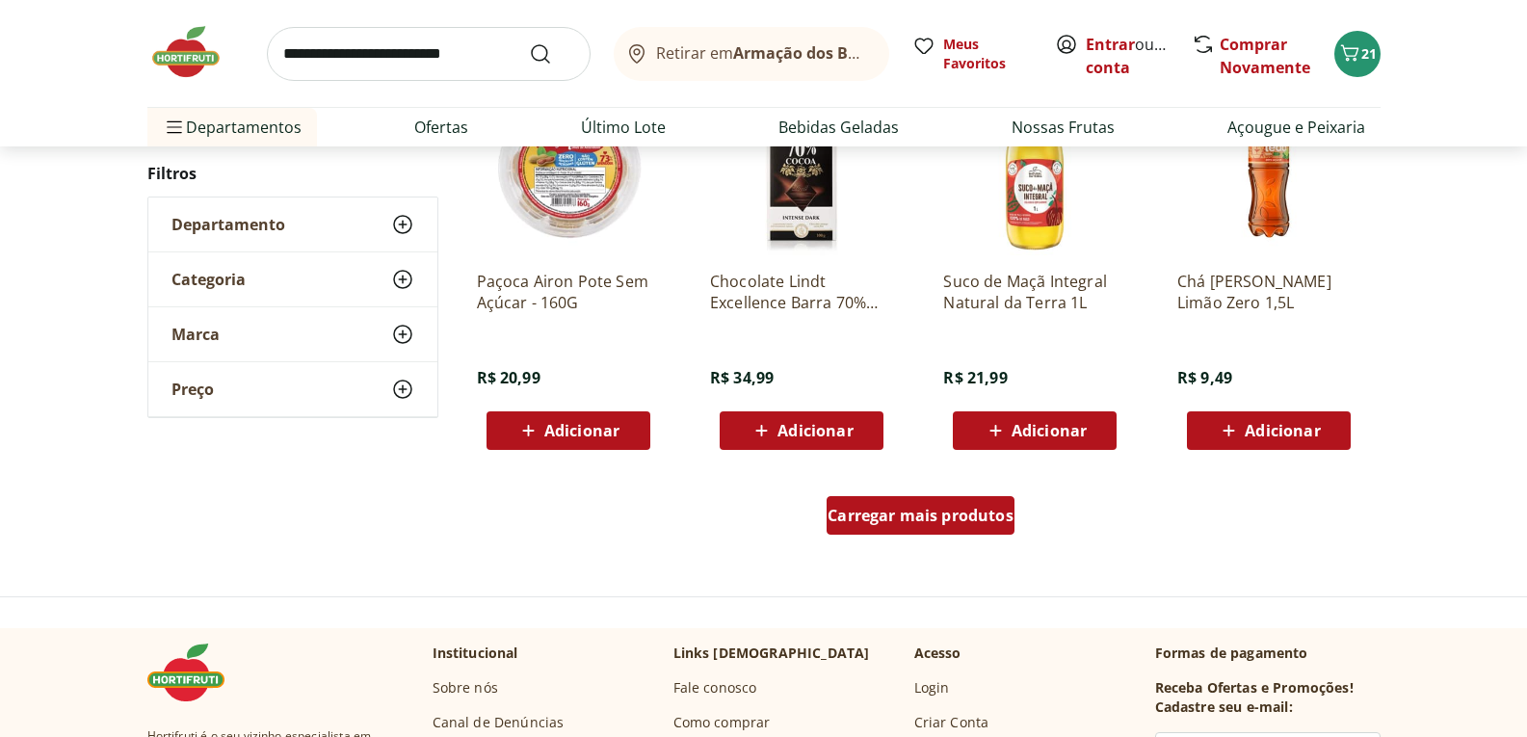
click at [914, 523] on span "Carregar mais produtos" at bounding box center [921, 515] width 186 height 15
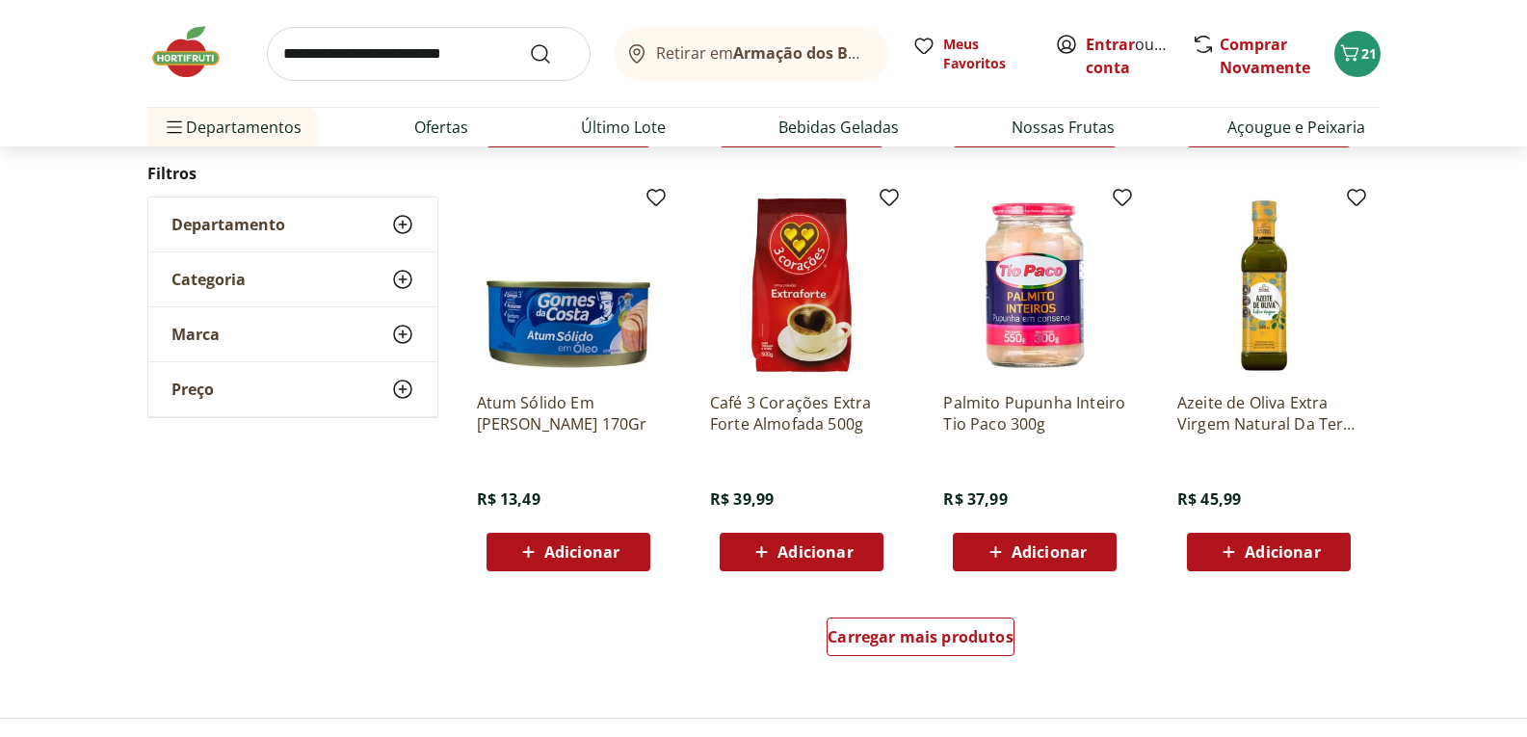
scroll to position [16285, 0]
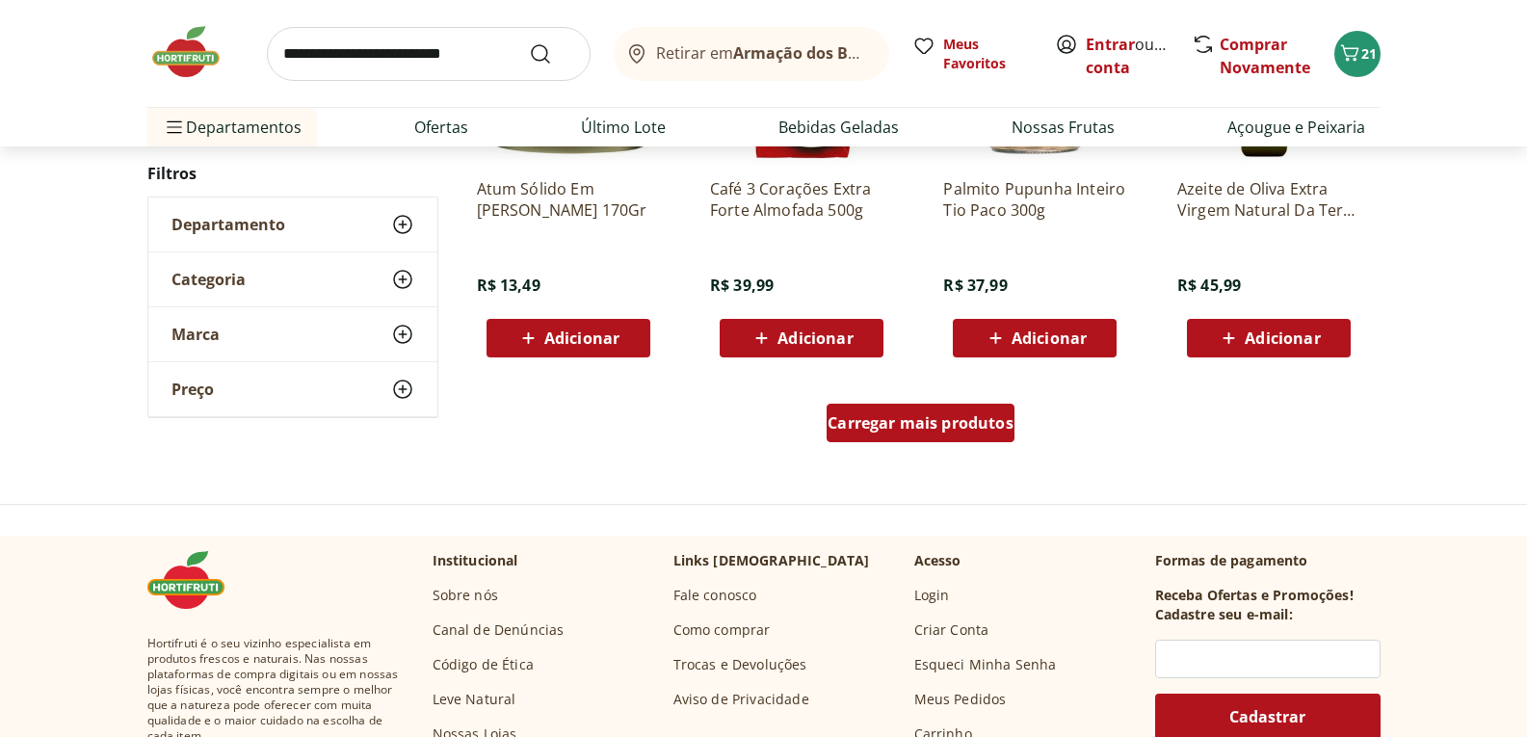
click at [914, 430] on span "Carregar mais produtos" at bounding box center [921, 422] width 186 height 15
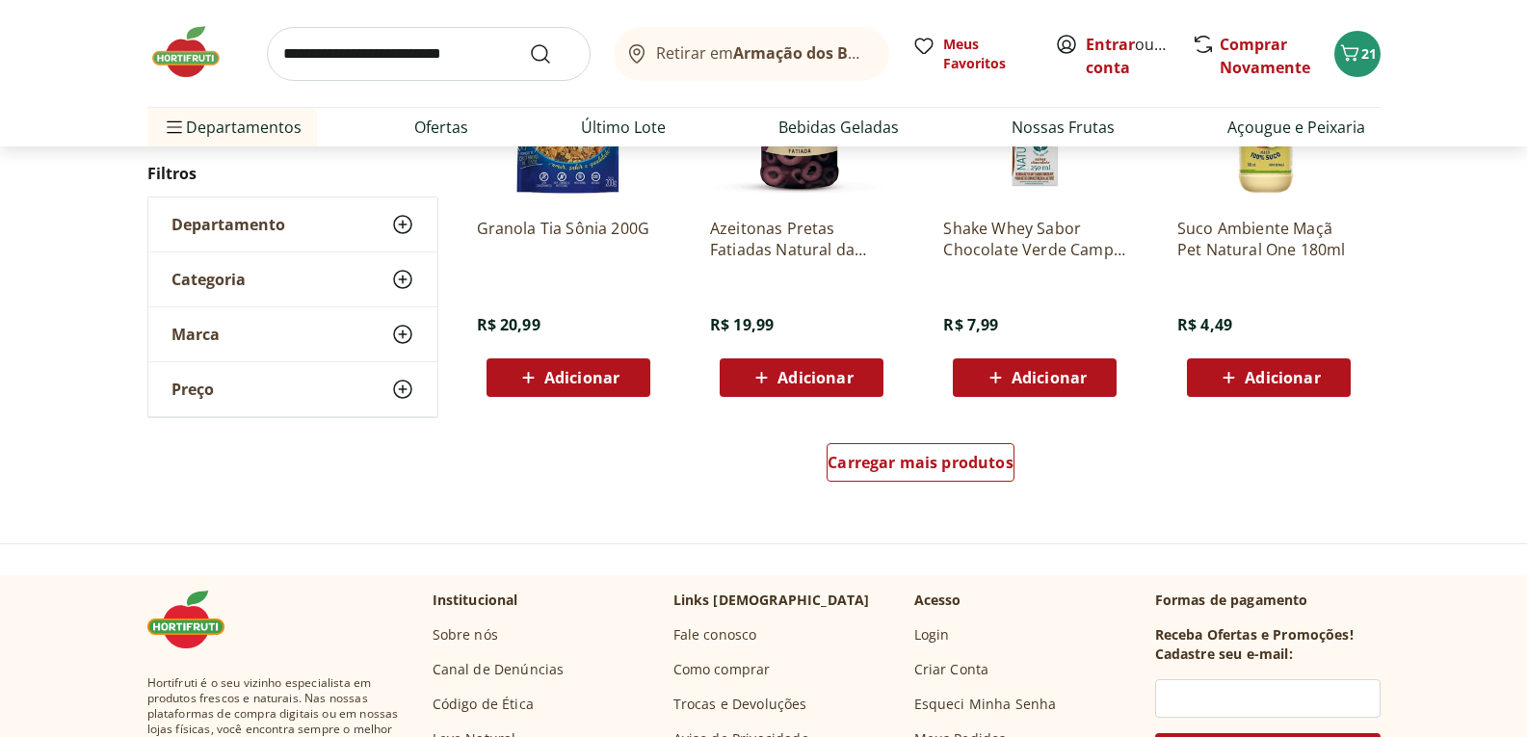
scroll to position [17538, 0]
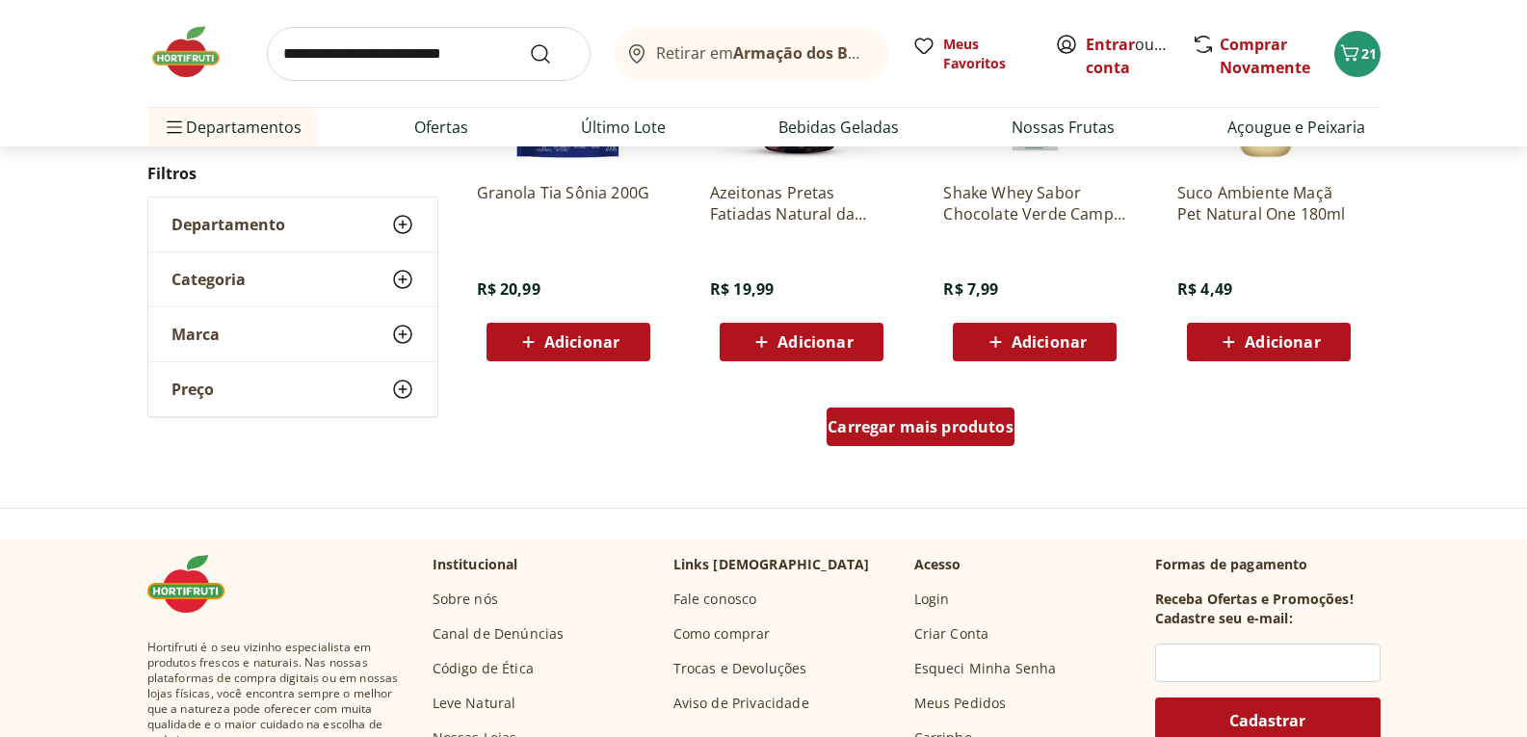
click at [914, 429] on span "Carregar mais produtos" at bounding box center [921, 426] width 186 height 15
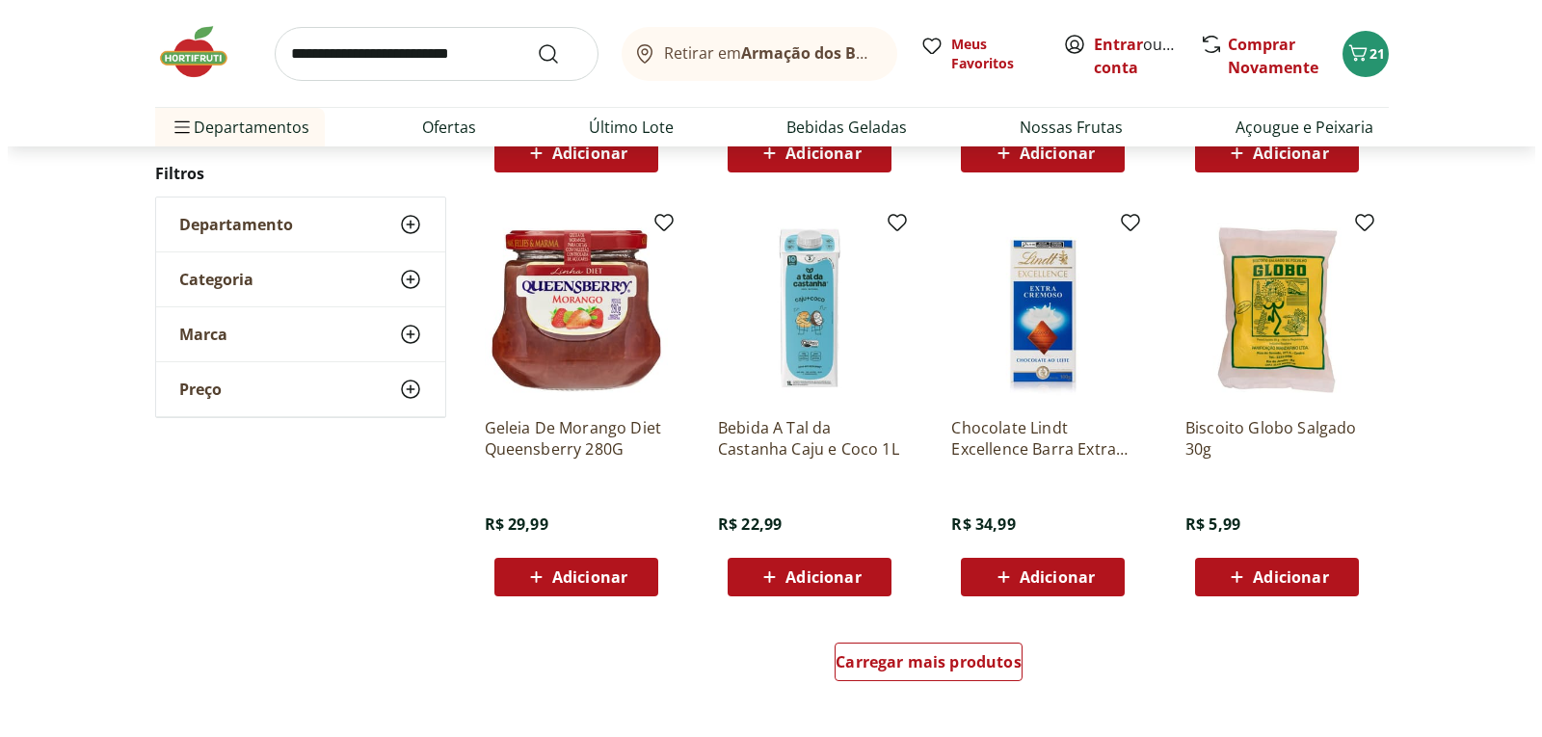
scroll to position [18598, 0]
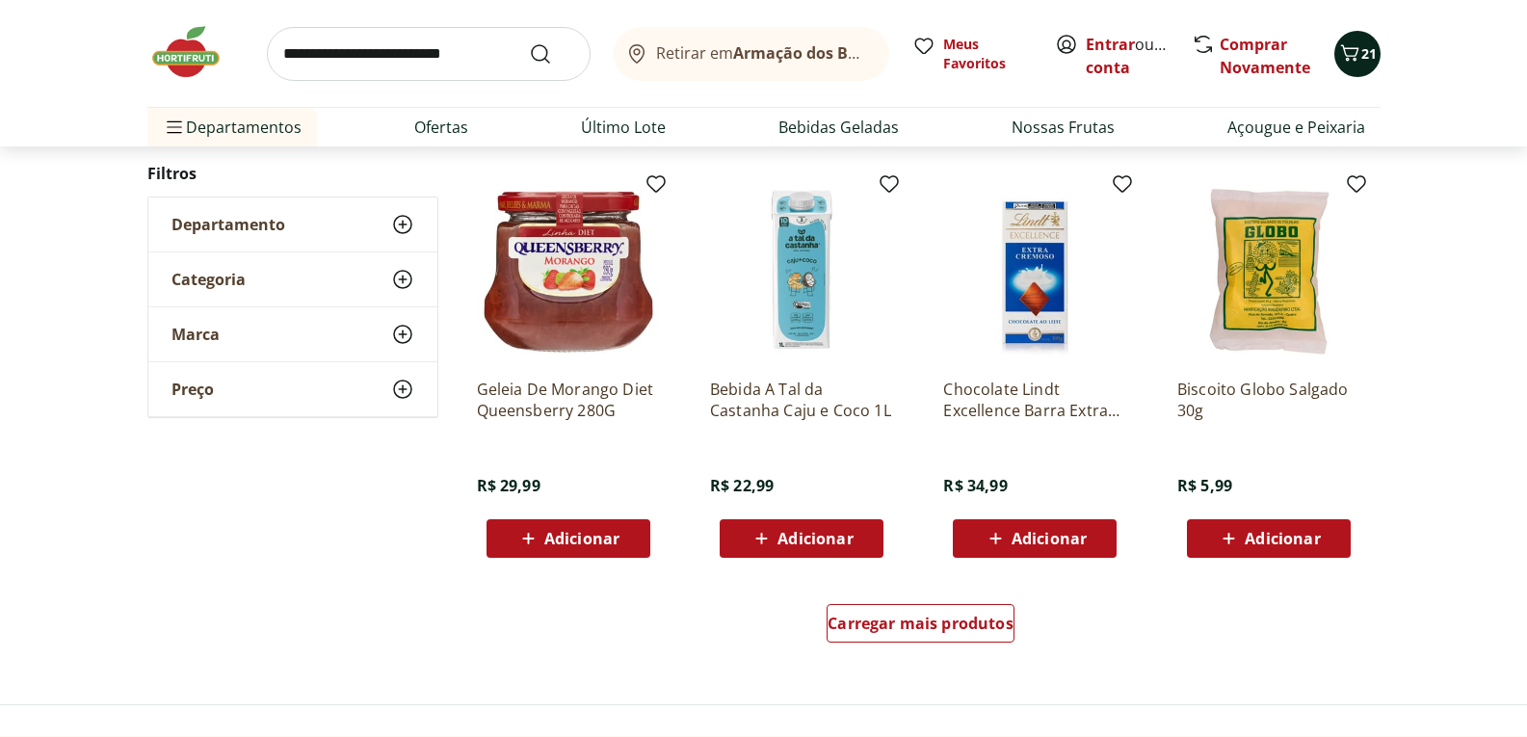
click at [1348, 51] on icon "Carrinho" at bounding box center [1349, 52] width 23 height 23
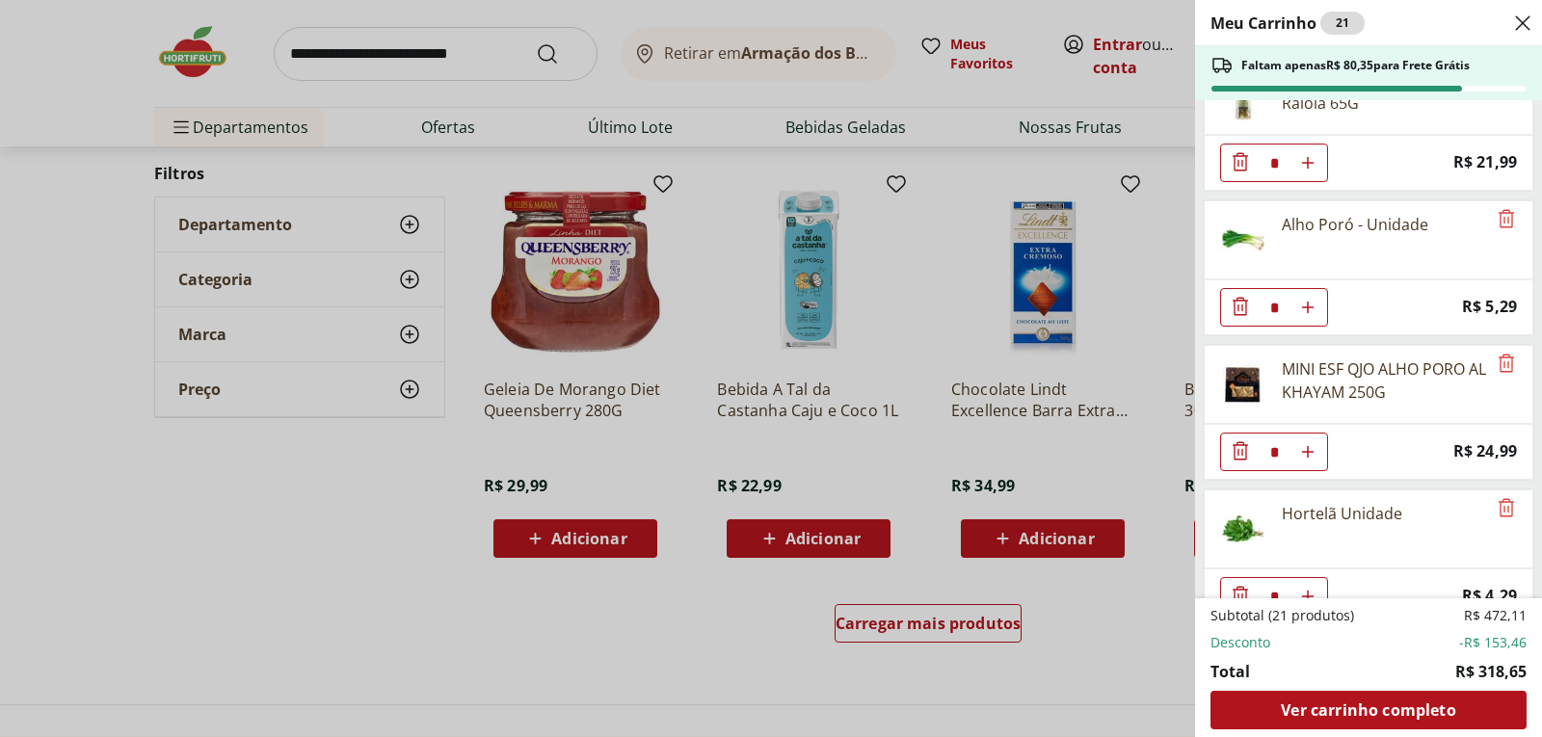
scroll to position [1444, 0]
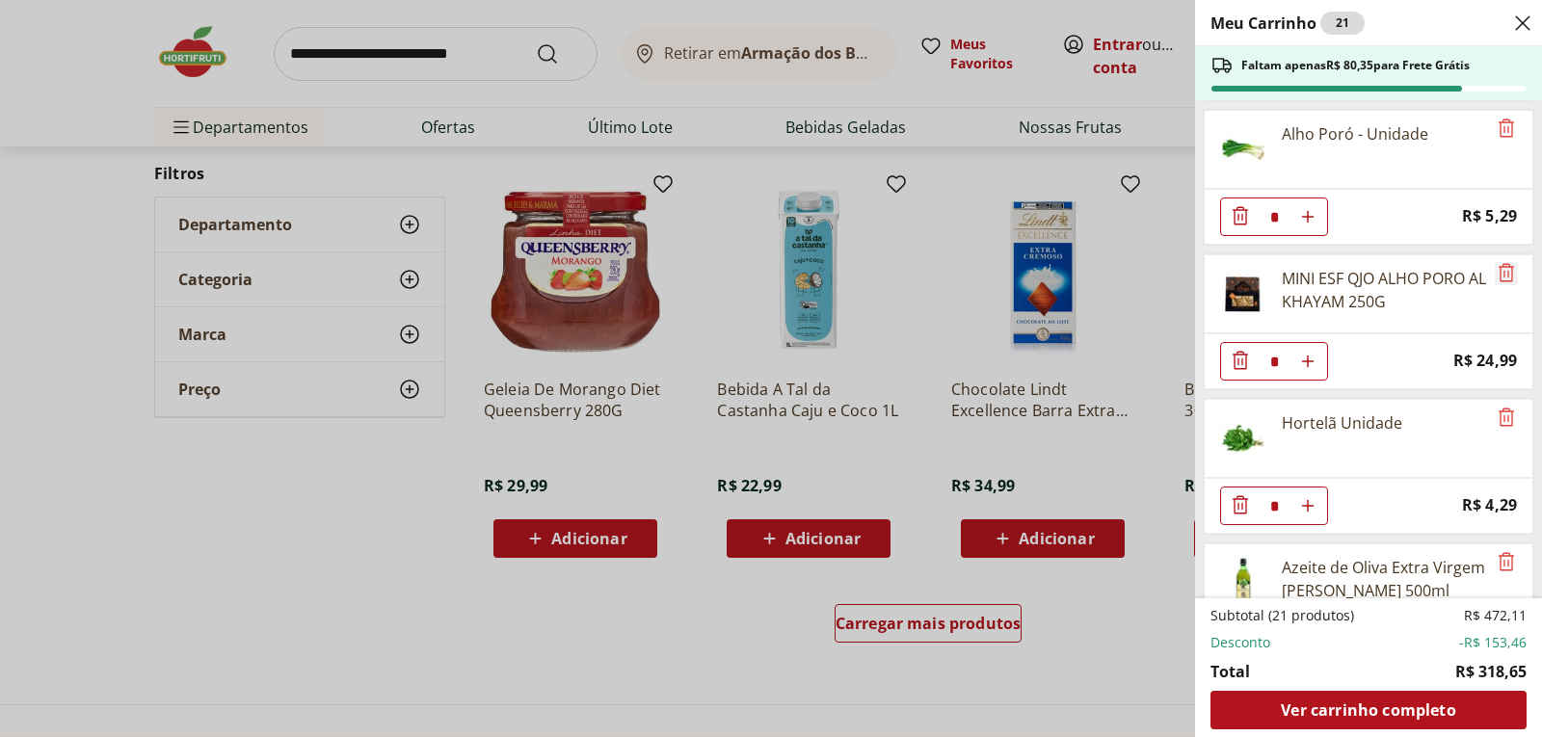
click at [1499, 278] on icon "Remove" at bounding box center [1506, 272] width 23 height 23
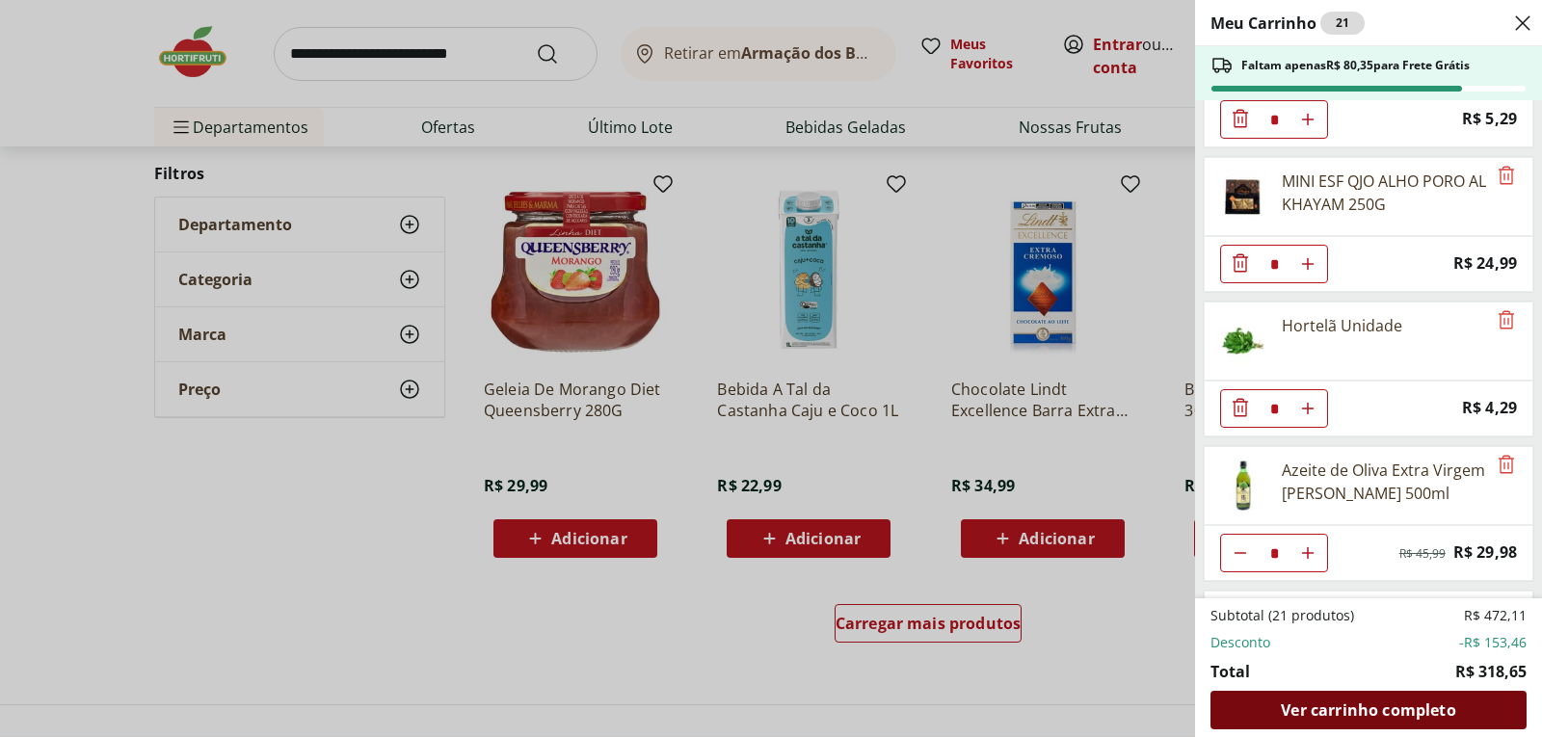
click at [1318, 705] on span "Ver carrinho completo" at bounding box center [1368, 709] width 174 height 15
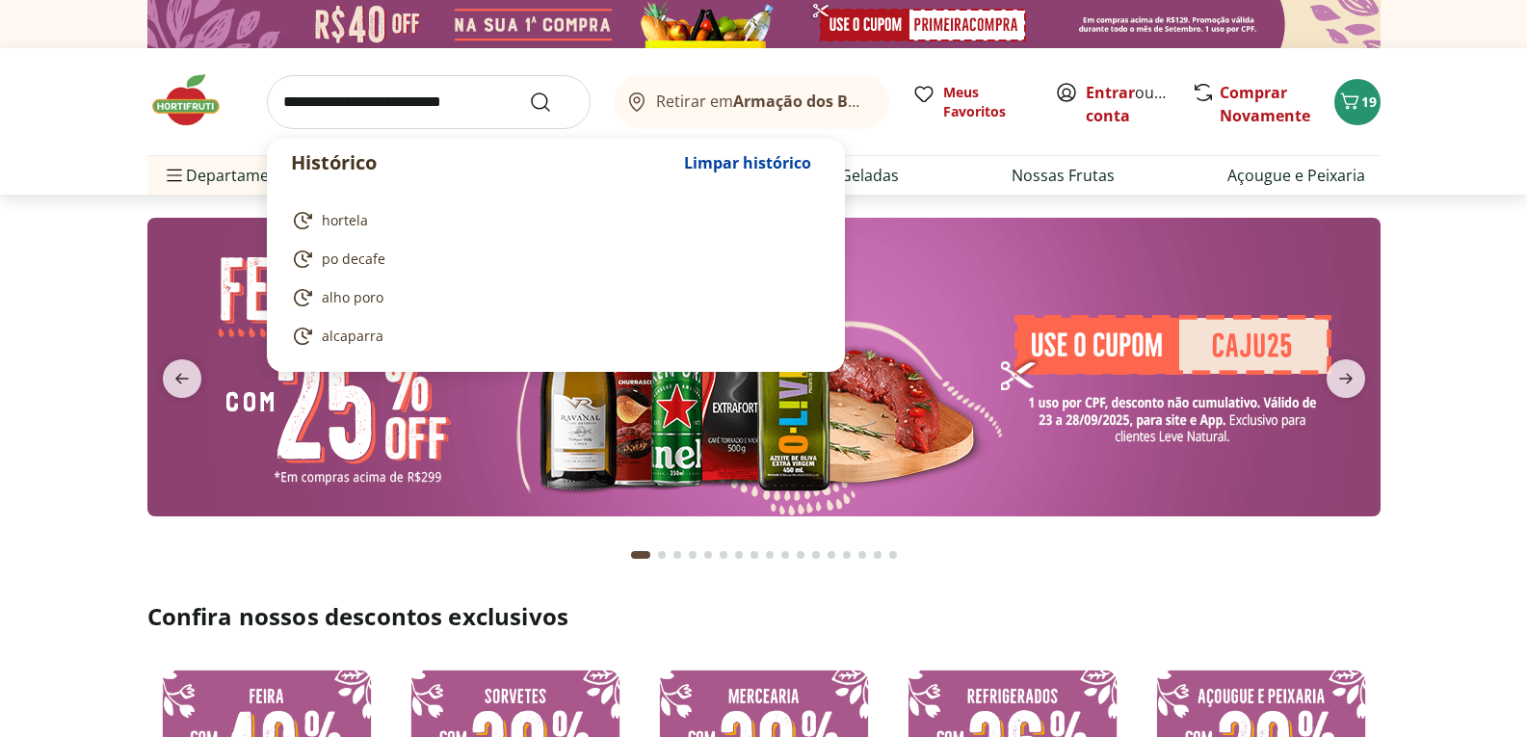
click at [365, 108] on input "search" at bounding box center [429, 102] width 324 height 54
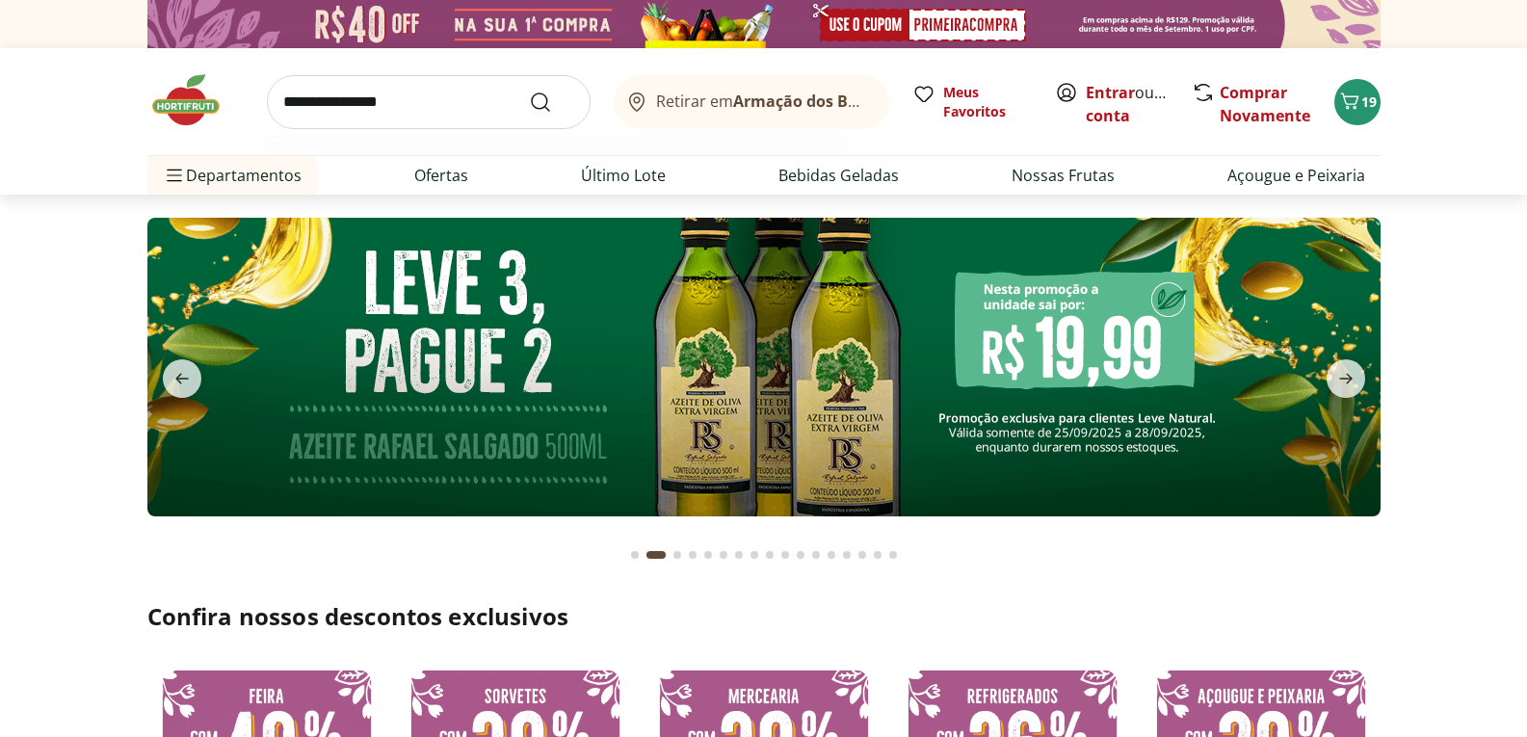
type input "**********"
click at [529, 91] on button "Submit Search" at bounding box center [552, 102] width 46 height 23
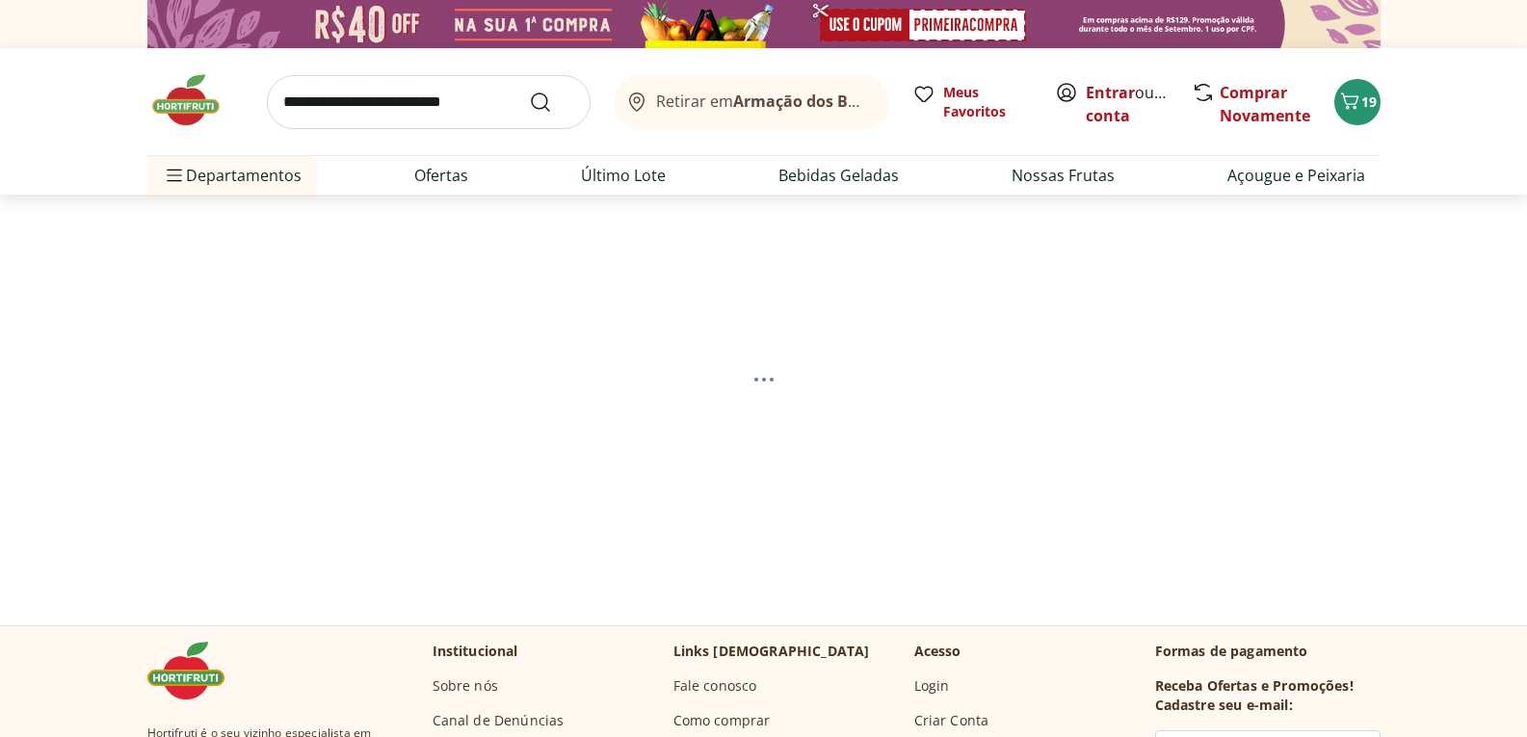
select select "**********"
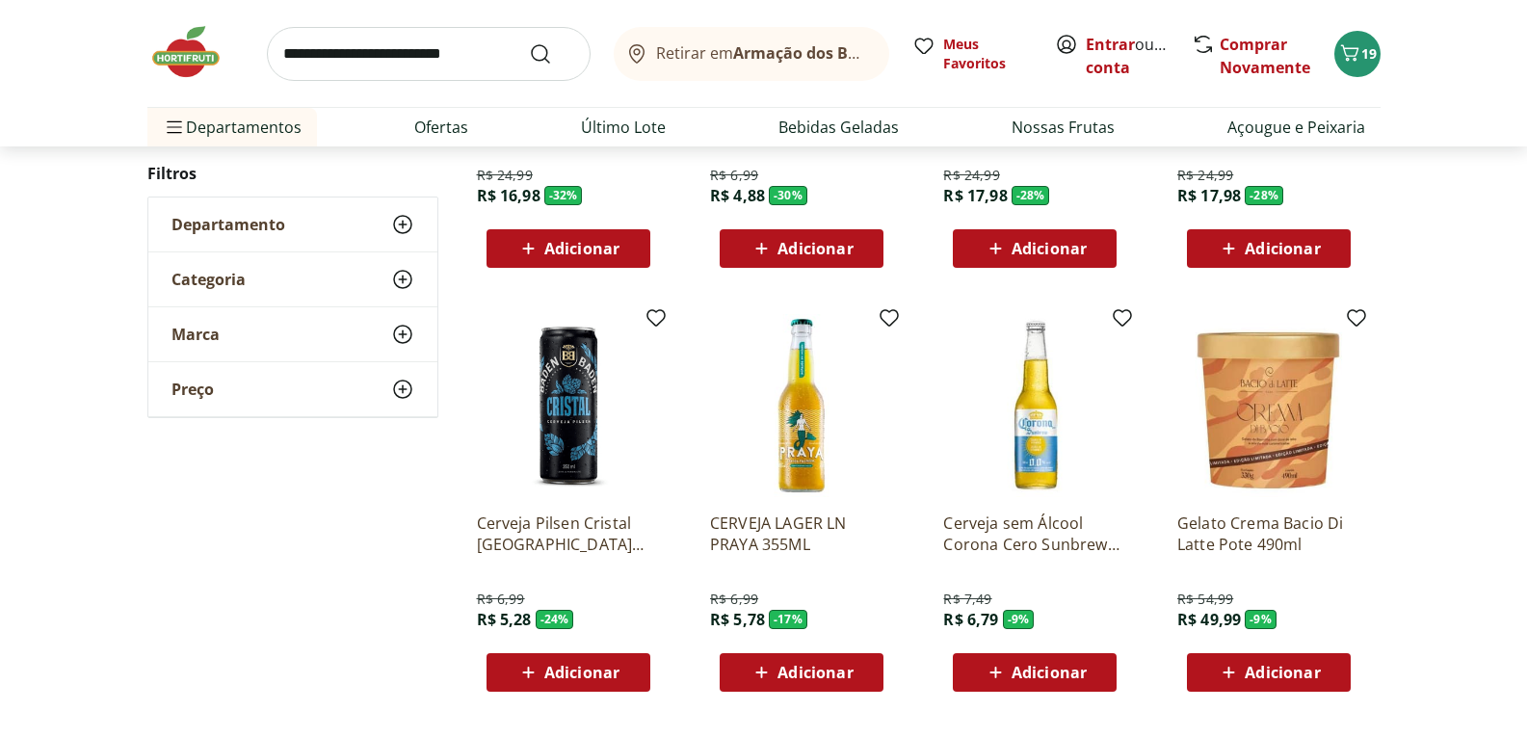
scroll to position [867, 0]
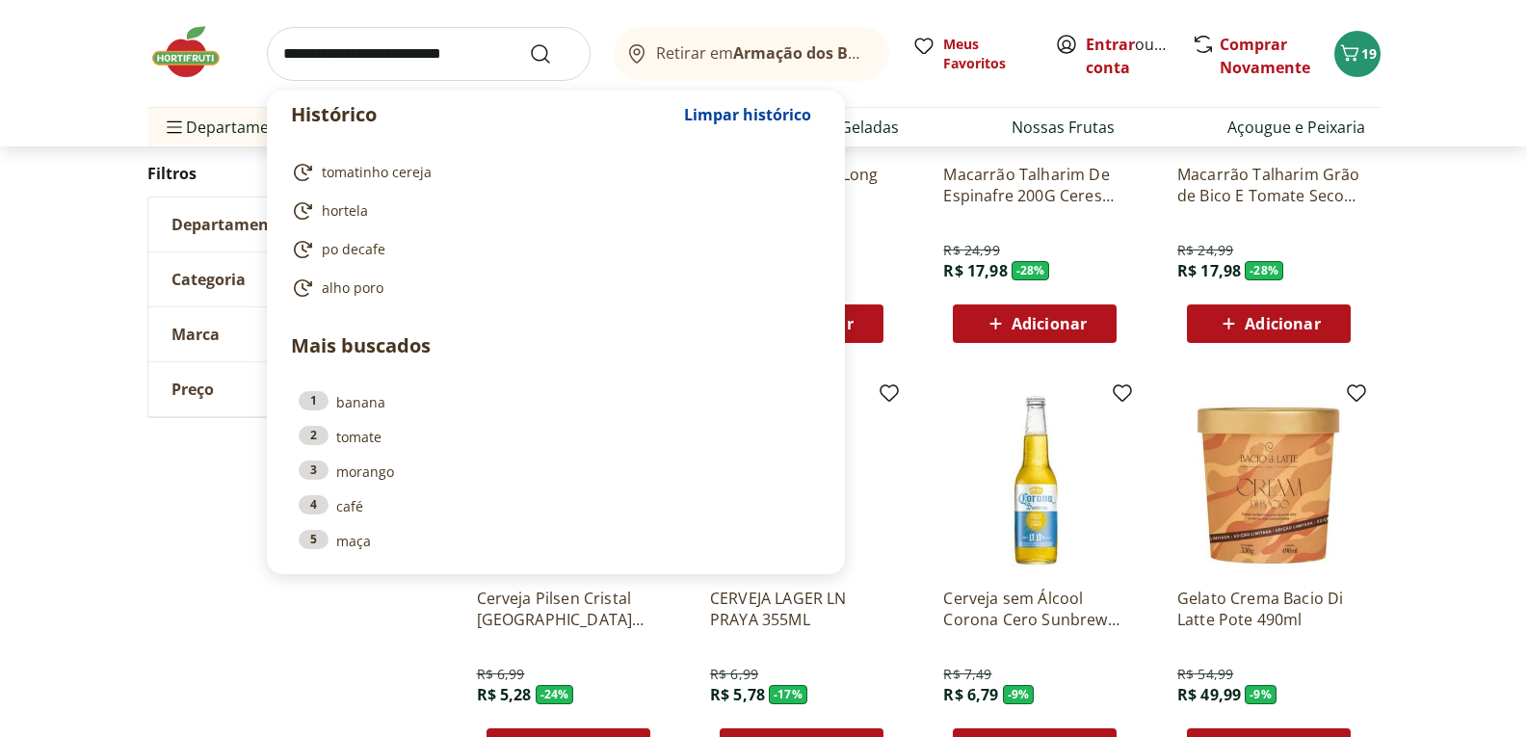
click at [518, 67] on input "search" at bounding box center [429, 54] width 324 height 54
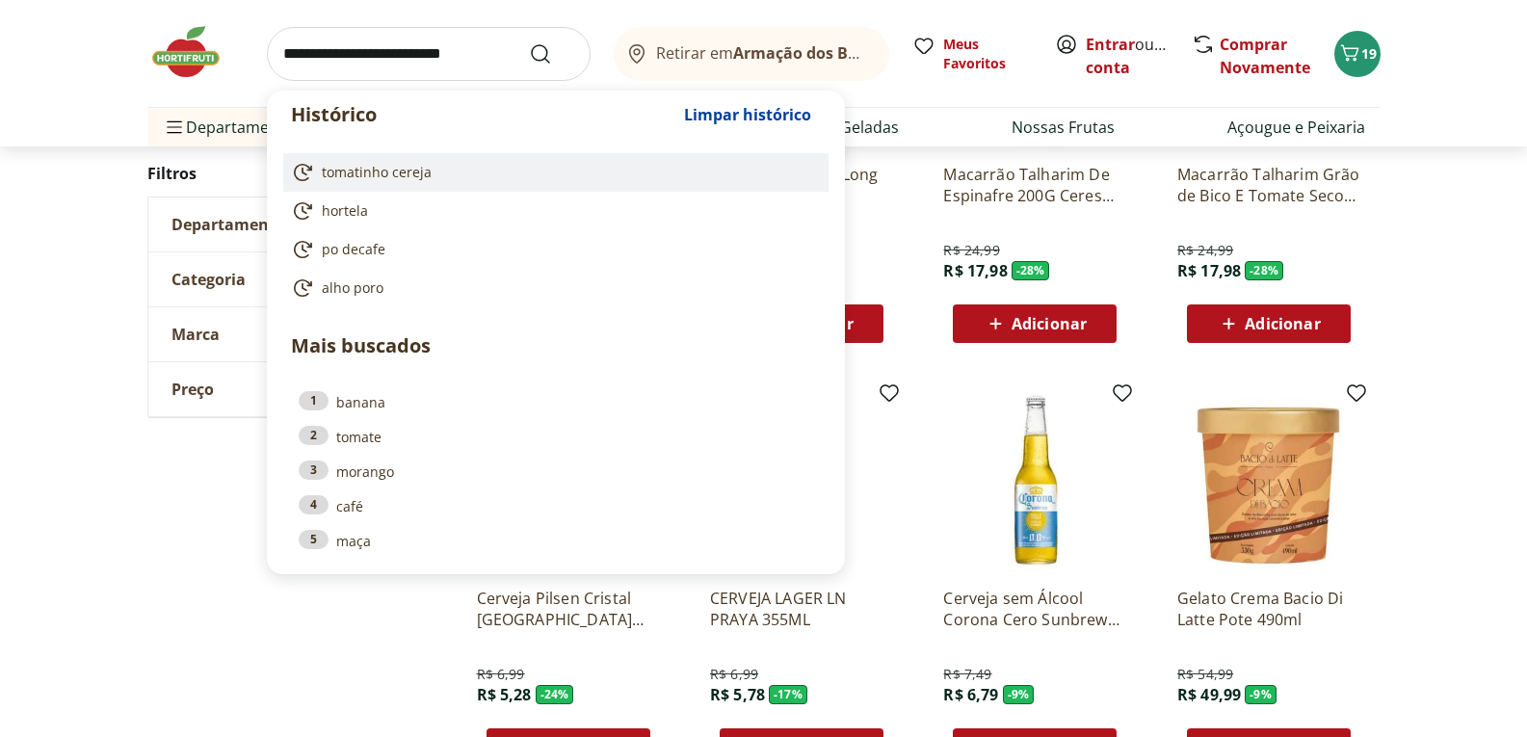
click at [375, 167] on span "tomatinho cereja" at bounding box center [377, 172] width 110 height 19
type input "**********"
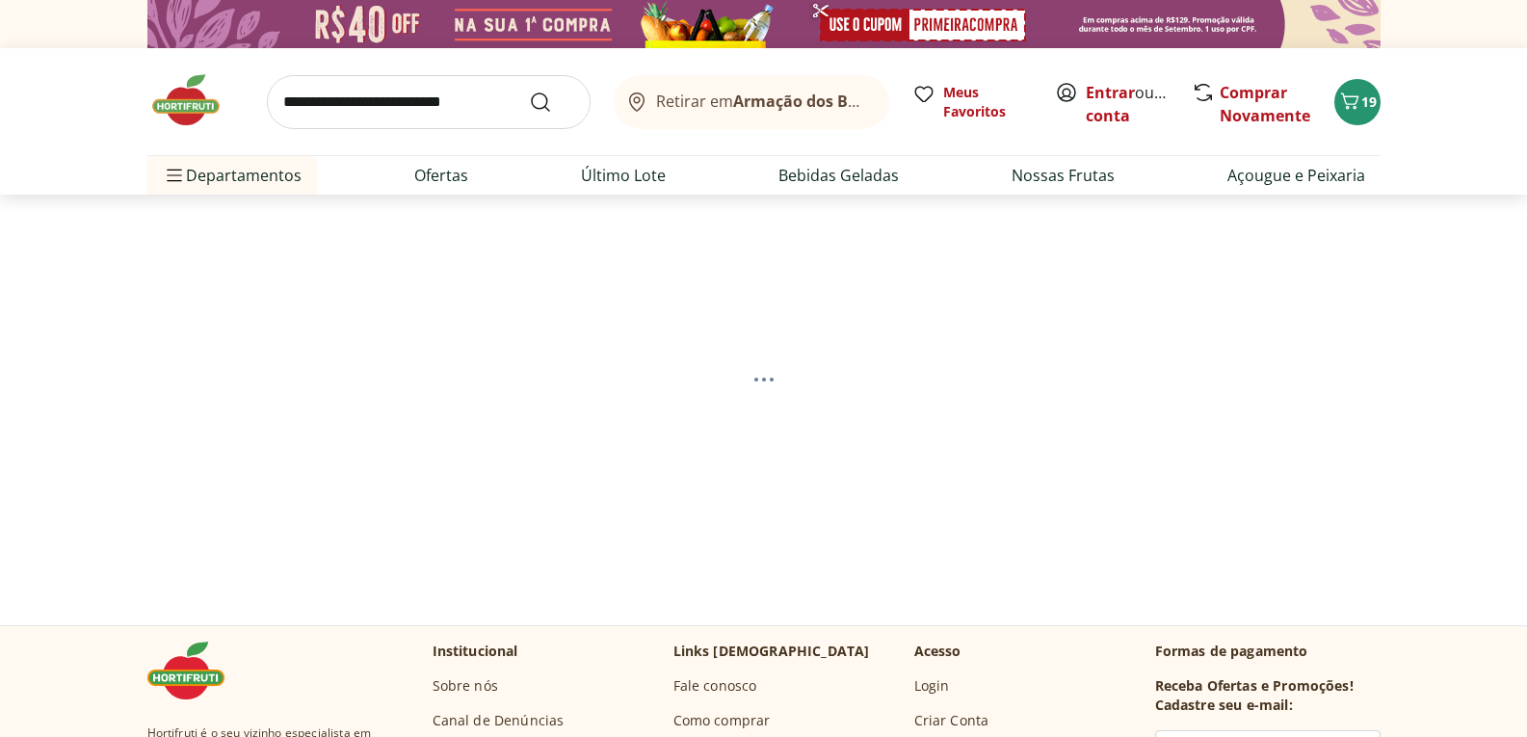
select select "**********"
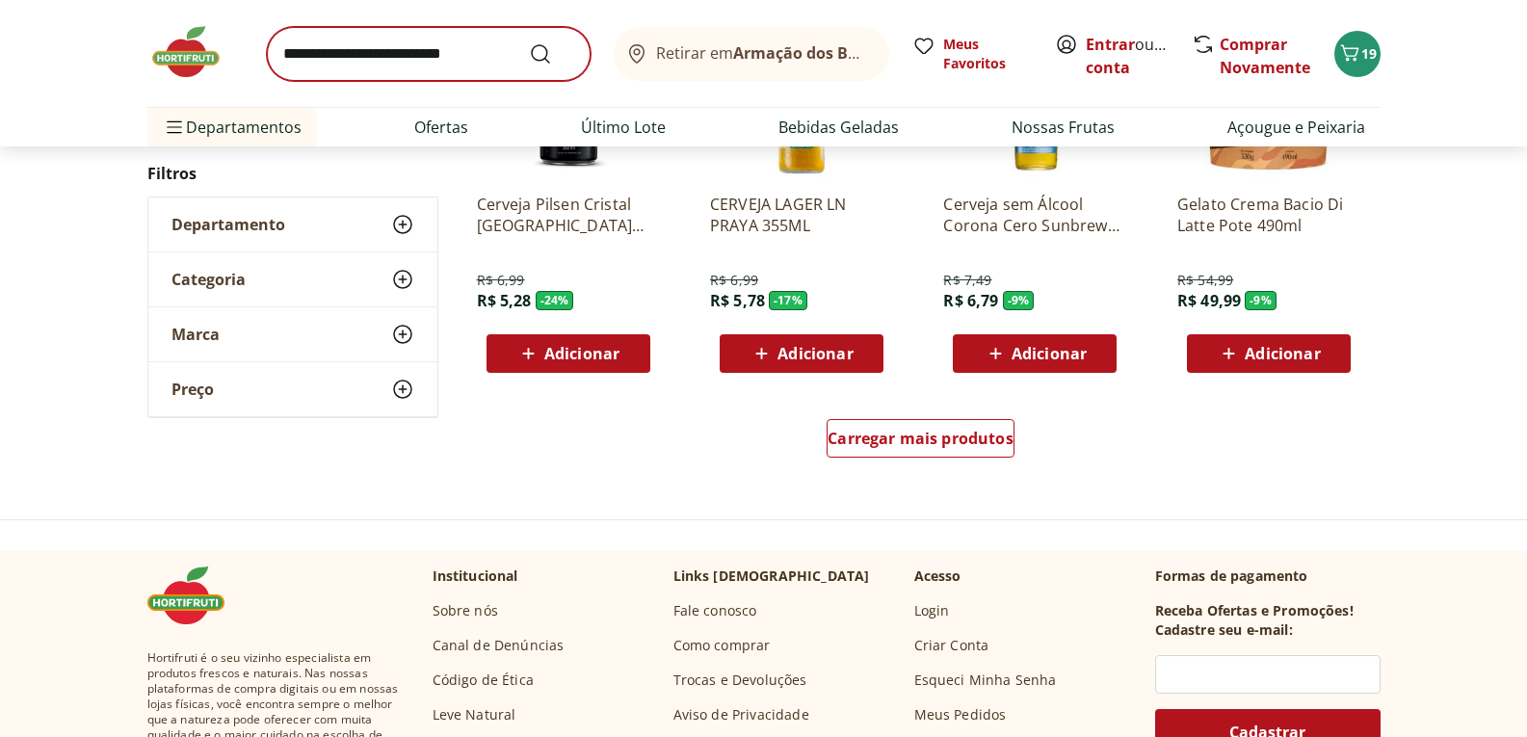
scroll to position [1253, 0]
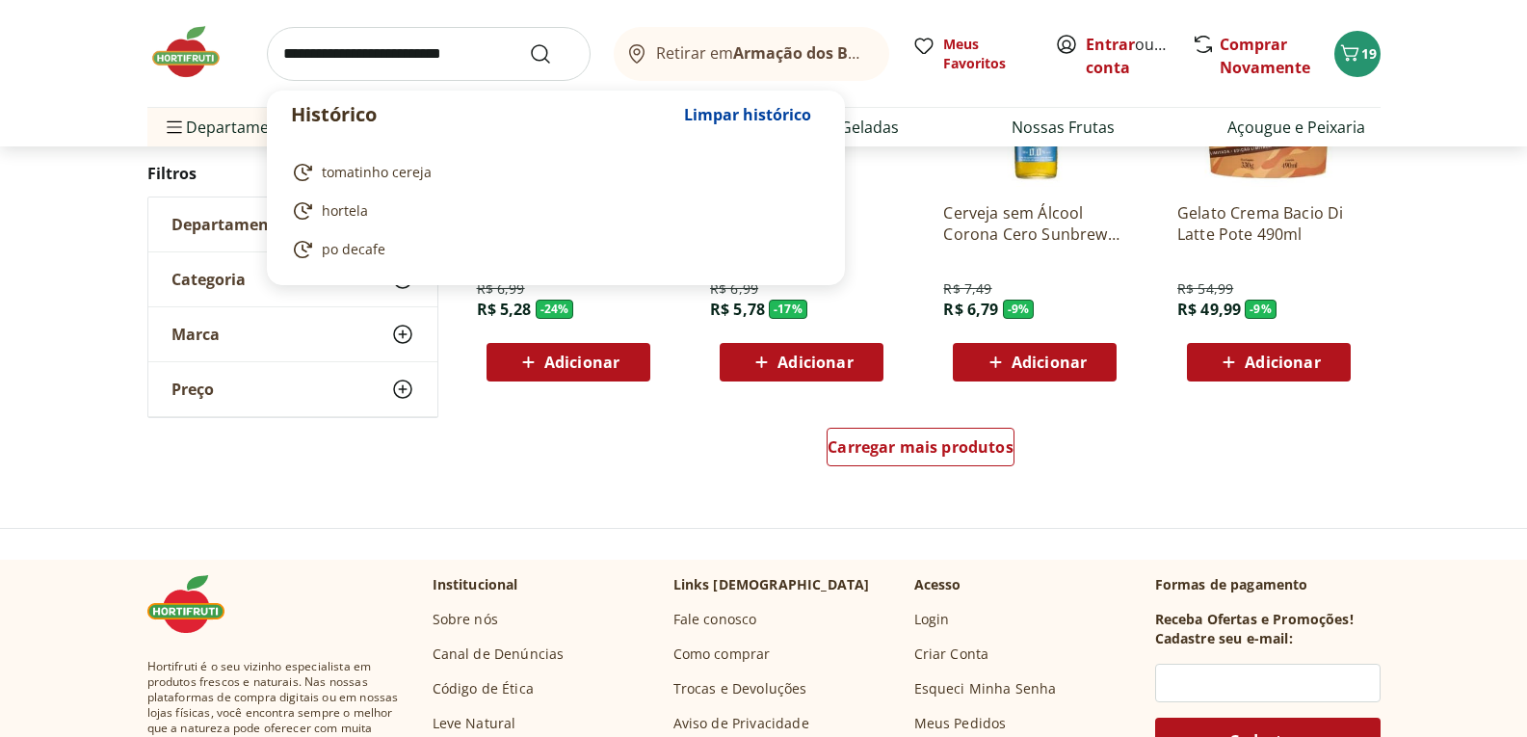
click at [449, 54] on input "search" at bounding box center [429, 54] width 324 height 54
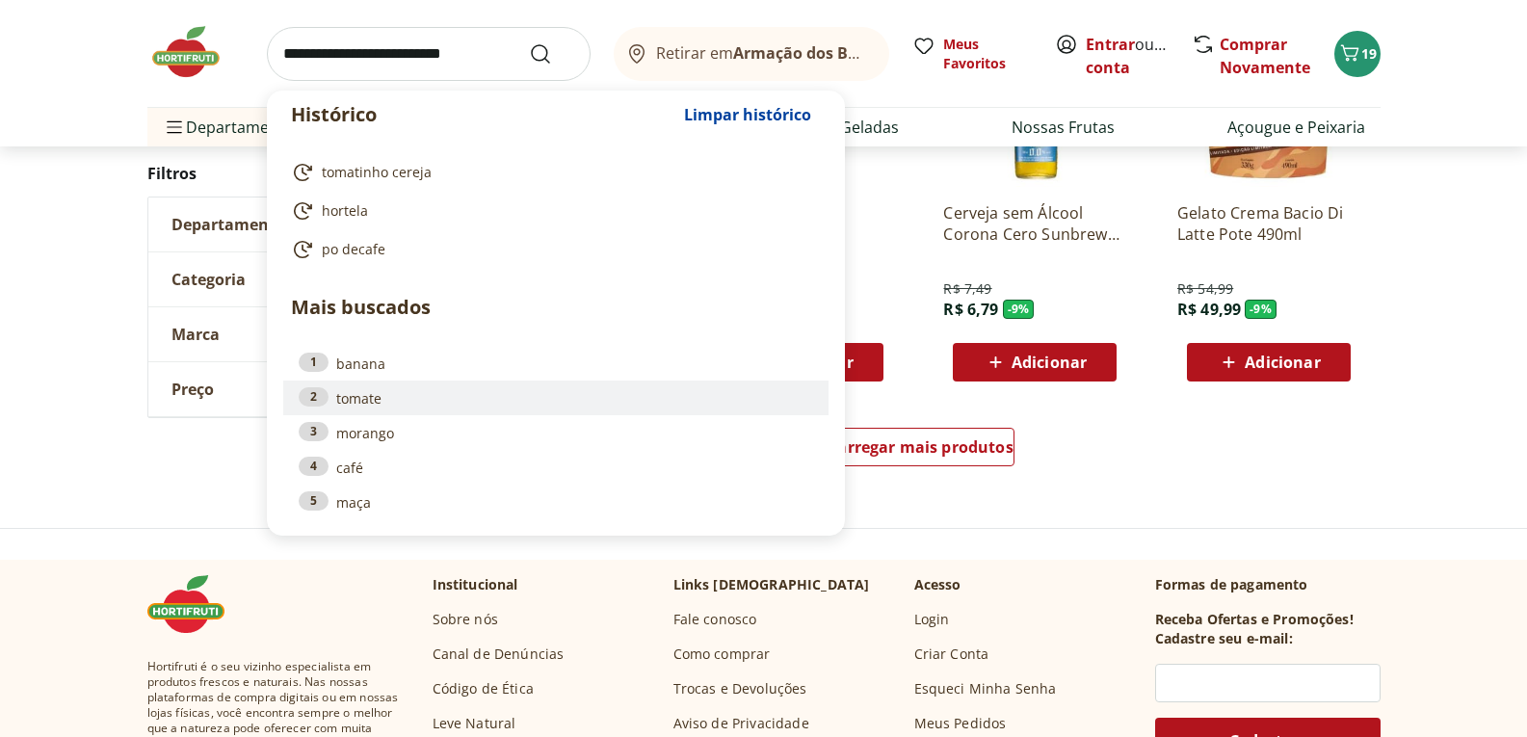
click at [352, 393] on link "2 tomate" at bounding box center [556, 397] width 515 height 21
type input "******"
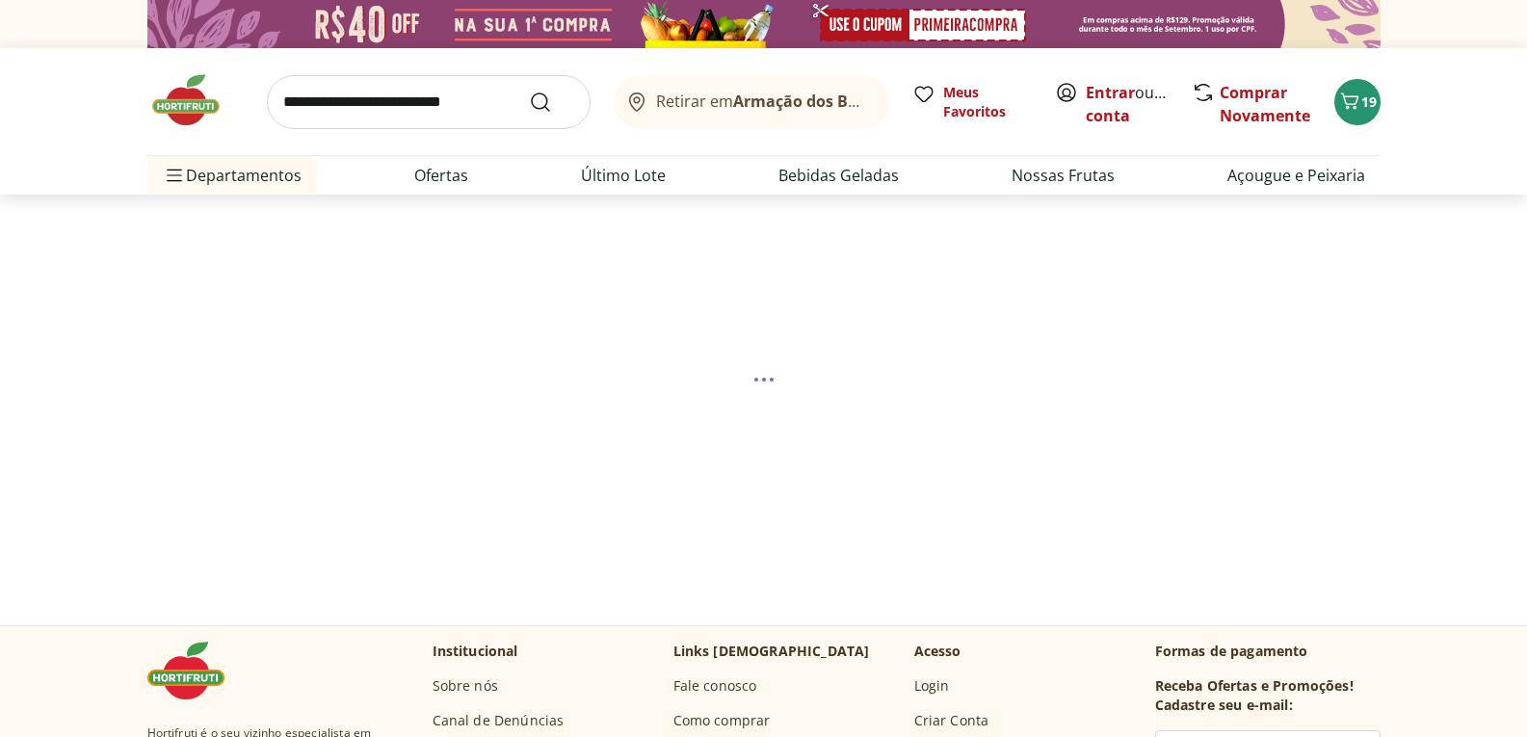
select select "**********"
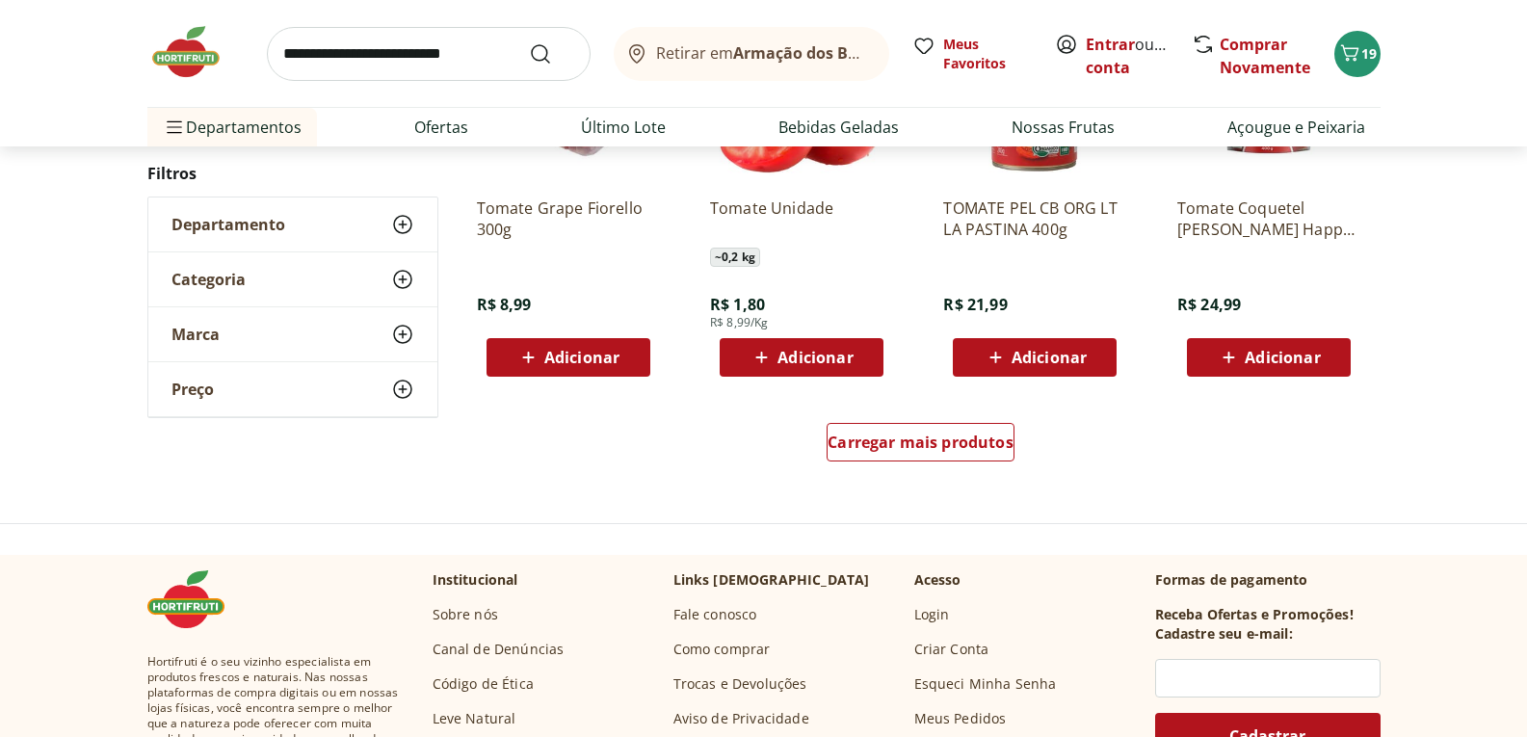
scroll to position [1253, 0]
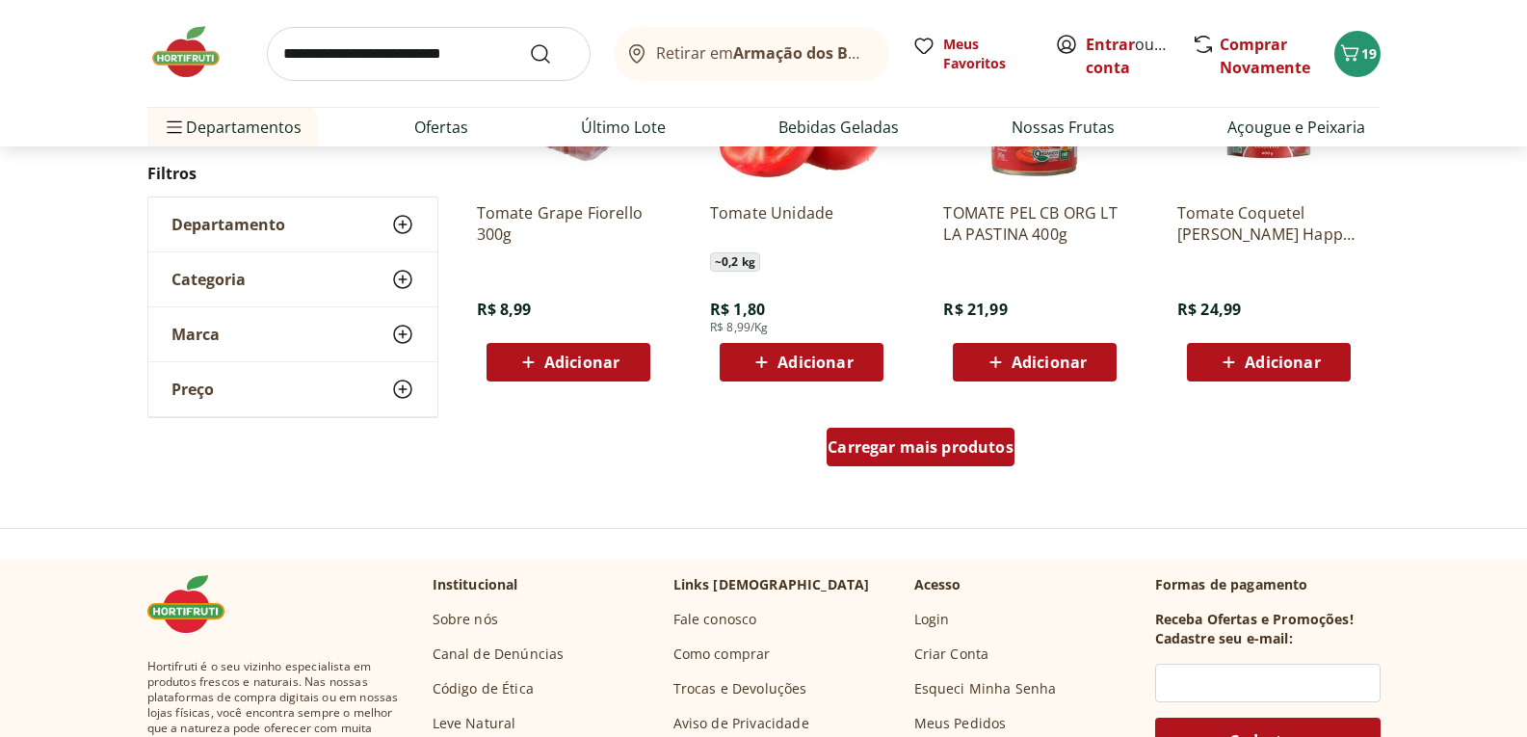
click at [887, 452] on span "Carregar mais produtos" at bounding box center [921, 446] width 186 height 15
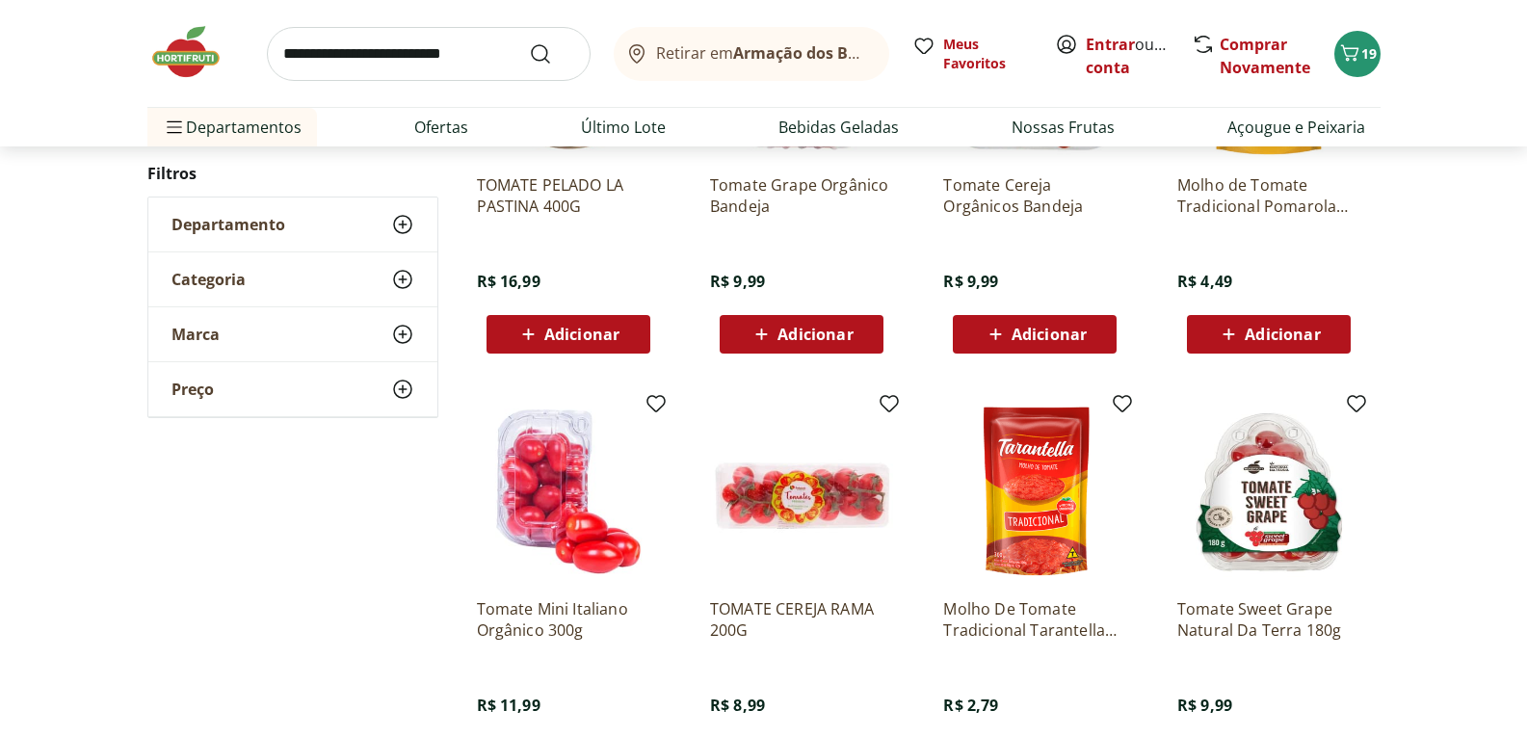
scroll to position [1735, 0]
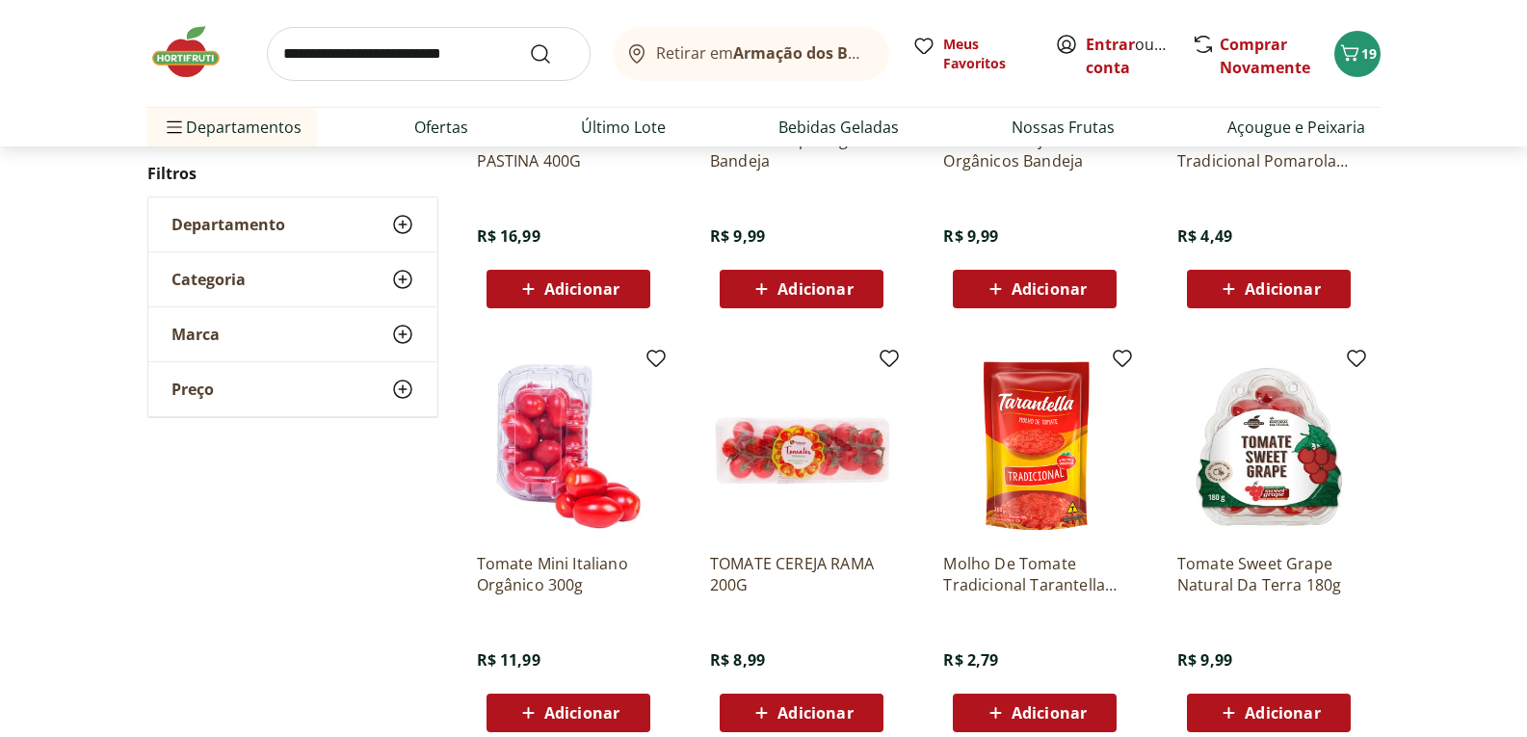
click at [552, 702] on span "Adicionar" at bounding box center [568, 713] width 103 height 23
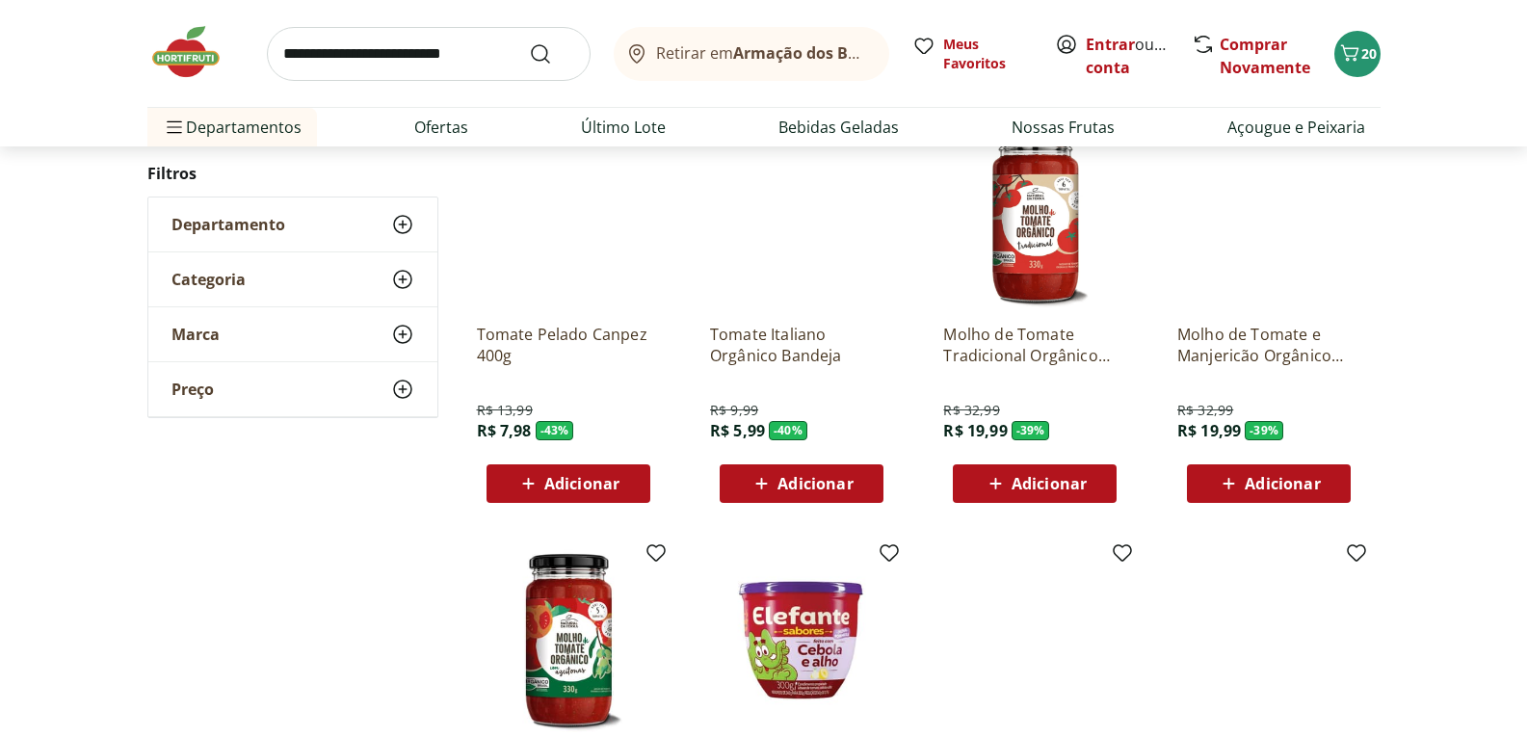
scroll to position [193, 0]
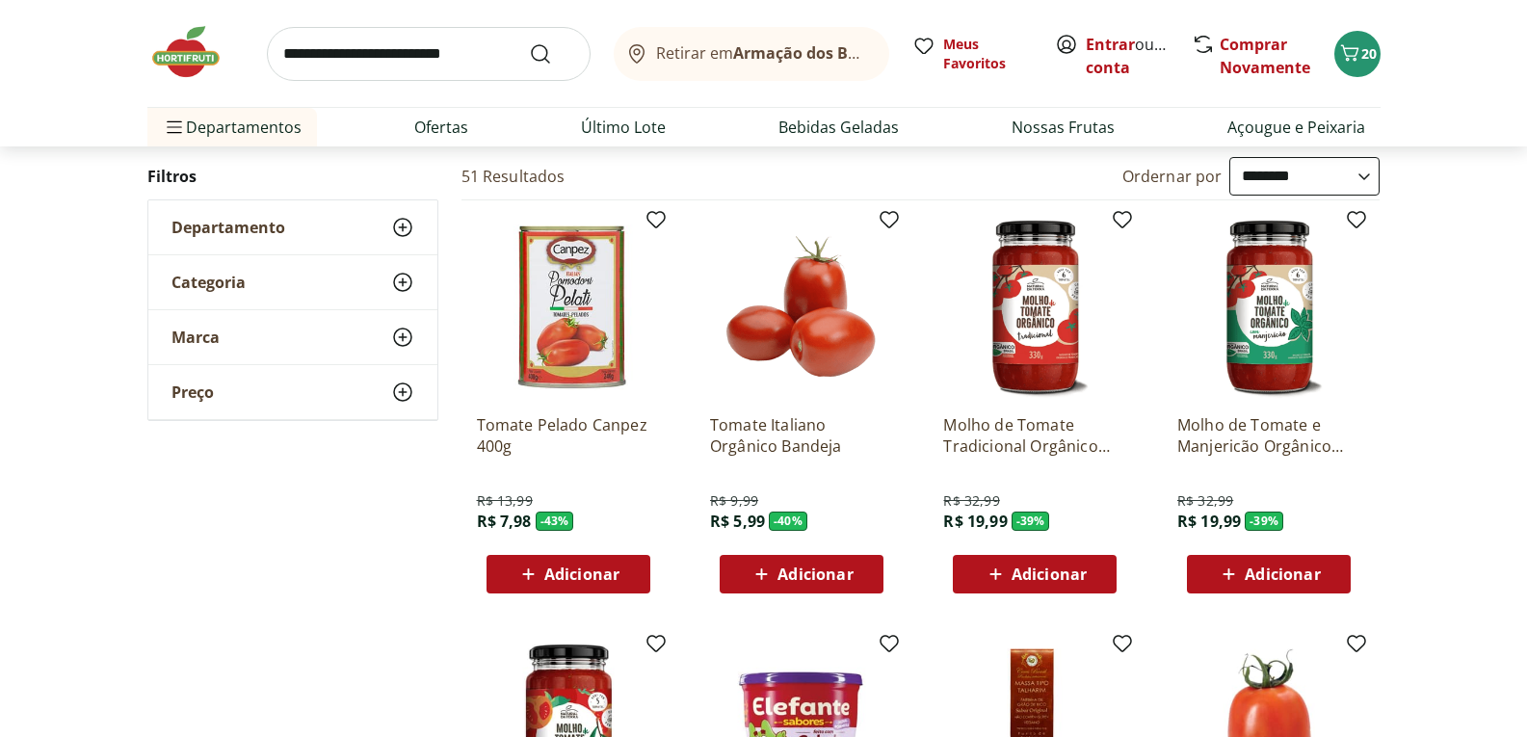
click at [566, 567] on span "Adicionar" at bounding box center [581, 574] width 75 height 15
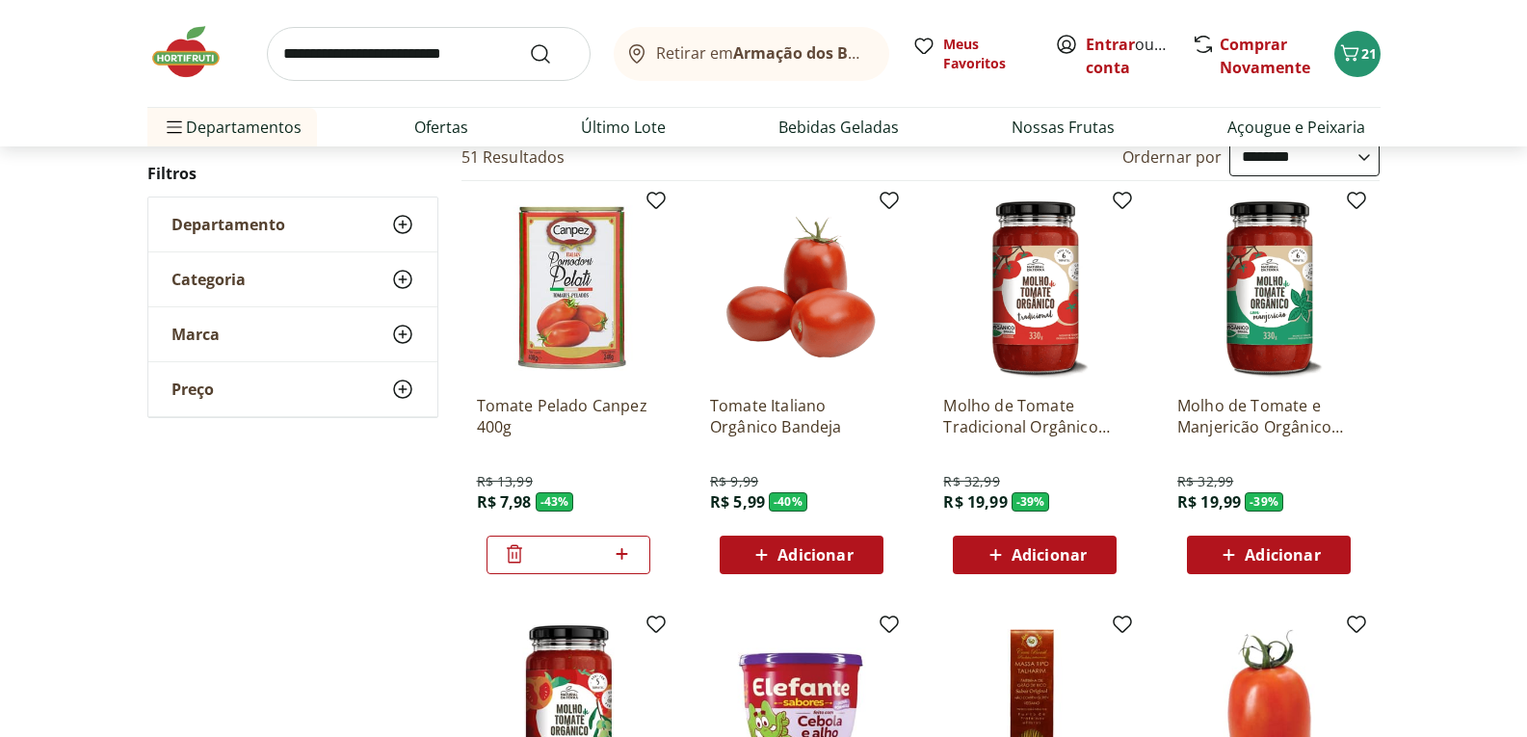
scroll to position [0, 0]
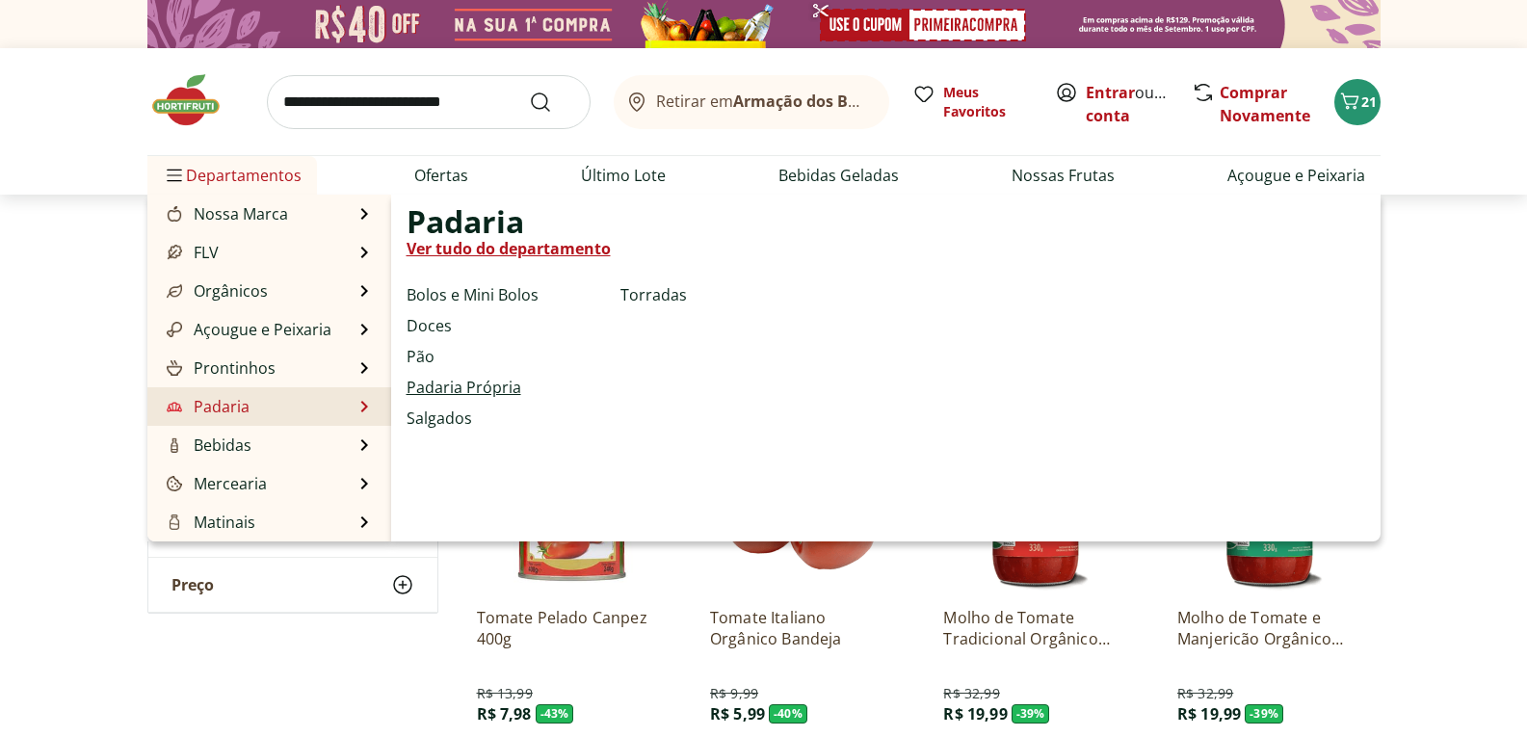
click at [437, 392] on link "Padaria Própria" at bounding box center [464, 387] width 115 height 23
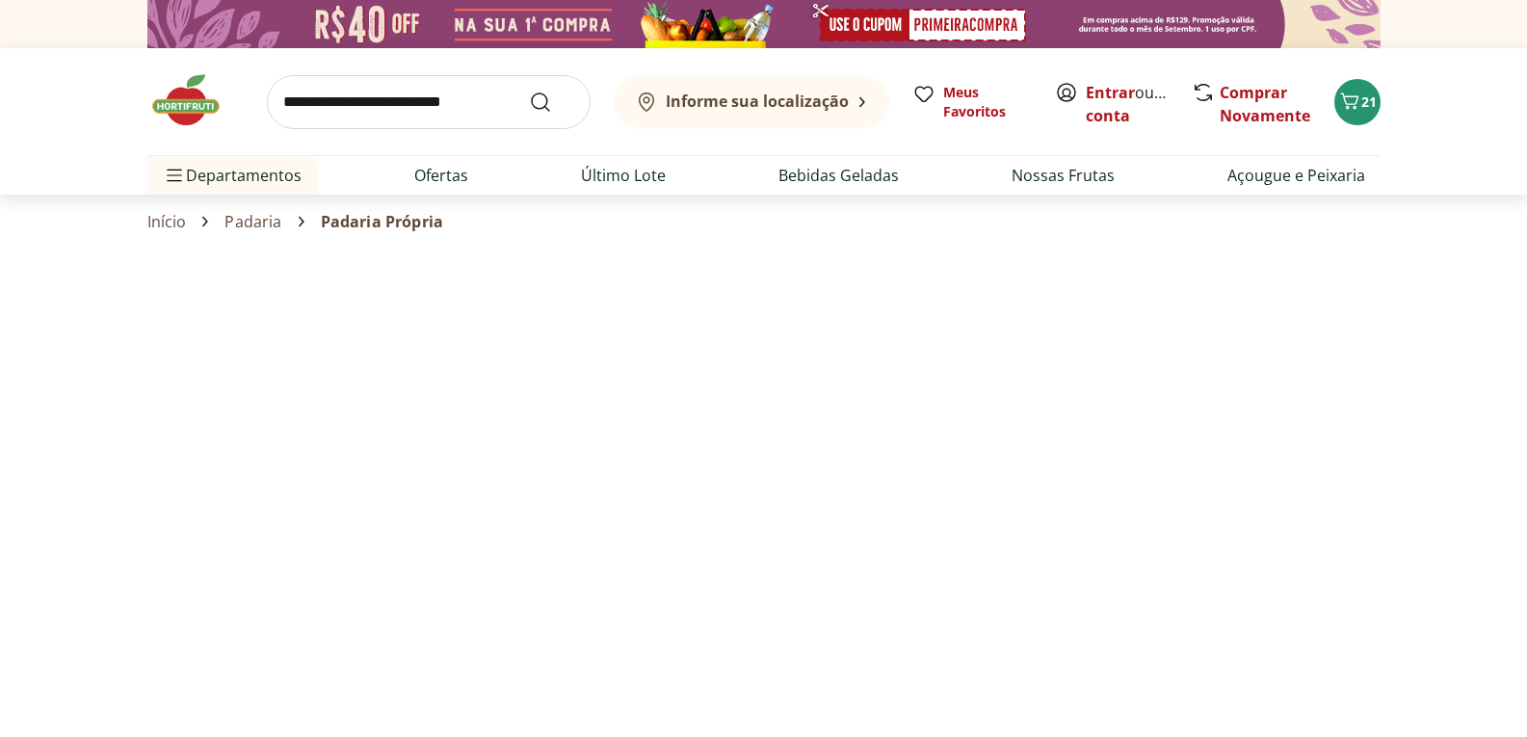
select select "**********"
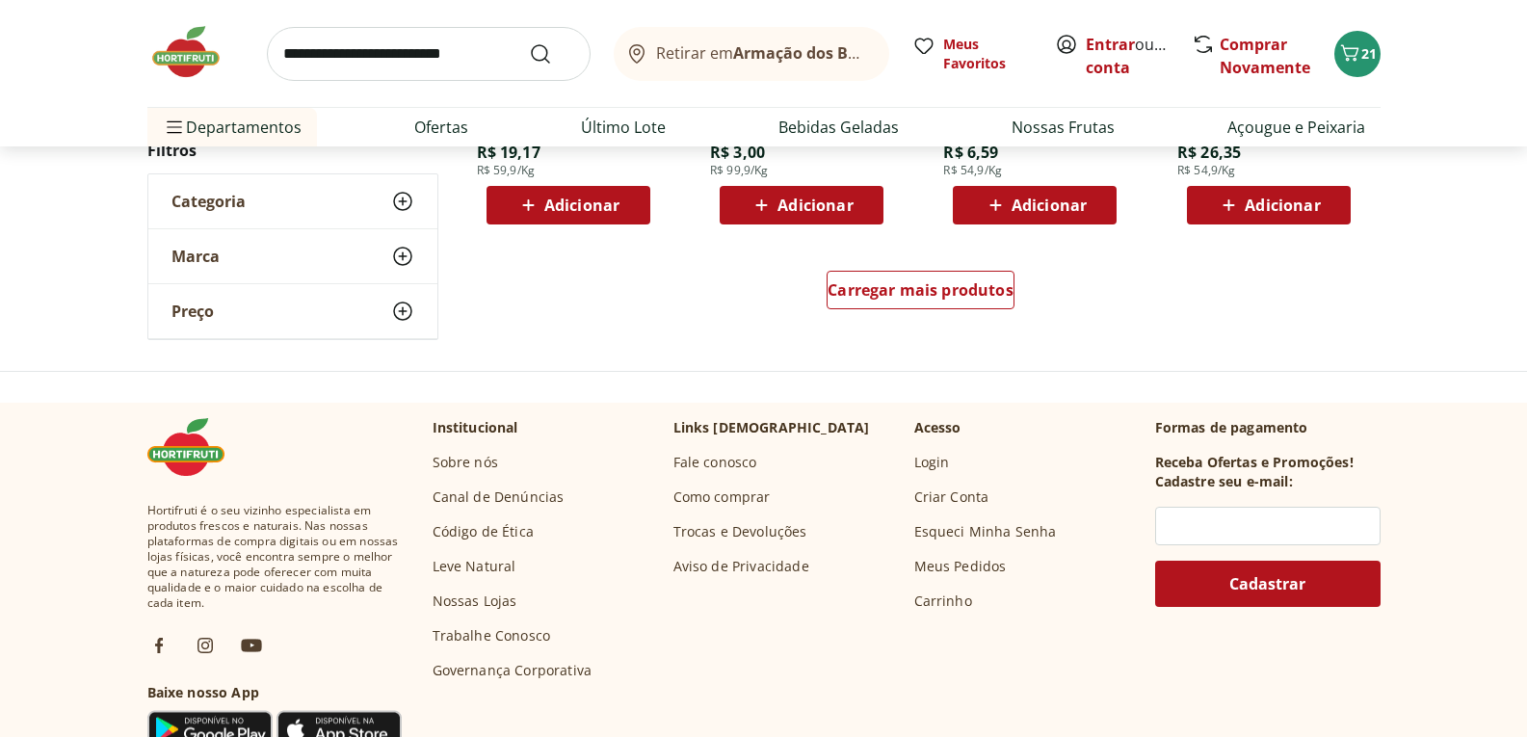
scroll to position [1349, 0]
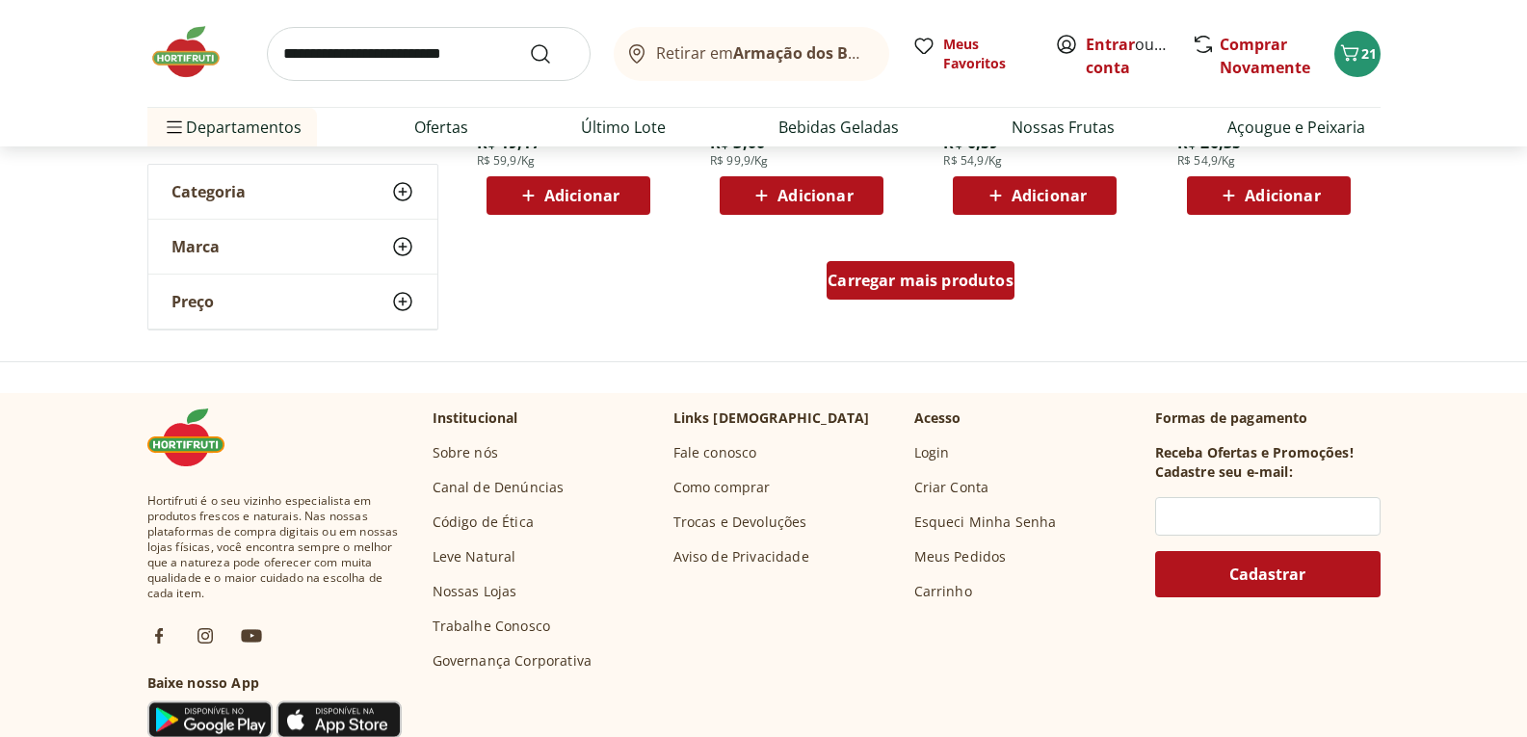
click at [867, 281] on span "Carregar mais produtos" at bounding box center [921, 280] width 186 height 15
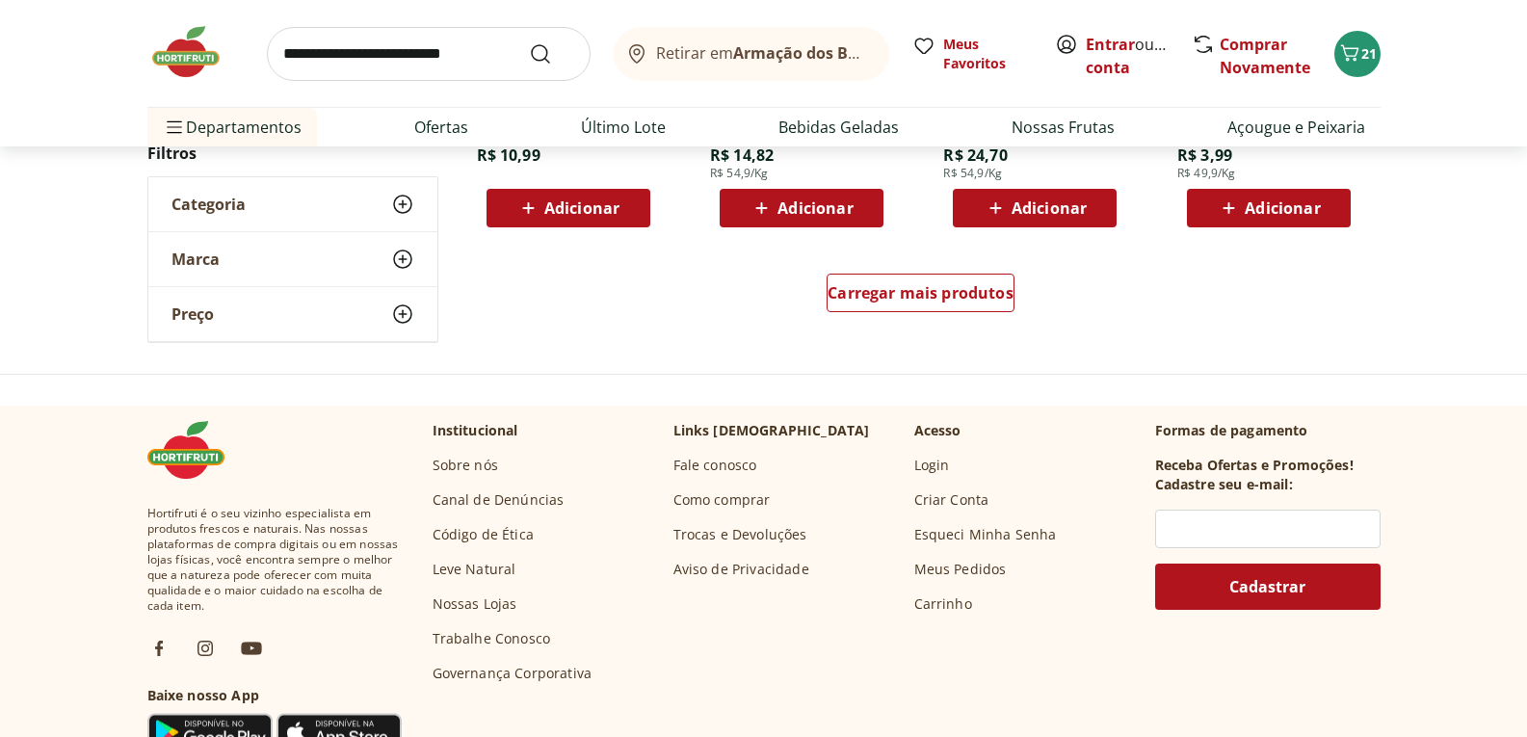
scroll to position [2602, 0]
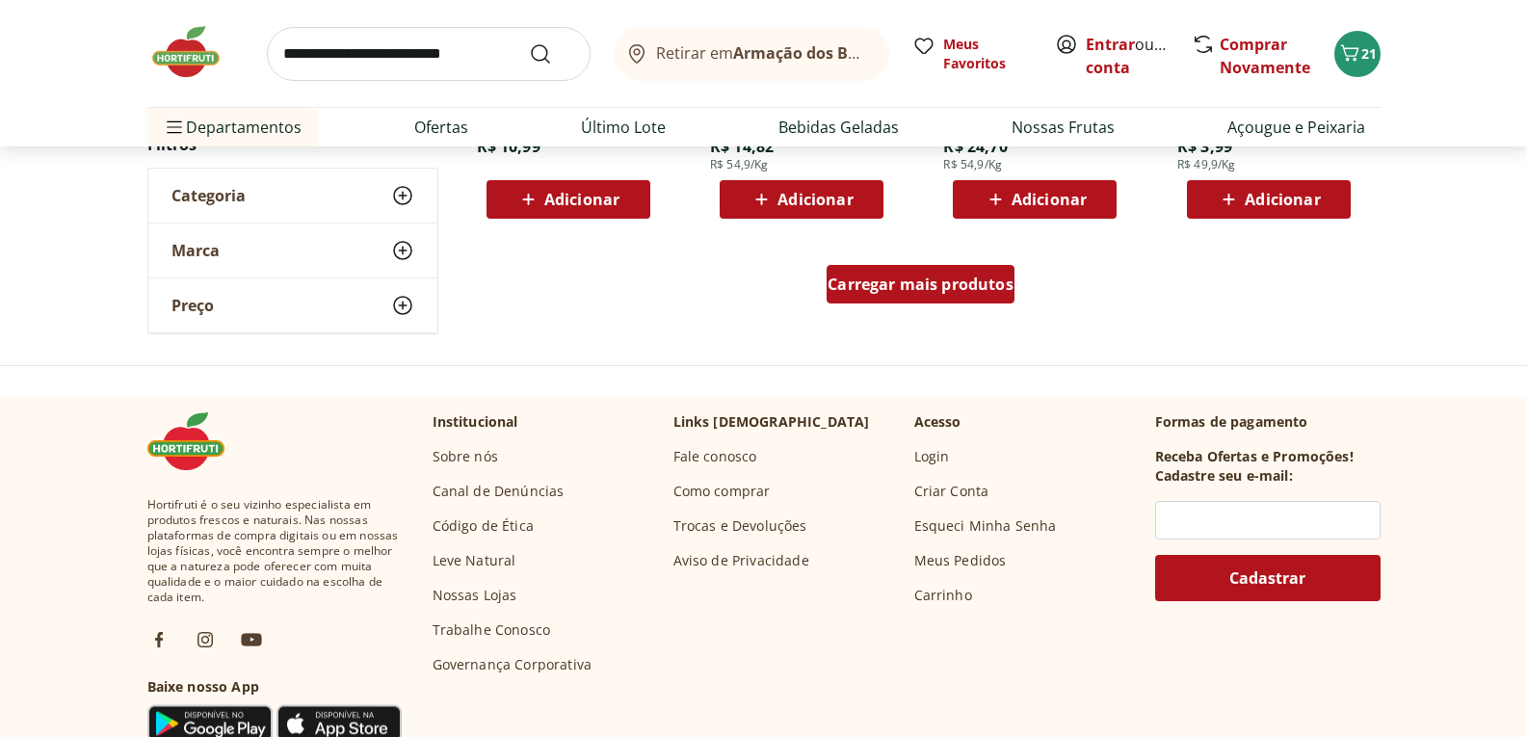
click at [867, 292] on span "Carregar mais produtos" at bounding box center [921, 284] width 186 height 15
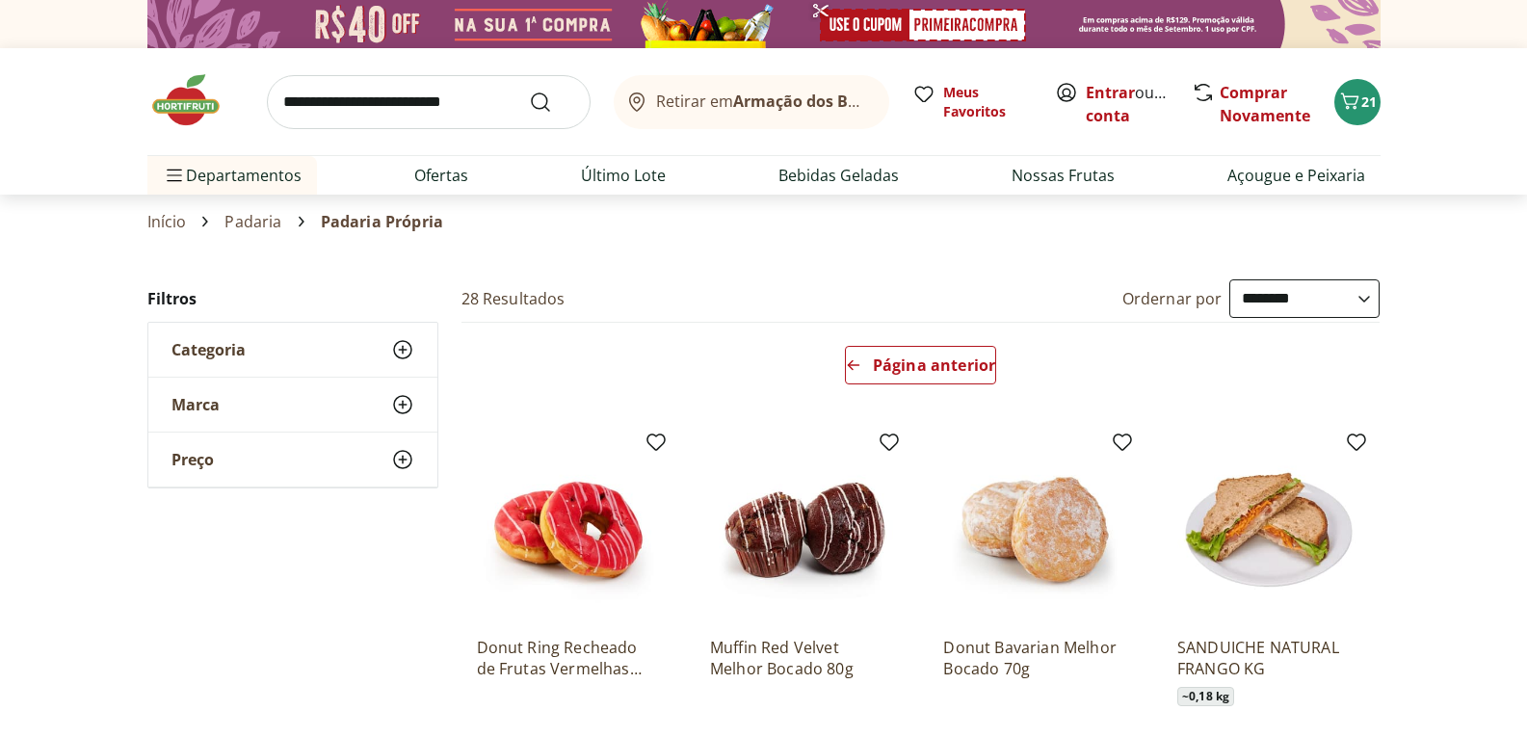
click at [377, 109] on input "search" at bounding box center [429, 102] width 324 height 54
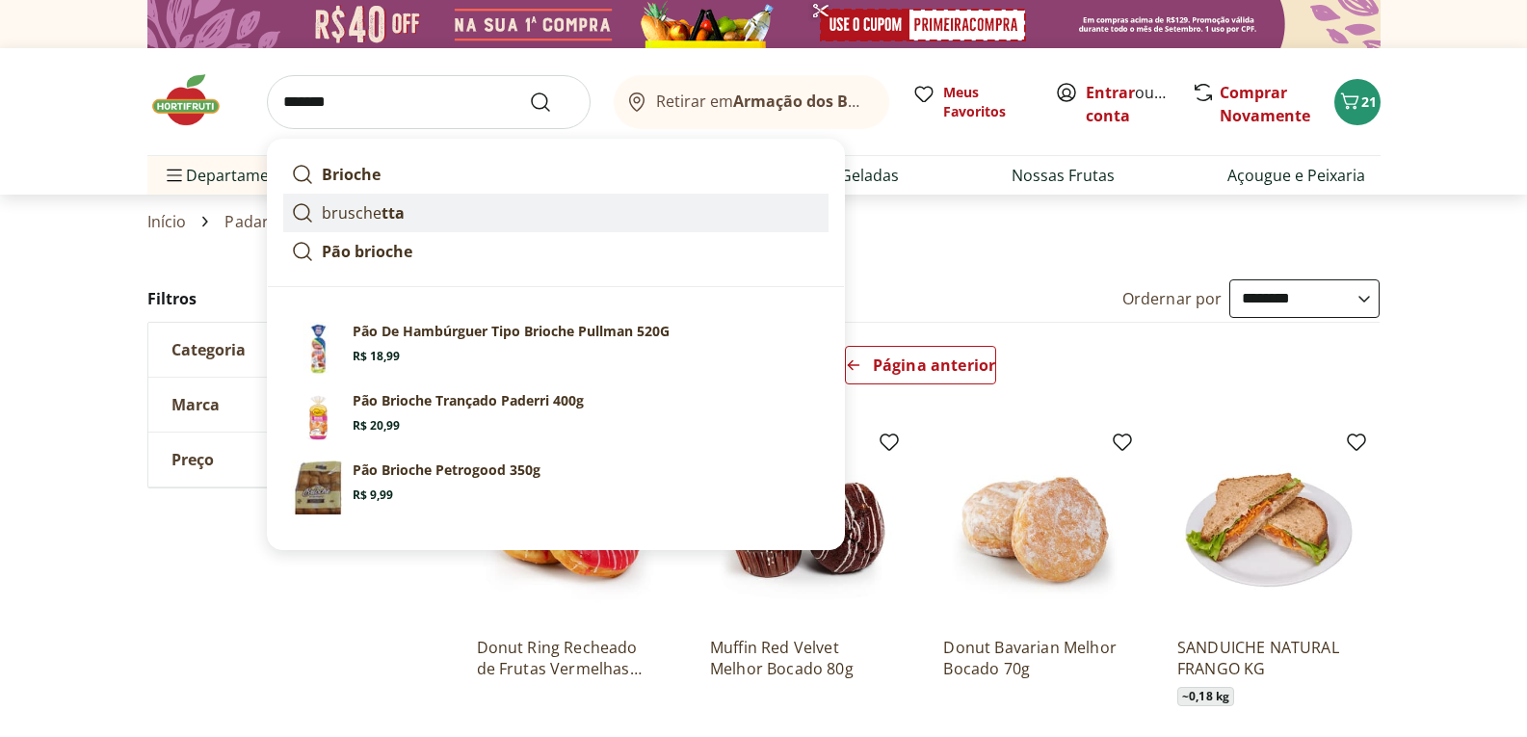
click at [369, 215] on p "brusche tta" at bounding box center [363, 212] width 83 height 23
type input "**********"
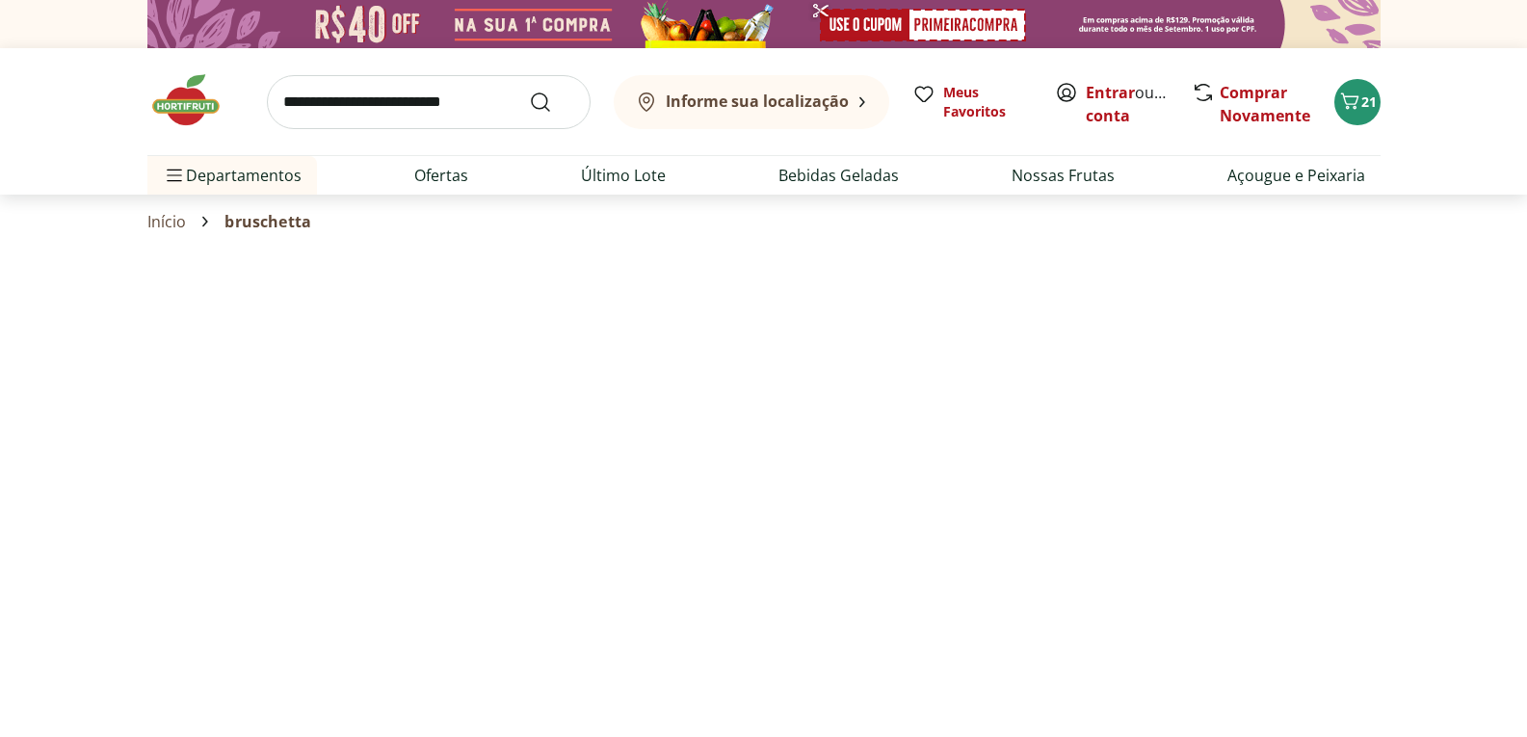
select select "**********"
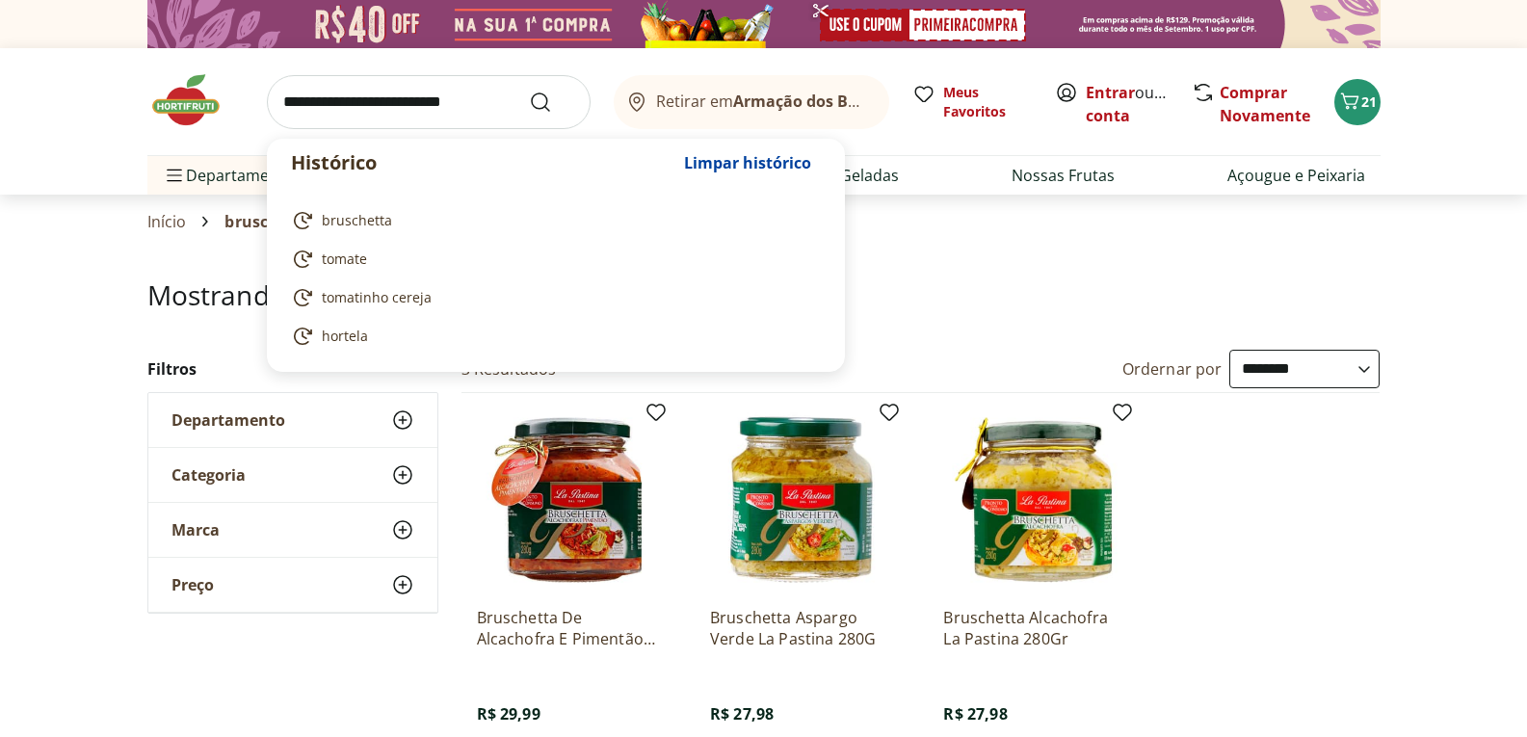
click at [372, 110] on input "search" at bounding box center [429, 102] width 324 height 54
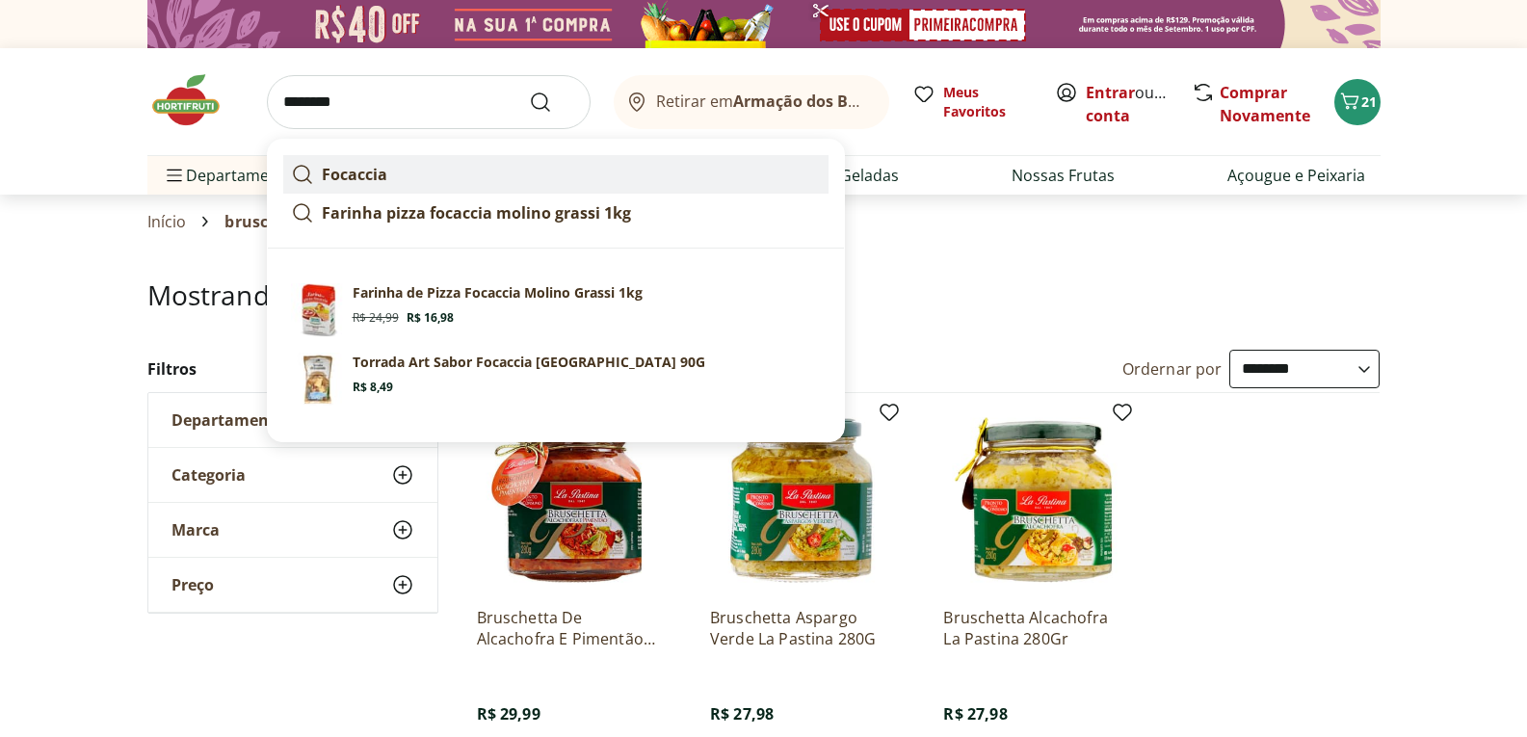
click at [382, 180] on strong "Focaccia" at bounding box center [355, 174] width 66 height 21
type input "********"
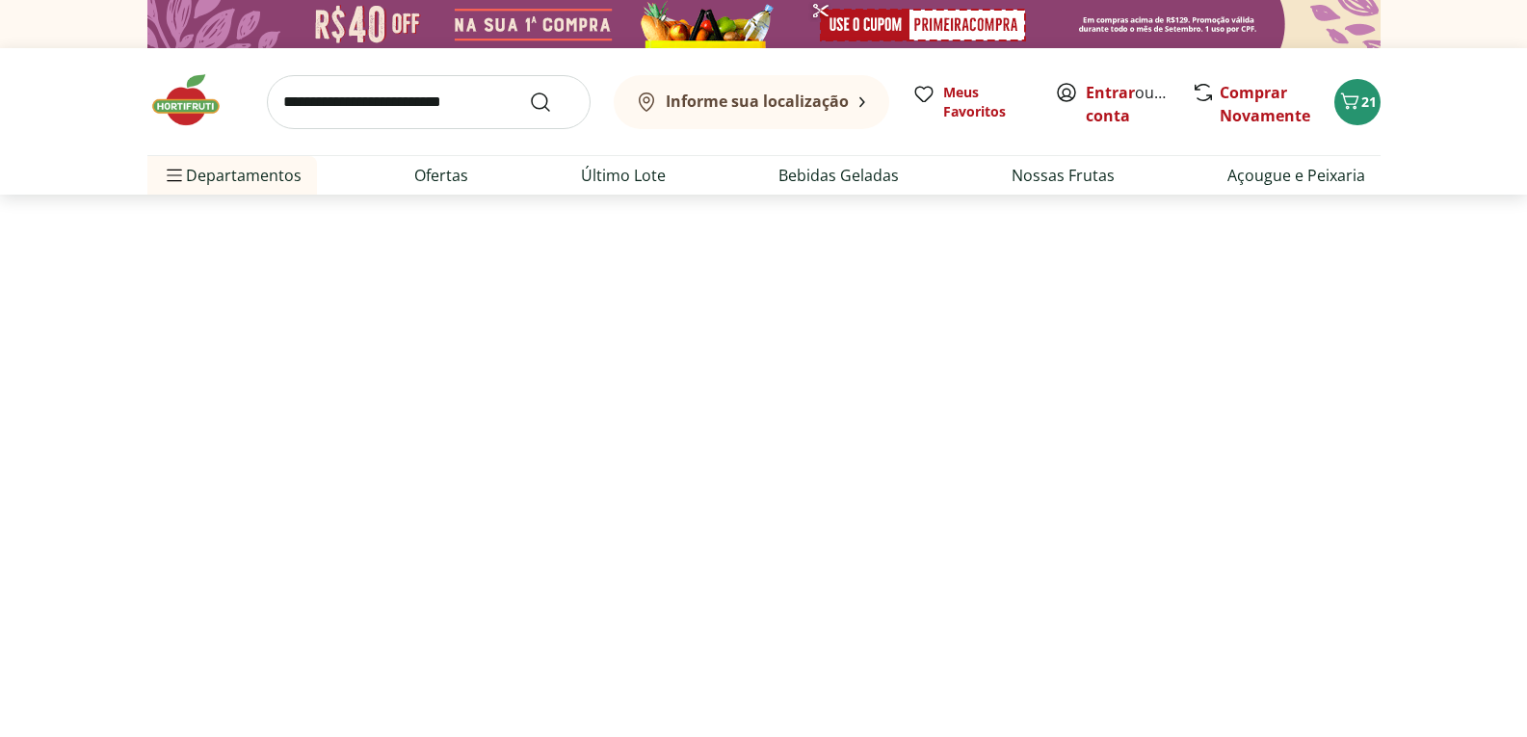
select select "**********"
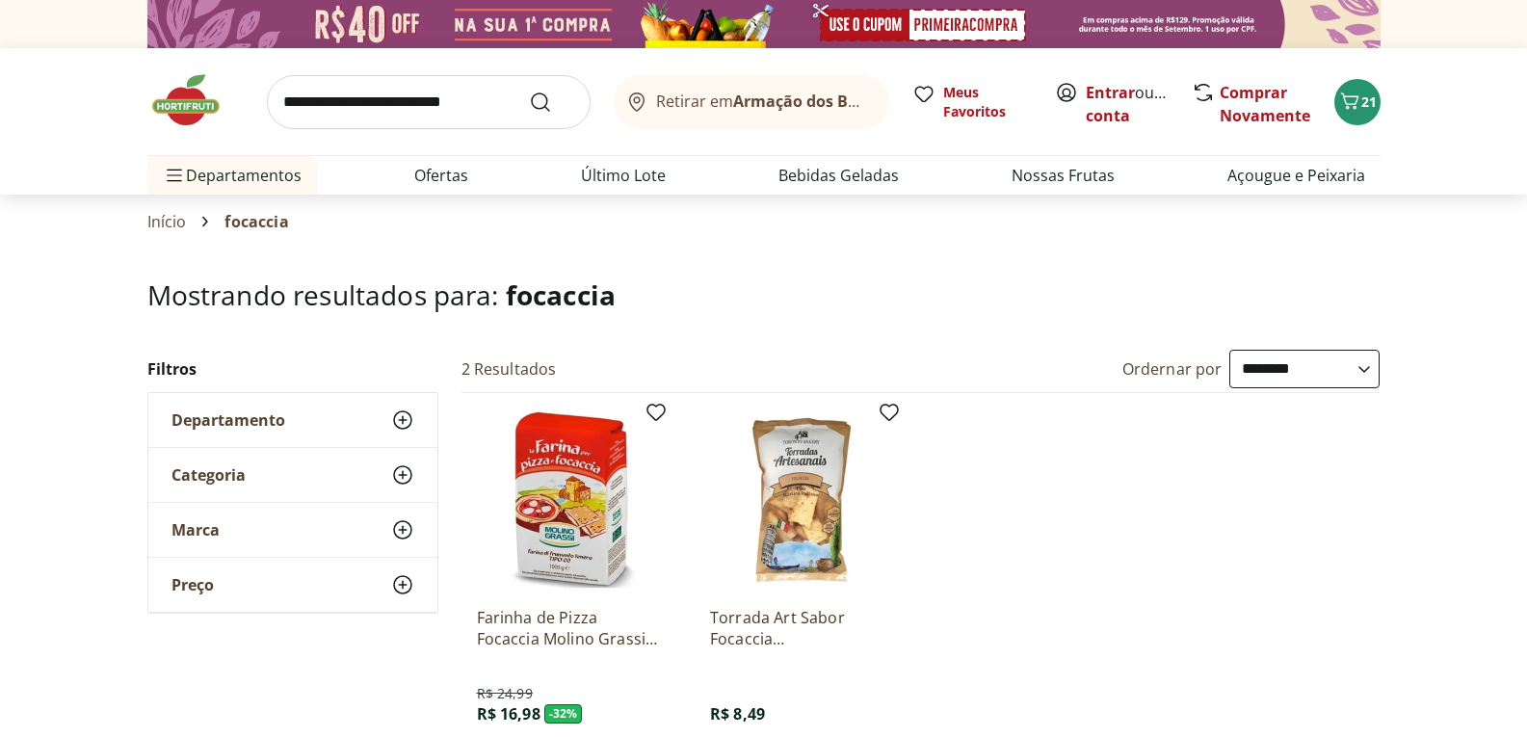
click at [381, 117] on input "search" at bounding box center [429, 102] width 324 height 54
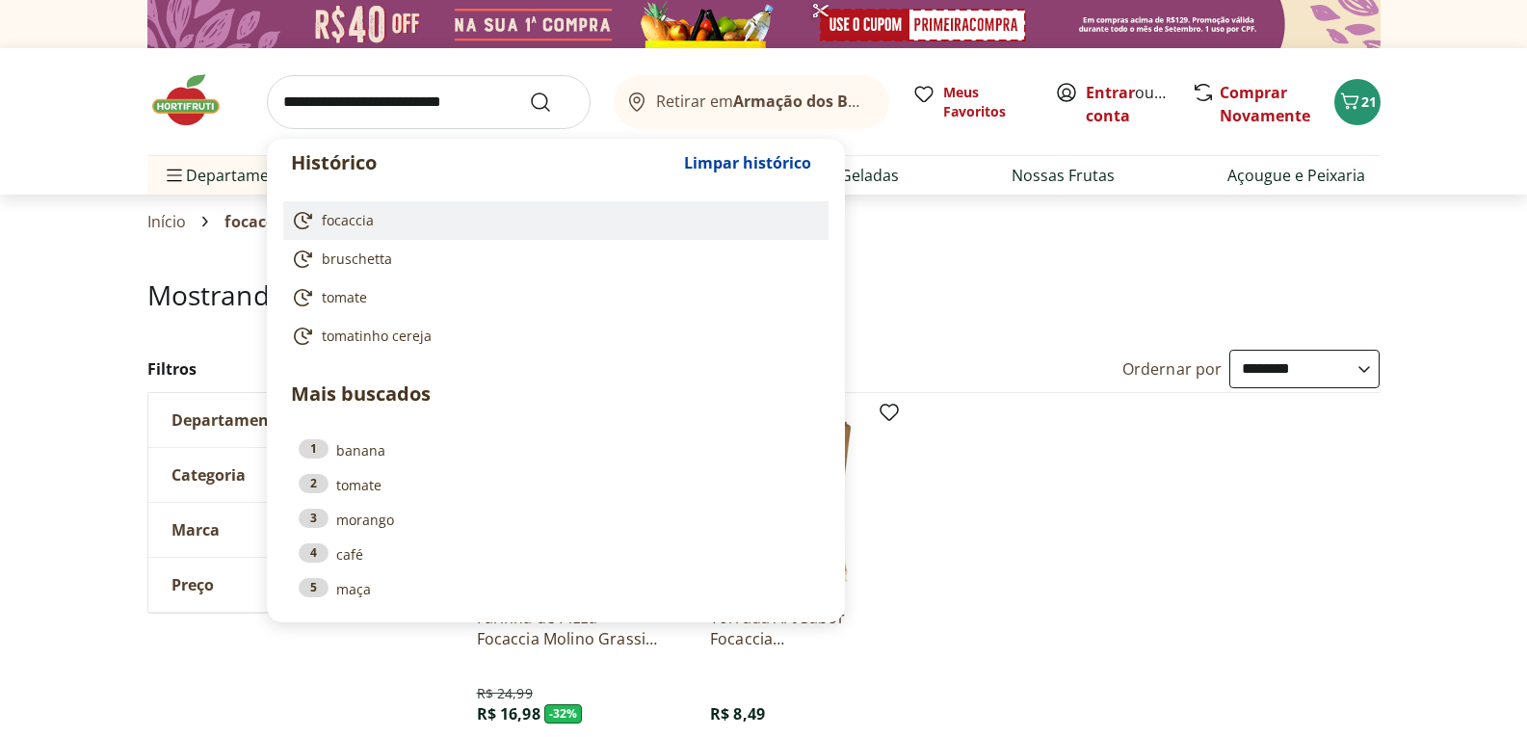
click at [354, 217] on span "focaccia" at bounding box center [348, 220] width 52 height 19
type input "********"
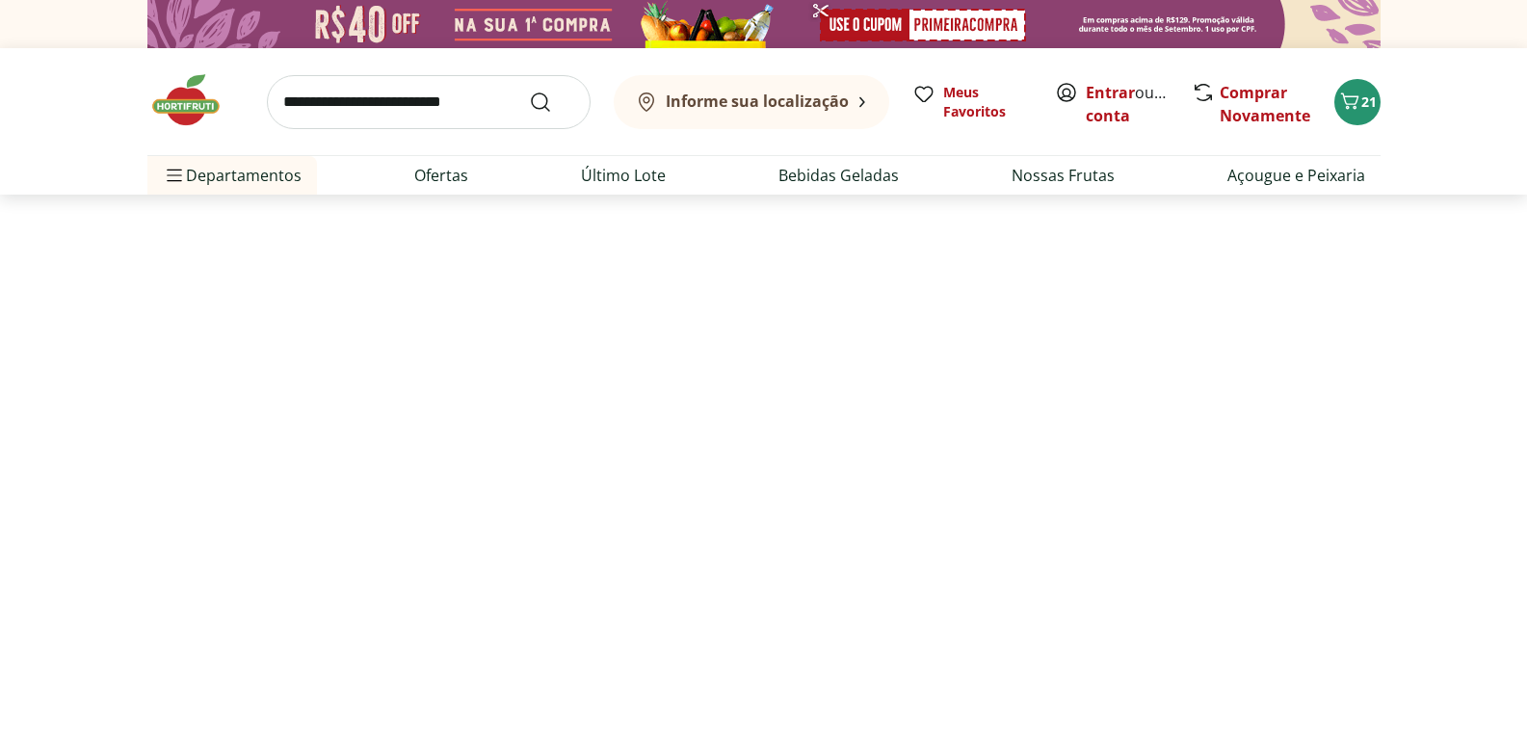
select select "**********"
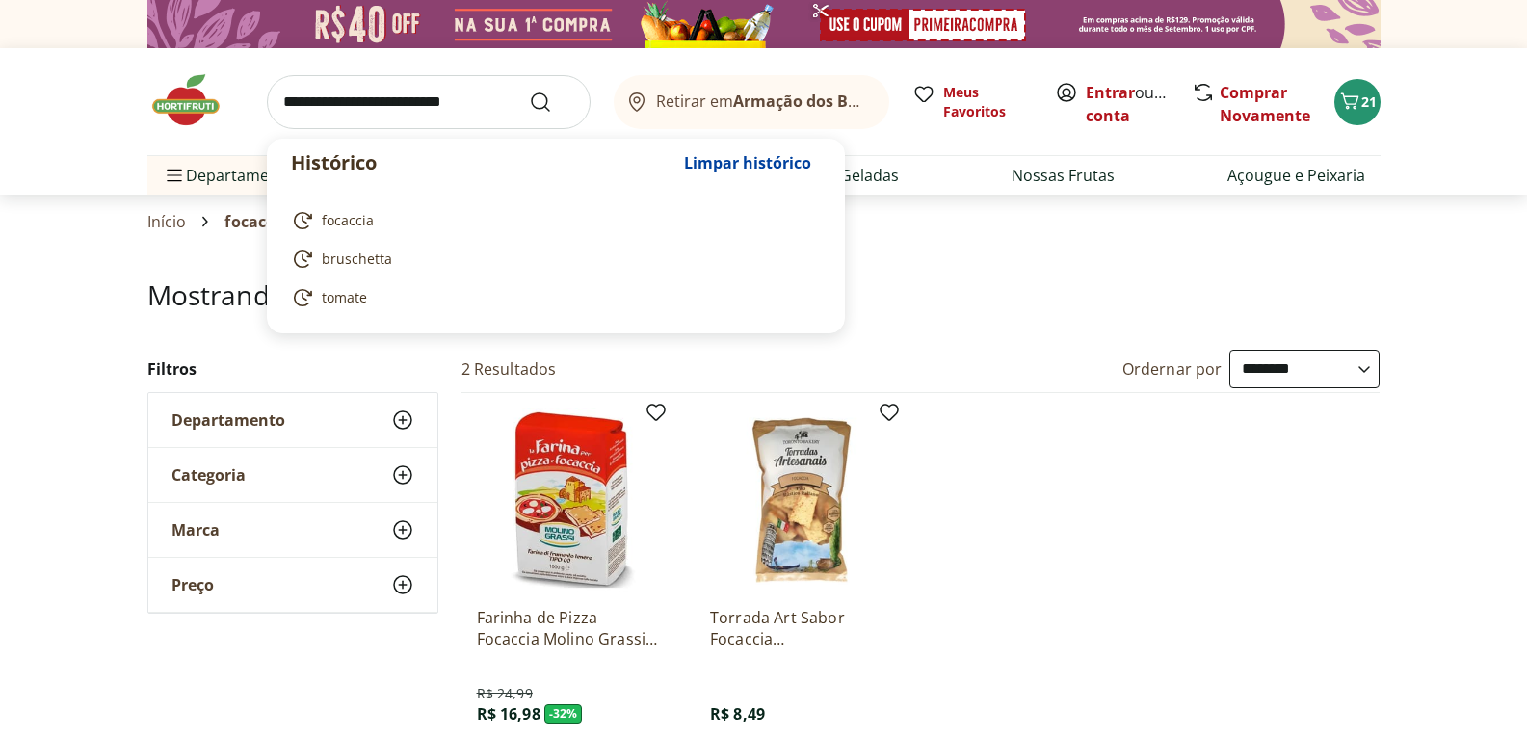
click at [315, 105] on input "search" at bounding box center [429, 102] width 324 height 54
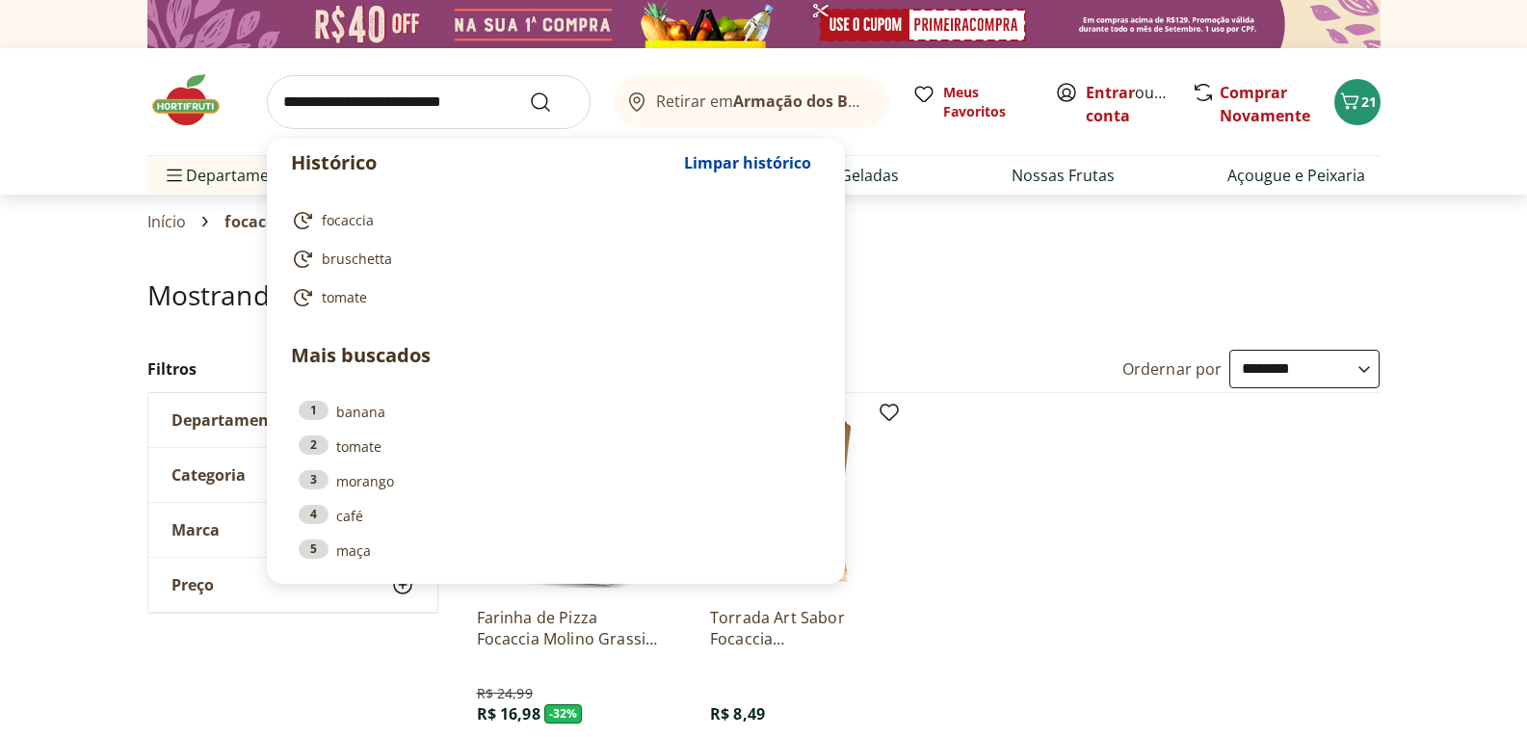
type input "*"
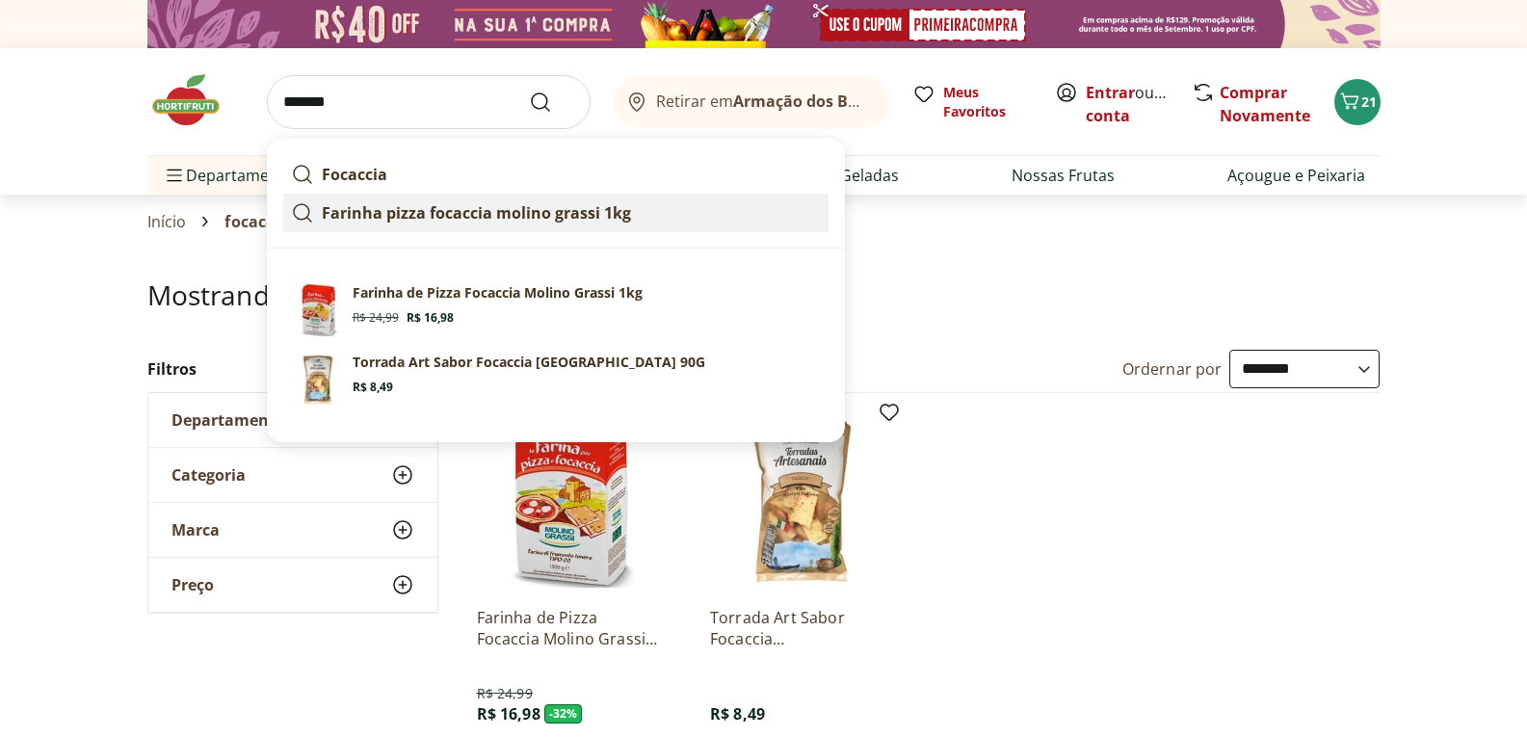
click at [367, 210] on strong "Farinha pizza focaccia molino grassi 1kg" at bounding box center [476, 212] width 309 height 21
type input "**********"
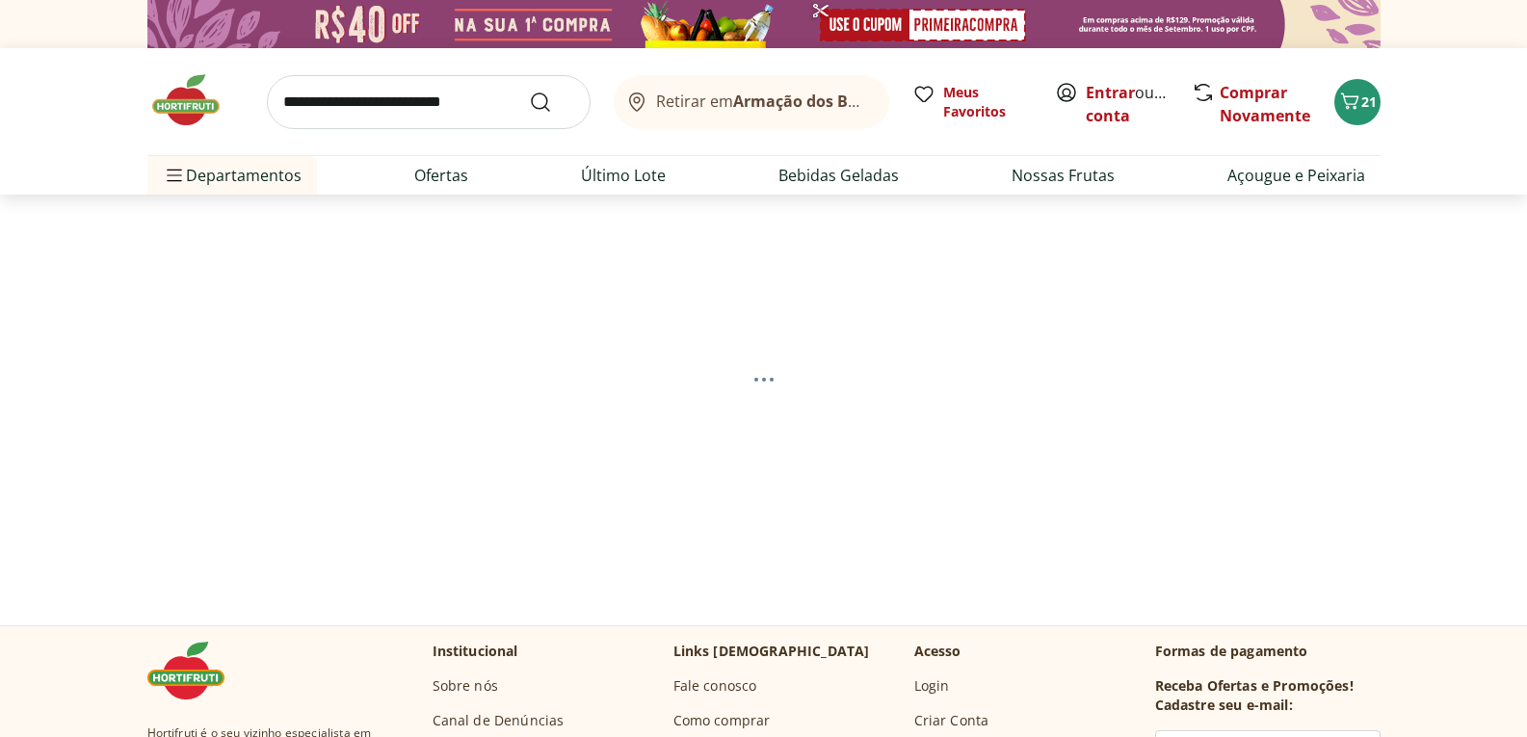
select select "**********"
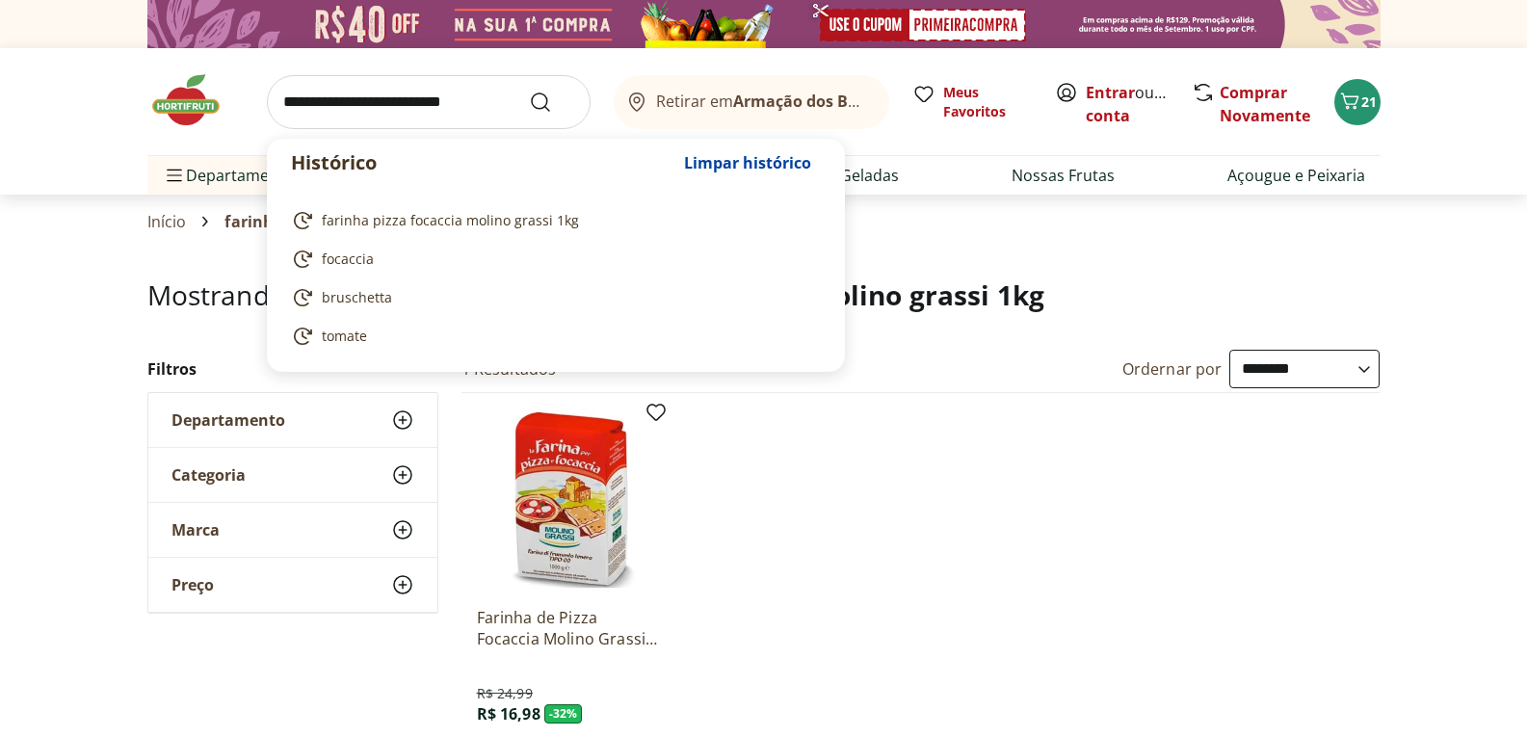
click at [343, 106] on input "search" at bounding box center [429, 102] width 324 height 54
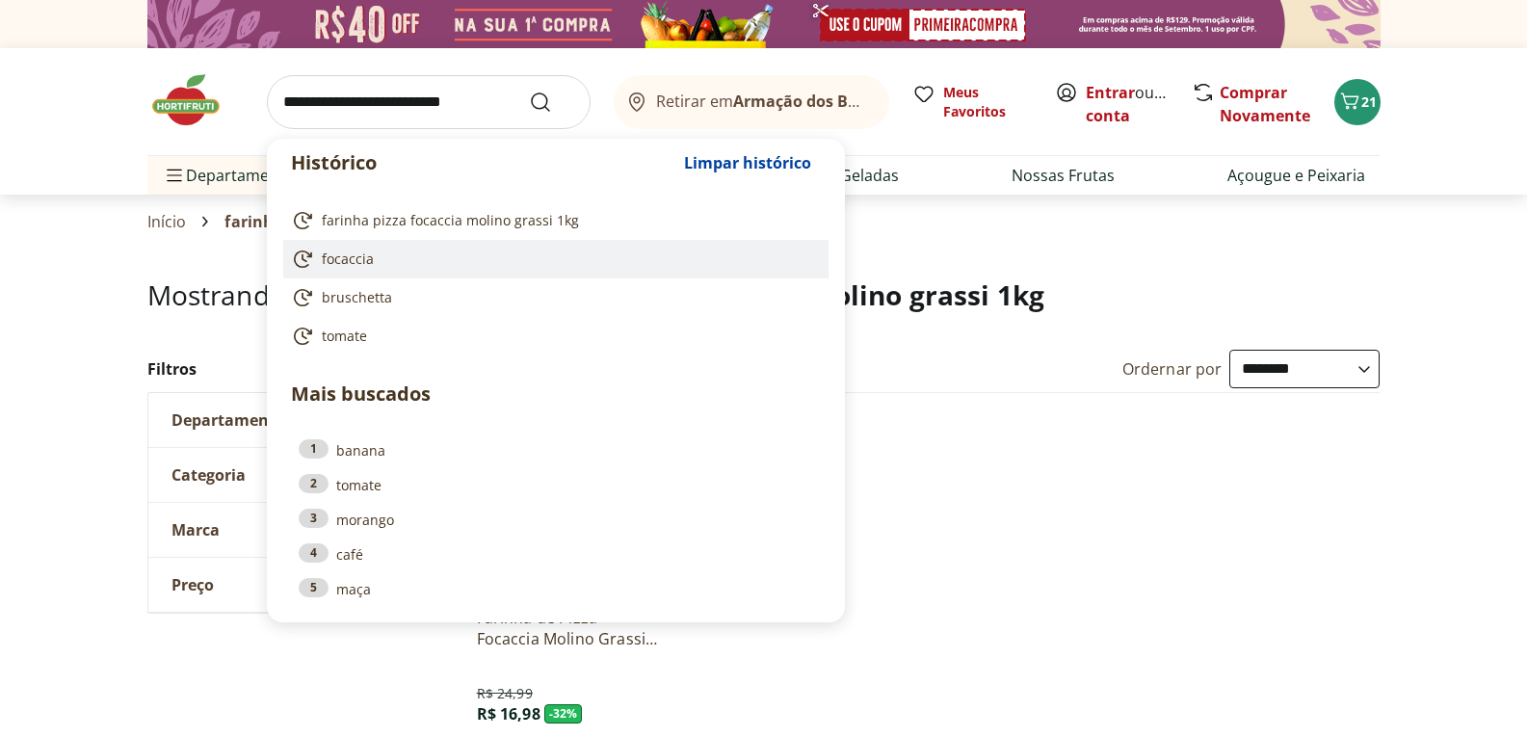
click at [345, 250] on span "focaccia" at bounding box center [348, 259] width 52 height 19
type input "********"
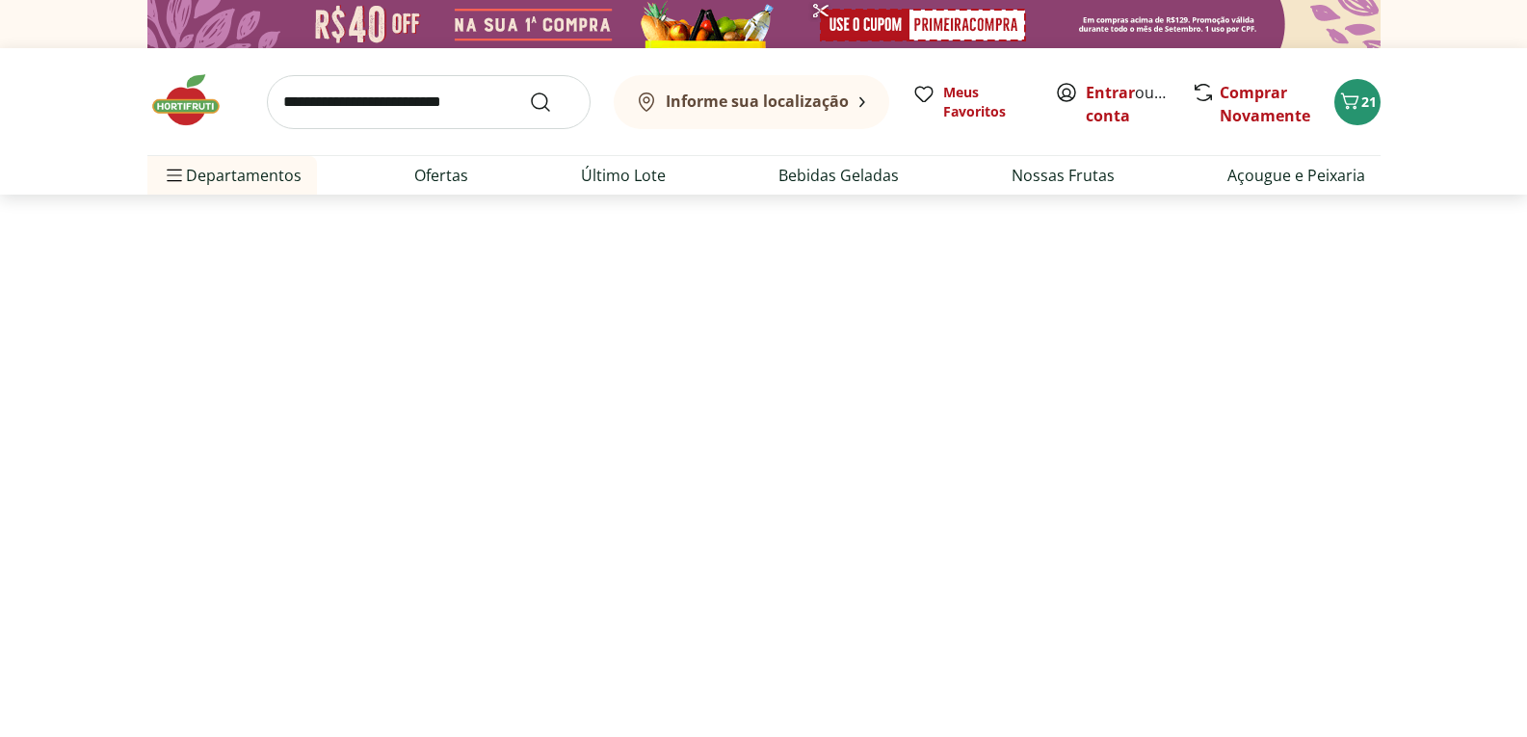
select select "**********"
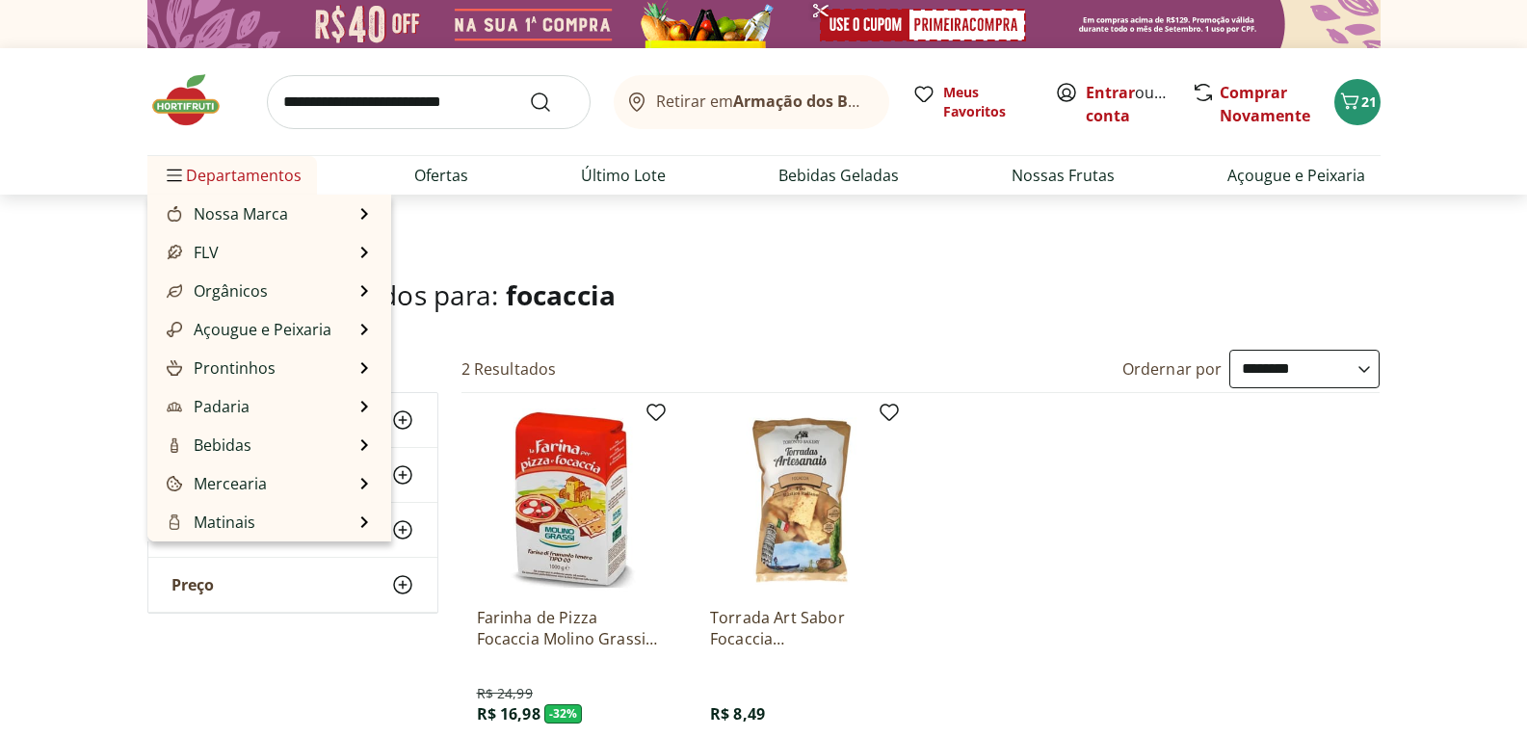
click at [195, 176] on span "Departamentos" at bounding box center [232, 175] width 139 height 46
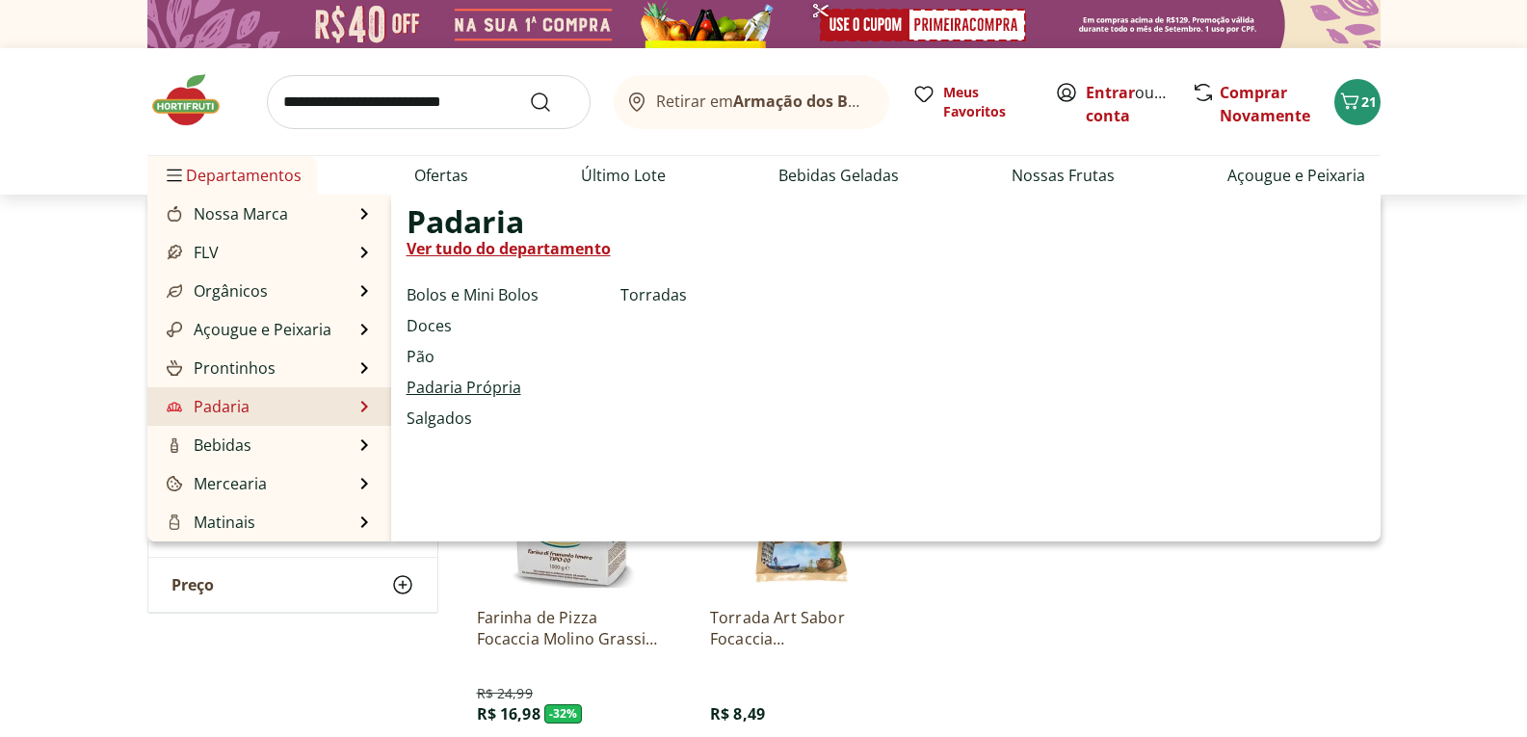
click at [500, 390] on link "Padaria Própria" at bounding box center [464, 387] width 115 height 23
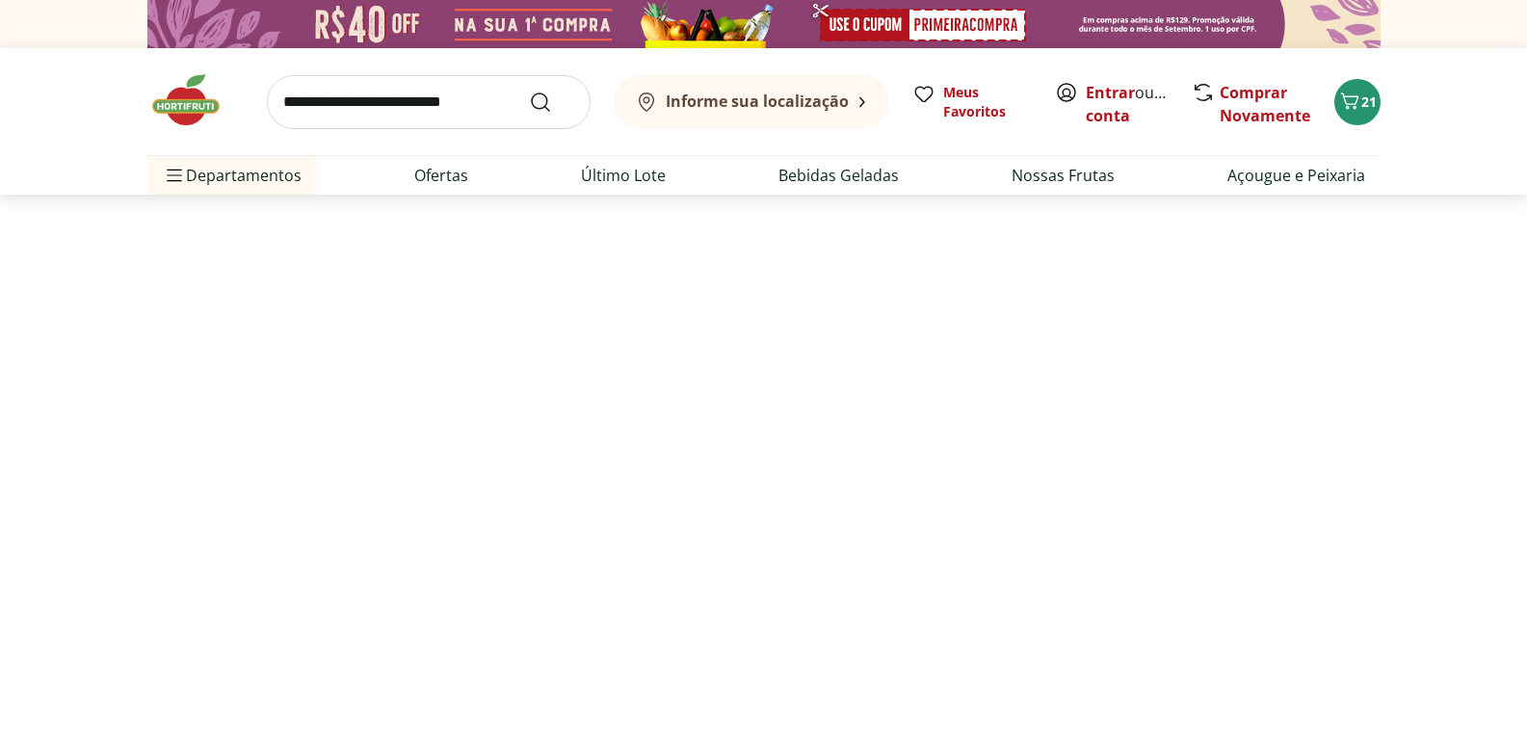
select select "**********"
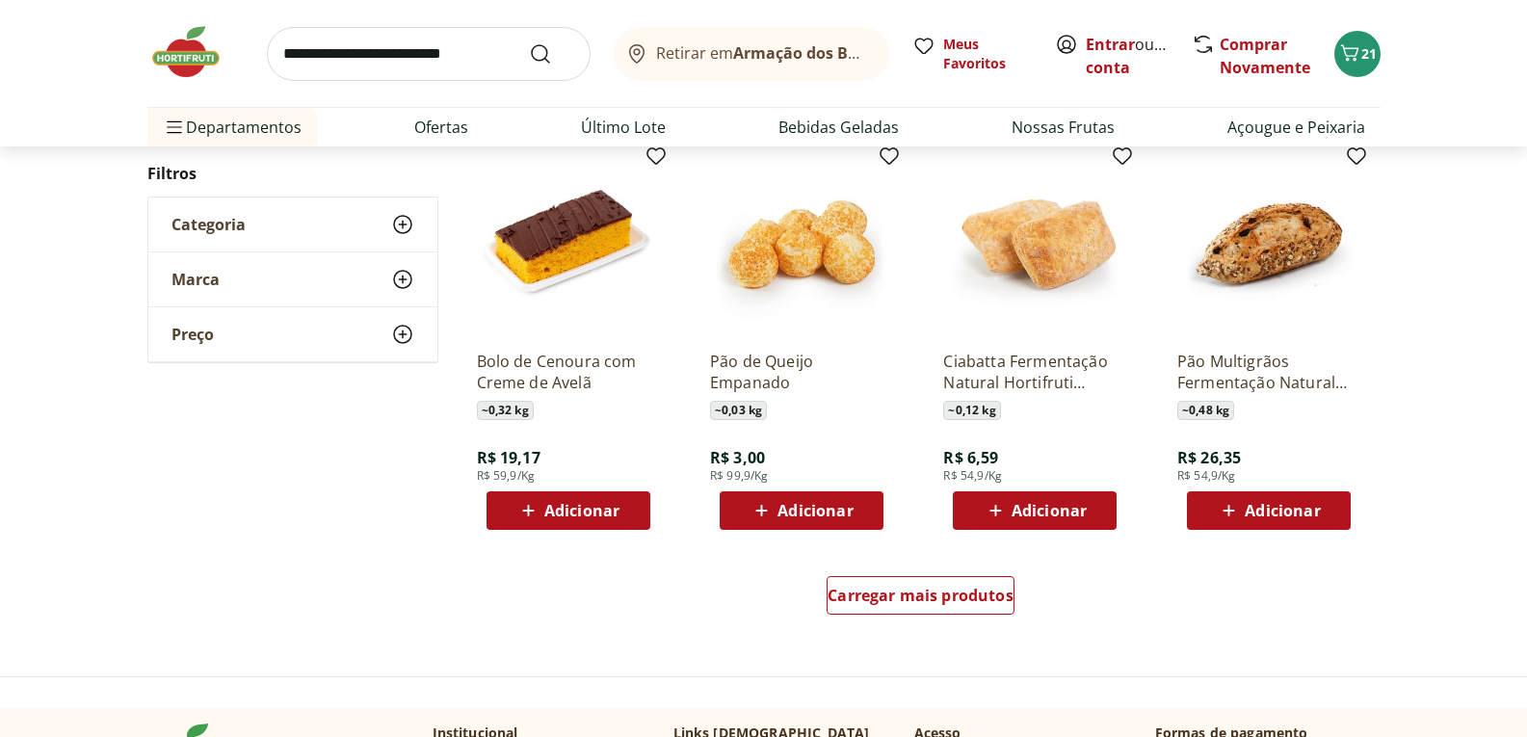
scroll to position [1060, 0]
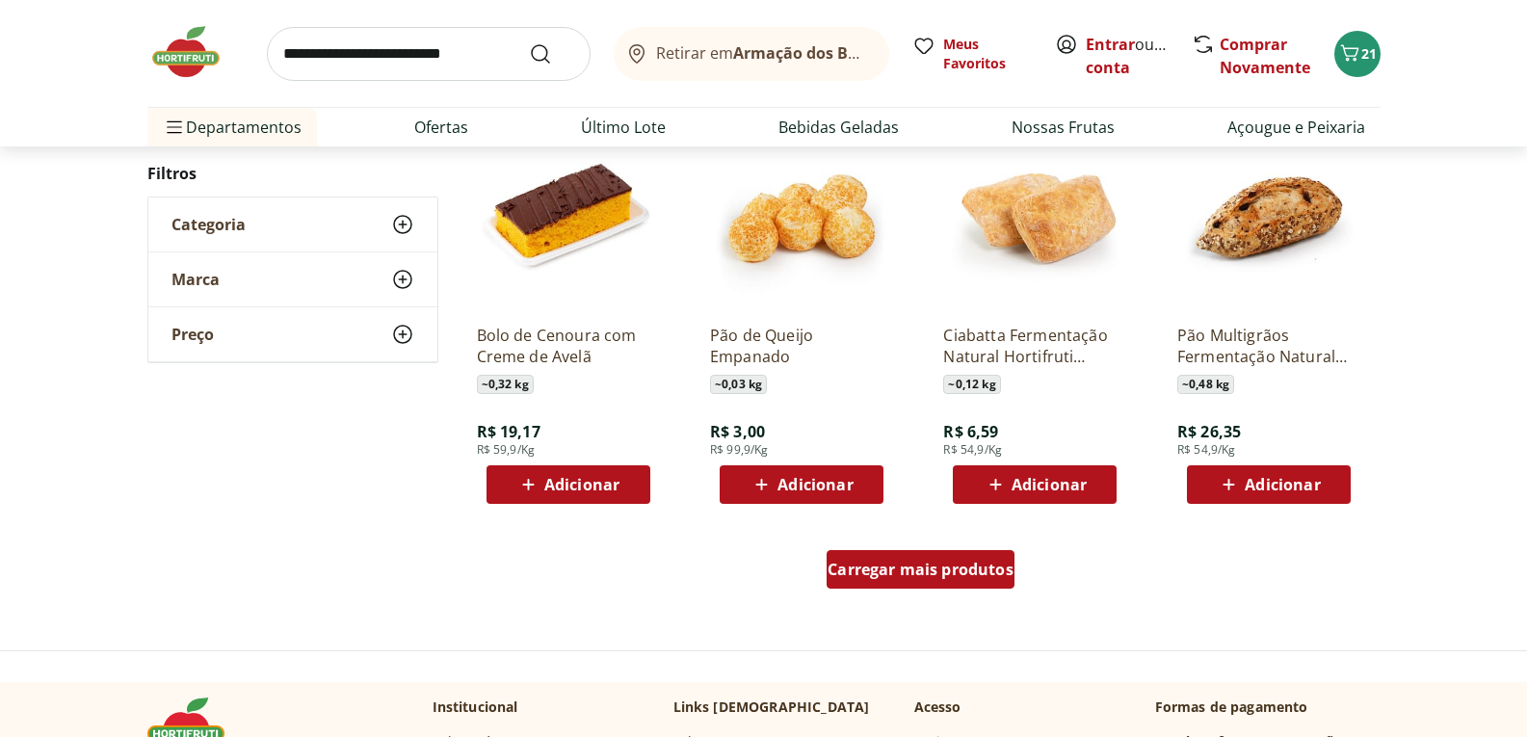
click at [950, 577] on span "Carregar mais produtos" at bounding box center [921, 569] width 186 height 15
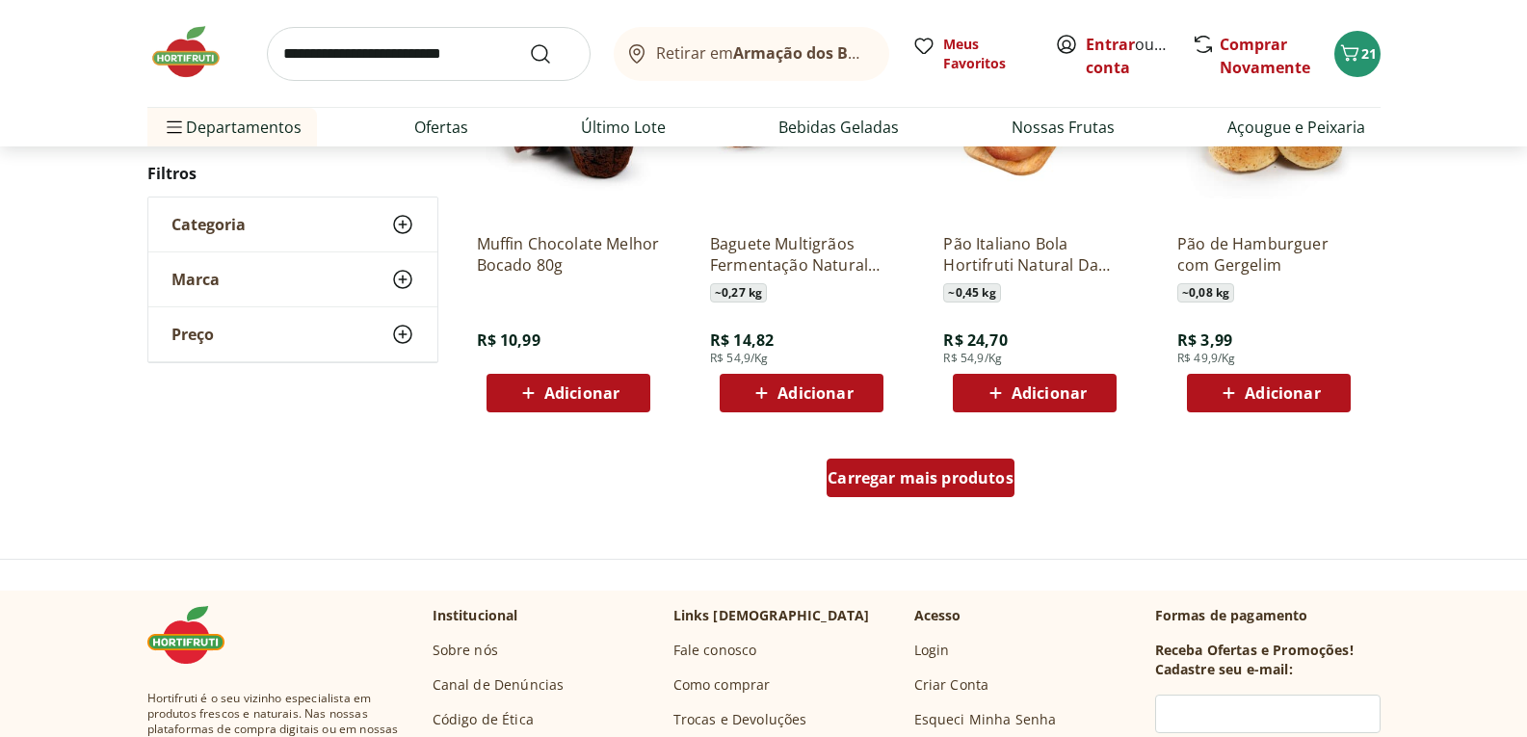
scroll to position [2409, 0]
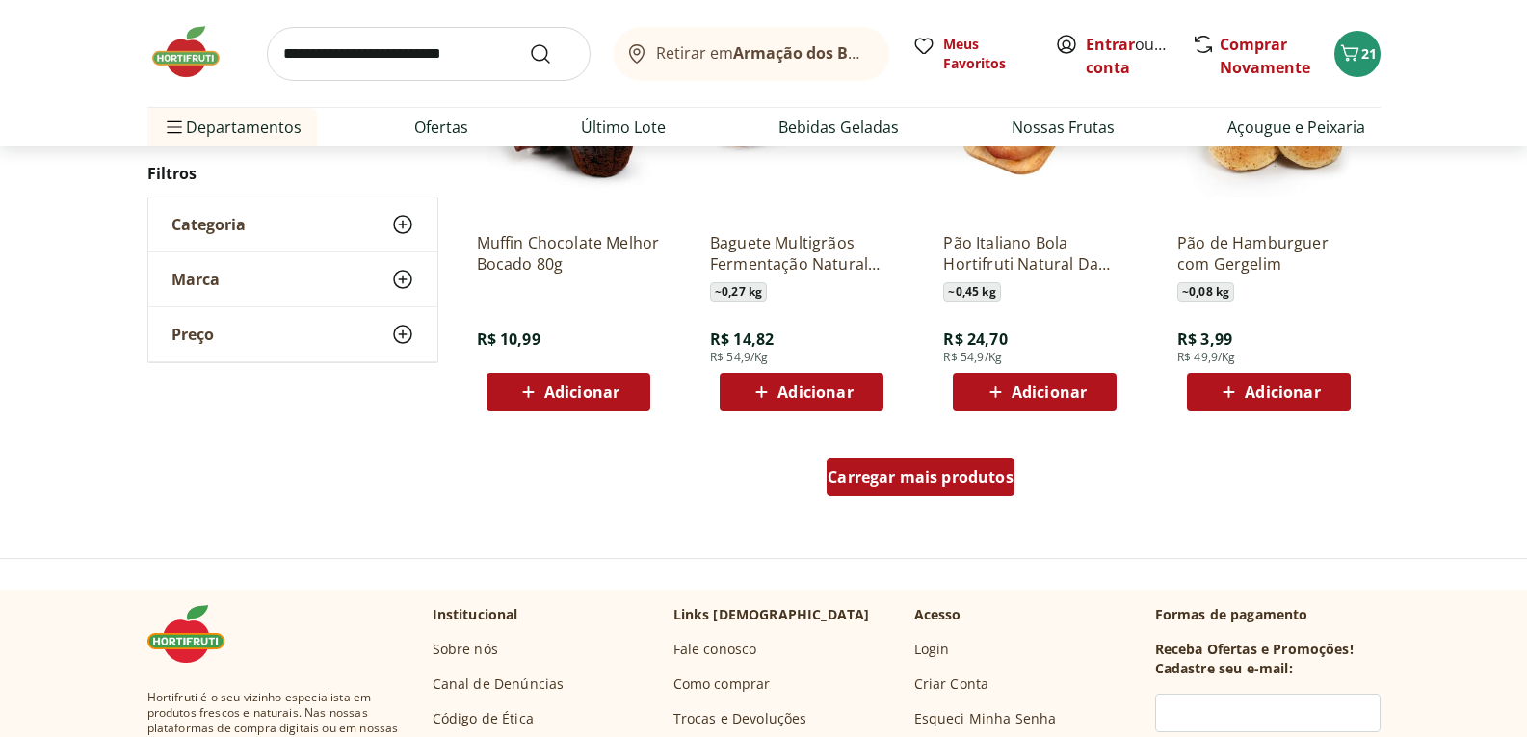
click at [925, 480] on span "Carregar mais produtos" at bounding box center [921, 476] width 186 height 15
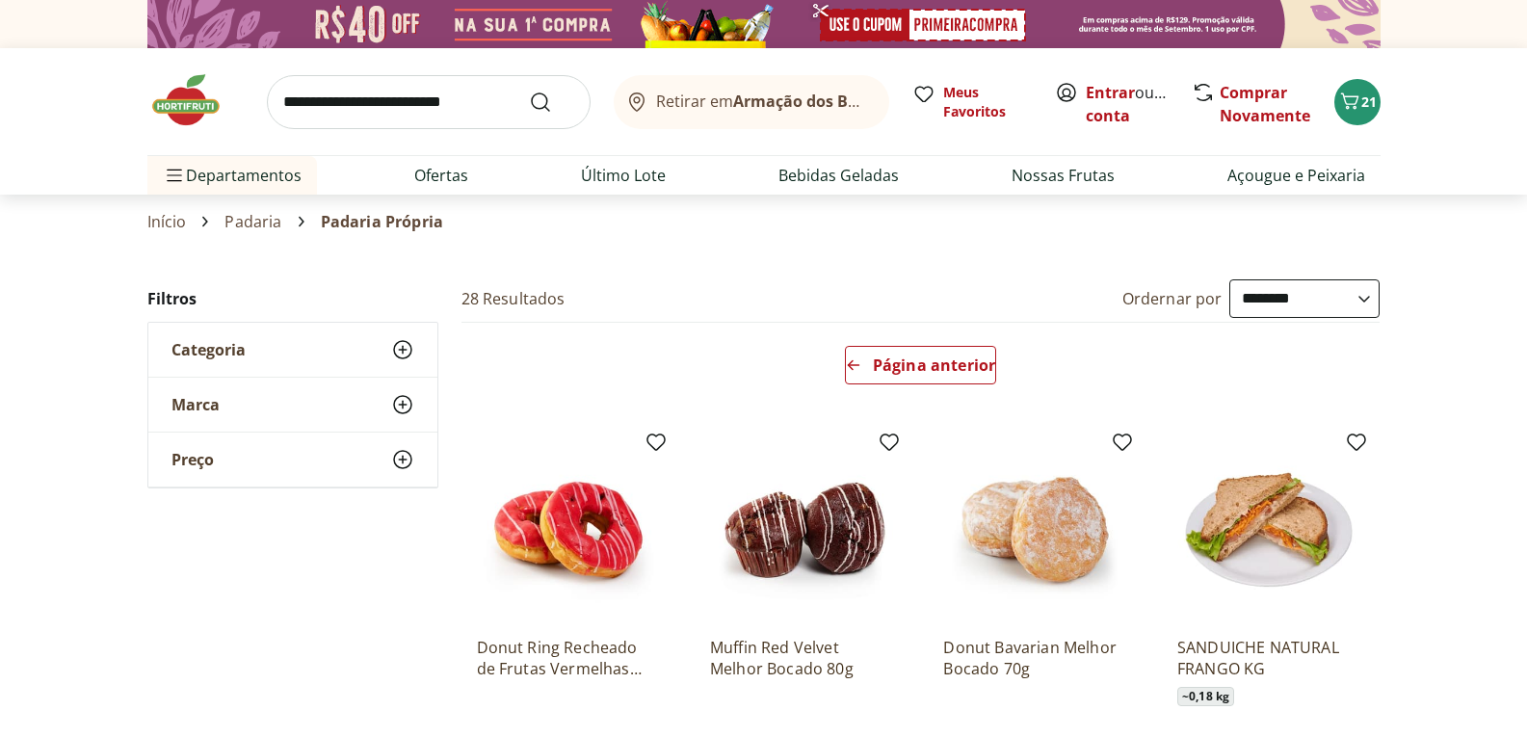
click at [313, 106] on input "search" at bounding box center [429, 102] width 324 height 54
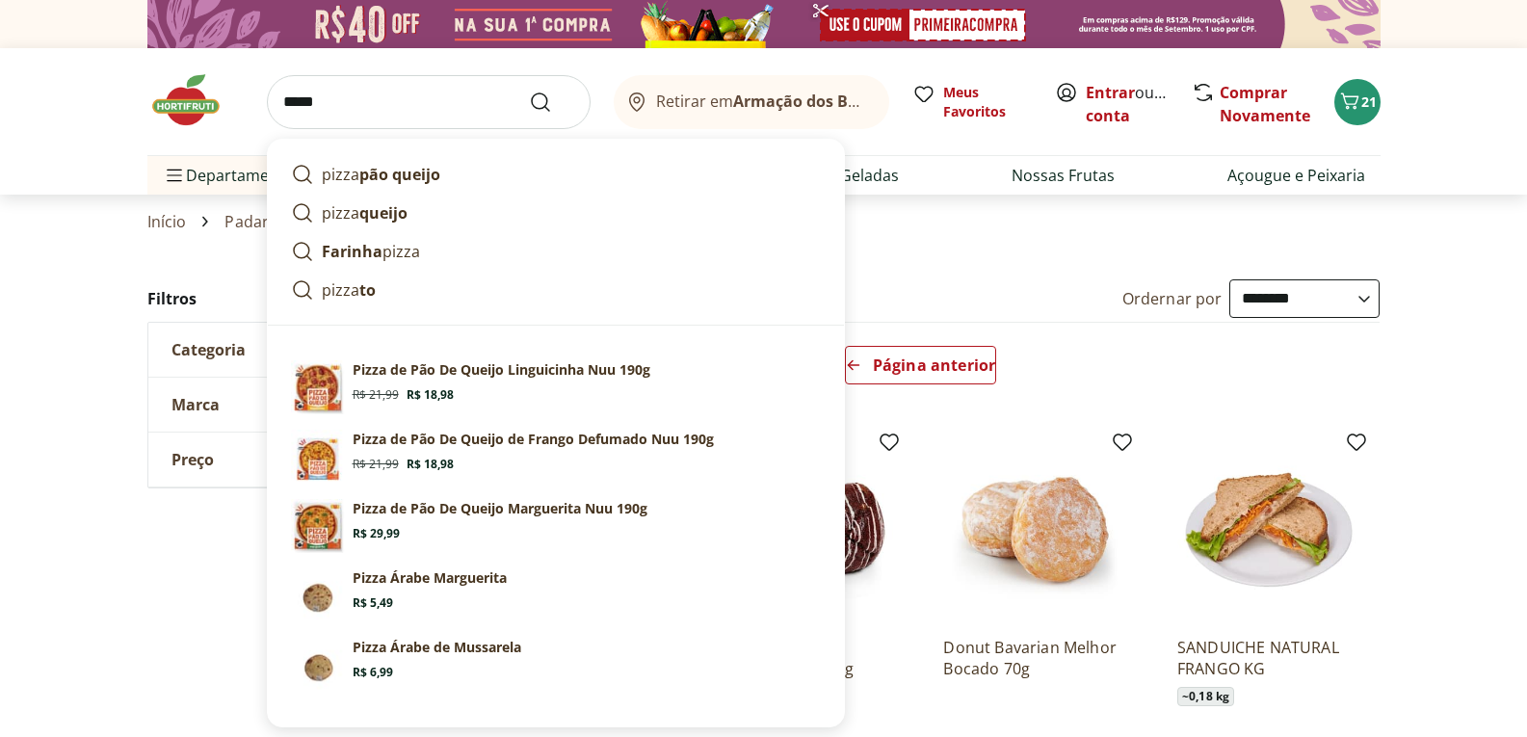
type input "*****"
click at [529, 91] on button "Submit Search" at bounding box center [552, 102] width 46 height 23
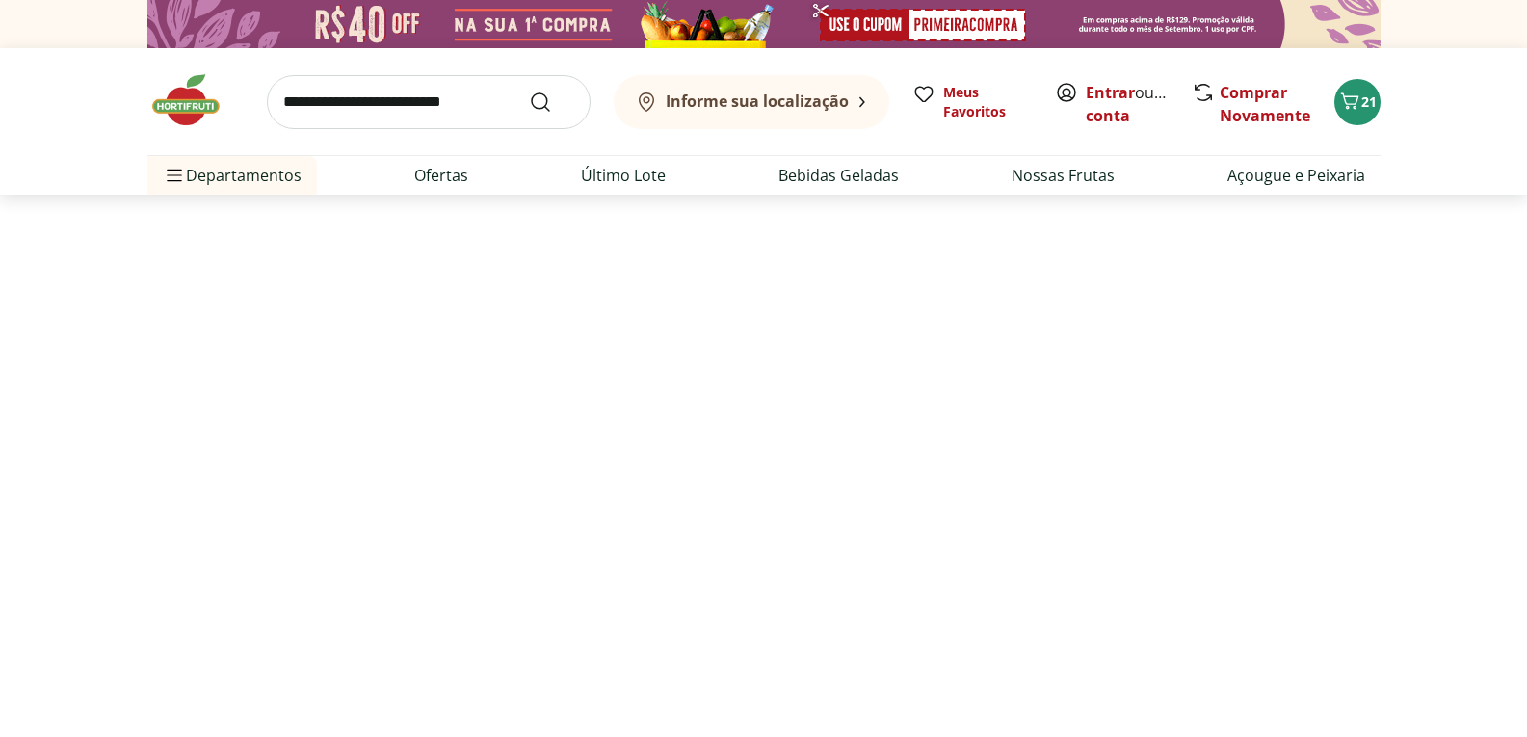
select select "**********"
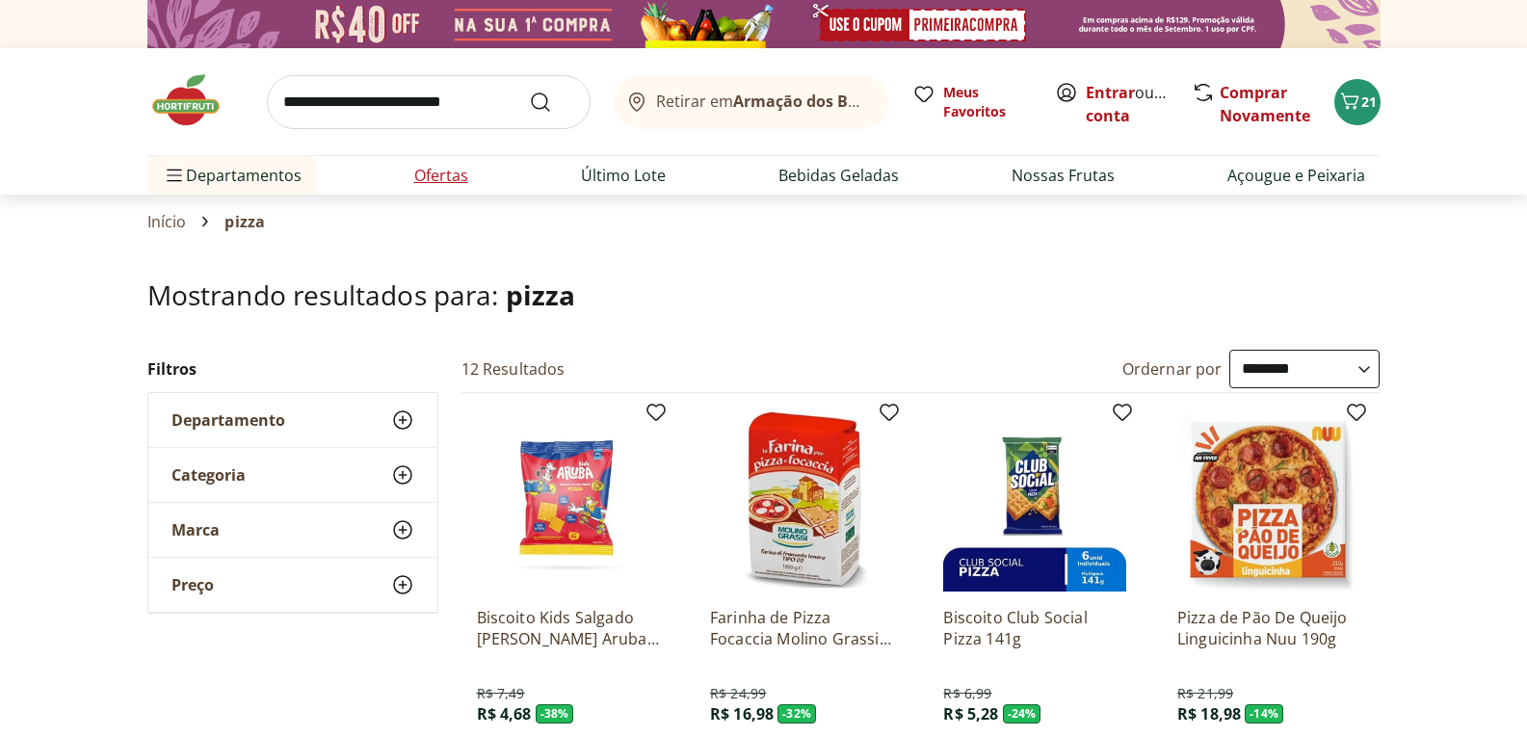
click at [456, 165] on link "Ofertas" at bounding box center [441, 175] width 54 height 23
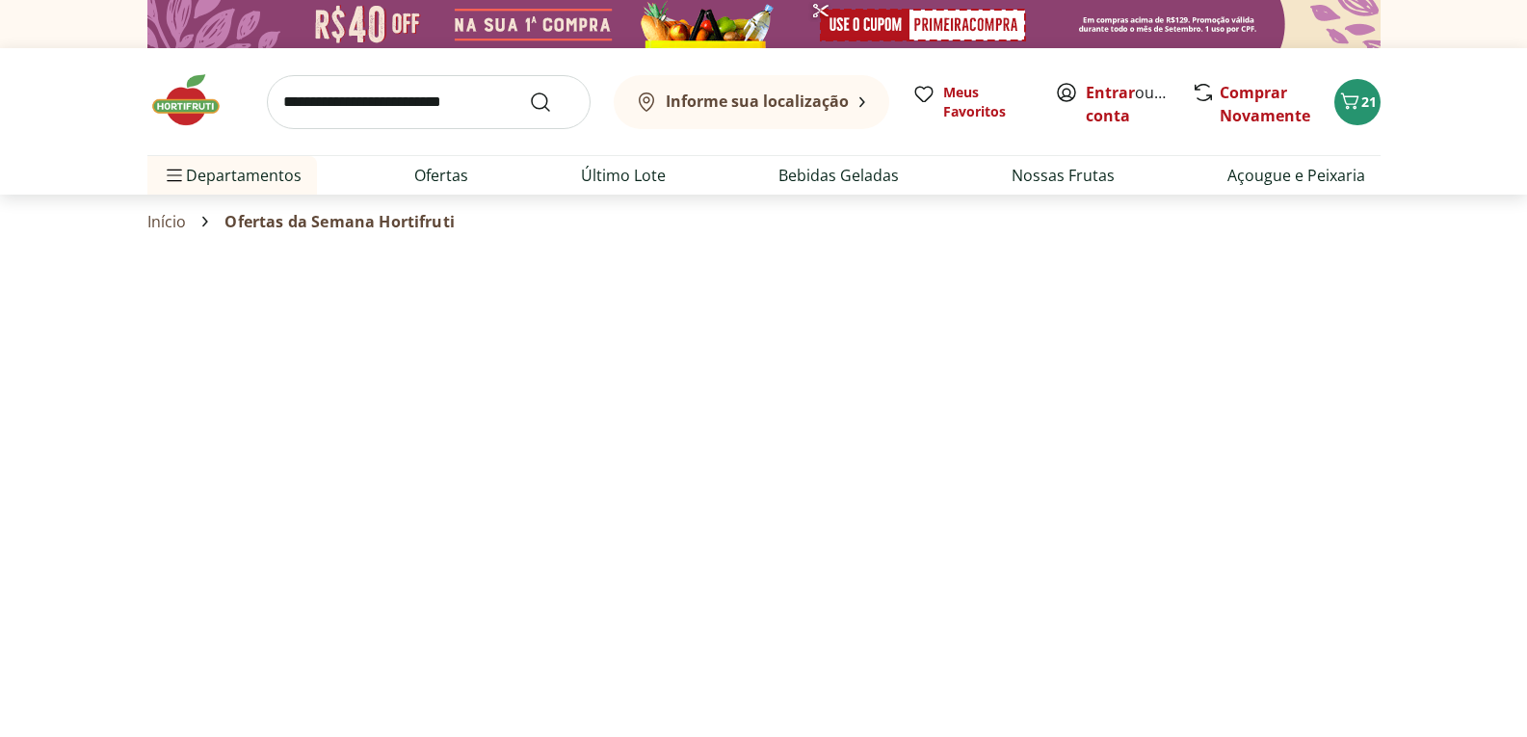
select select "**********"
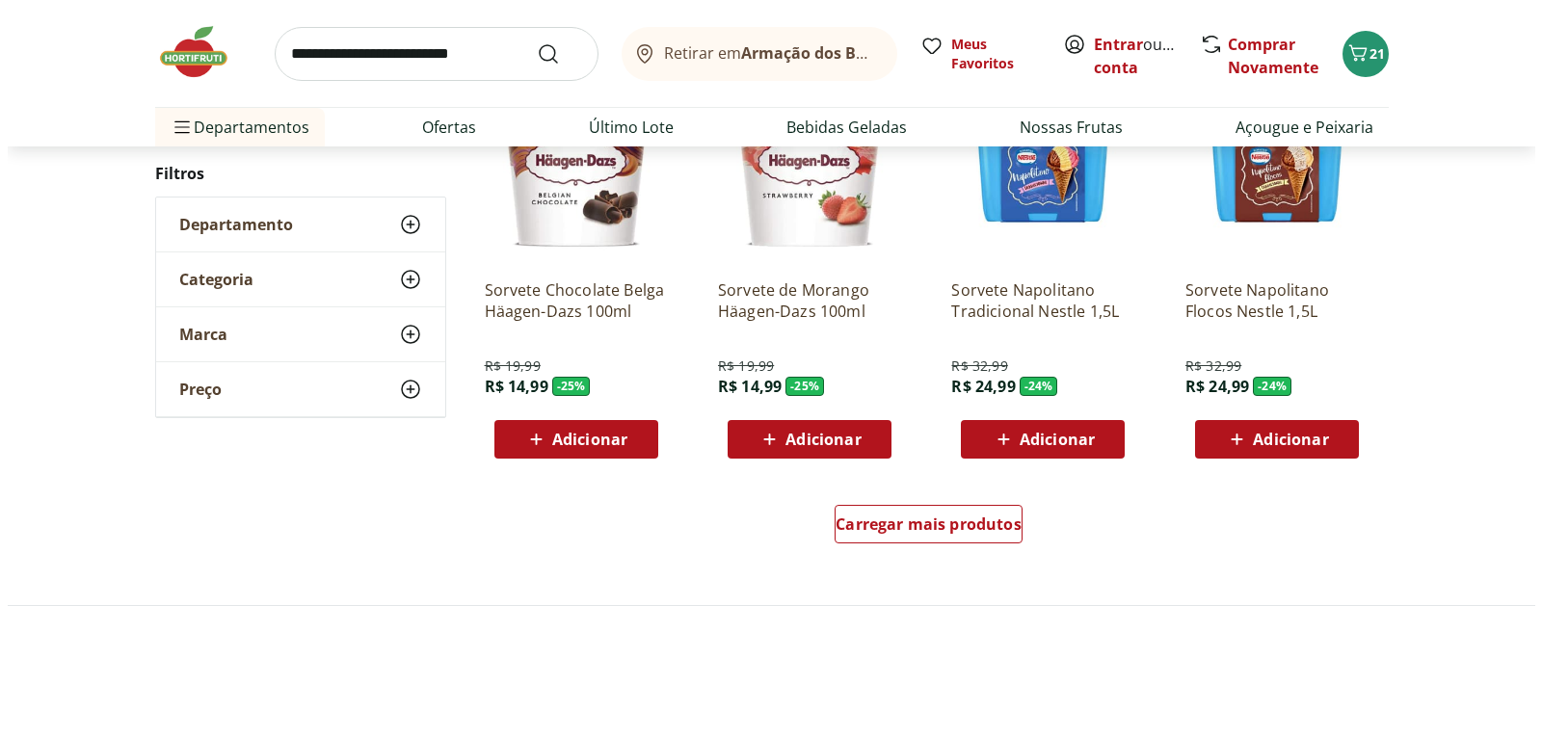
scroll to position [1253, 0]
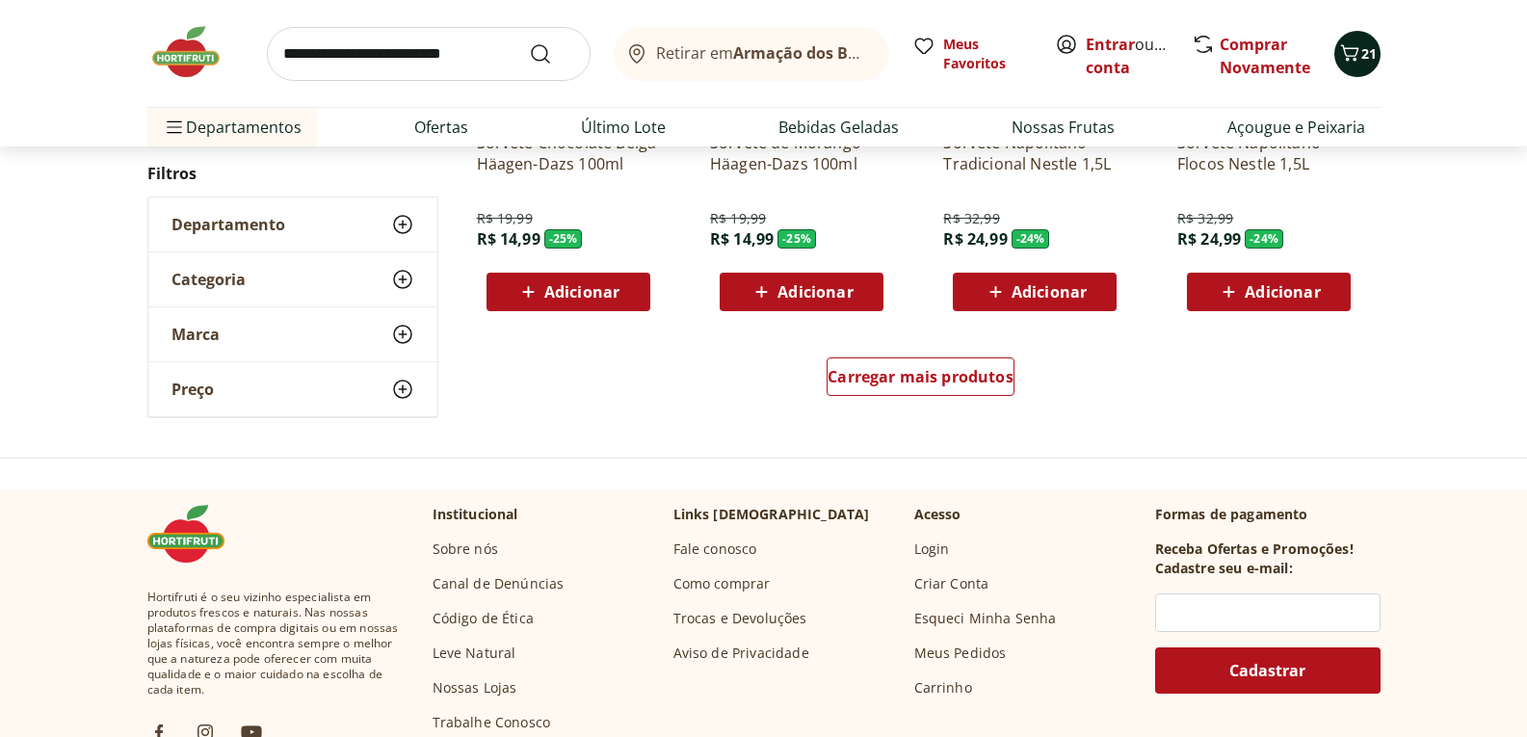
click at [1361, 35] on button "21" at bounding box center [1358, 54] width 46 height 46
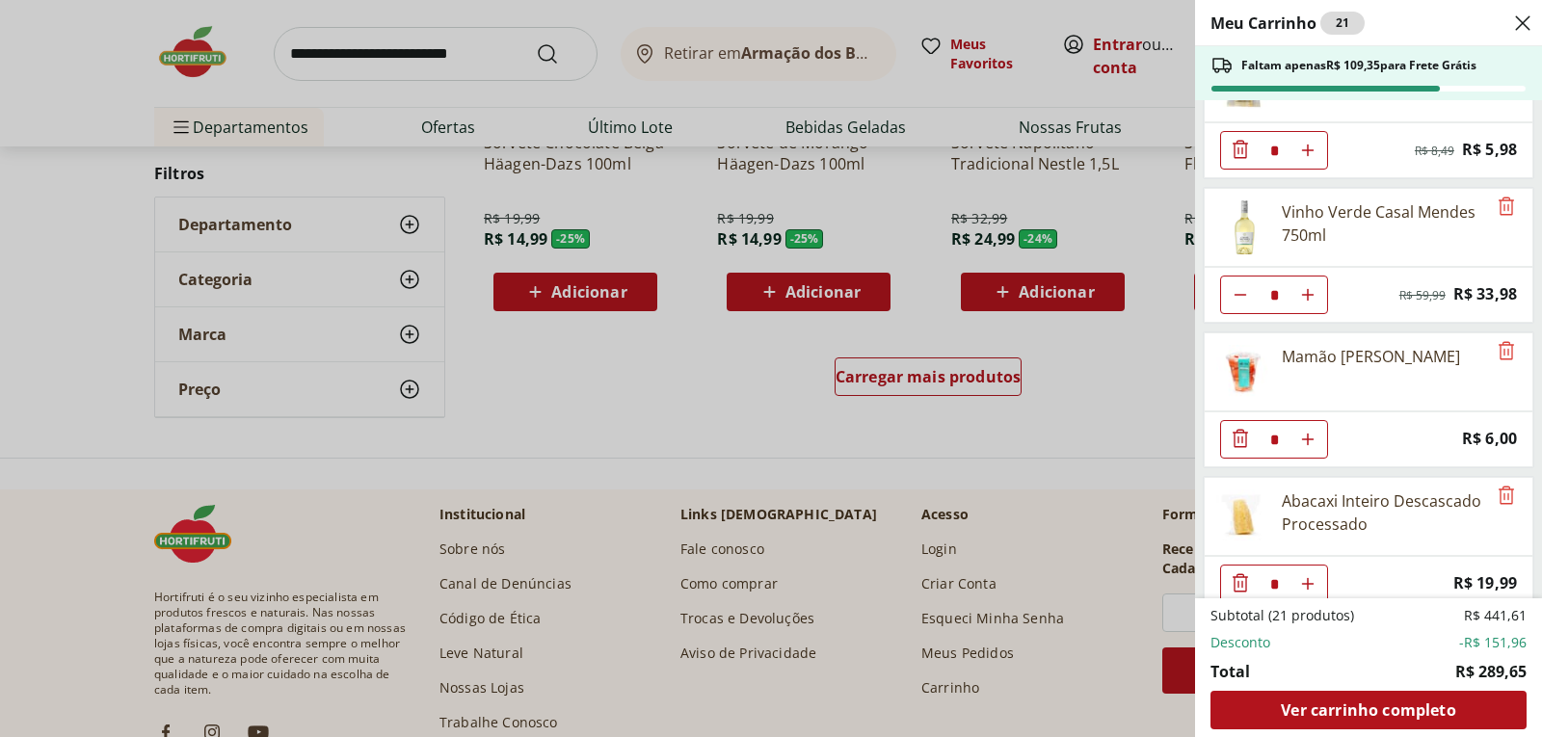
scroll to position [96, 0]
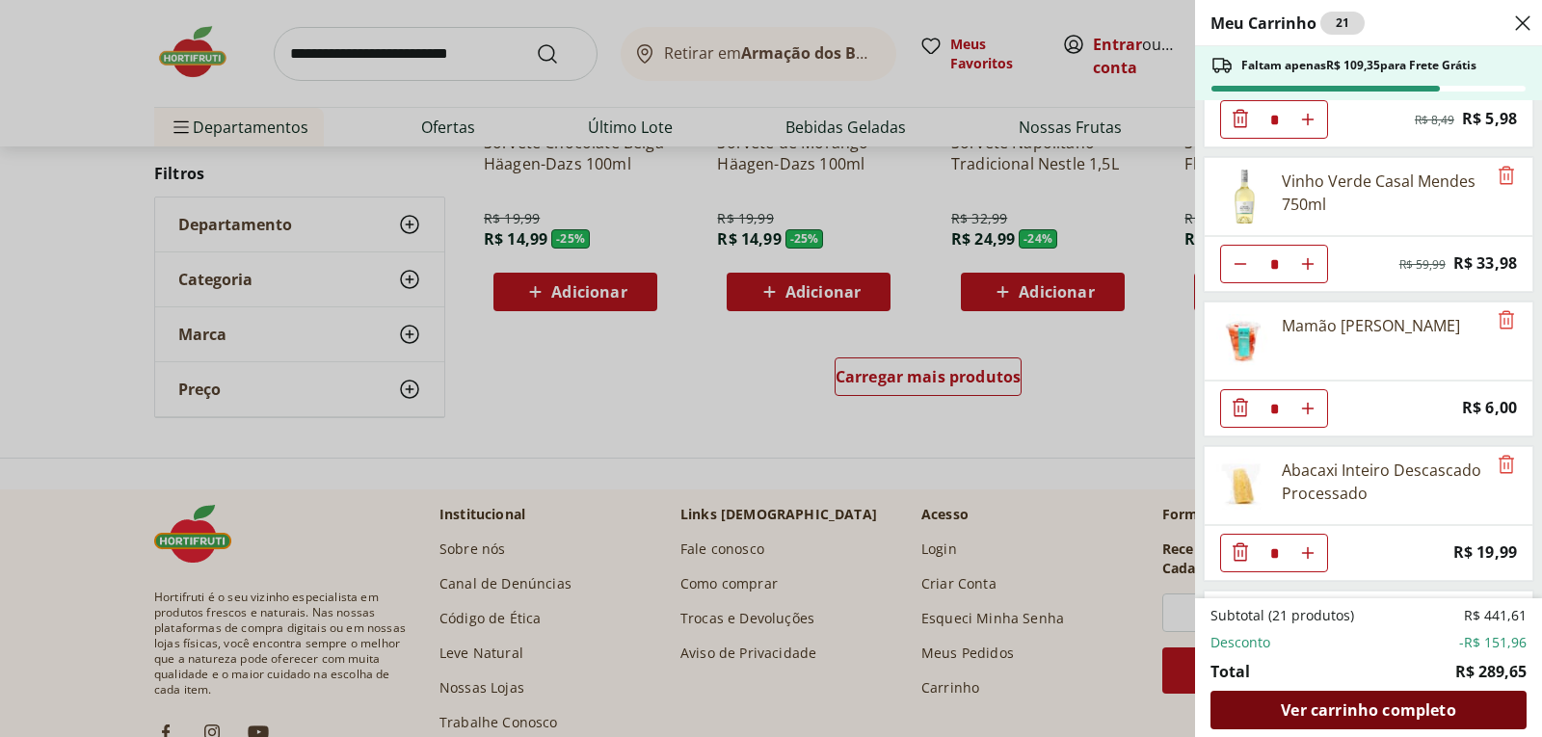
click at [1386, 715] on span "Ver carrinho completo" at bounding box center [1368, 709] width 174 height 15
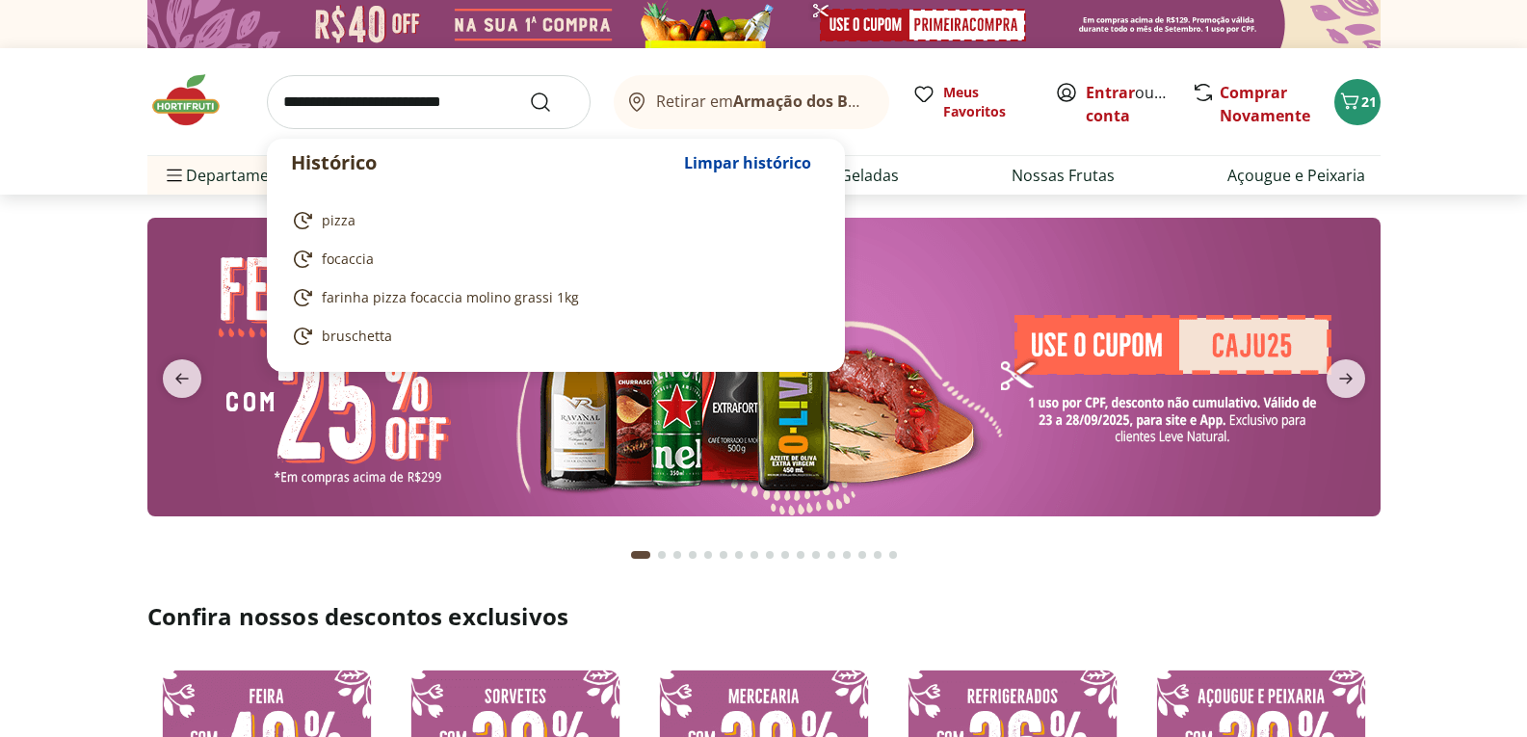
click at [332, 88] on input "search" at bounding box center [429, 102] width 324 height 54
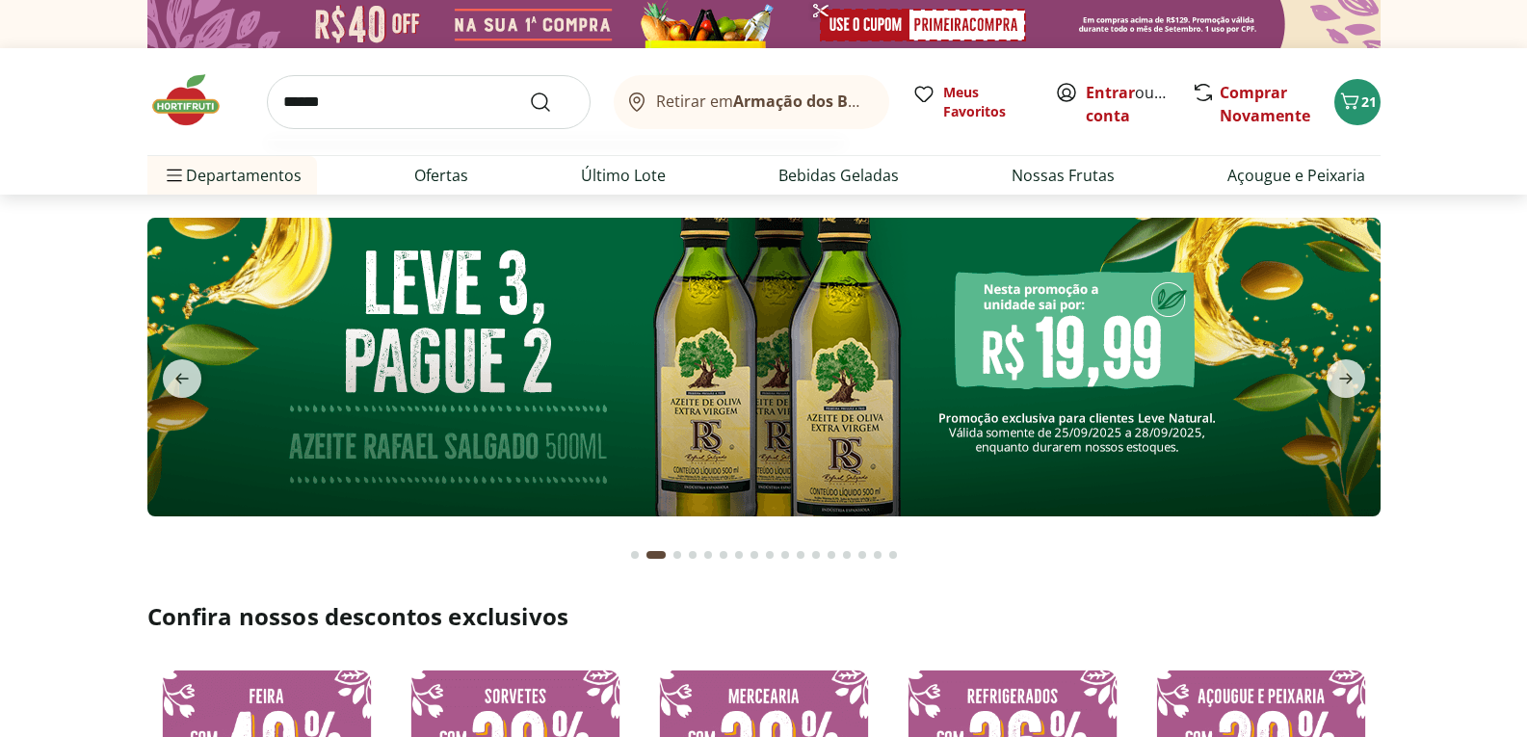
type input "******"
click at [529, 91] on button "Submit Search" at bounding box center [552, 102] width 46 height 23
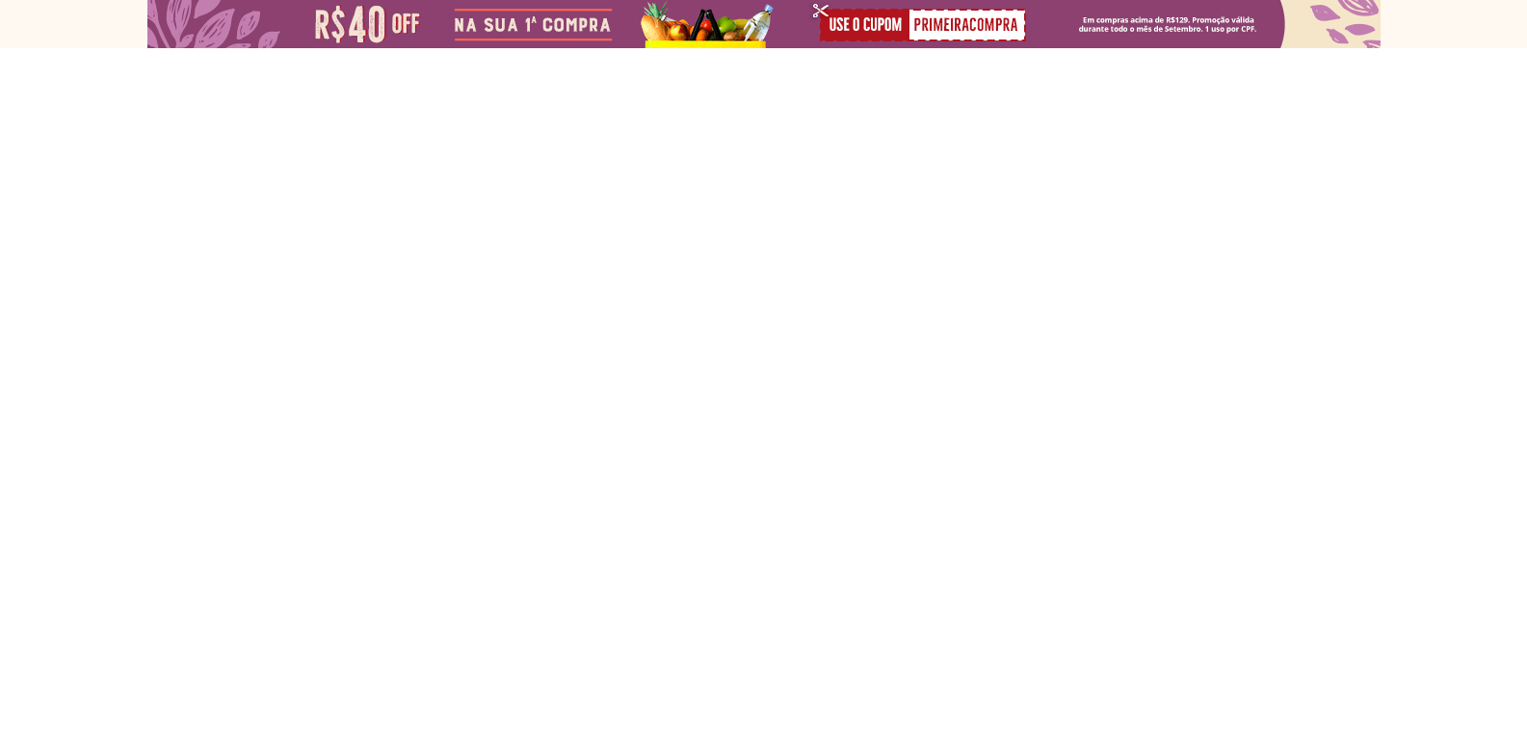
select select "**********"
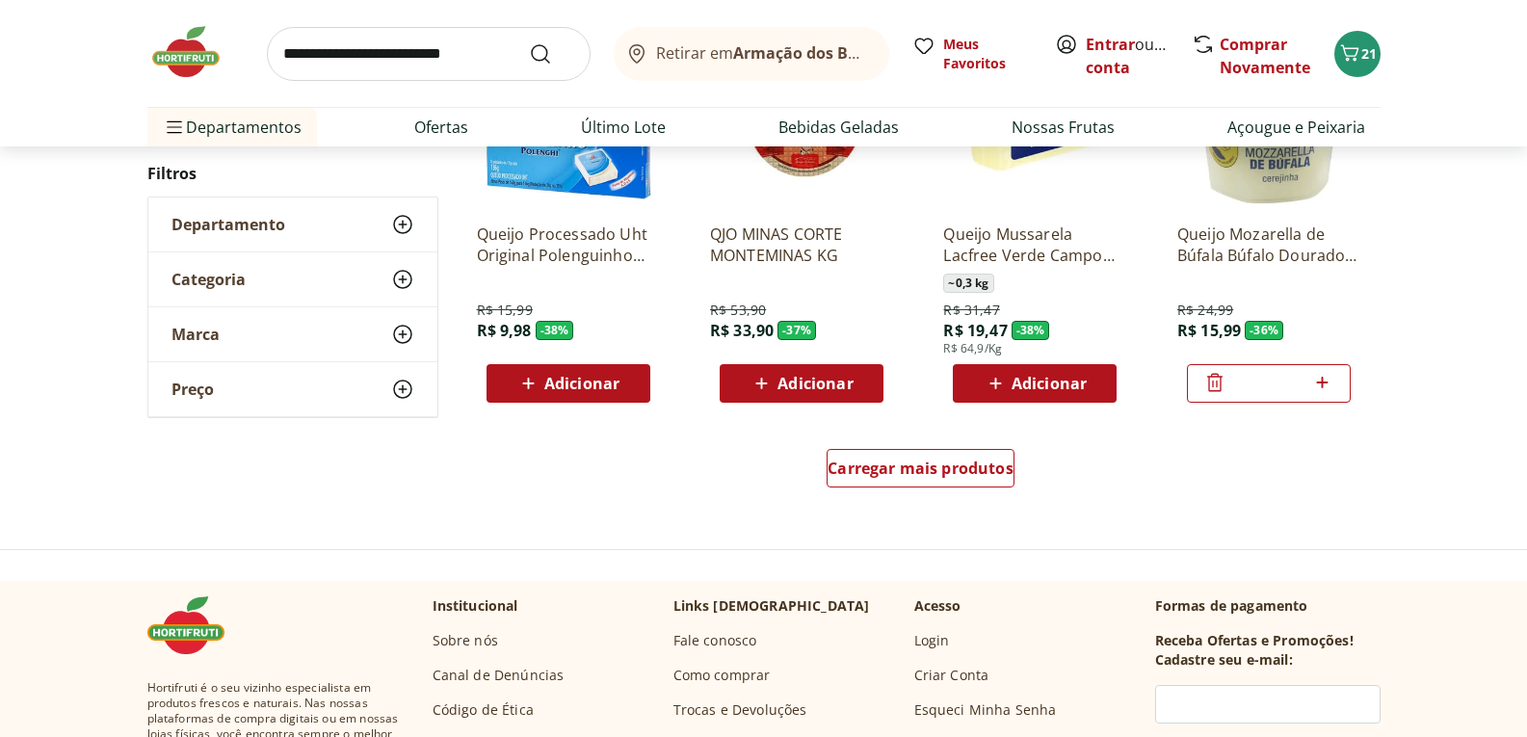
scroll to position [1253, 0]
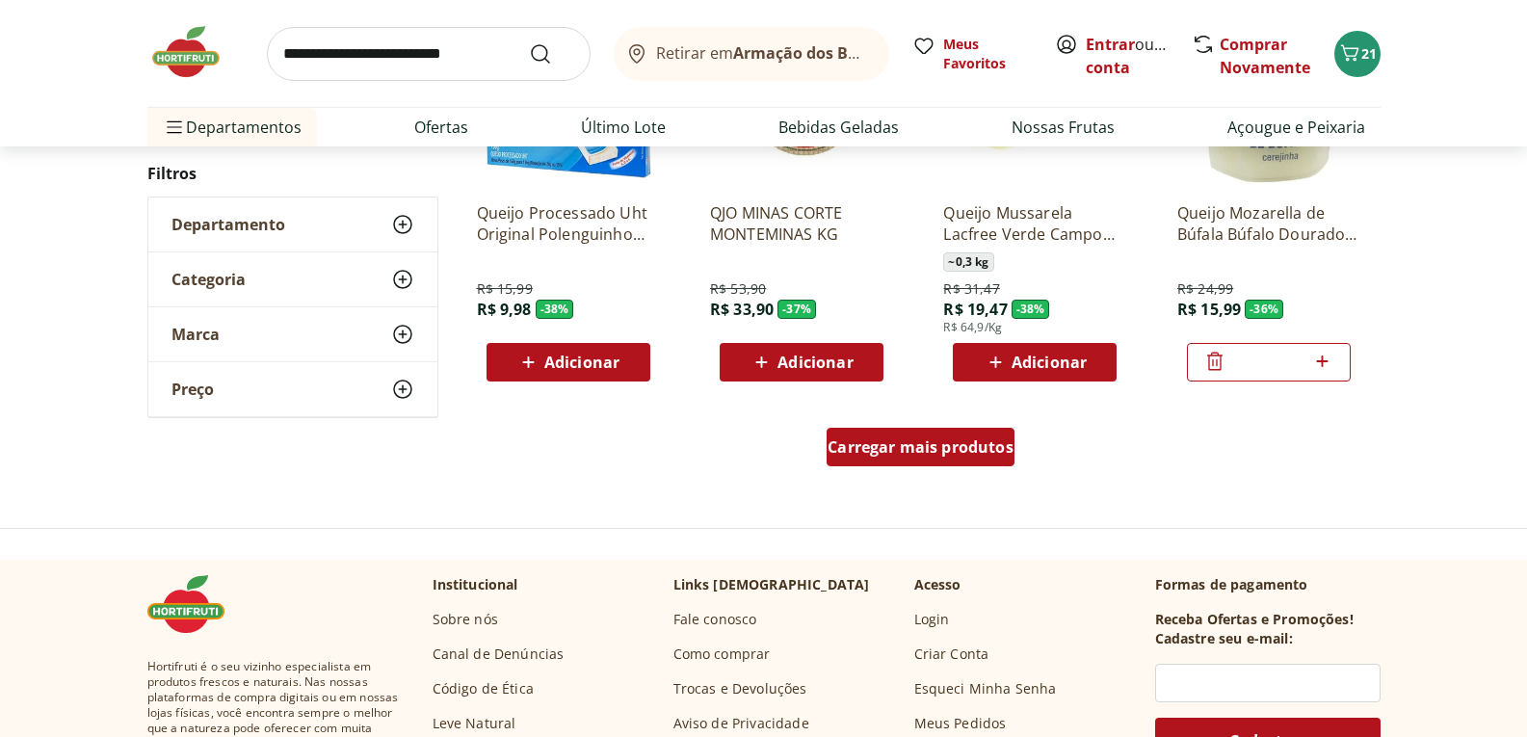
click at [958, 440] on span "Carregar mais produtos" at bounding box center [921, 446] width 186 height 15
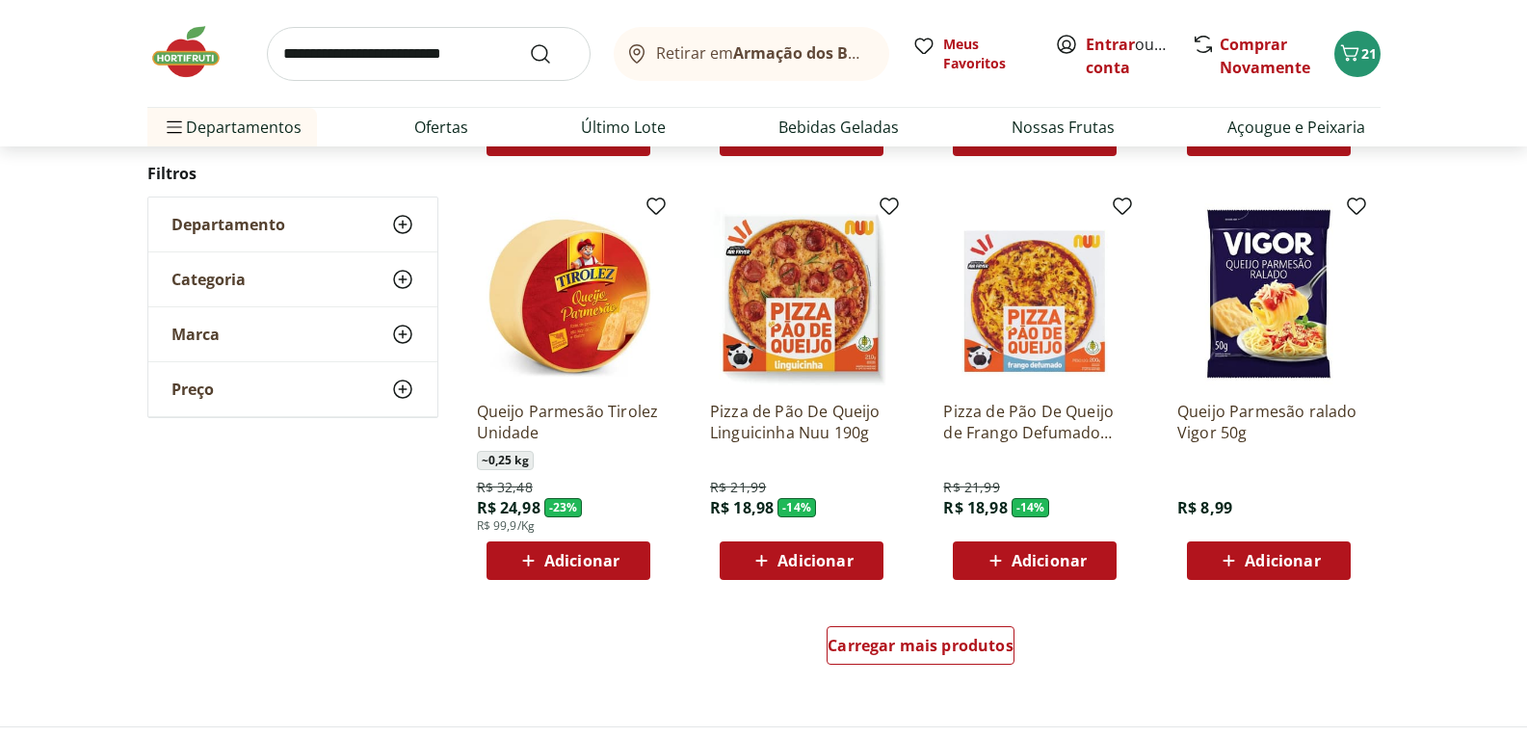
scroll to position [2313, 0]
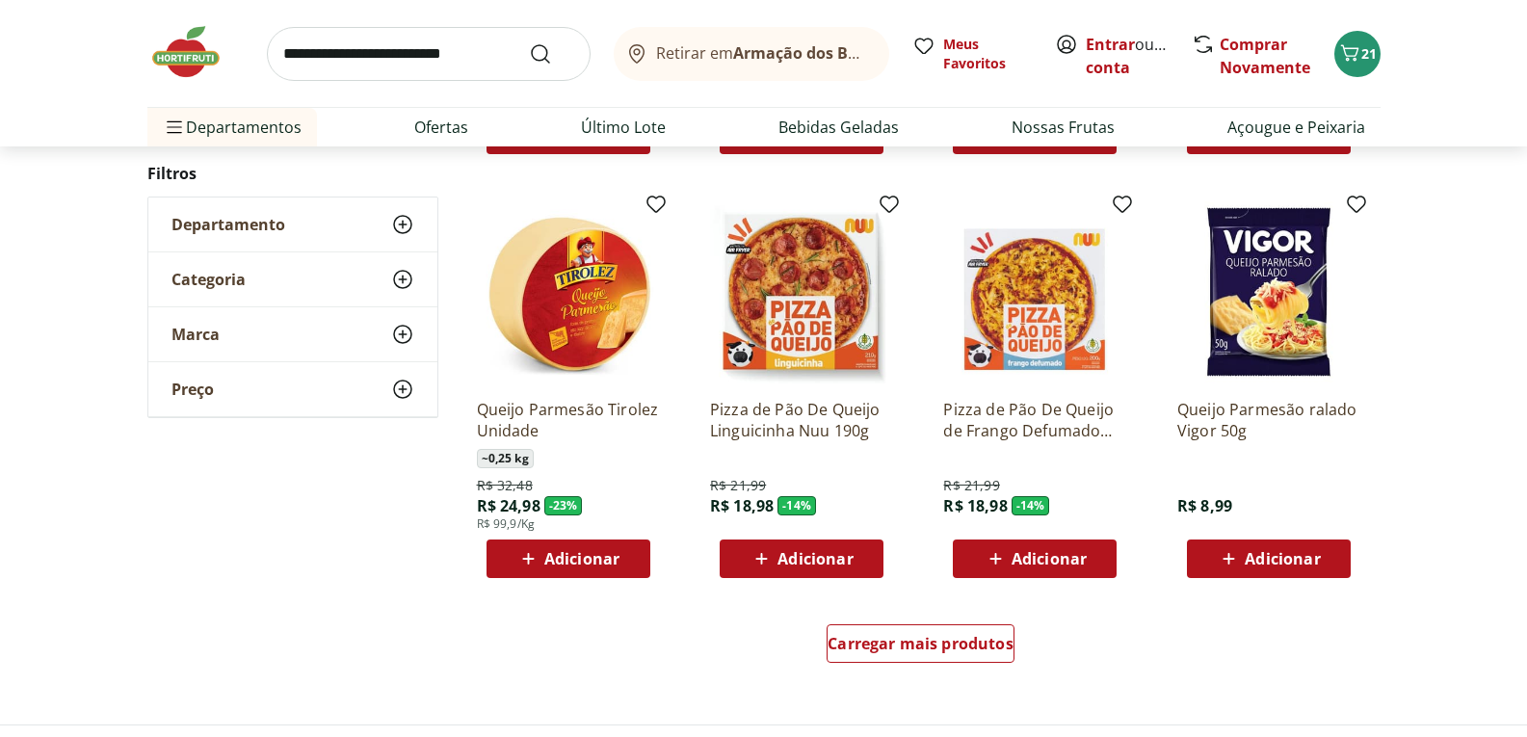
click at [1269, 557] on span "Adicionar" at bounding box center [1282, 558] width 75 height 15
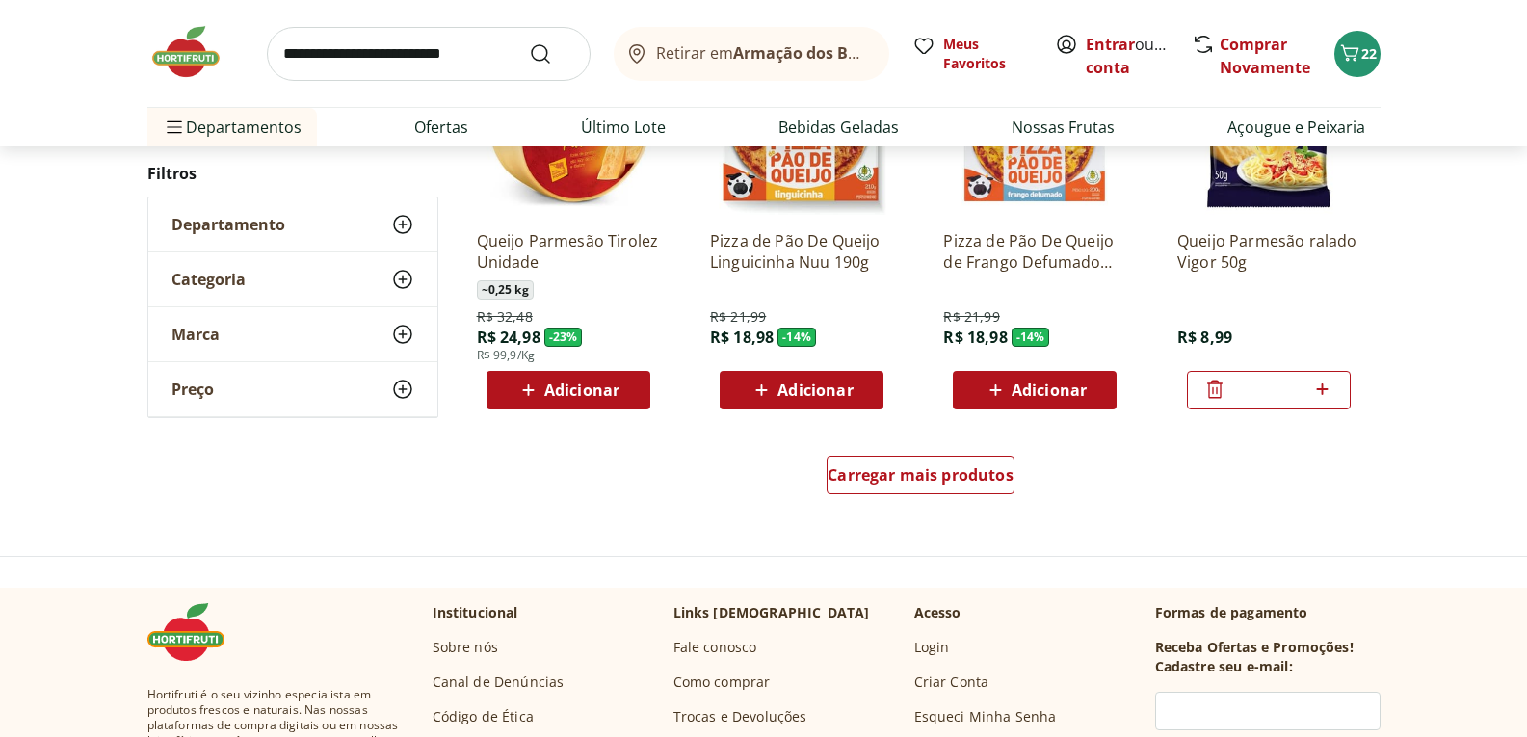
scroll to position [2602, 0]
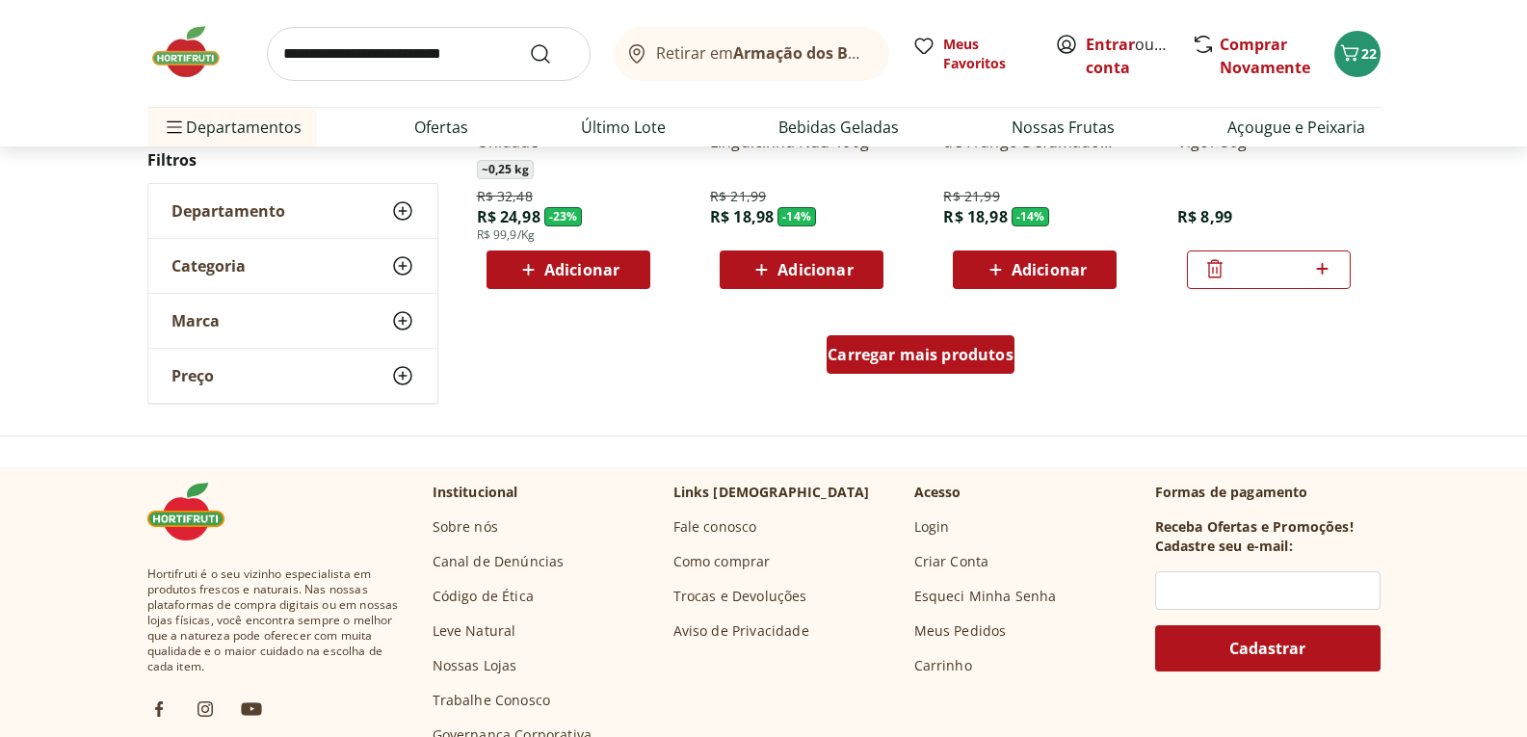
click at [936, 358] on span "Carregar mais produtos" at bounding box center [921, 354] width 186 height 15
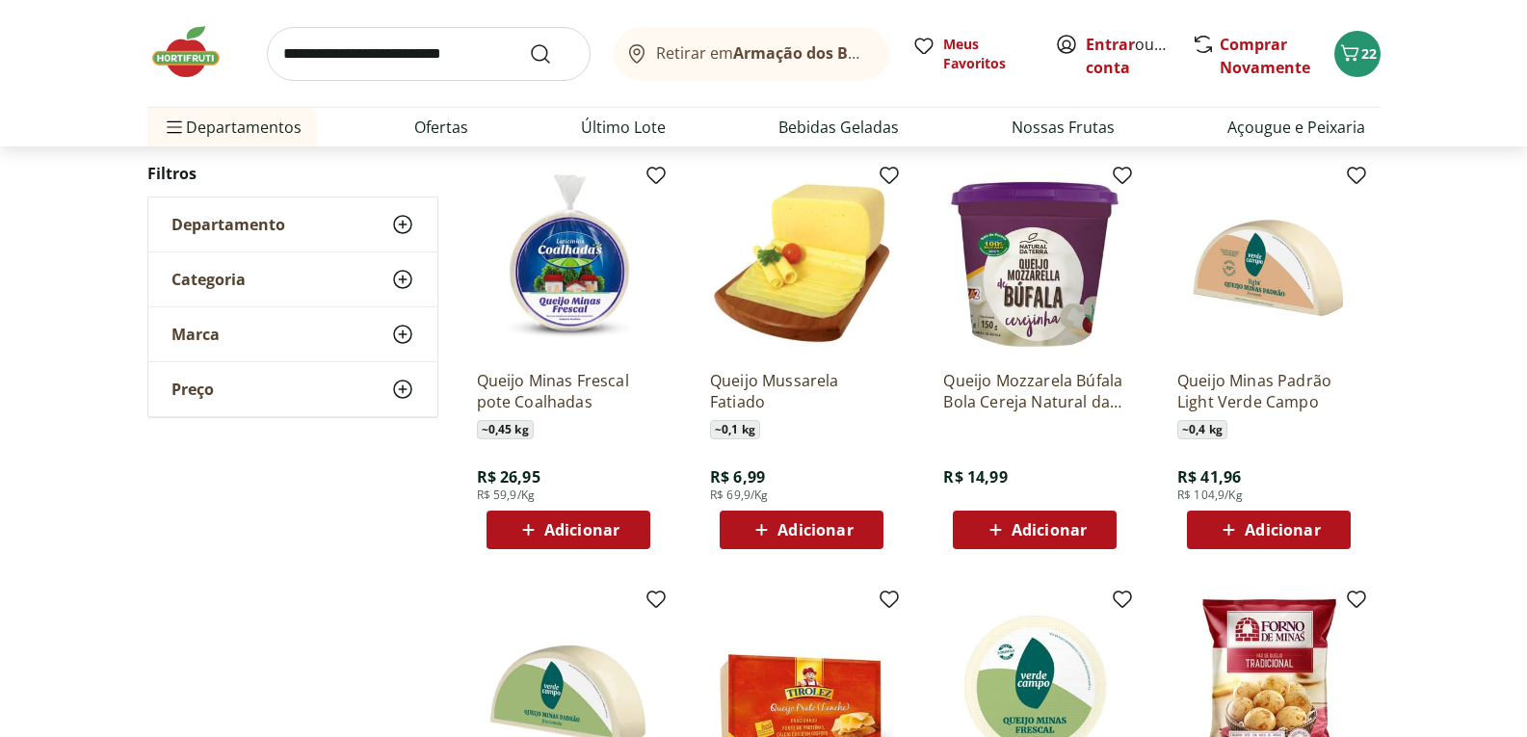
scroll to position [3180, 0]
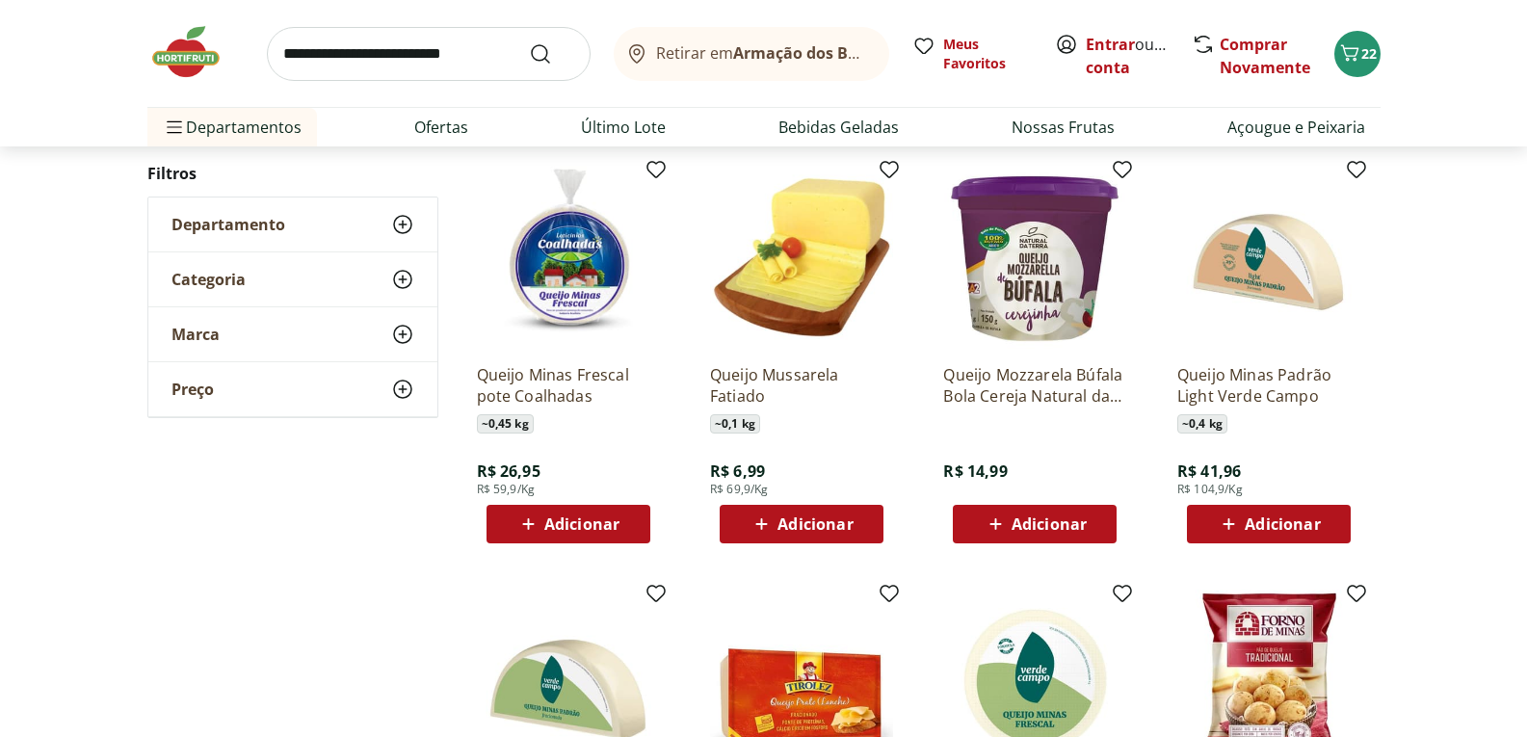
click at [1055, 285] on img at bounding box center [1034, 257] width 183 height 183
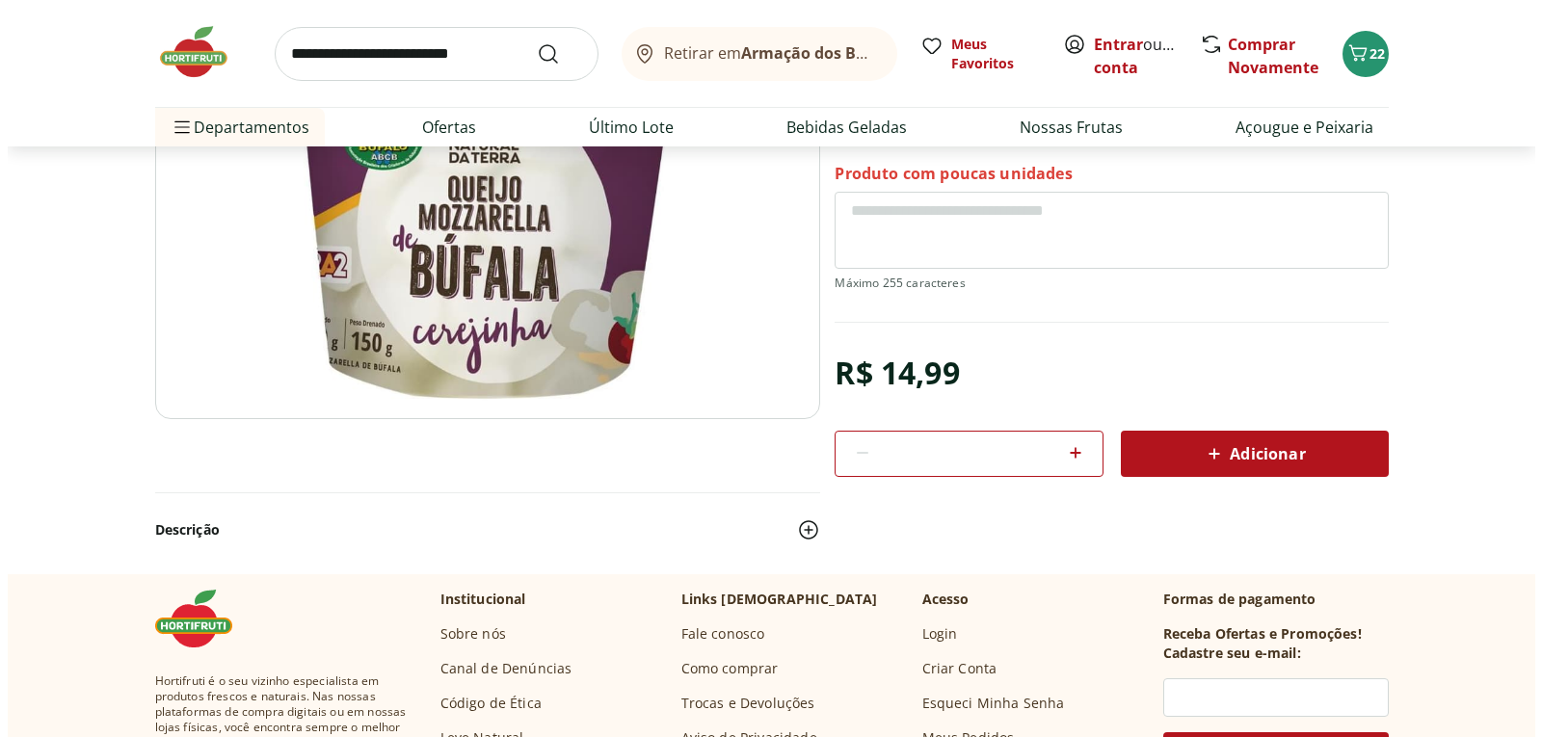
scroll to position [103, 0]
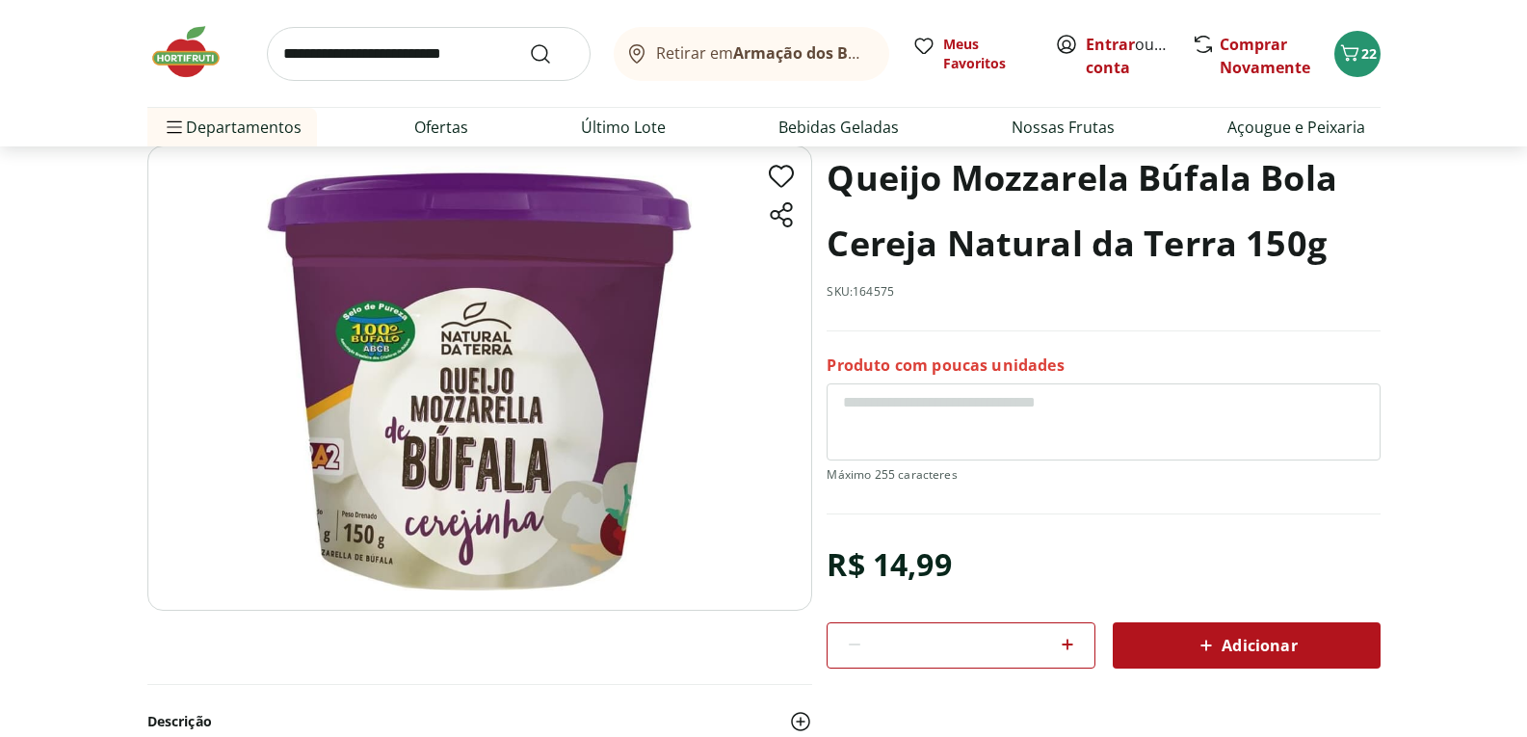
click at [723, 414] on img at bounding box center [479, 378] width 665 height 465
click at [1362, 51] on span "22" at bounding box center [1369, 53] width 15 height 18
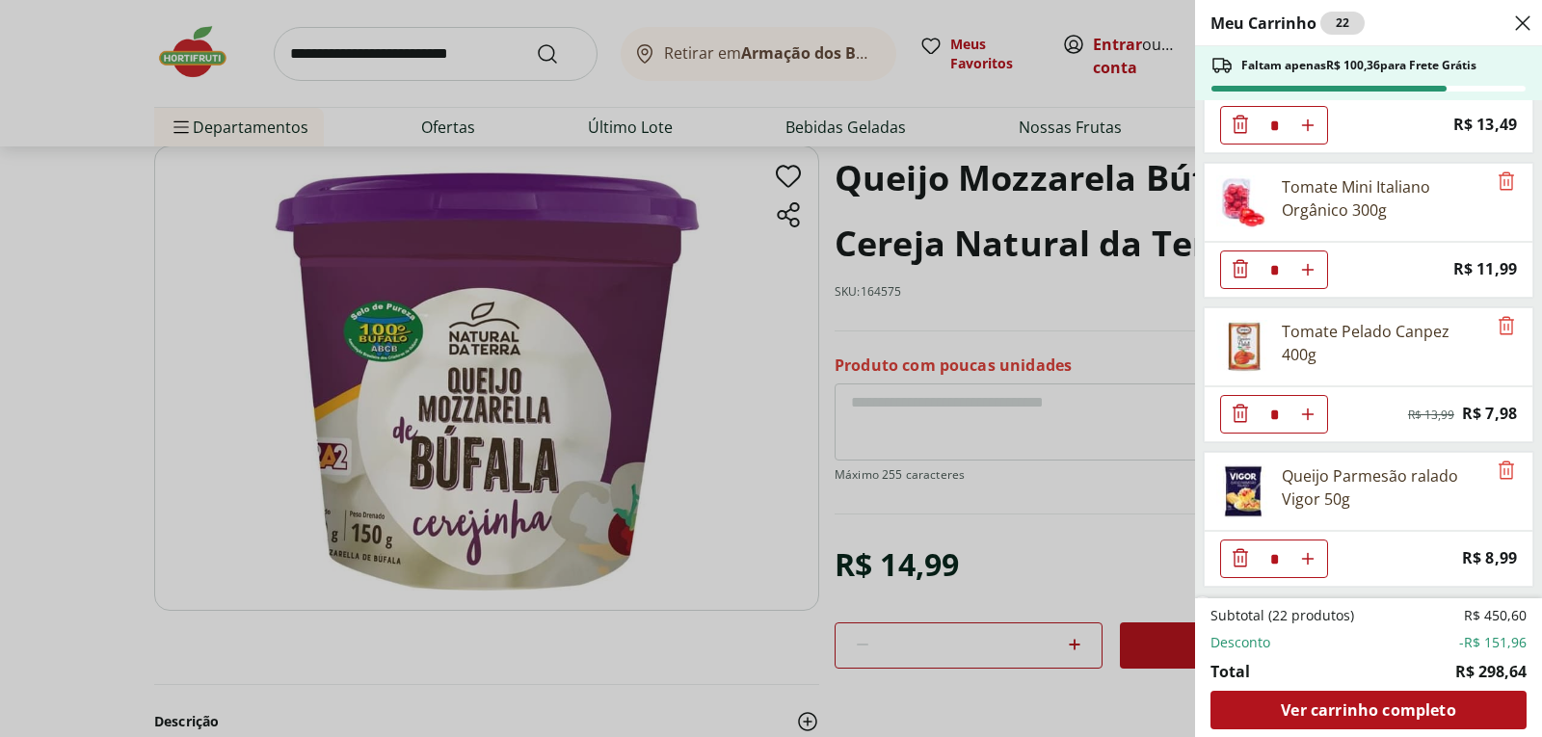
scroll to position [2071, 0]
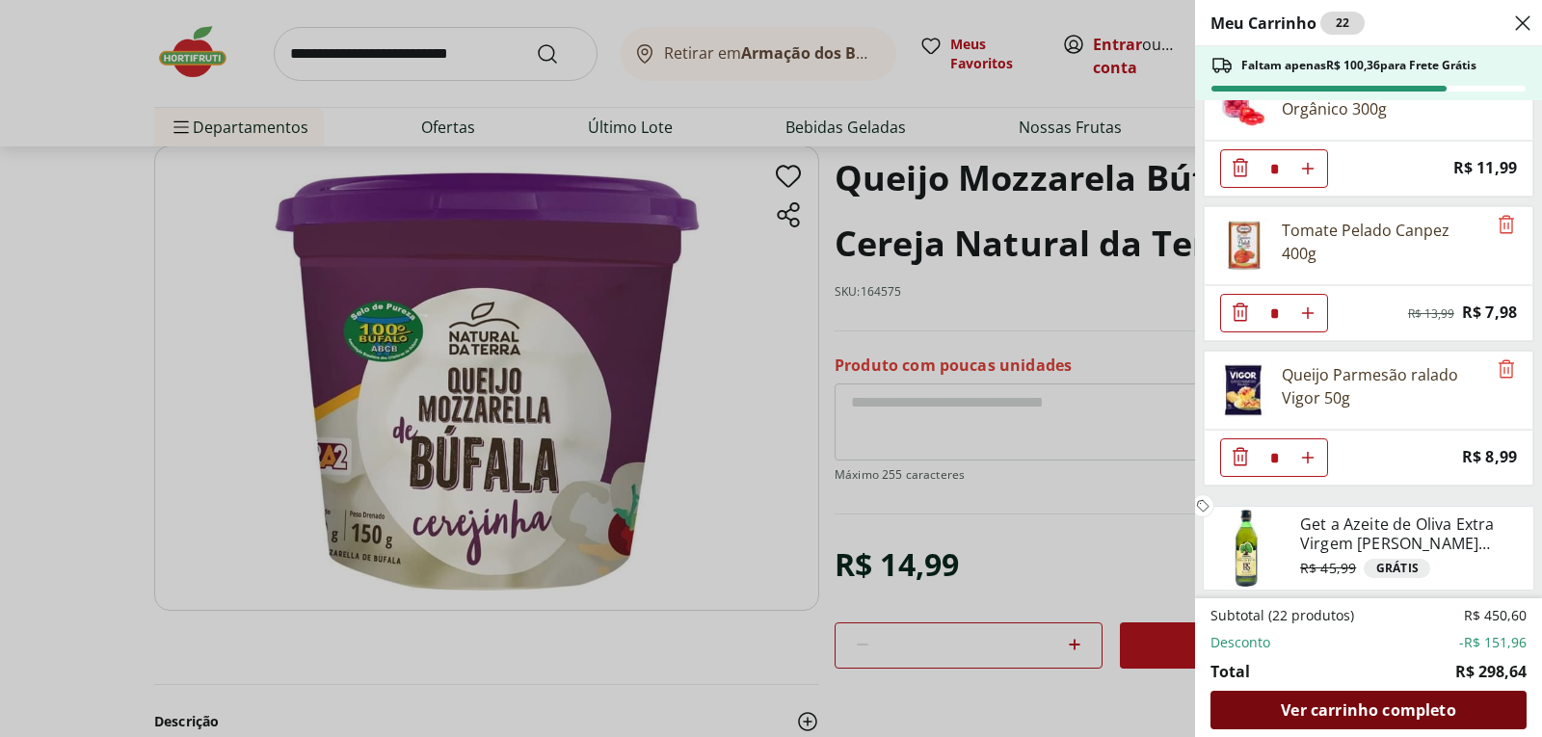
click at [1318, 724] on div "Ver carrinho completo" at bounding box center [1368, 710] width 316 height 39
